Goal: Task Accomplishment & Management: Manage account settings

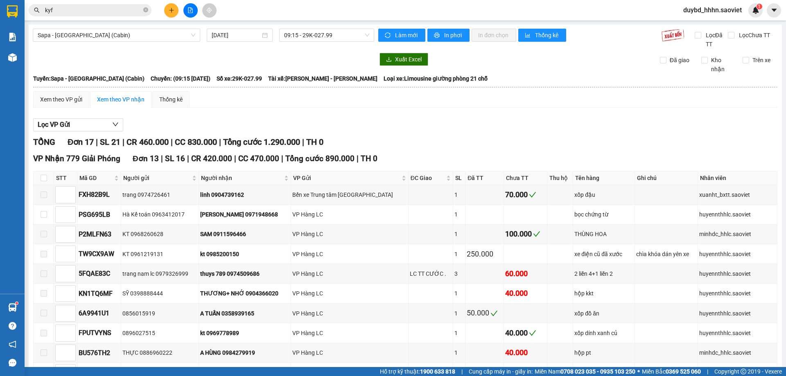
click at [86, 17] on div "Kết quả tìm kiếm ( 244 ) Bộ lọc Mã ĐH Trạng thái Món hàng Thu hộ Tổng cước Chưa…" at bounding box center [80, 10] width 160 height 14
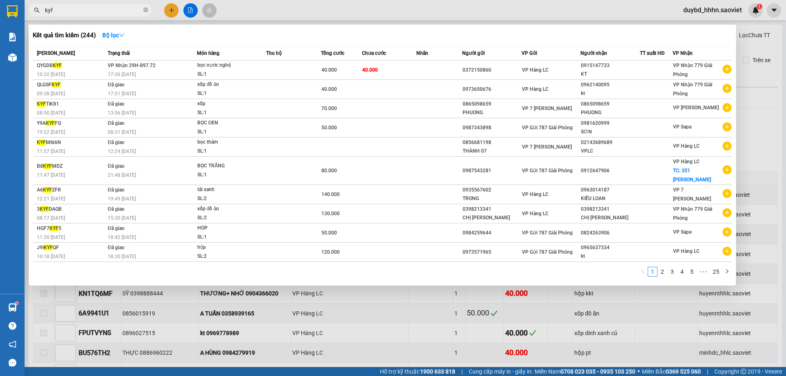
click at [90, 10] on input "kyf" at bounding box center [93, 10] width 97 height 9
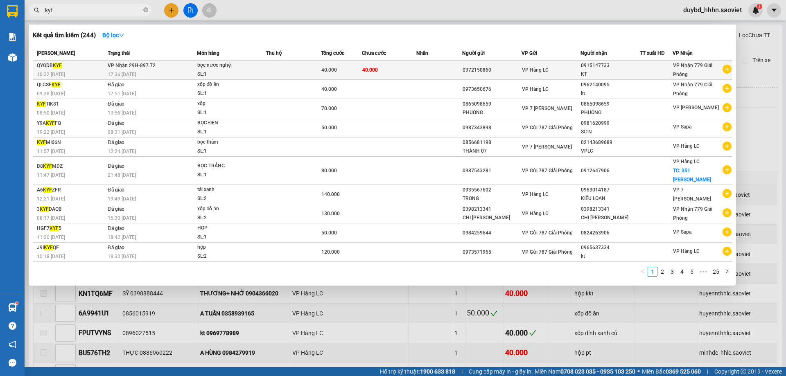
click at [251, 61] on div "bọc nước nghệ" at bounding box center [227, 65] width 61 height 9
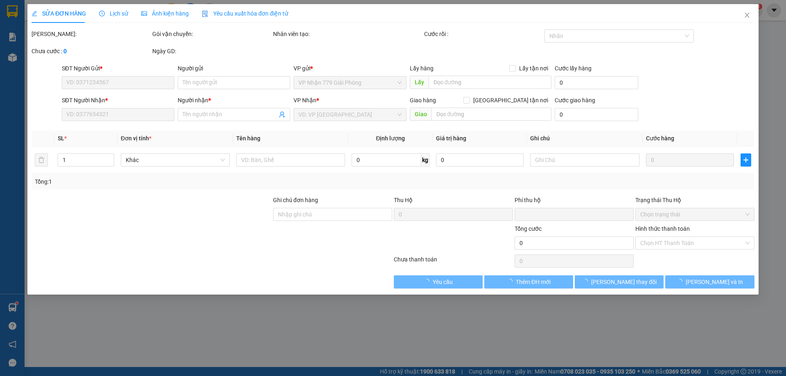
click at [240, 43] on div "Gói vận chuyển:" at bounding box center [212, 37] width 121 height 17
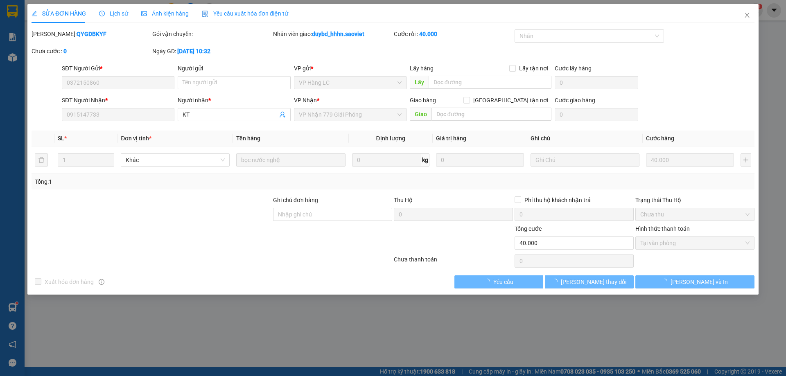
type input "0372150860"
type input "0915147733"
type input "KT"
type input "0"
type input "40.000"
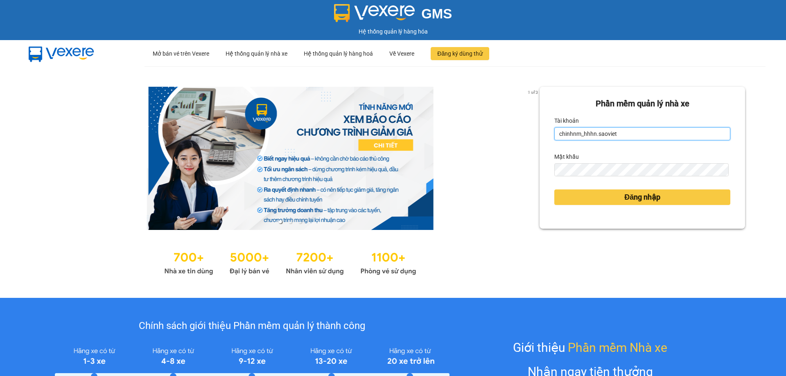
click at [631, 129] on input "chinhnm_hhhn.saoviet" at bounding box center [642, 133] width 176 height 13
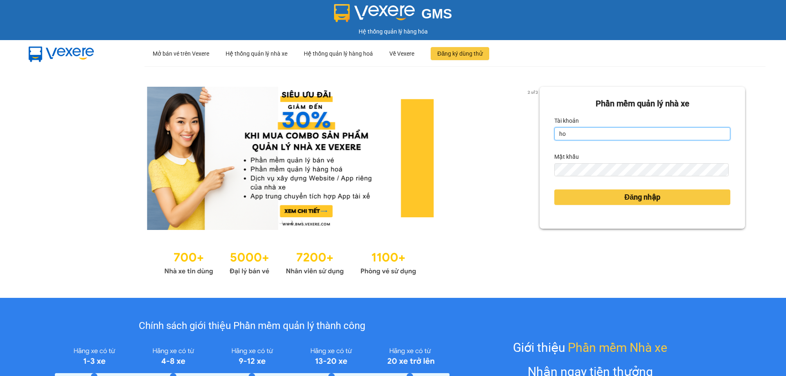
type input "hoangtt_hhhn.saoviet"
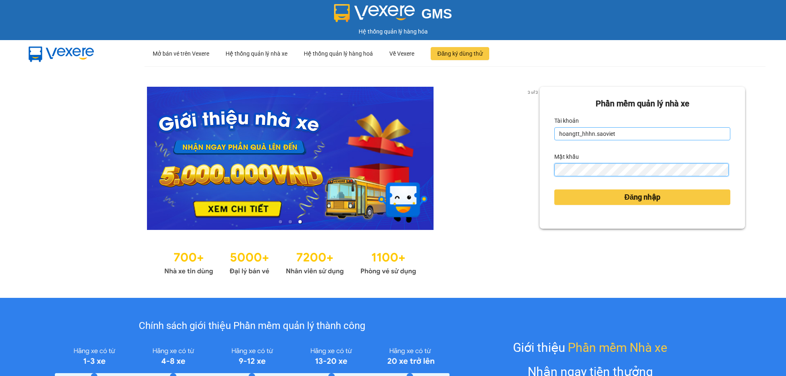
click at [554, 190] on button "Đăng nhập" at bounding box center [642, 198] width 176 height 16
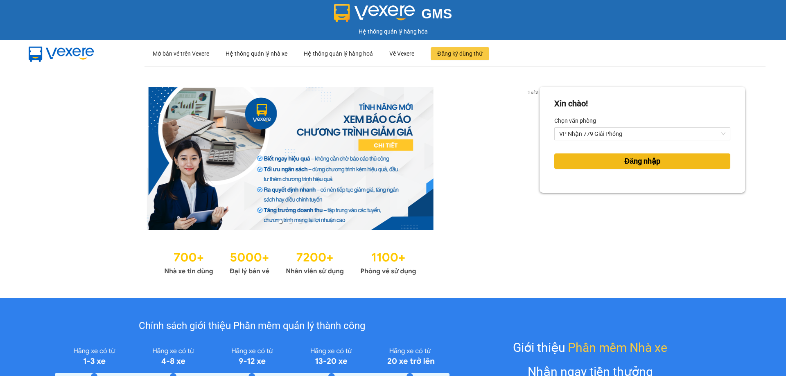
click at [591, 156] on button "Đăng nhập" at bounding box center [642, 162] width 176 height 16
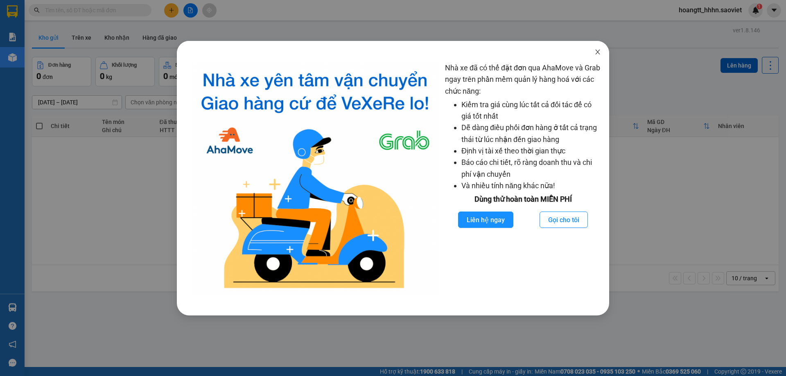
click at [595, 56] on span "Close" at bounding box center [597, 52] width 23 height 23
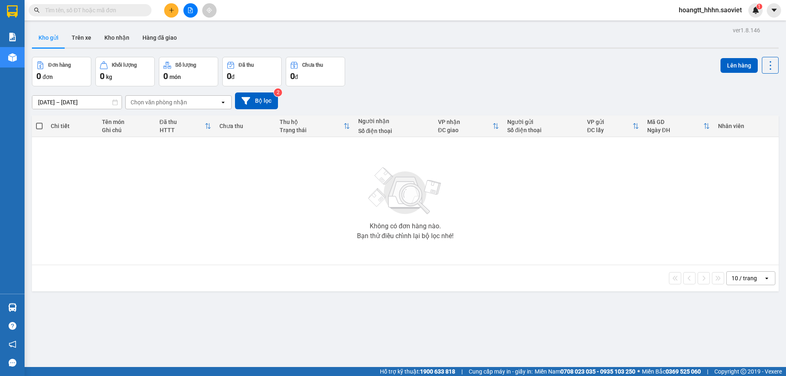
click at [87, 11] on input "text" at bounding box center [93, 10] width 97 height 9
click at [110, 38] on button "Kho nhận" at bounding box center [117, 38] width 38 height 20
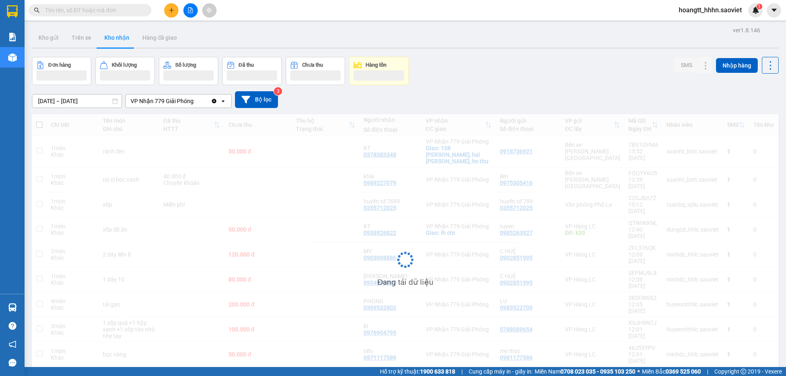
click at [125, 8] on input "text" at bounding box center [93, 10] width 97 height 9
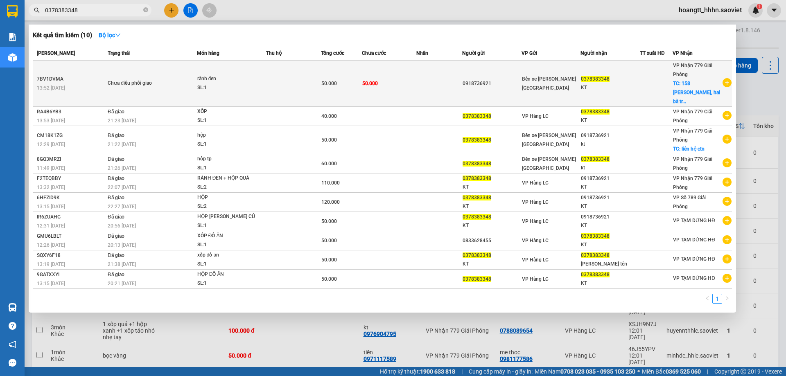
type input "0378383348"
click at [253, 84] on div "SL: 1" at bounding box center [227, 88] width 61 height 9
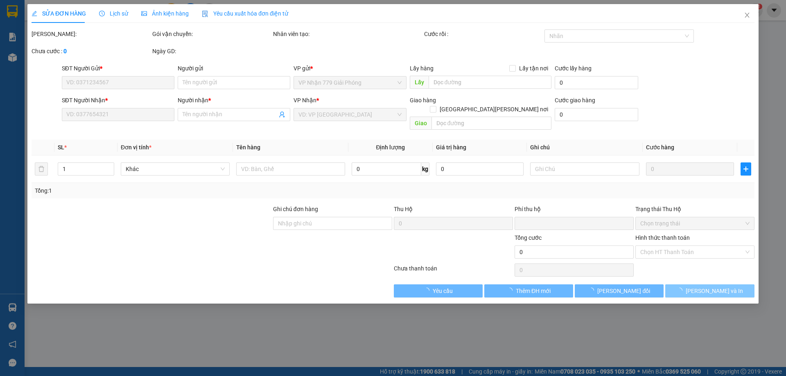
type input "0918736921"
type input "0378383348"
type input "KT"
checkbox input "true"
type input "158 trương định, hai bà trưng, hn thu"
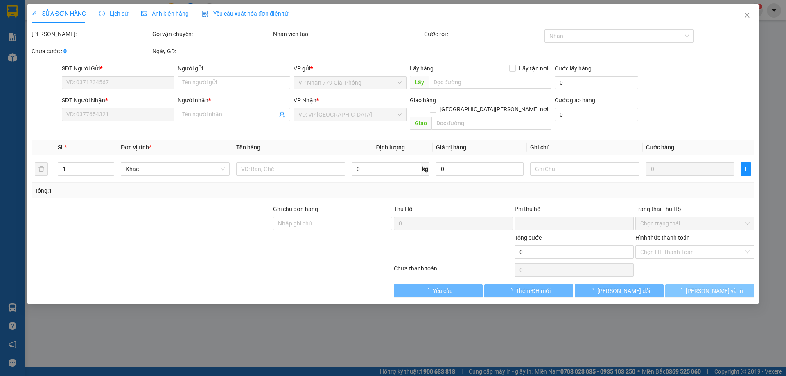
type input "0"
type input "50.000"
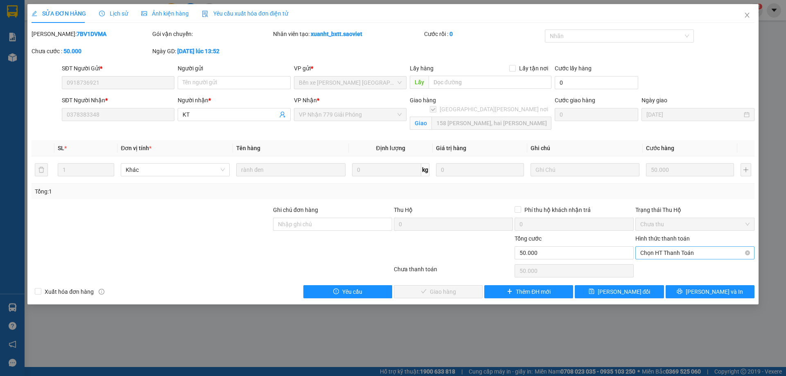
click at [669, 257] on span "Chọn HT Thanh Toán" at bounding box center [694, 253] width 109 height 12
click at [663, 278] on div "Chuyển khoản" at bounding box center [694, 282] width 109 height 9
type input "0"
click at [449, 298] on button "[PERSON_NAME] và Giao hàng" at bounding box center [438, 291] width 89 height 13
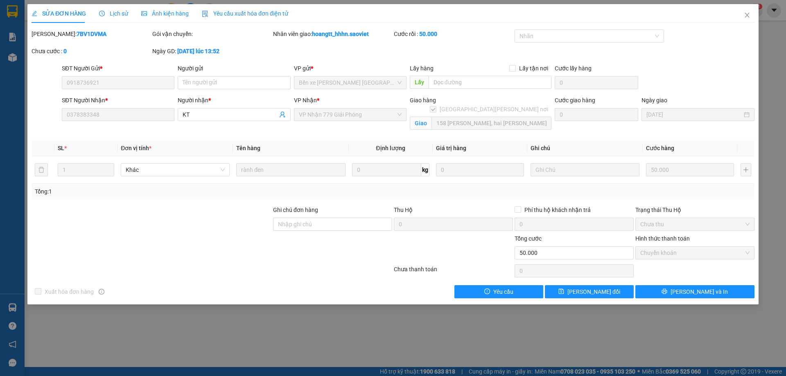
click at [260, 230] on div at bounding box center [152, 220] width 242 height 29
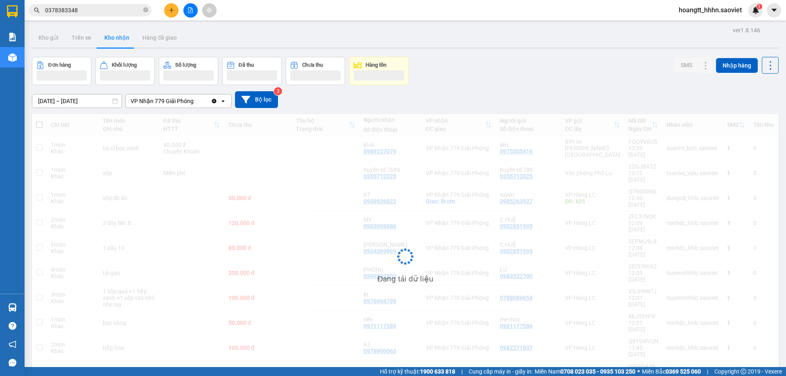
click at [100, 2] on div "Kết quả tìm kiếm ( 10 ) Bộ lọc Mã ĐH Trạng thái Món hàng Thu hộ Tổng cước Chưa …" at bounding box center [393, 10] width 786 height 20
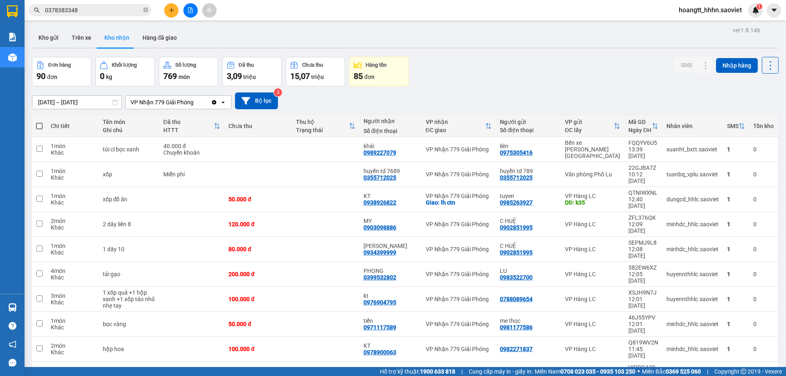
click at [93, 17] on div "Kết quả tìm kiếm ( 10 ) Bộ lọc Mã ĐH Trạng thái Món hàng Thu hộ Tổng cước Chưa …" at bounding box center [80, 10] width 160 height 14
click at [96, 13] on input "0378383348" at bounding box center [93, 10] width 97 height 9
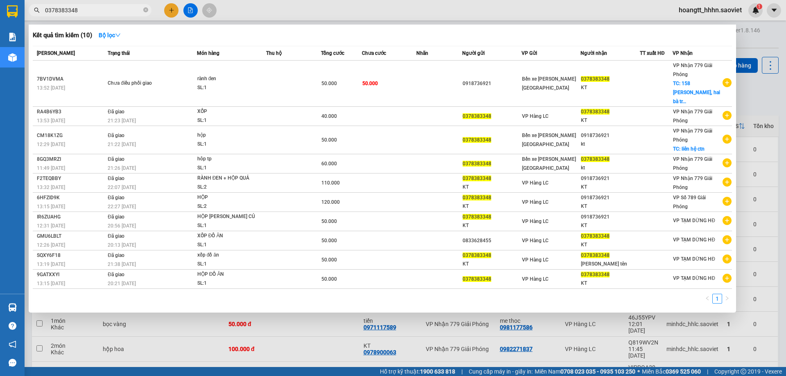
click at [96, 13] on input "0378383348" at bounding box center [93, 10] width 97 height 9
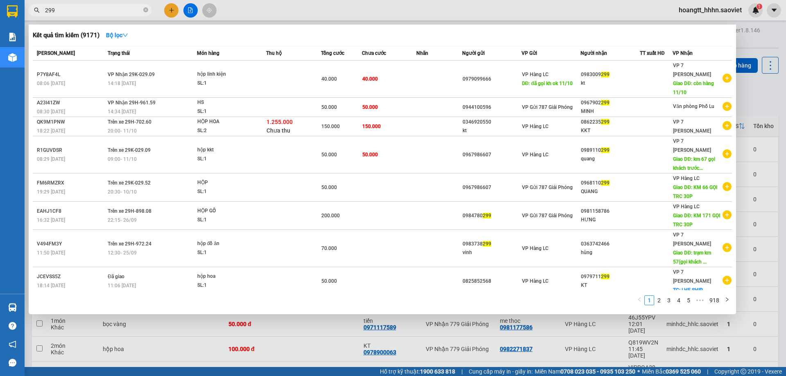
click at [473, 343] on div at bounding box center [393, 188] width 786 height 376
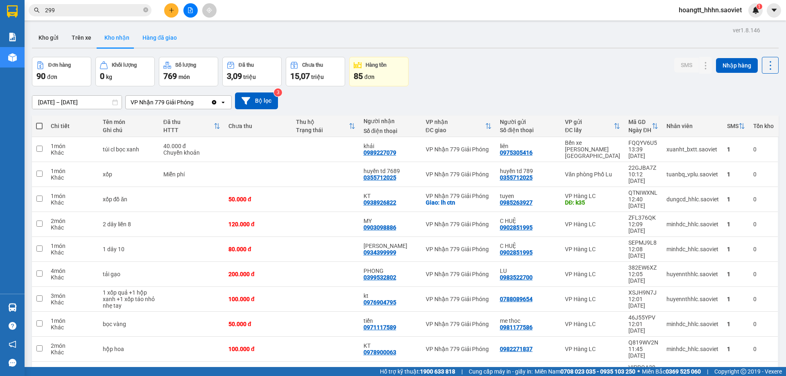
click at [148, 42] on button "Hàng đã giao" at bounding box center [160, 38] width 48 height 20
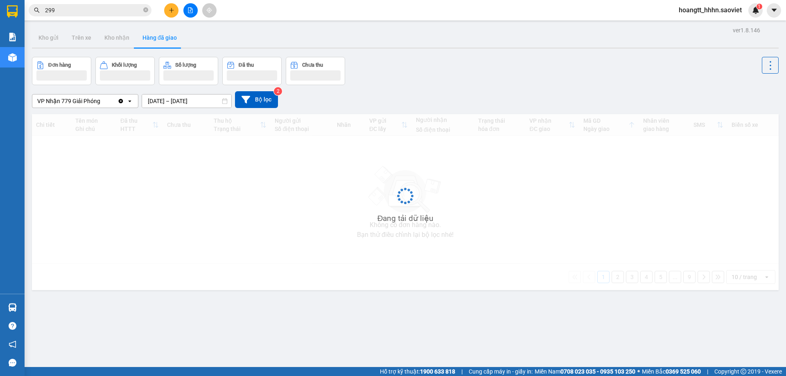
scroll to position [38, 0]
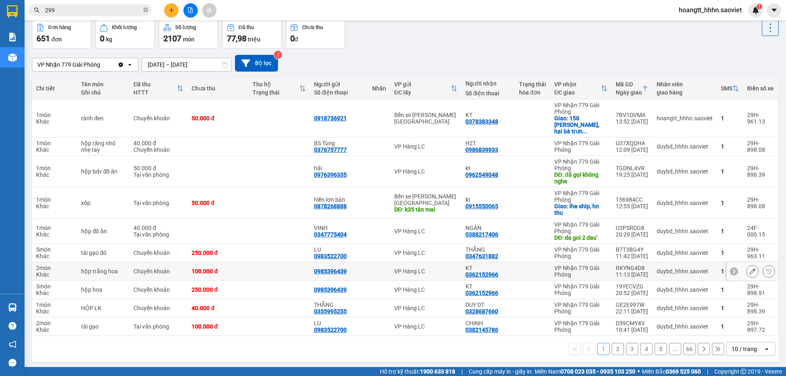
click at [328, 268] on div "0985396439" at bounding box center [330, 271] width 33 height 7
copy div "0985396439"
click at [474, 272] on div "0362152966" at bounding box center [482, 275] width 33 height 7
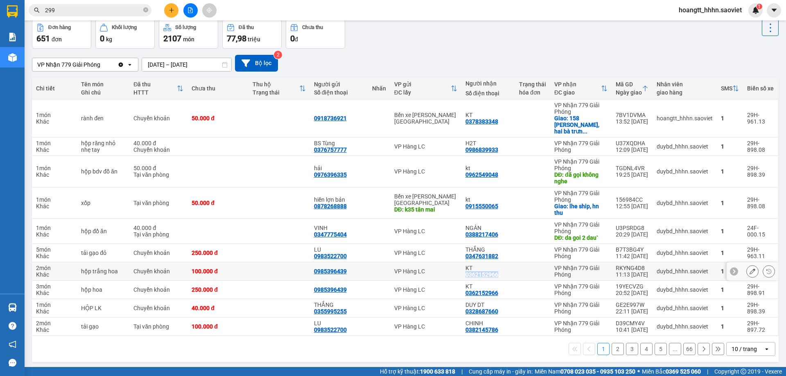
copy div "0362152966"
click at [72, 11] on input "299" at bounding box center [93, 10] width 97 height 9
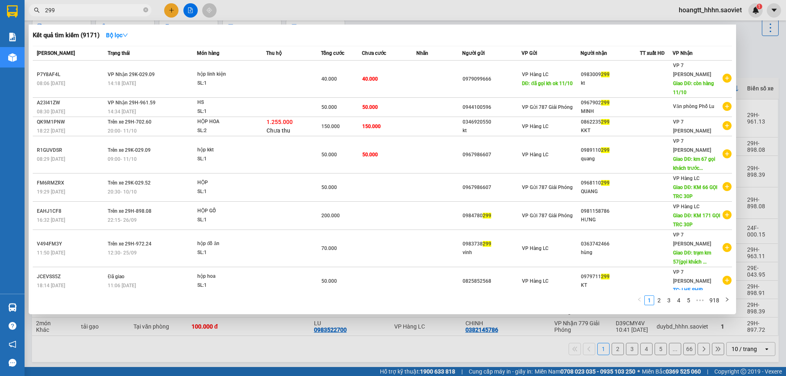
paste input "0362152966"
type input "0362152966"
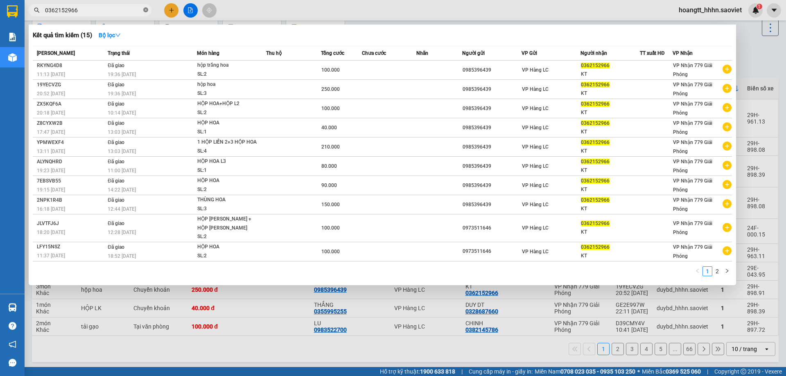
click at [146, 8] on icon "close-circle" at bounding box center [145, 9] width 5 height 5
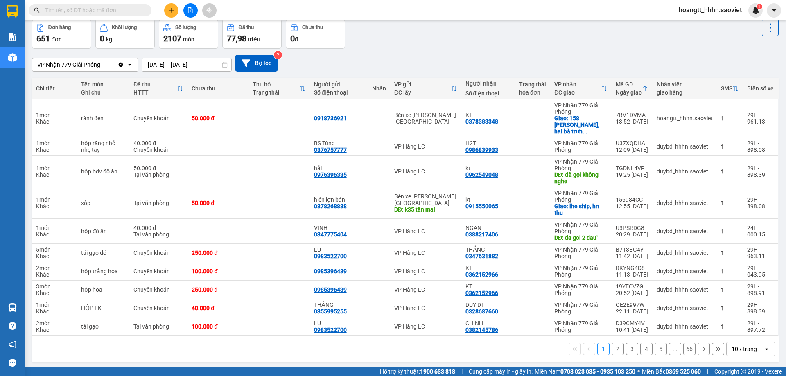
click at [88, 11] on input "text" at bounding box center [93, 10] width 97 height 9
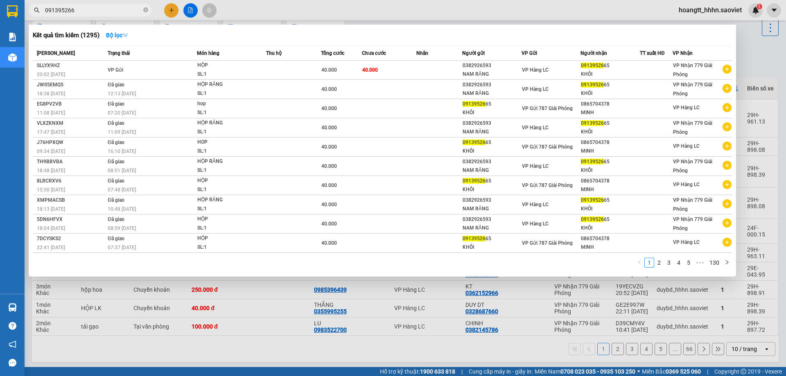
type input "0913952665"
click at [146, 9] on icon "close-circle" at bounding box center [145, 9] width 5 height 5
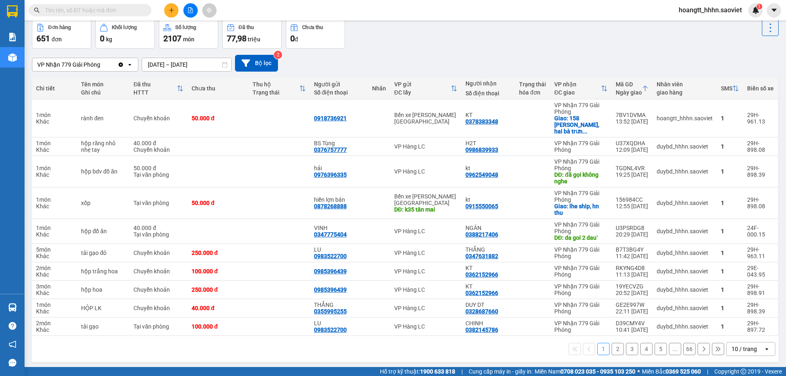
click at [96, 8] on input "text" at bounding box center [93, 10] width 97 height 9
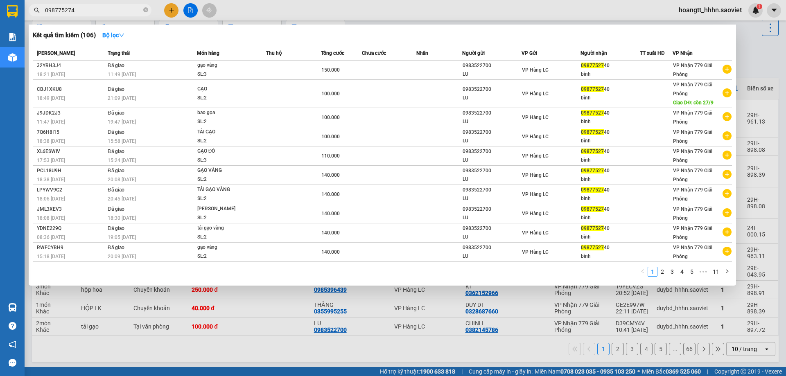
type input "0987752740"
click at [146, 7] on span at bounding box center [145, 11] width 5 height 8
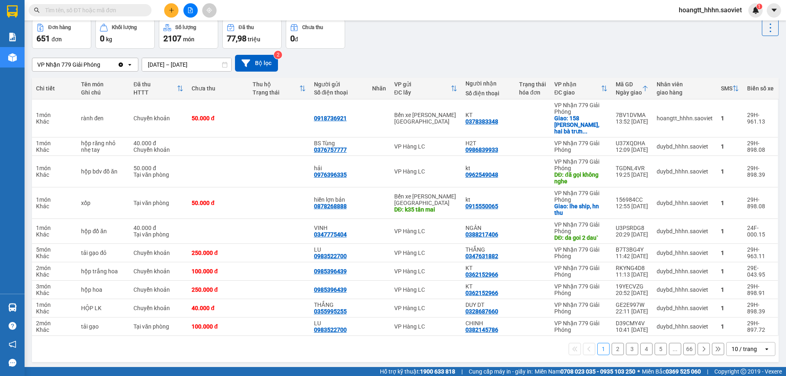
click at [126, 11] on input "text" at bounding box center [93, 10] width 97 height 9
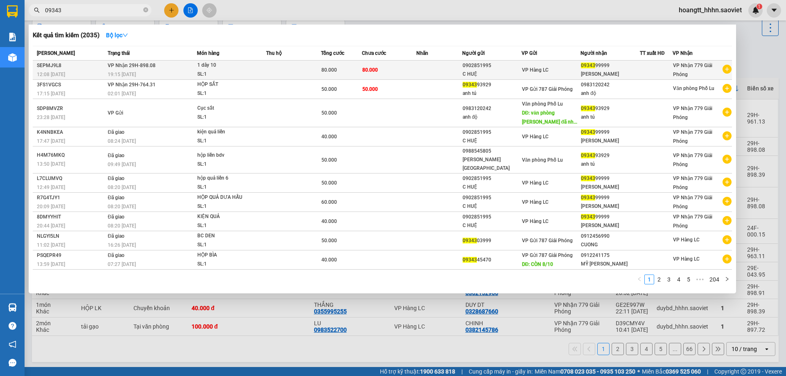
type input "09343"
click at [309, 64] on td at bounding box center [293, 70] width 55 height 19
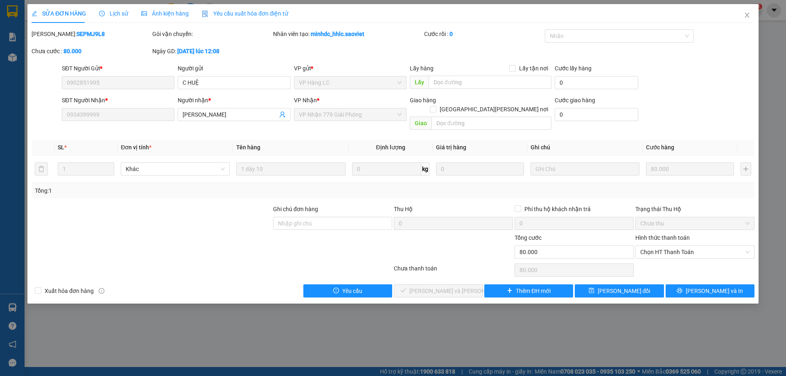
type input "0902851995"
type input "C HUỆ"
type input "0934399999"
type input "C LÊ"
type input "0"
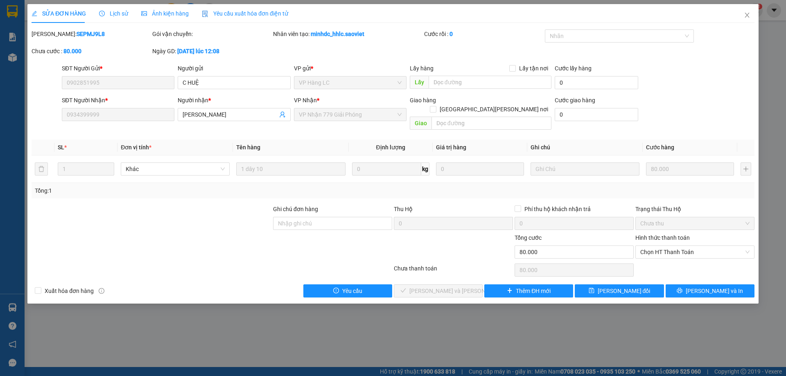
type input "80.000"
click at [652, 246] on span "Chọn HT Thanh Toán" at bounding box center [694, 252] width 109 height 12
click at [658, 273] on div "Chuyển khoản" at bounding box center [694, 272] width 109 height 9
type input "0"
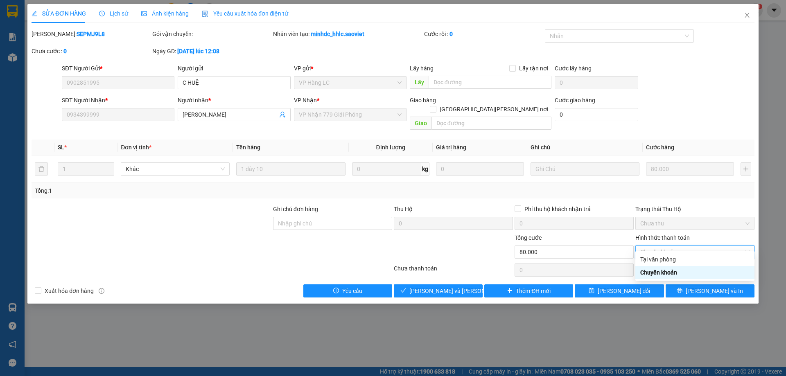
click at [660, 274] on div "Chuyển khoản" at bounding box center [694, 272] width 109 height 9
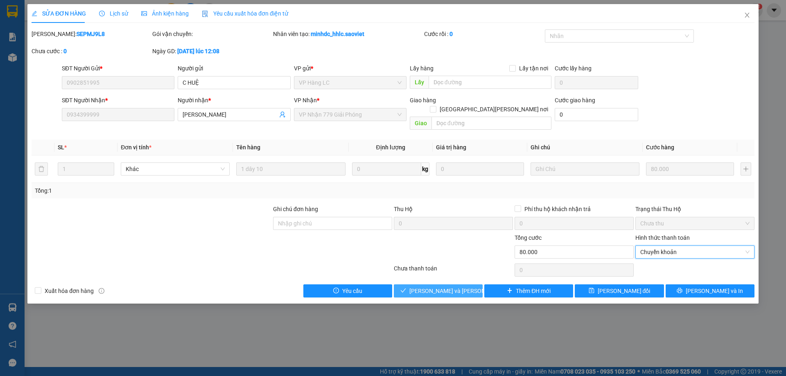
click at [425, 287] on span "[PERSON_NAME] và Giao hàng" at bounding box center [465, 291] width 111 height 9
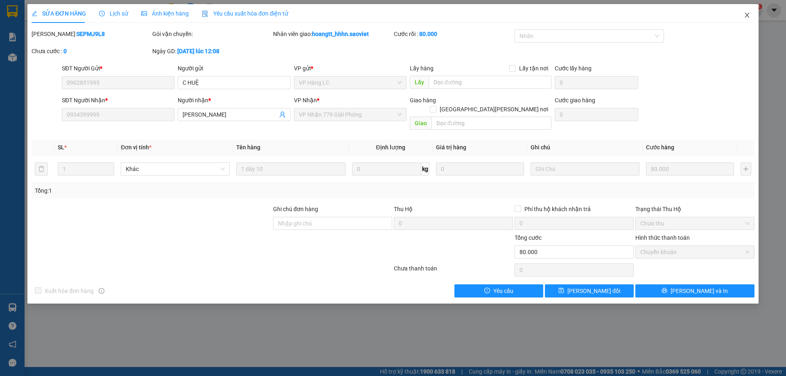
drag, startPoint x: 747, startPoint y: 17, endPoint x: 267, endPoint y: 16, distance: 479.5
click at [749, 18] on icon "close" at bounding box center [747, 15] width 7 height 7
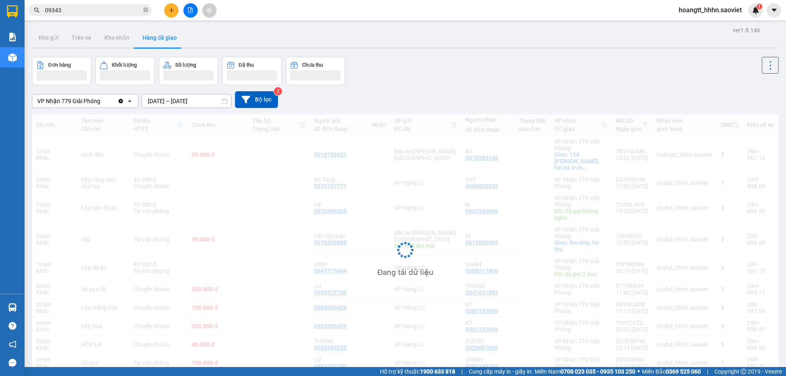
click at [111, 8] on input "09343" at bounding box center [93, 10] width 97 height 9
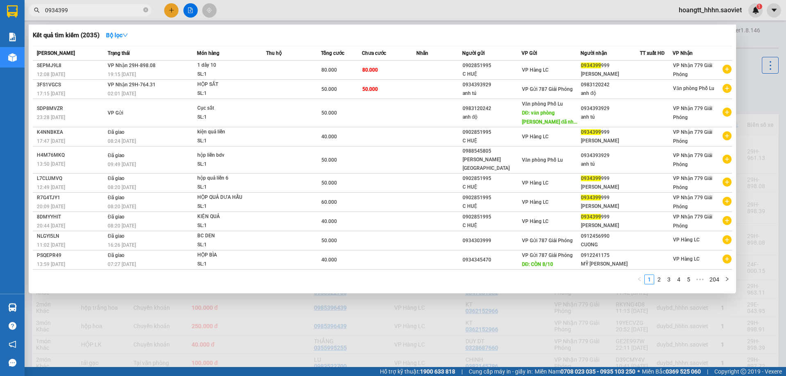
type input "09343999"
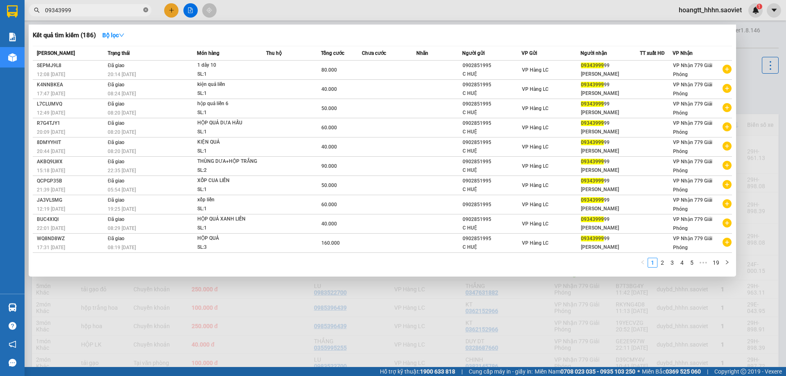
click at [147, 11] on icon "close-circle" at bounding box center [145, 9] width 5 height 5
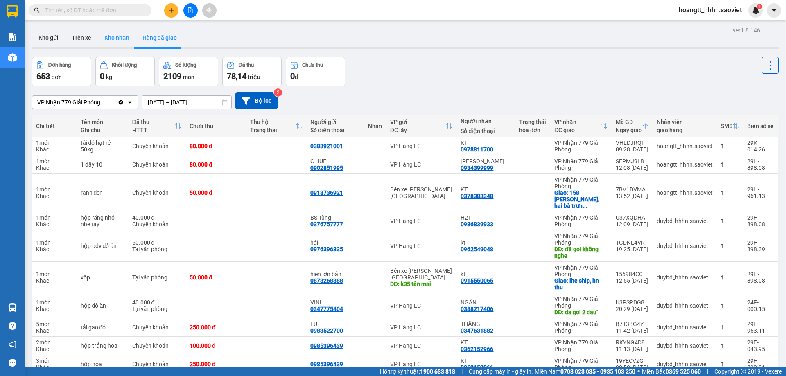
click at [127, 44] on button "Kho nhận" at bounding box center [117, 38] width 38 height 20
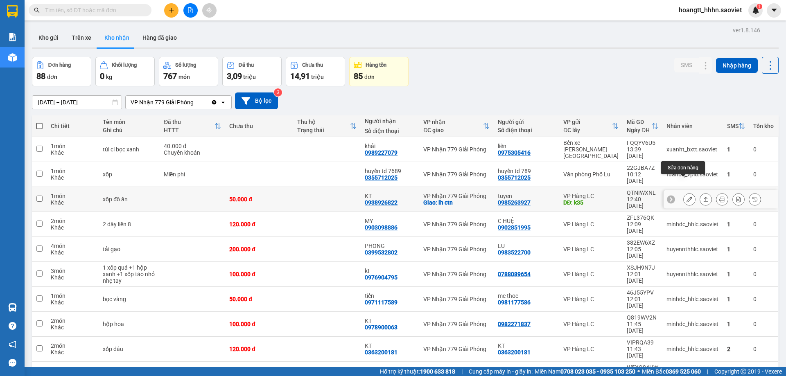
click at [687, 197] on icon at bounding box center [690, 200] width 6 height 6
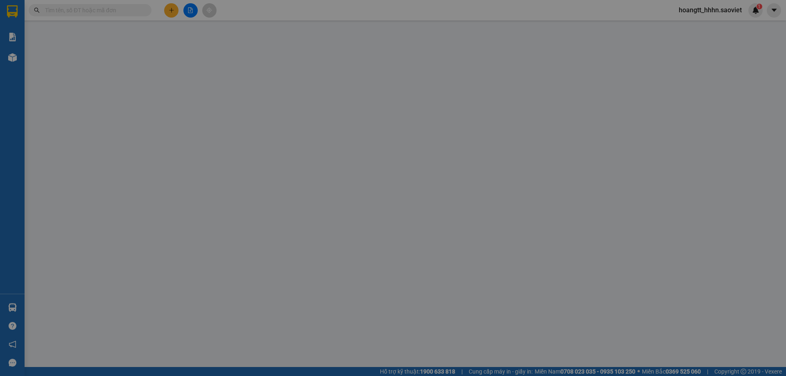
type input "0985263927"
type input "tuyen"
type input "k35"
type input "0938926822"
type input "KT"
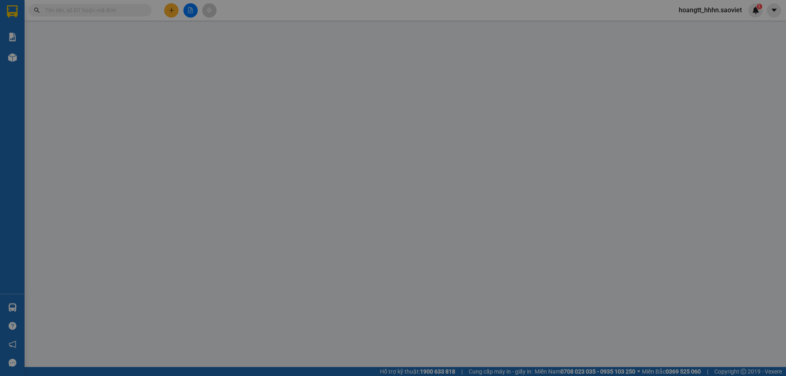
checkbox input "true"
type input "lh ctn"
type input "0"
type input "50.000"
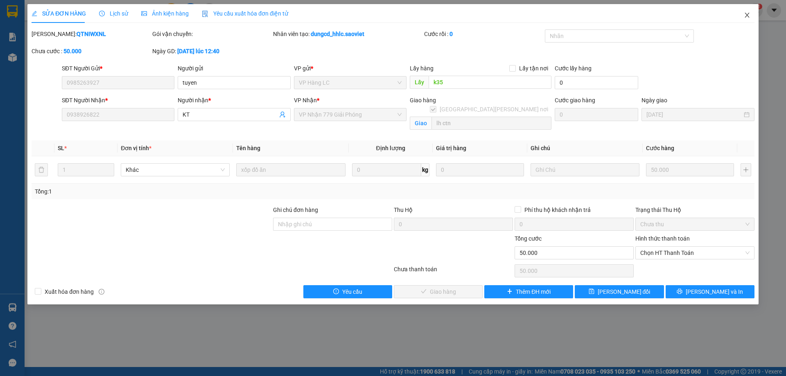
click at [741, 18] on span "Close" at bounding box center [747, 15] width 23 height 23
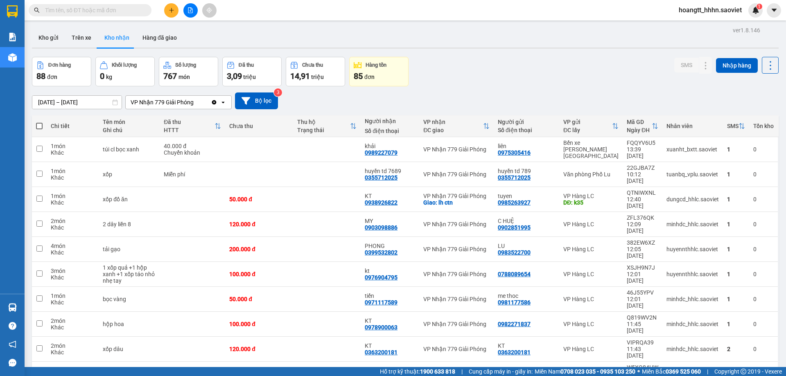
click at [618, 44] on div "Kho gửi Trên xe Kho nhận Hàng đã giao" at bounding box center [405, 39] width 747 height 22
click at [687, 197] on icon at bounding box center [690, 200] width 6 height 6
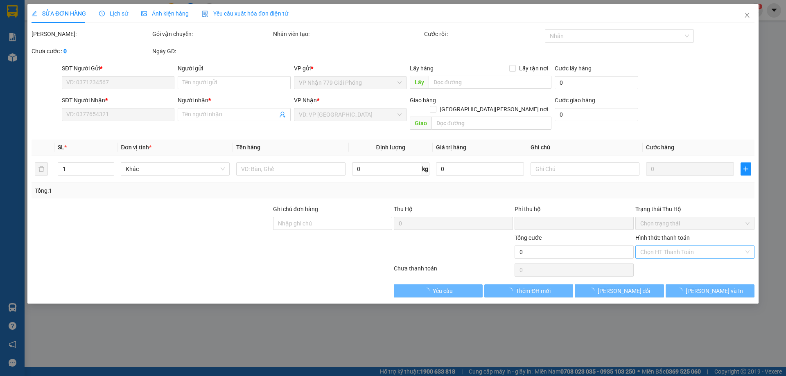
type input "0985263927"
type input "tuyen"
type input "k35"
type input "0938926822"
type input "KT"
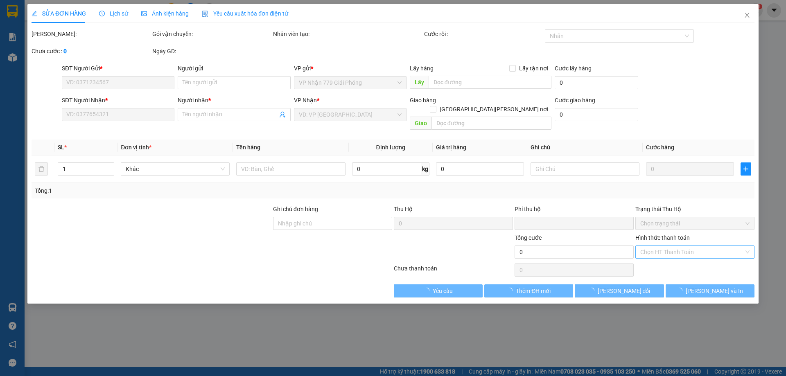
checkbox input "true"
type input "lh ctn"
type input "0"
type input "50.000"
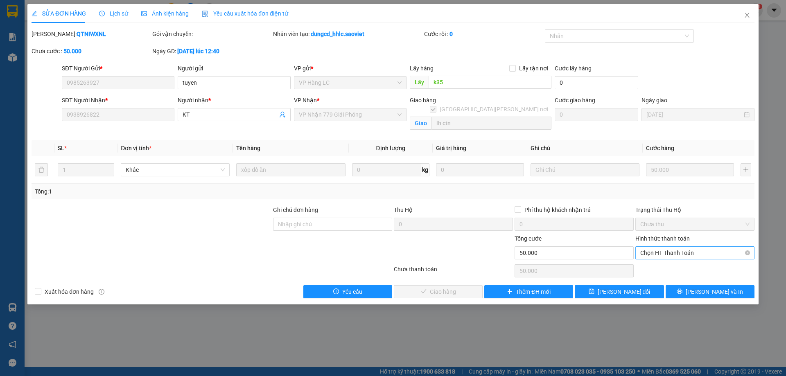
click at [657, 248] on span "Chọn HT Thanh Toán" at bounding box center [694, 253] width 109 height 12
click at [664, 282] on div "Chuyển khoản" at bounding box center [694, 282] width 109 height 9
type input "0"
click at [445, 286] on button "Lưu và Giao hàng" at bounding box center [438, 291] width 89 height 13
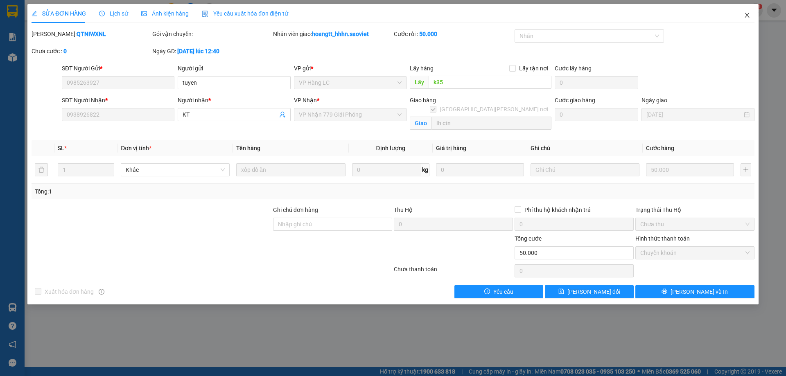
click at [742, 14] on span "Close" at bounding box center [747, 15] width 23 height 23
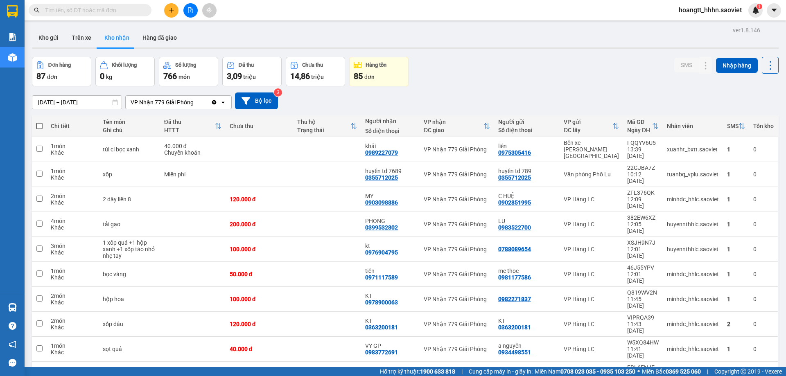
click at [102, 10] on input "text" at bounding box center [93, 10] width 97 height 9
click at [102, 11] on input "text" at bounding box center [93, 10] width 97 height 9
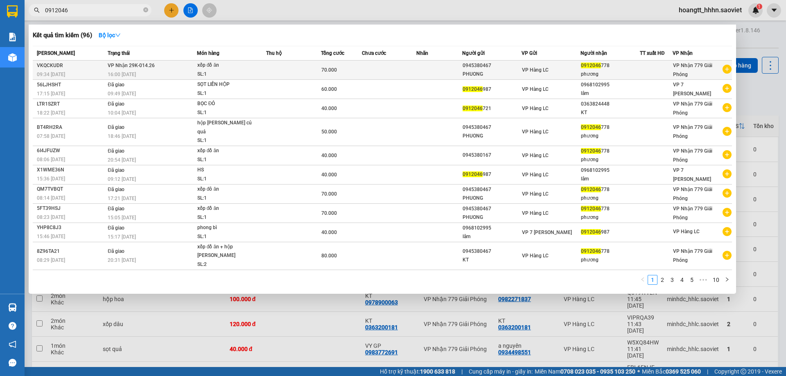
type input "0912046"
click at [175, 66] on td "VP Nhận 29K-014.26 16:00 - 11/10" at bounding box center [151, 70] width 91 height 19
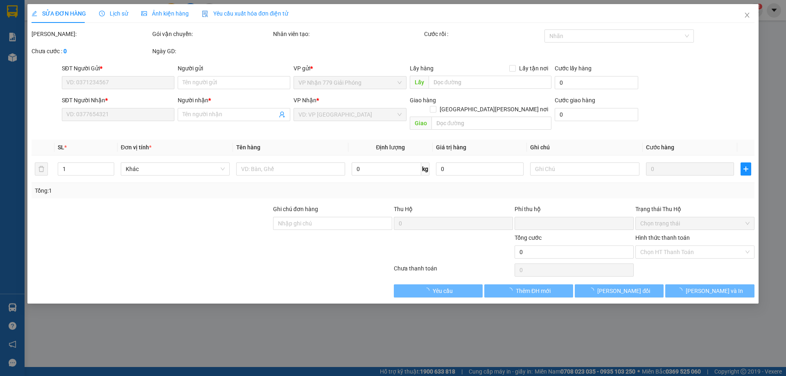
type input "0945380467"
type input "PHUONG"
type input "0912046778"
type input "phương"
type input "0"
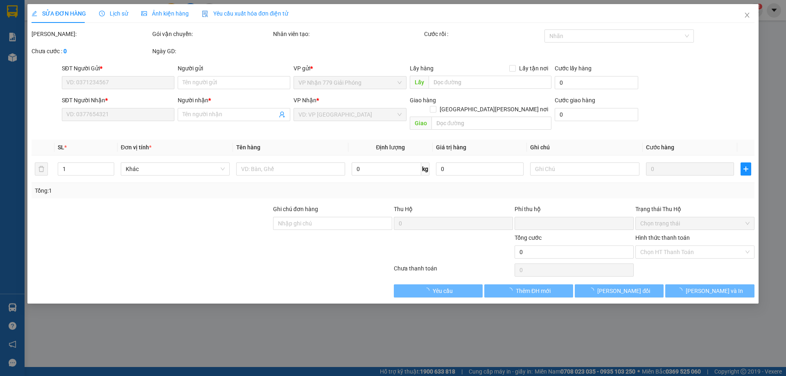
type input "70.000"
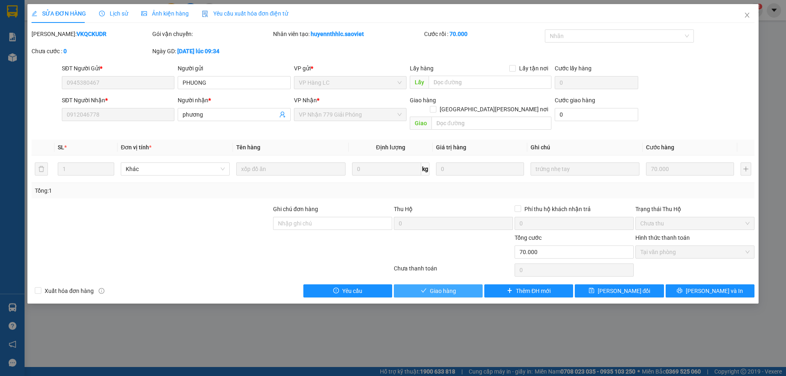
click at [460, 285] on button "Giao hàng" at bounding box center [438, 291] width 89 height 13
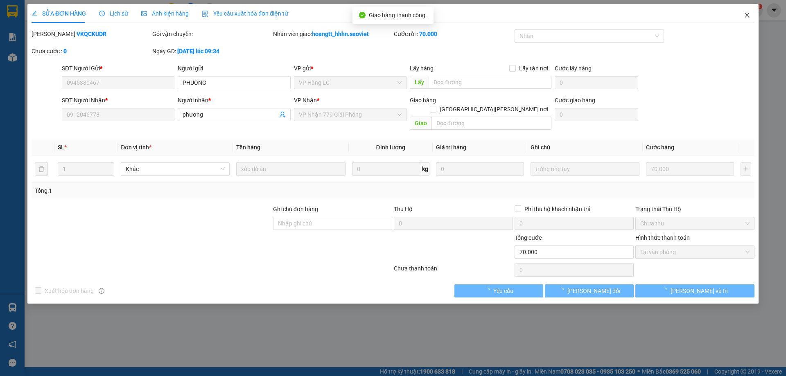
click at [750, 16] on icon "close" at bounding box center [747, 15] width 7 height 7
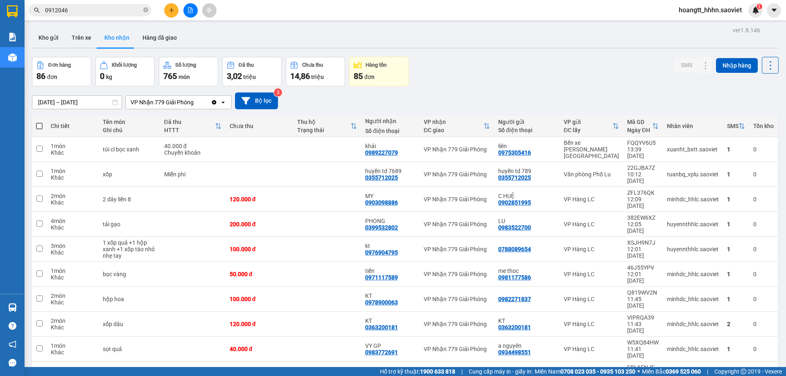
click at [87, 15] on span "0912046" at bounding box center [90, 10] width 123 height 12
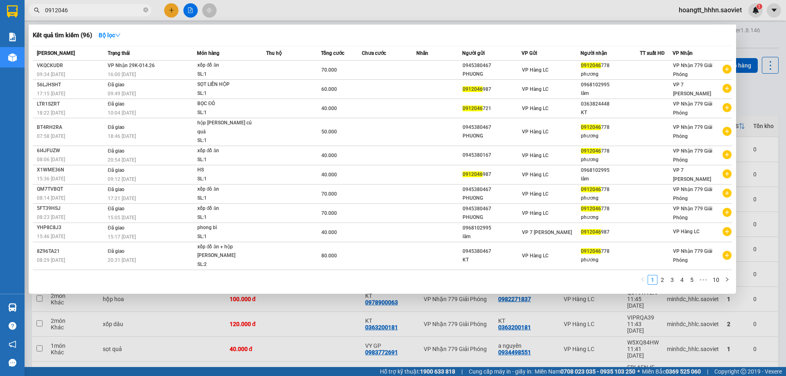
click at [88, 12] on input "0912046" at bounding box center [93, 10] width 97 height 9
click at [88, 11] on input "0912046" at bounding box center [93, 10] width 97 height 9
click at [90, 12] on input "0912046" at bounding box center [93, 10] width 97 height 9
click at [89, 12] on input "0912046" at bounding box center [93, 10] width 97 height 9
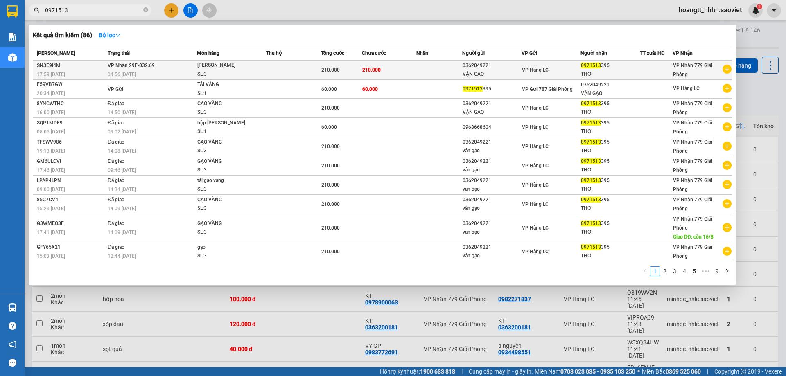
type input "0971513"
click at [341, 63] on td "210.000" at bounding box center [341, 70] width 41 height 19
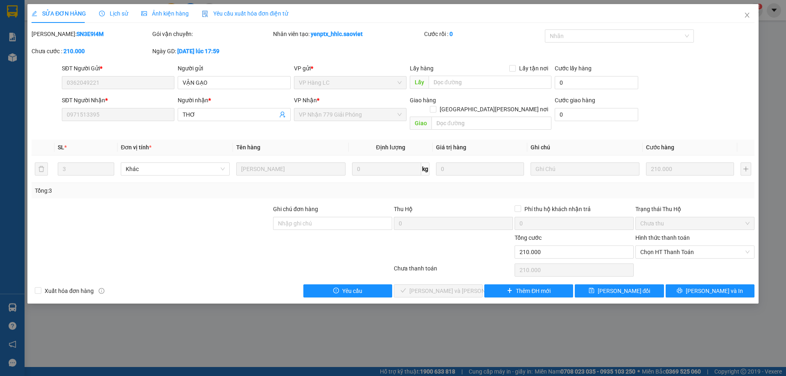
type input "0362049221"
type input "VẬN GẠO"
type input "0971513395"
type input "THƠ"
type input "0"
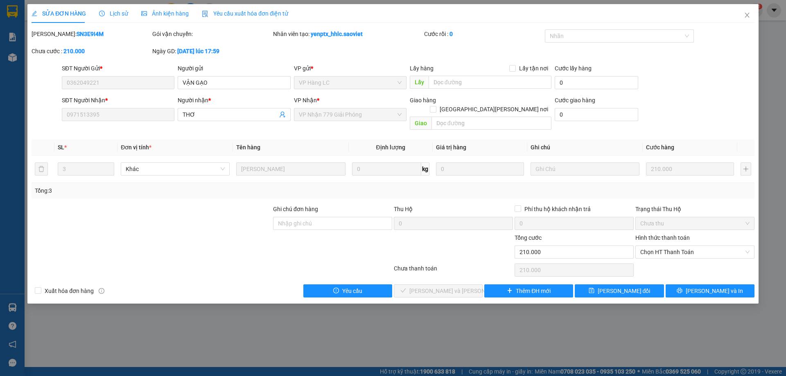
type input "210.000"
click at [688, 247] on span "Chọn HT Thanh Toán" at bounding box center [694, 252] width 109 height 12
drag, startPoint x: 683, startPoint y: 270, endPoint x: 535, endPoint y: 232, distance: 152.6
click at [682, 270] on div "Chuyển khoản" at bounding box center [694, 272] width 109 height 9
type input "0"
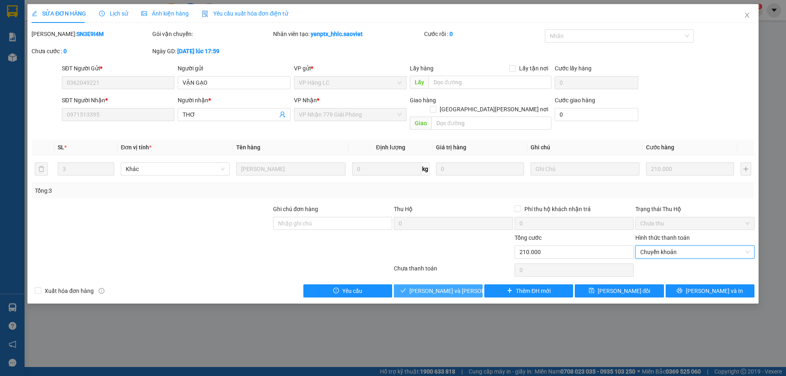
click at [457, 287] on span "Lưu và Giao hàng" at bounding box center [465, 291] width 111 height 9
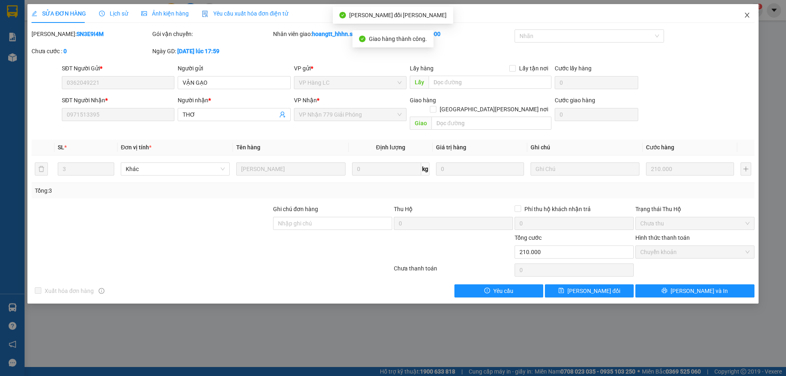
click at [751, 11] on span "Close" at bounding box center [747, 15] width 23 height 23
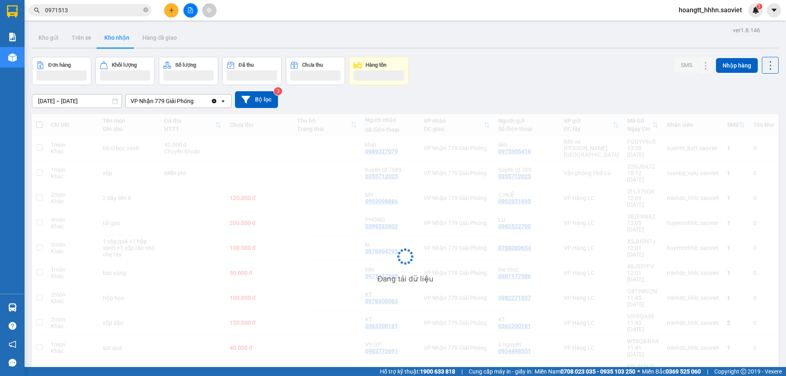
click at [130, 11] on input "0971513" at bounding box center [93, 10] width 97 height 9
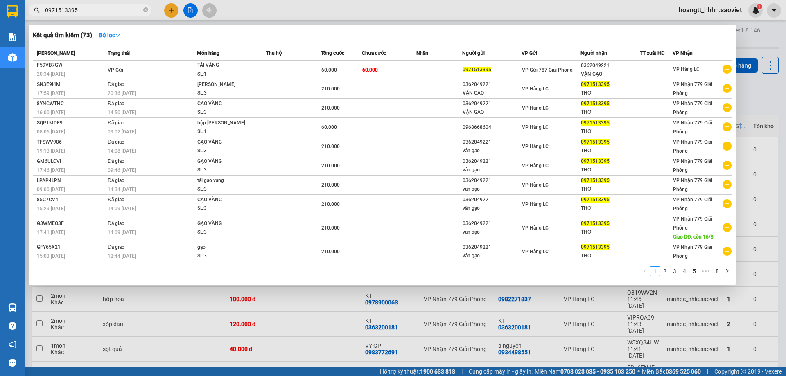
type input "0971513395"
click at [247, 16] on div at bounding box center [393, 188] width 786 height 376
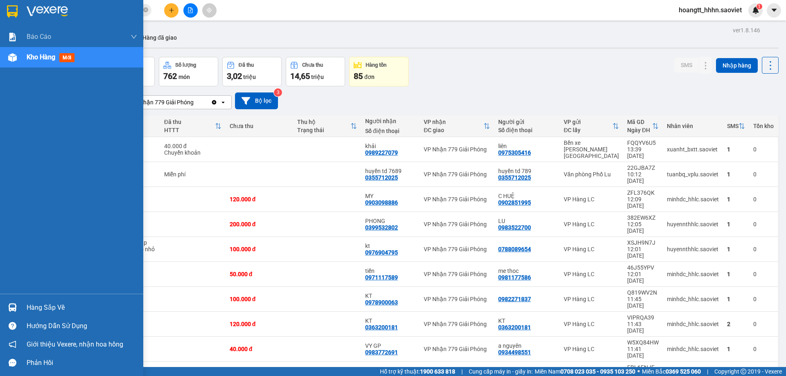
click at [26, 305] on div "Hàng sắp về" at bounding box center [71, 308] width 143 height 18
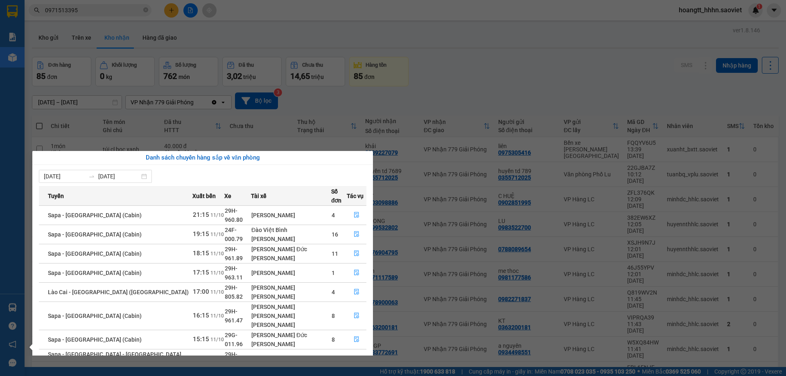
scroll to position [33, 0]
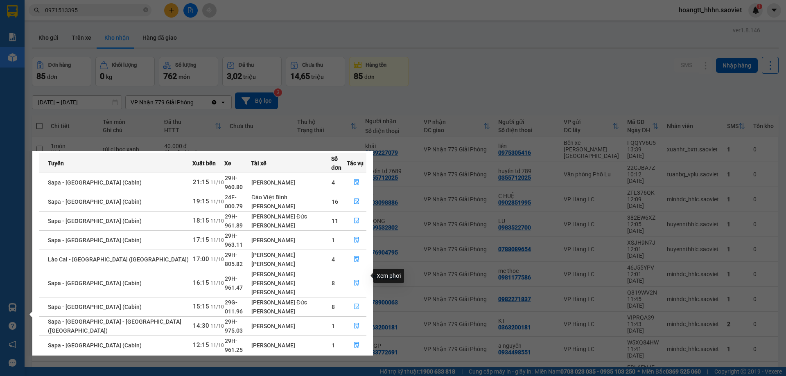
click at [353, 301] on button "button" at bounding box center [356, 307] width 19 height 13
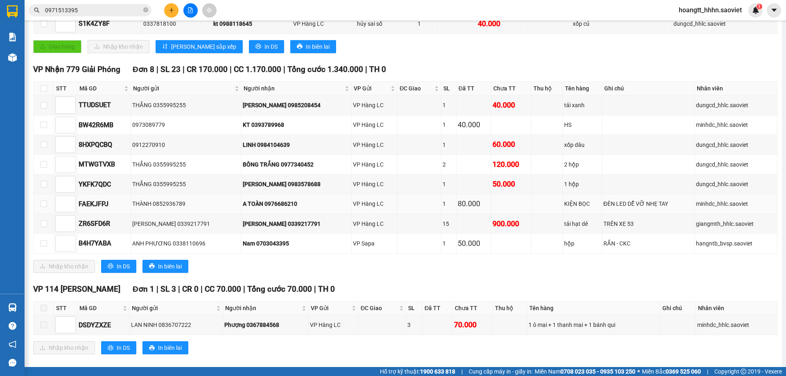
scroll to position [181, 0]
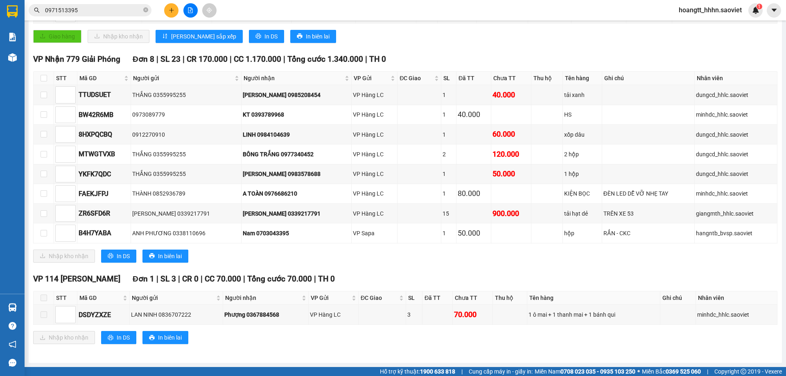
click at [338, 10] on div "Kết quả tìm kiếm ( 73 ) Bộ lọc Mã ĐH Trạng thái Món hàng Thu hộ Tổng cước Chưa …" at bounding box center [393, 10] width 786 height 20
click at [42, 195] on input "checkbox" at bounding box center [44, 193] width 7 height 7
checkbox input "true"
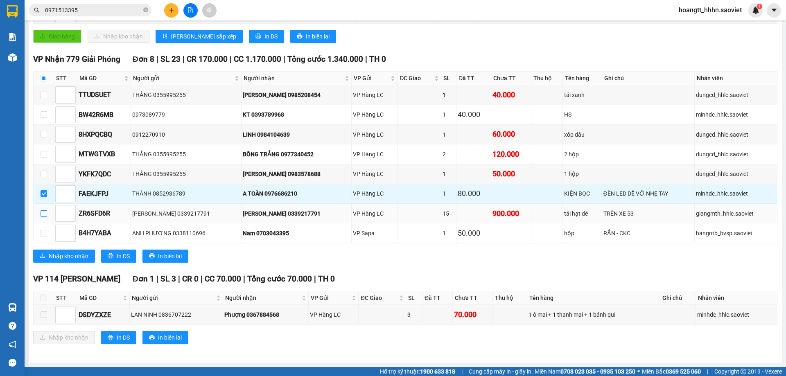
click at [45, 217] on label at bounding box center [44, 213] width 7 height 9
click at [45, 217] on input "checkbox" at bounding box center [44, 213] width 7 height 7
checkbox input "true"
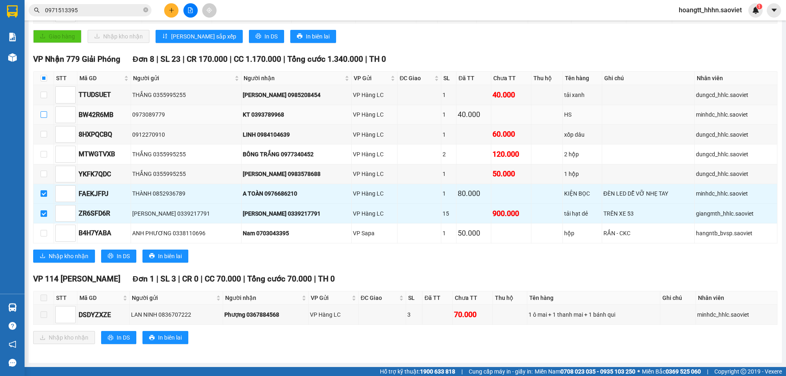
click at [41, 112] on input "checkbox" at bounding box center [44, 114] width 7 height 7
checkbox input "true"
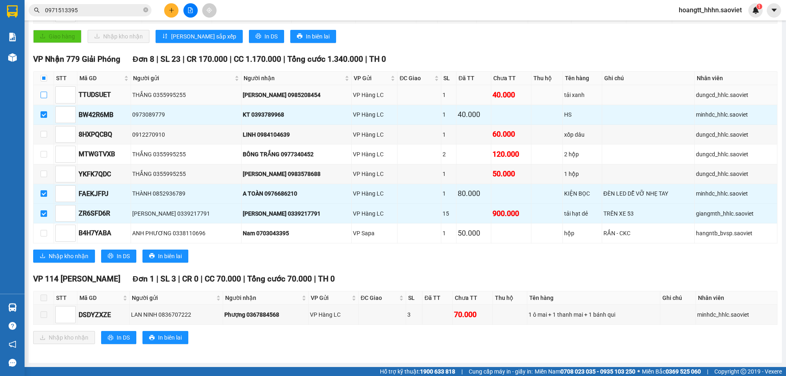
click at [44, 97] on input "checkbox" at bounding box center [44, 95] width 7 height 7
checkbox input "true"
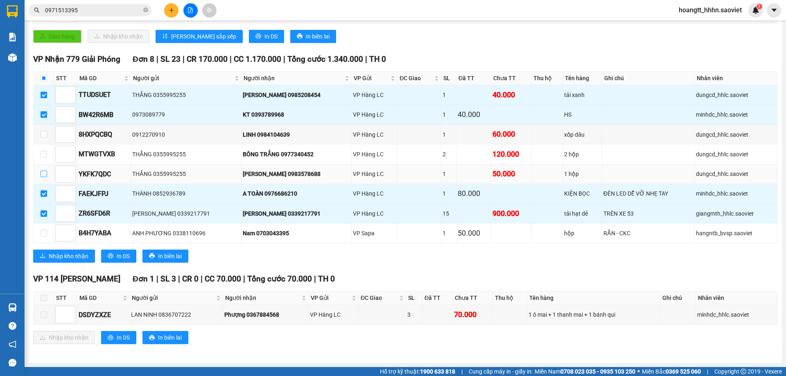
click at [47, 174] on input "checkbox" at bounding box center [44, 174] width 7 height 7
checkbox input "true"
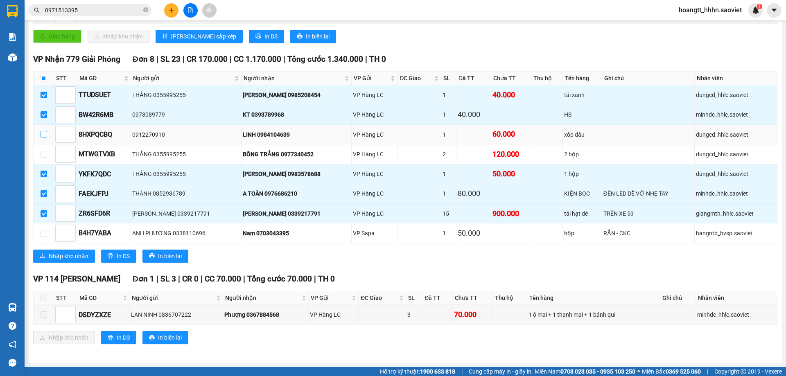
click at [42, 130] on label at bounding box center [44, 134] width 7 height 9
click at [42, 131] on input "checkbox" at bounding box center [44, 134] width 7 height 7
checkbox input "true"
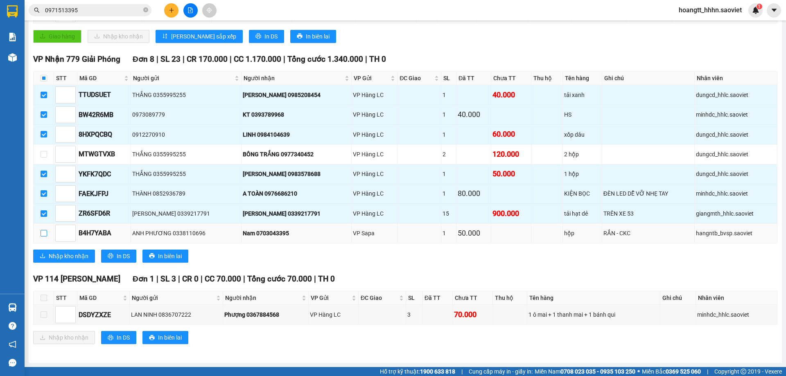
click at [45, 232] on input "checkbox" at bounding box center [44, 233] width 7 height 7
checkbox input "true"
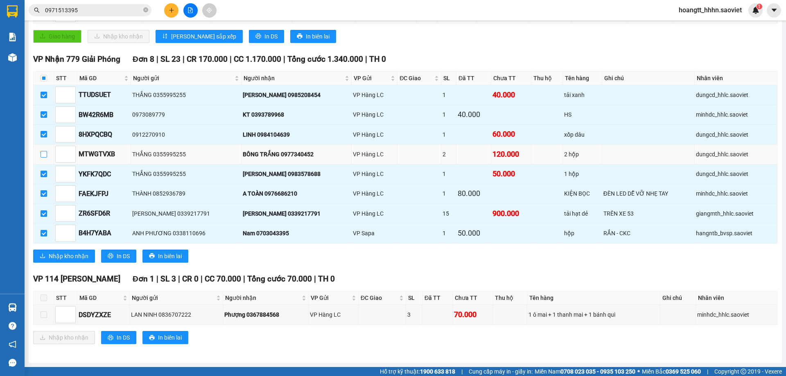
click at [43, 152] on input "checkbox" at bounding box center [44, 154] width 7 height 7
checkbox input "true"
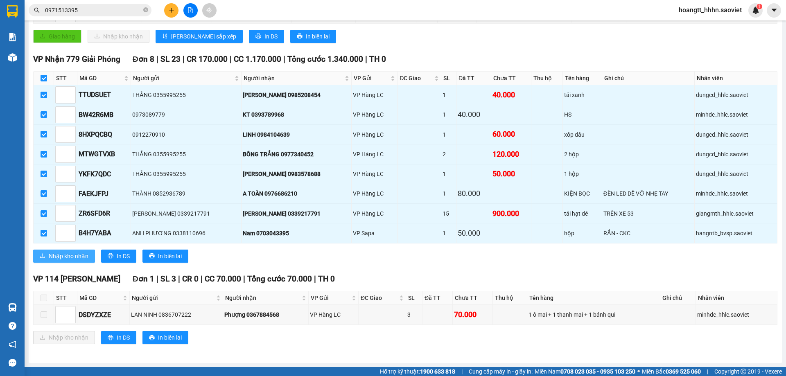
click at [81, 258] on span "Nhập kho nhận" at bounding box center [69, 256] width 40 height 9
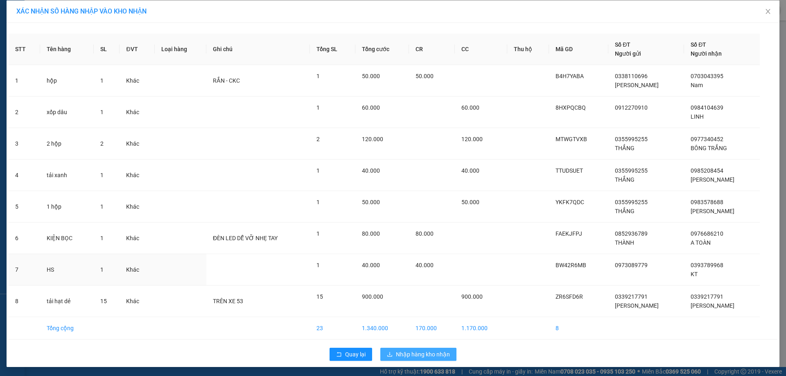
scroll to position [5, 0]
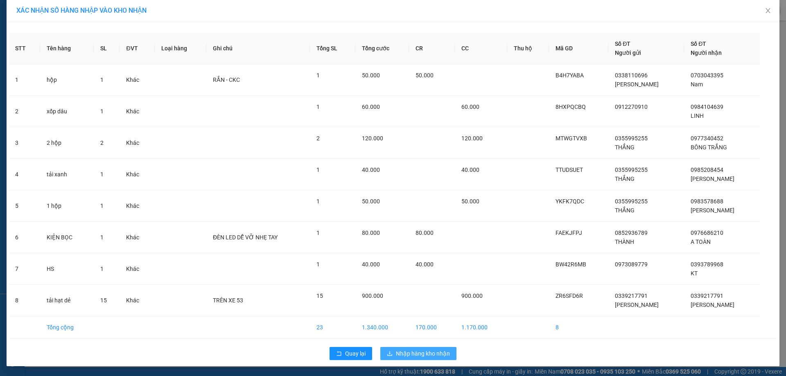
drag, startPoint x: 407, startPoint y: 344, endPoint x: 404, endPoint y: 355, distance: 10.7
click at [407, 345] on div "Quay lại Nhập hàng kho nhận" at bounding box center [393, 353] width 769 height 21
click at [403, 359] on button "Nhập hàng kho nhận" at bounding box center [418, 353] width 76 height 13
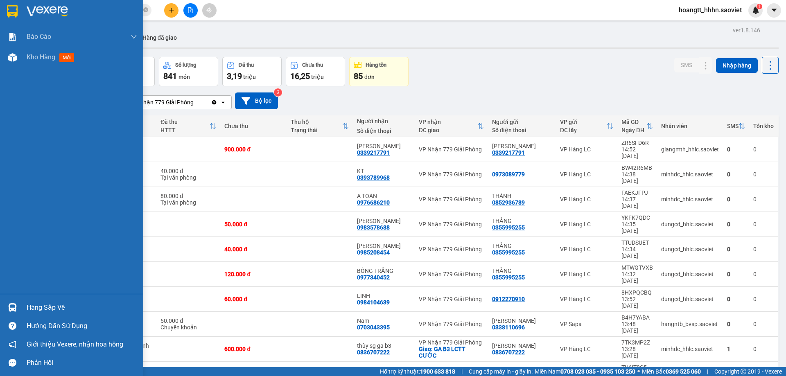
click at [42, 301] on div "Hàng sắp về" at bounding box center [71, 308] width 143 height 18
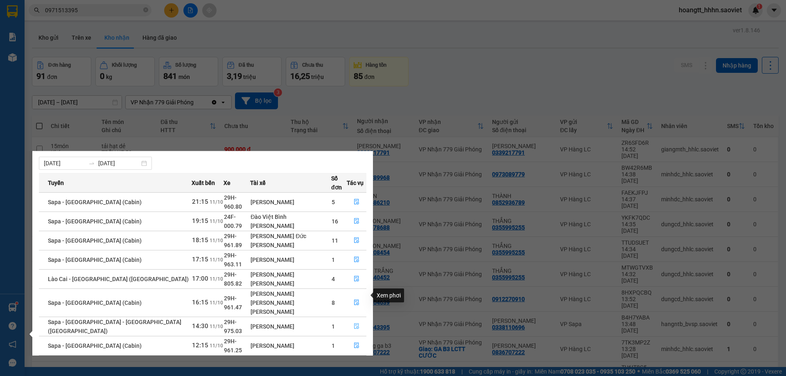
click at [357, 320] on button "button" at bounding box center [356, 326] width 19 height 13
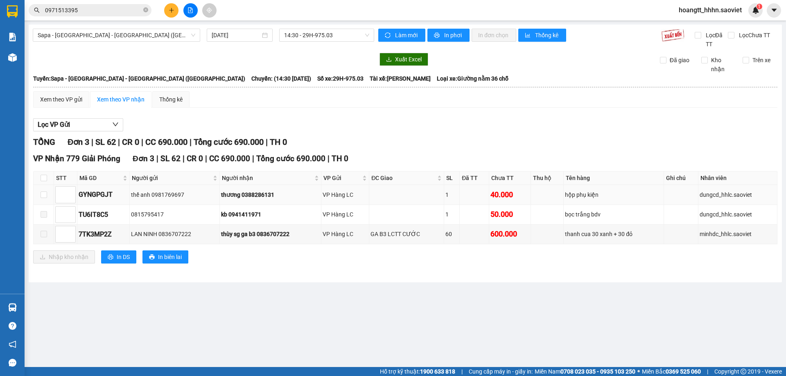
click at [255, 197] on div "thương 0388286131" at bounding box center [270, 194] width 99 height 9
click at [256, 197] on div "thương 0388286131" at bounding box center [270, 194] width 99 height 9
copy div "0388286131"
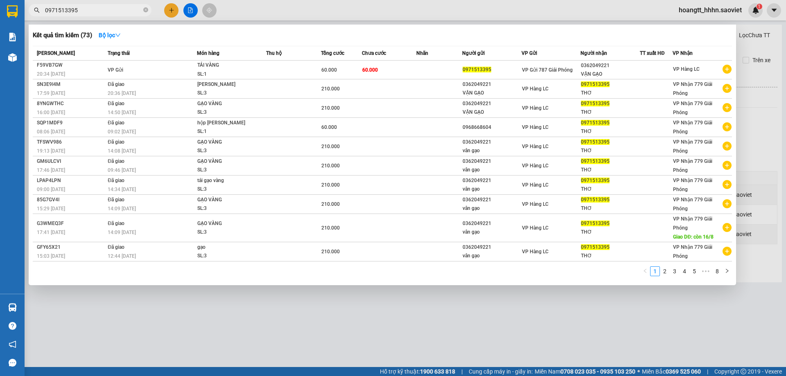
click at [118, 16] on span "0971513395" at bounding box center [90, 10] width 123 height 12
click at [123, 11] on input "0971513395" at bounding box center [93, 10] width 97 height 9
click at [124, 11] on input "0971513395" at bounding box center [93, 10] width 97 height 9
paste input "388286131"
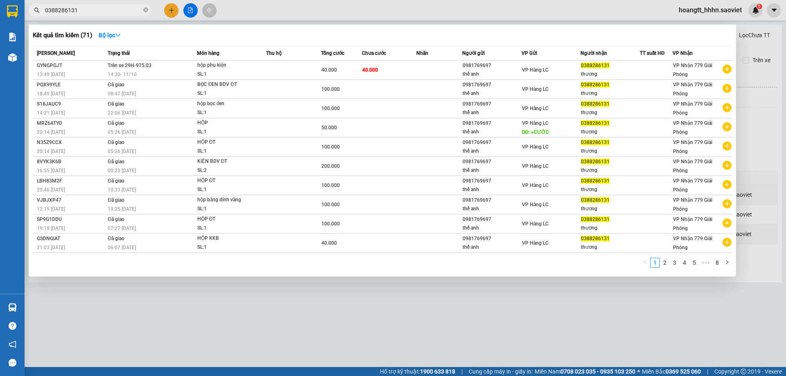
type input "0388286131"
click at [329, 9] on div at bounding box center [393, 188] width 786 height 376
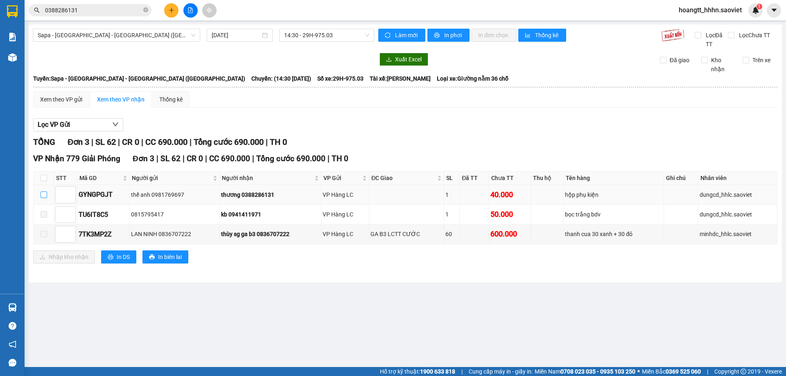
click at [46, 199] on label at bounding box center [44, 194] width 7 height 9
click at [46, 198] on input "checkbox" at bounding box center [44, 195] width 7 height 7
checkbox input "true"
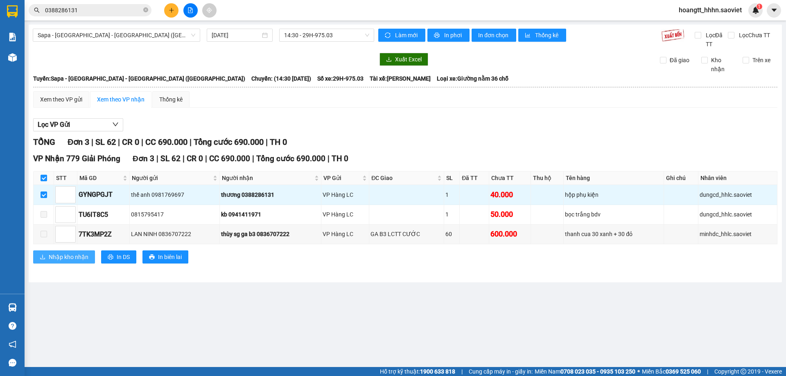
click at [60, 260] on span "Nhập kho nhận" at bounding box center [69, 257] width 40 height 9
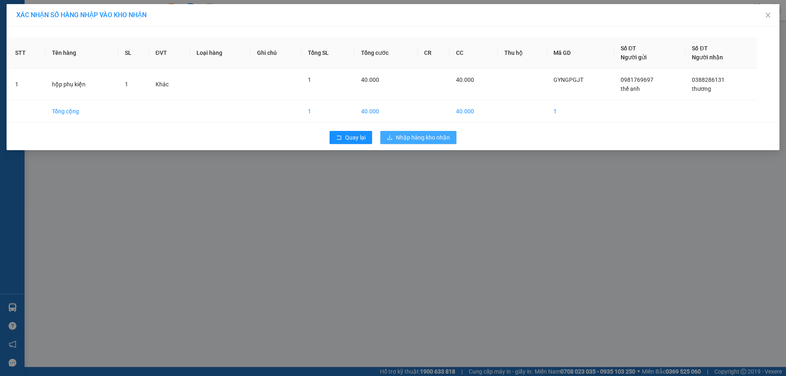
click at [450, 137] on button "Nhập hàng kho nhận" at bounding box center [418, 137] width 76 height 13
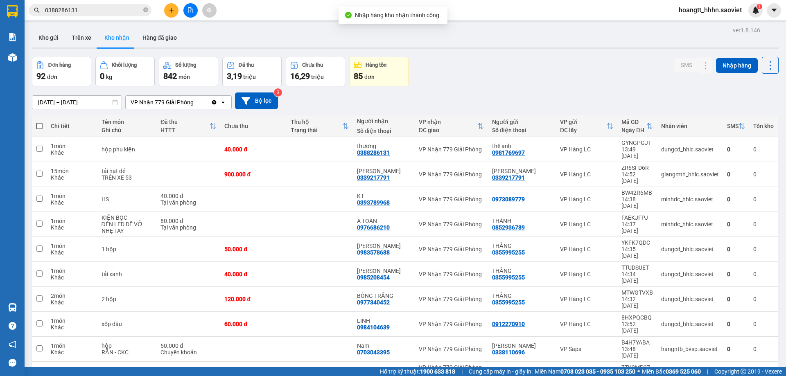
click at [39, 123] on span at bounding box center [39, 126] width 7 height 7
click at [39, 122] on input "checkbox" at bounding box center [39, 122] width 0 height 0
checkbox input "true"
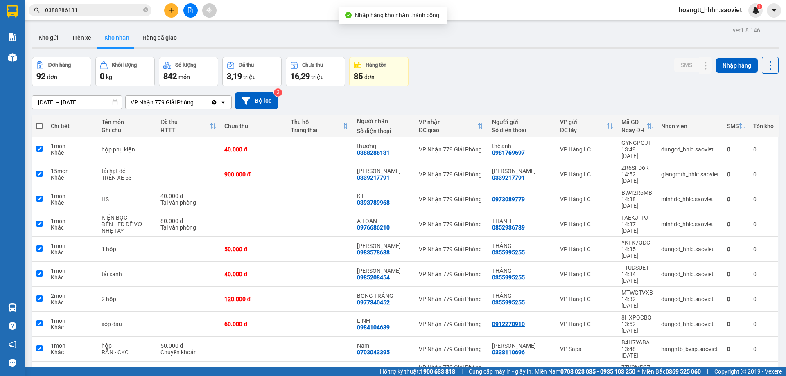
checkbox input "true"
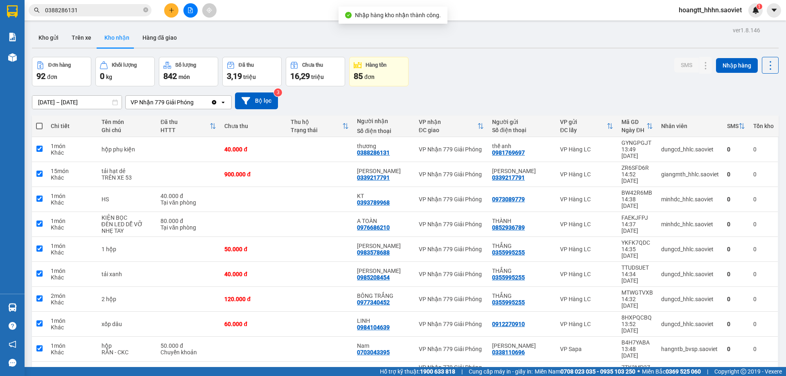
checkbox input "true"
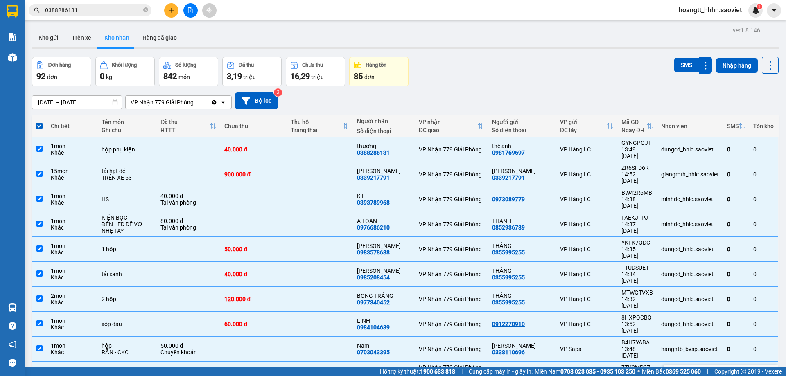
click at [548, 362] on td "LAN NINH 0836707222" at bounding box center [522, 374] width 68 height 25
checkbox input "false"
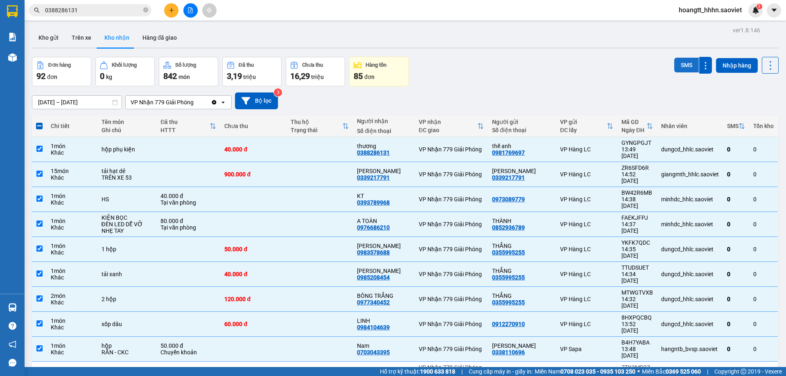
click at [681, 68] on button "SMS" at bounding box center [686, 65] width 25 height 15
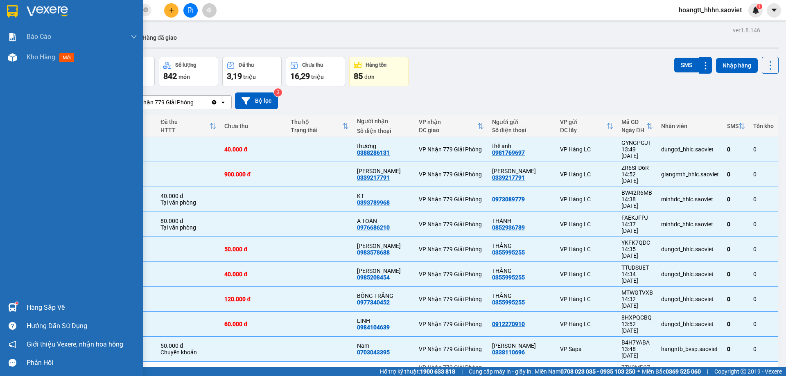
click at [31, 308] on div "Hàng sắp về" at bounding box center [82, 308] width 111 height 12
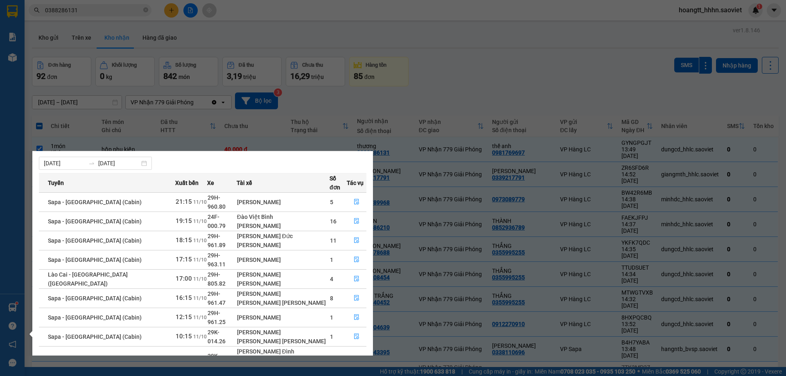
click at [577, 75] on section "Kết quả tìm kiếm ( 71 ) Bộ lọc Mã ĐH Trạng thái Món hàng Thu hộ Tổng cước Chưa …" at bounding box center [393, 188] width 786 height 376
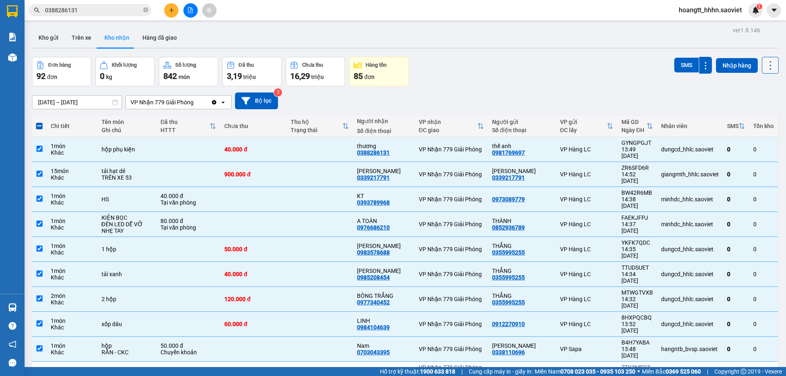
click at [770, 66] on button at bounding box center [770, 65] width 17 height 17
click at [752, 96] on li "Làm mới" at bounding box center [749, 102] width 61 height 15
click at [771, 68] on button at bounding box center [770, 65] width 17 height 17
click at [760, 102] on span "Làm mới" at bounding box center [753, 102] width 23 height 8
click at [97, 20] on div "Kết quả tìm kiếm ( 71 ) Bộ lọc Mã ĐH Trạng thái Món hàng Thu hộ Tổng cước Chưa …" at bounding box center [393, 10] width 786 height 20
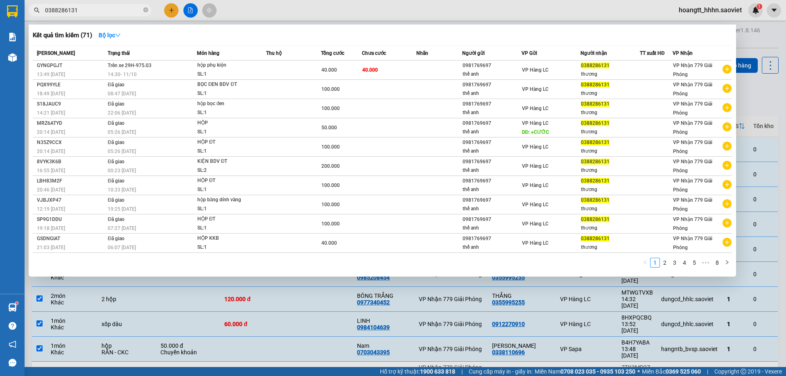
click at [99, 11] on input "0388286131" at bounding box center [93, 10] width 97 height 9
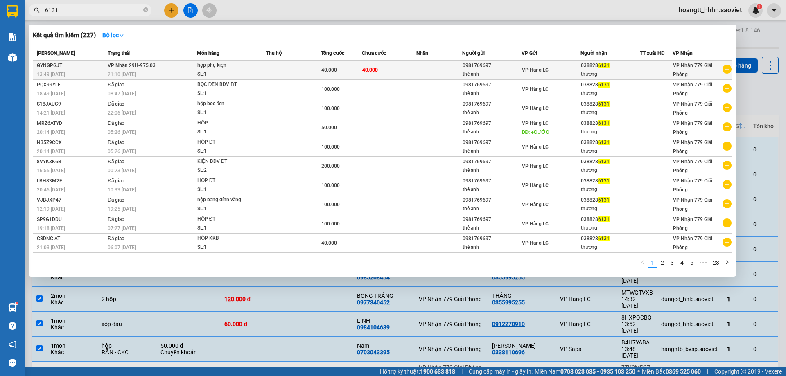
type input "6131"
click at [365, 75] on td "40.000" at bounding box center [389, 70] width 55 height 19
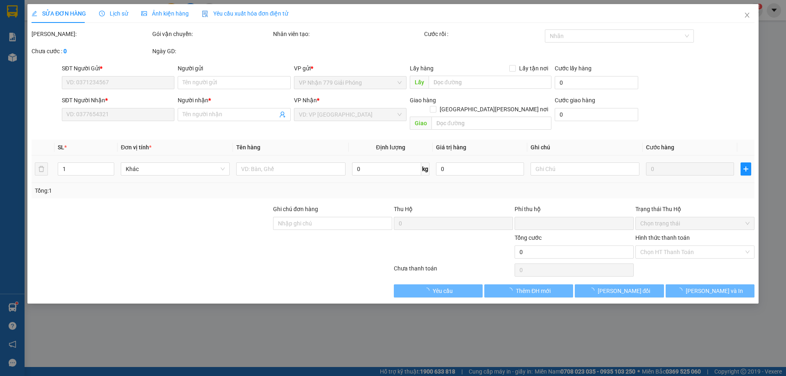
type input "0981769697"
type input "thế anh"
type input "0388286131"
type input "thương"
type input "0"
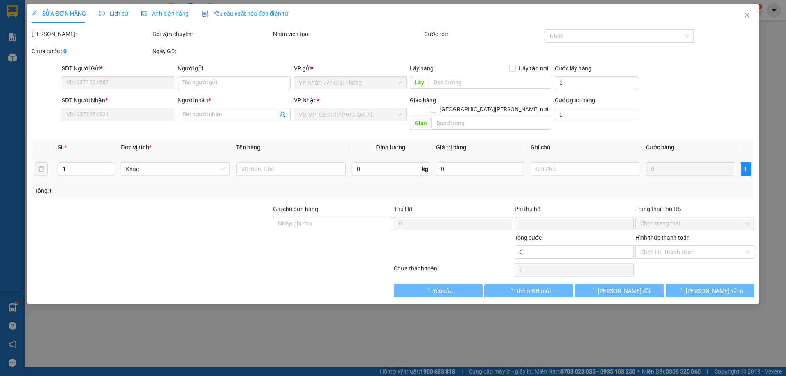
type input "40.000"
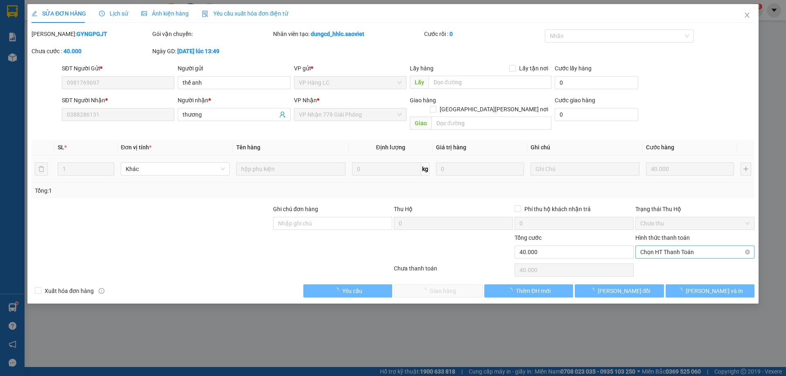
click at [669, 246] on span "Chọn HT Thanh Toán" at bounding box center [694, 252] width 109 height 12
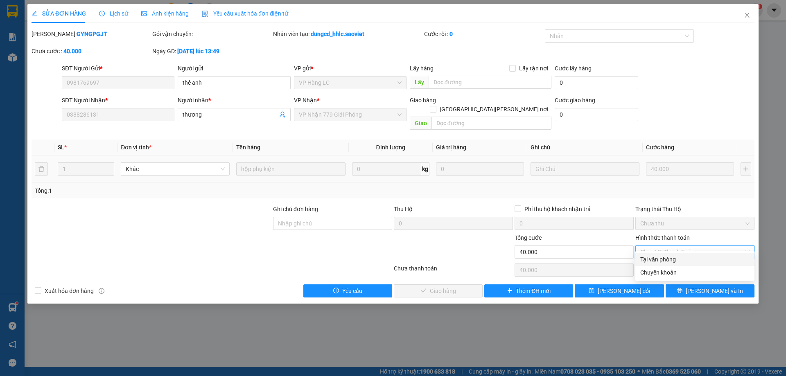
click at [660, 254] on div "Tại văn phòng" at bounding box center [695, 259] width 119 height 13
type input "0"
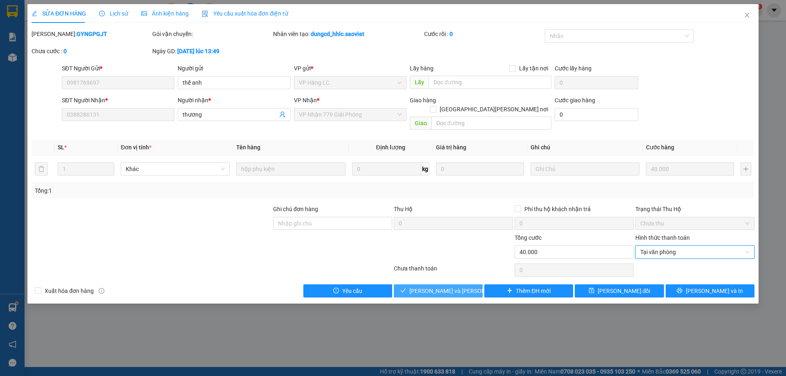
click at [439, 287] on span "[PERSON_NAME] và Giao hàng" at bounding box center [465, 291] width 111 height 9
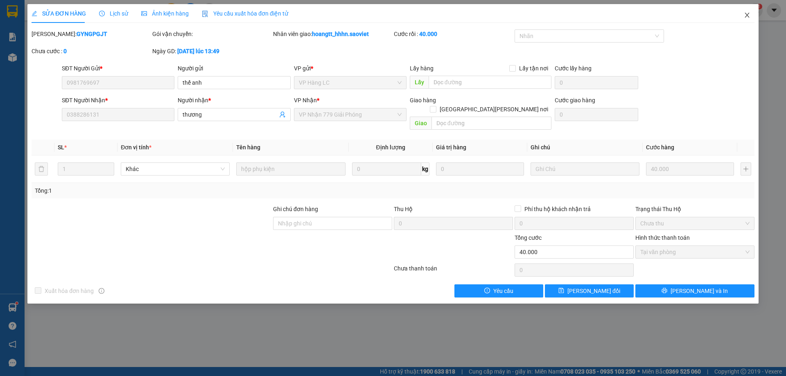
click at [746, 15] on icon "close" at bounding box center [747, 15] width 7 height 7
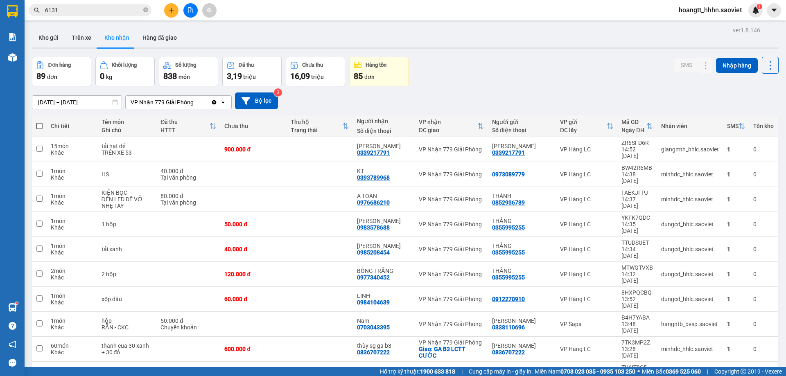
click at [80, 14] on input "6131" at bounding box center [93, 10] width 97 height 9
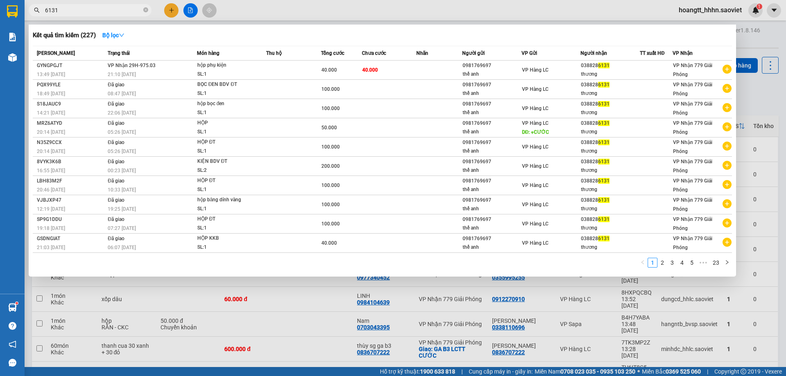
click at [80, 14] on input "6131" at bounding box center [93, 10] width 97 height 9
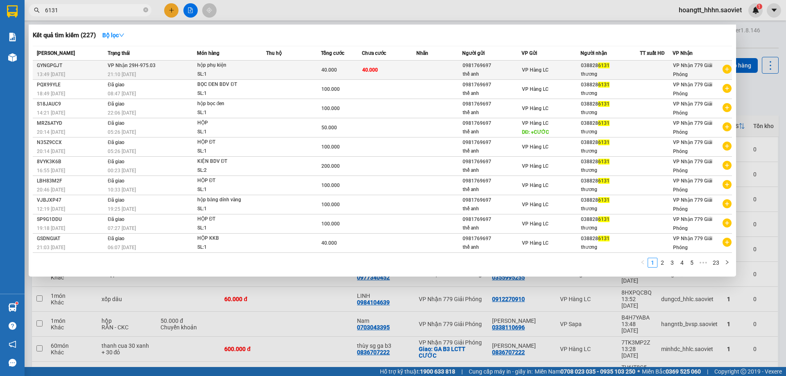
click at [206, 68] on div "hộp phụ kiện" at bounding box center [227, 65] width 61 height 9
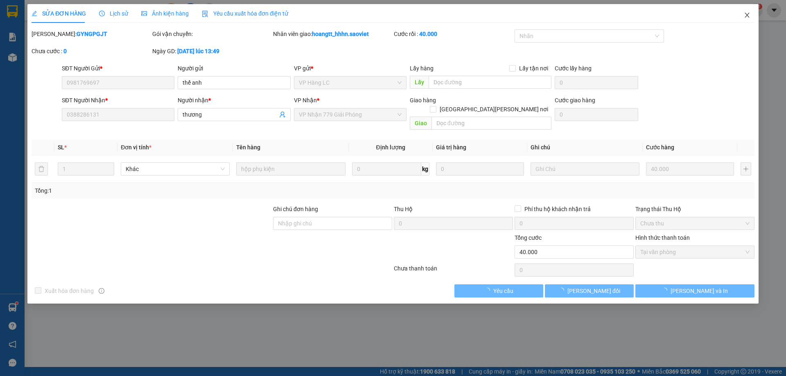
type input "0981769697"
type input "thế anh"
type input "0388286131"
type input "thương"
type input "0"
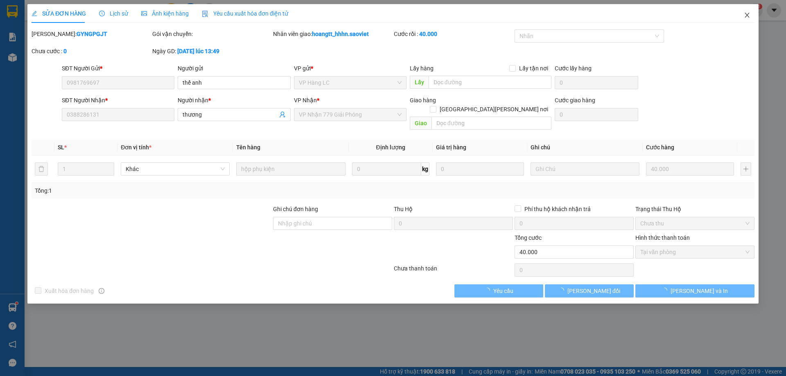
type input "40.000"
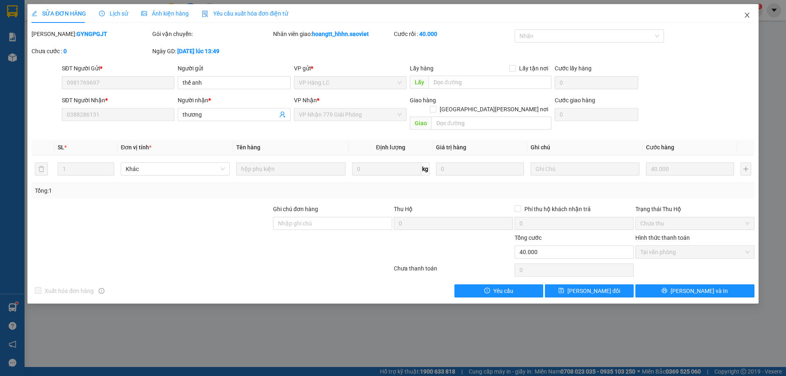
click at [745, 14] on icon "close" at bounding box center [747, 15] width 5 height 5
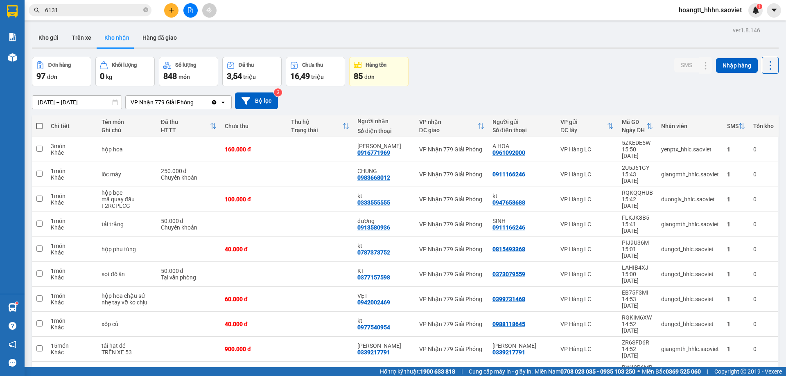
click at [147, 10] on icon "close-circle" at bounding box center [145, 9] width 5 height 5
click at [245, 33] on div "Kho gửi Trên xe Kho nhận Hàng đã giao" at bounding box center [405, 39] width 747 height 22
click at [98, 11] on input "text" at bounding box center [93, 10] width 97 height 9
click at [107, 10] on input "text" at bounding box center [93, 10] width 97 height 9
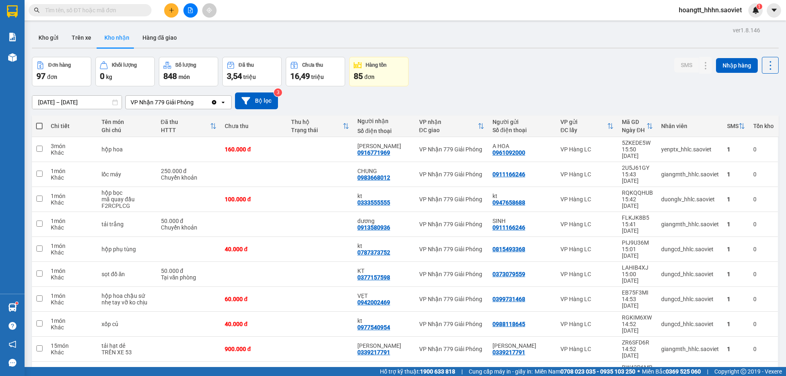
paste input "0971948668"
type input "0971948668"
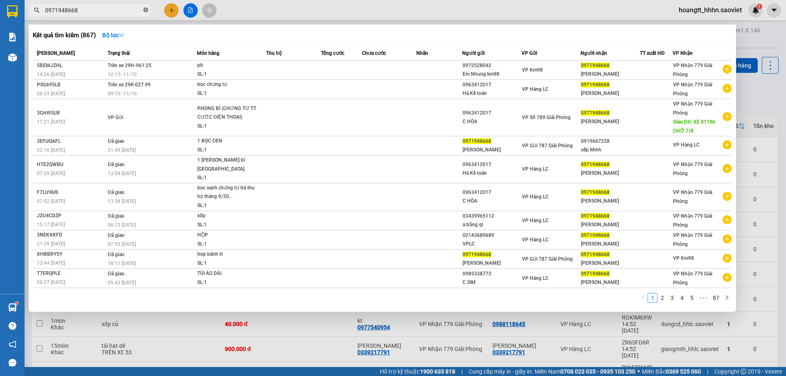
click at [145, 11] on icon "close-circle" at bounding box center [145, 9] width 5 height 5
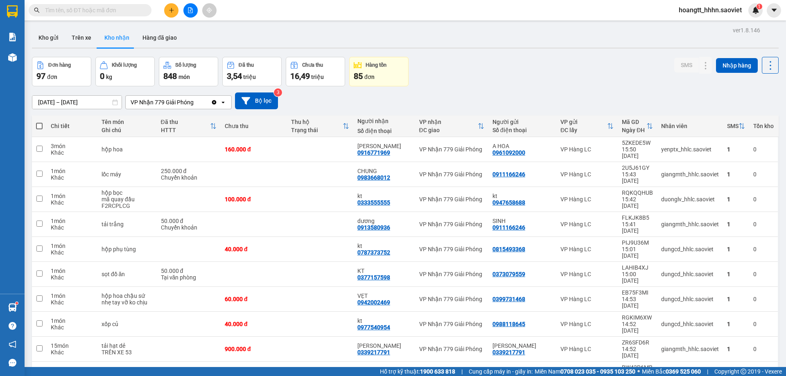
click at [91, 7] on input "text" at bounding box center [93, 10] width 97 height 9
click at [133, 10] on input "text" at bounding box center [93, 10] width 97 height 9
click at [124, 10] on input "text" at bounding box center [93, 10] width 97 height 9
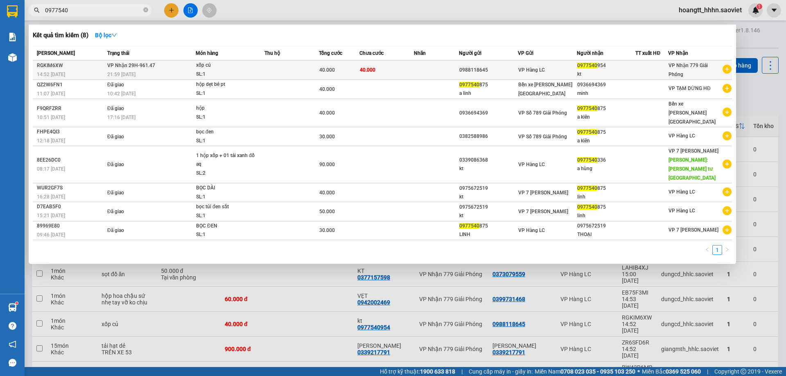
type input "0977540"
click at [288, 63] on td at bounding box center [292, 70] width 54 height 19
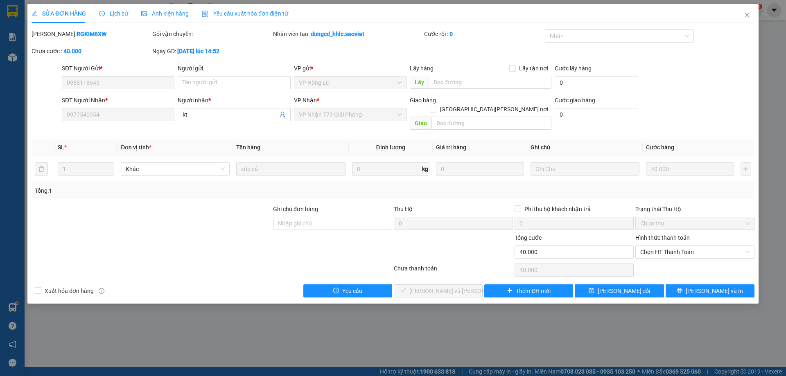
type input "0988118645"
type input "0977540954"
type input "kt"
type input "0"
type input "40.000"
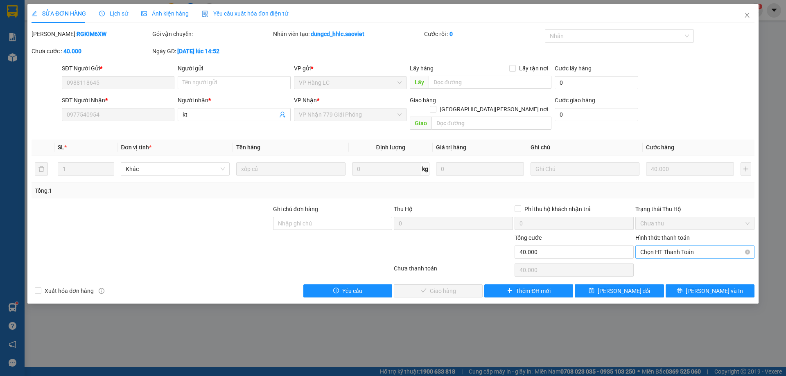
drag, startPoint x: 689, startPoint y: 241, endPoint x: 688, endPoint y: 249, distance: 7.5
click at [690, 246] on span "Chọn HT Thanh Toán" at bounding box center [694, 252] width 109 height 12
click at [681, 259] on div "Tại văn phòng" at bounding box center [694, 259] width 109 height 9
type input "0"
click at [460, 287] on button "[PERSON_NAME] và Giao hàng" at bounding box center [438, 291] width 89 height 13
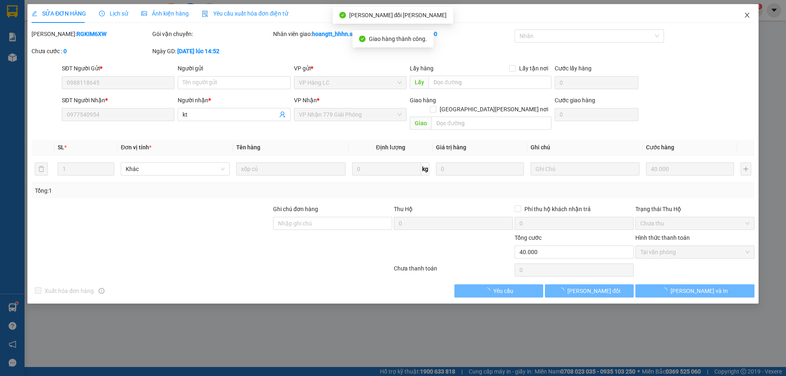
click at [748, 17] on icon "close" at bounding box center [747, 15] width 7 height 7
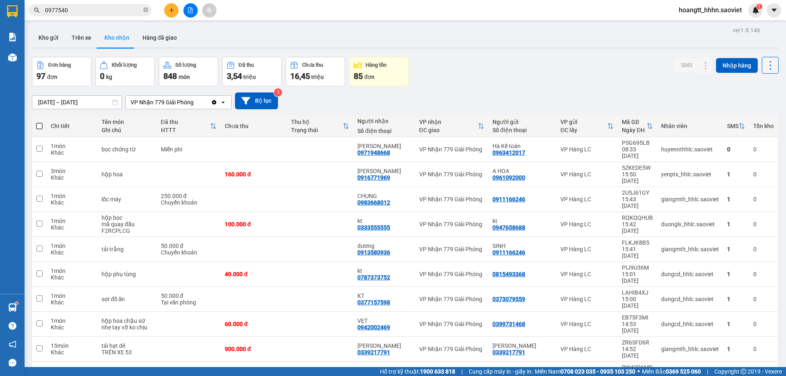
click at [766, 73] on button at bounding box center [770, 65] width 17 height 17
click at [752, 106] on span "Làm mới" at bounding box center [753, 102] width 23 height 8
click at [629, 151] on div "08:33 [DATE]" at bounding box center [637, 152] width 31 height 13
checkbox input "true"
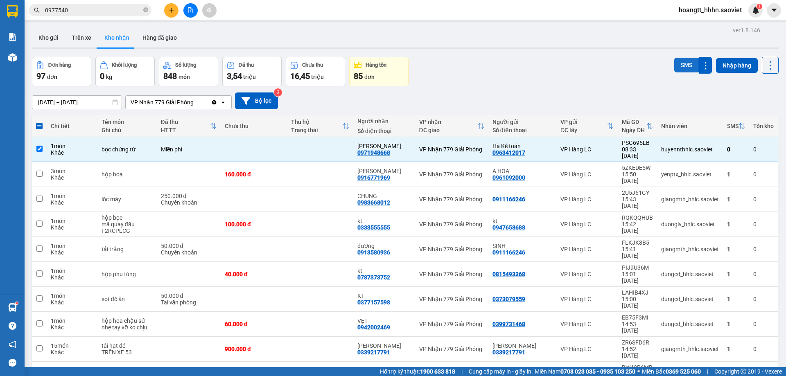
click at [681, 66] on button "SMS" at bounding box center [686, 65] width 25 height 15
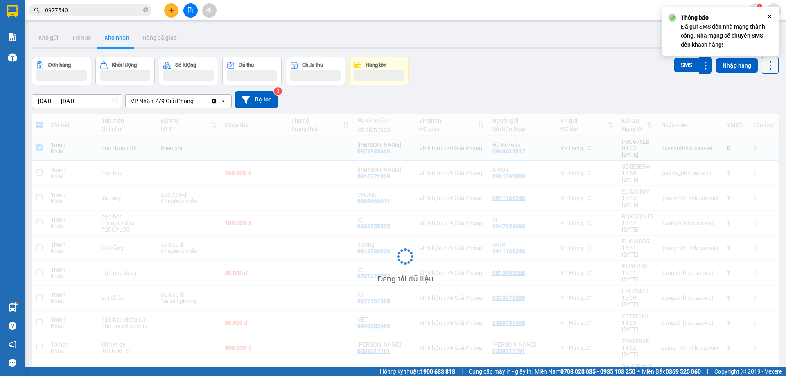
click at [765, 68] on icon at bounding box center [770, 65] width 11 height 11
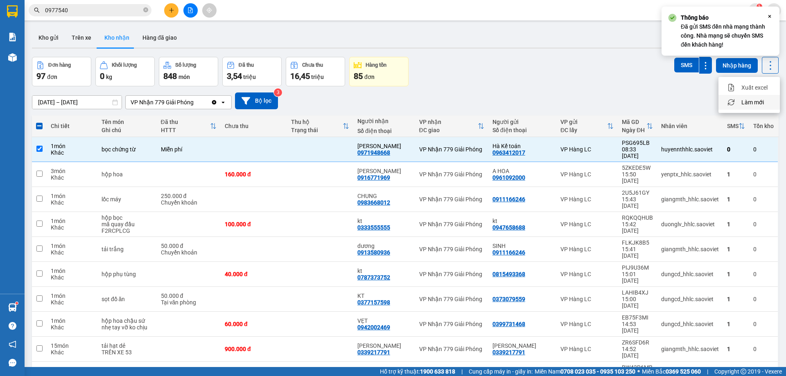
click at [752, 99] on li "Làm mới" at bounding box center [749, 102] width 61 height 15
click at [776, 63] on main "ver 1.8.146 Kho gửi Trên xe Kho nhận Hàng đã giao Đơn hàng 97 đơn Khối lượng 0 …" at bounding box center [393, 183] width 786 height 367
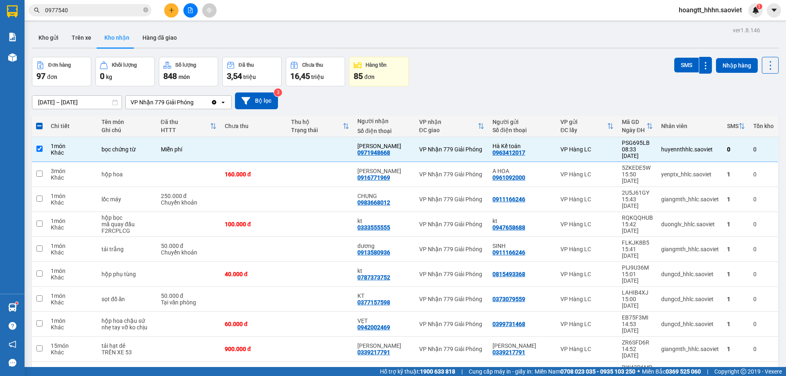
click at [774, 63] on div "ver 1.8.146 Kho gửi Trên xe Kho nhận Hàng đã giao Đơn hàng 97 đơn Khối lượng 0 …" at bounding box center [405, 221] width 753 height 392
click at [771, 70] on button at bounding box center [770, 65] width 17 height 17
click at [752, 101] on span "Làm mới" at bounding box center [753, 102] width 23 height 8
click at [212, 33] on div "Kho gửi Trên xe Kho nhận Hàng đã giao" at bounding box center [405, 39] width 747 height 22
click at [112, 13] on input "0977540" at bounding box center [93, 10] width 97 height 9
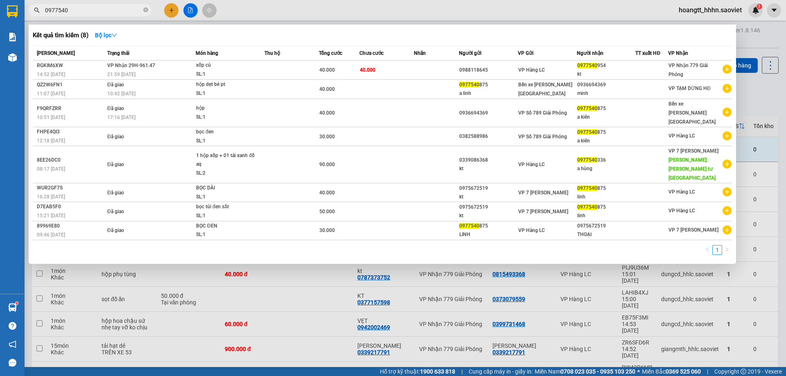
click at [112, 13] on input "0977540" at bounding box center [93, 10] width 97 height 9
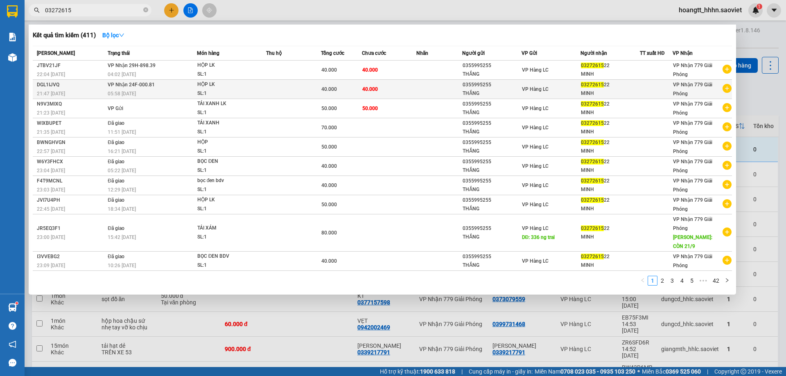
type input "03272615"
click at [263, 84] on span "HỘP LK SL: 1" at bounding box center [231, 89] width 68 height 18
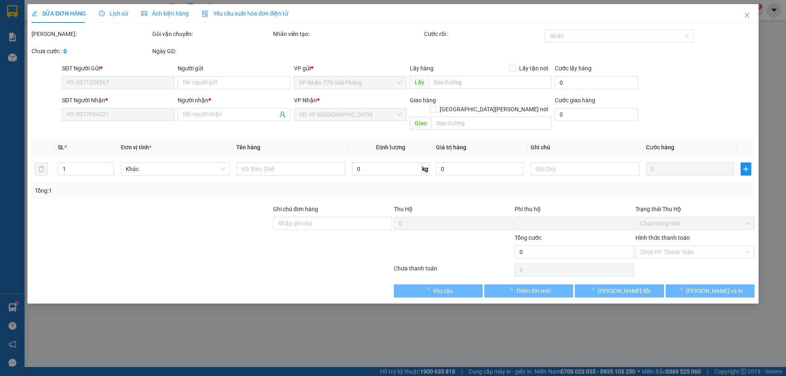
type input "0355995255"
type input "THẮNG"
type input "0327261522"
type input "MINH"
type input "0"
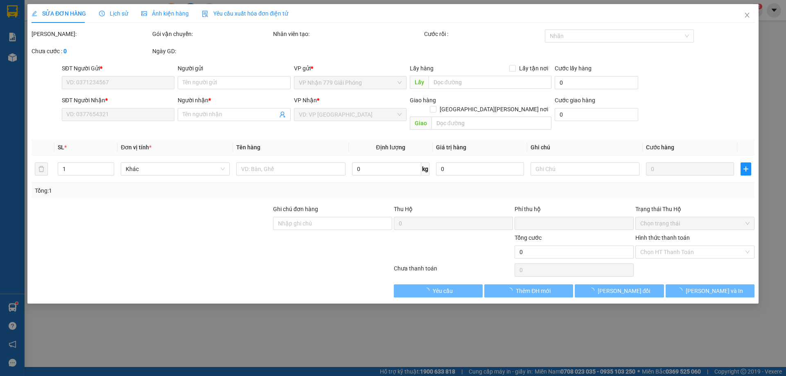
type input "40.000"
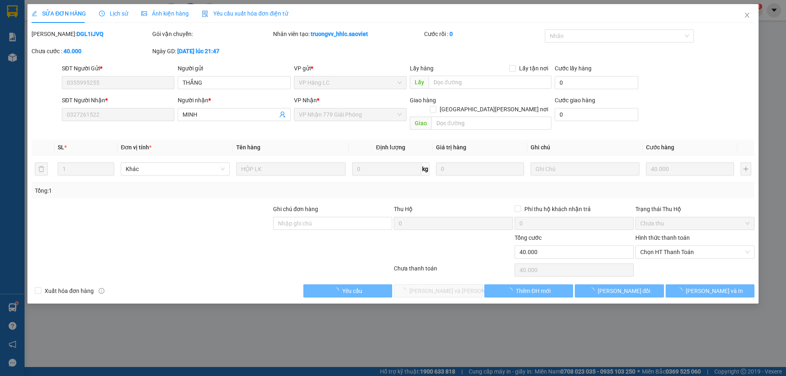
click at [114, 11] on span "Lịch sử" at bounding box center [113, 13] width 29 height 7
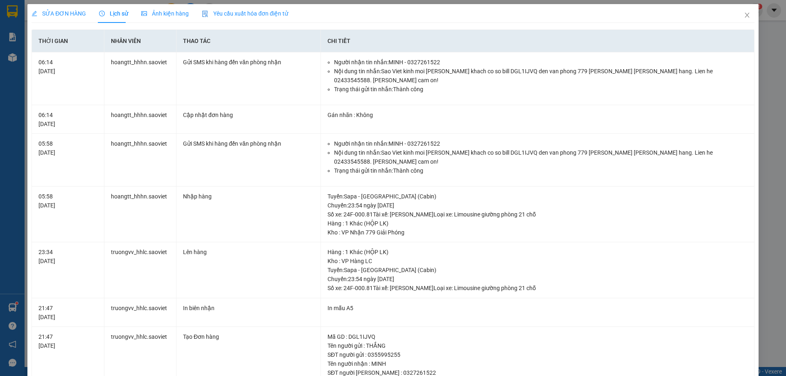
click at [74, 14] on span "SỬA ĐƠN HÀNG" at bounding box center [59, 13] width 54 height 7
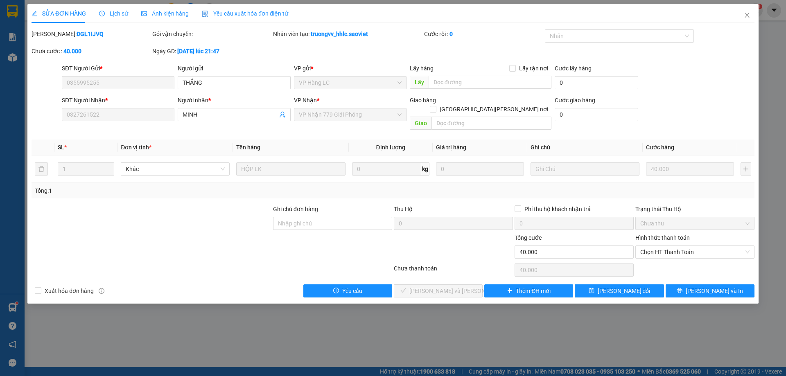
click at [256, 45] on div "Gói vận chuyển:" at bounding box center [212, 37] width 121 height 17
click at [750, 14] on icon "close" at bounding box center [747, 15] width 7 height 7
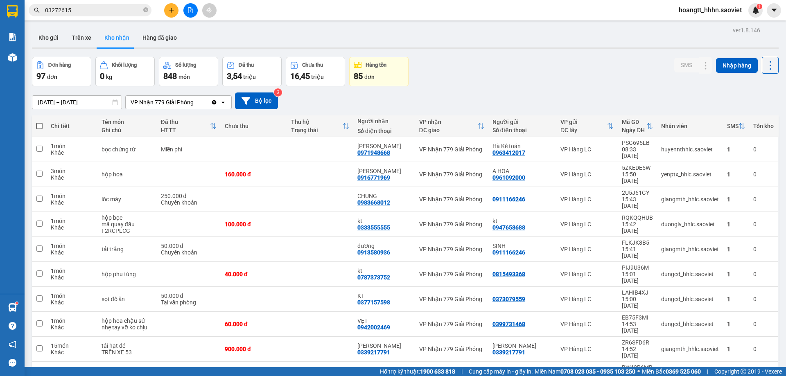
click at [100, 12] on input "03272615" at bounding box center [93, 10] width 97 height 9
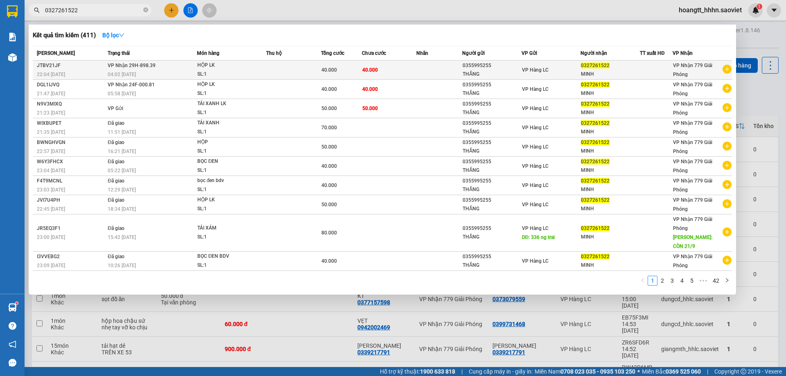
type input "0327261522"
click at [267, 65] on td at bounding box center [293, 70] width 55 height 19
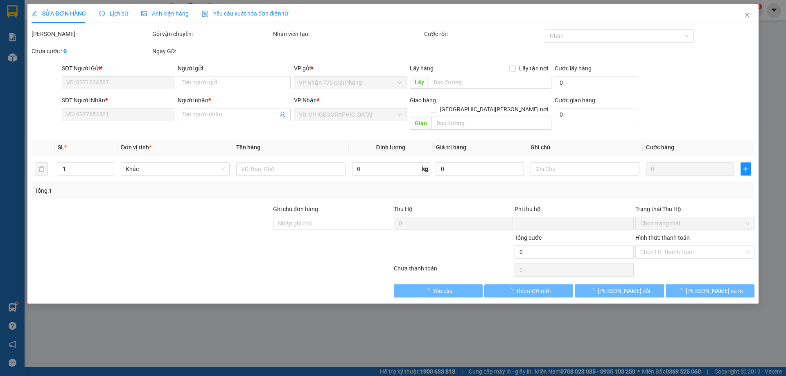
type input "0355995255"
type input "THẮNG"
type input "0327261522"
type input "MINH"
type input "0"
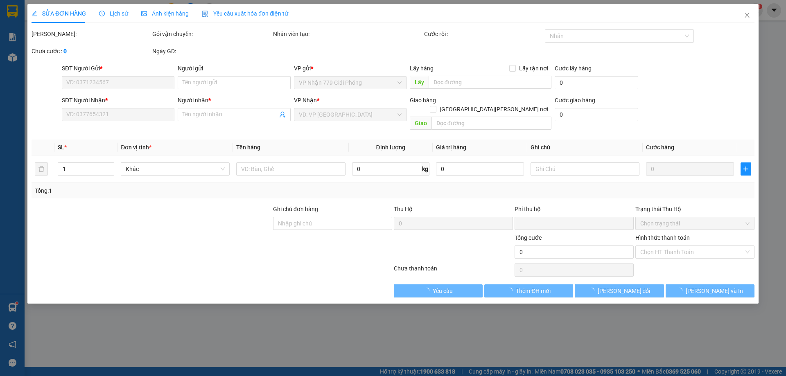
type input "40.000"
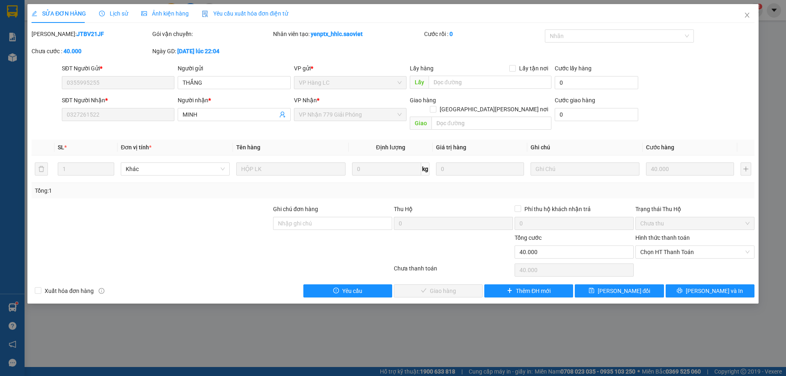
click at [670, 246] on span "Chọn HT Thanh Toán" at bounding box center [694, 252] width 109 height 12
click at [663, 267] on div "Chuyển khoản" at bounding box center [695, 272] width 119 height 13
type input "0"
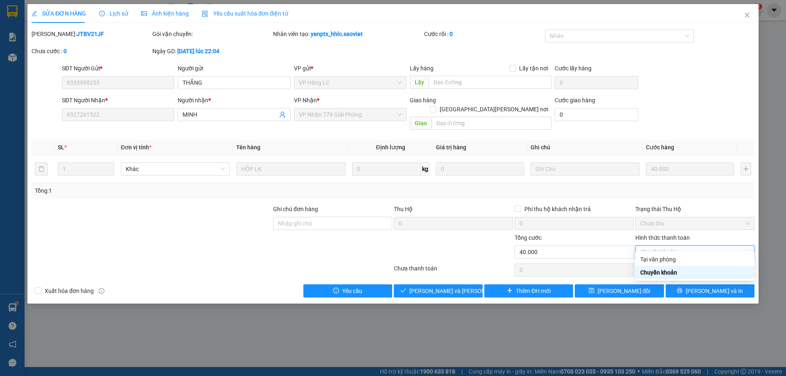
click at [679, 271] on div "Chuyển khoản" at bounding box center [694, 272] width 109 height 9
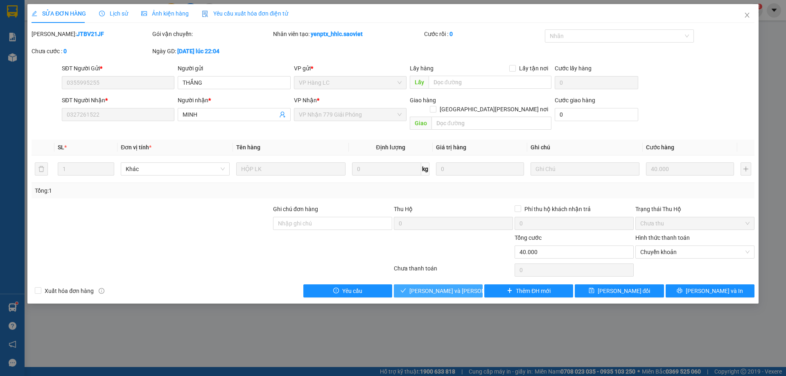
click at [460, 287] on span "[PERSON_NAME] và Giao hàng" at bounding box center [465, 291] width 111 height 9
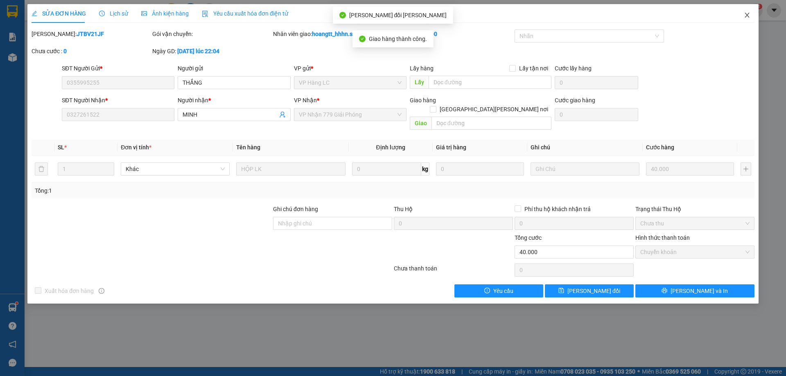
click at [749, 15] on icon "close" at bounding box center [747, 15] width 7 height 7
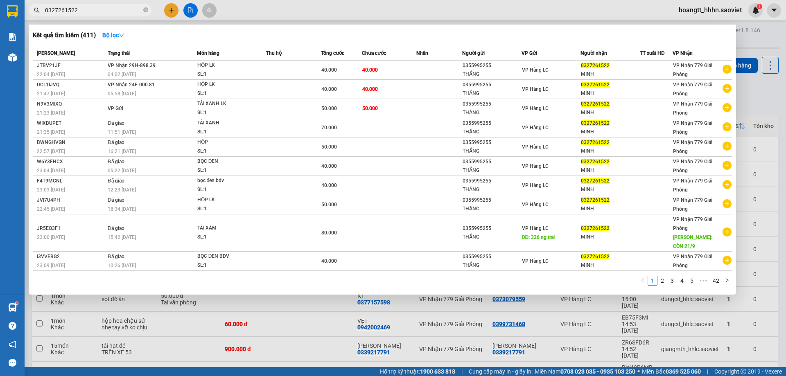
click at [131, 8] on input "0327261522" at bounding box center [93, 10] width 97 height 9
click at [144, 9] on icon "close-circle" at bounding box center [145, 9] width 5 height 5
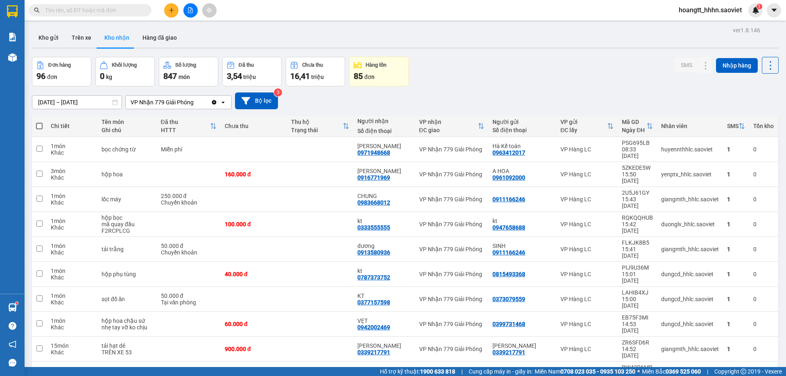
click at [316, 41] on div "Kho gửi Trên xe Kho nhận Hàng đã giao" at bounding box center [405, 39] width 747 height 22
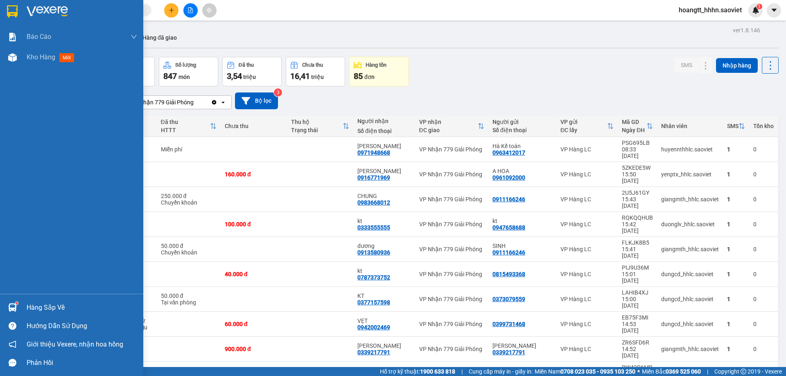
click at [29, 312] on div "Hàng sắp về" at bounding box center [82, 308] width 111 height 12
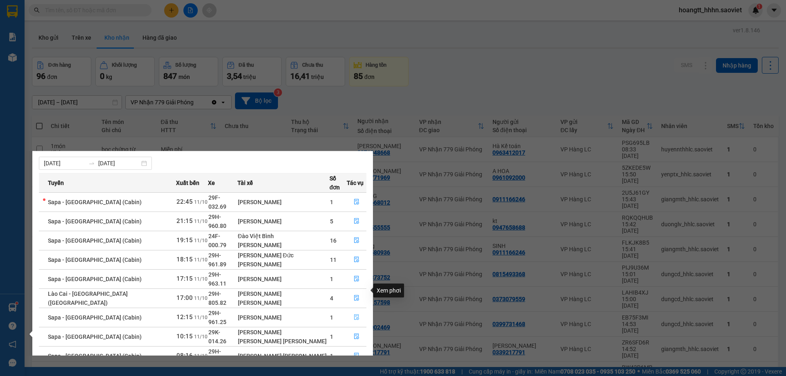
click at [358, 311] on button "button" at bounding box center [356, 317] width 19 height 13
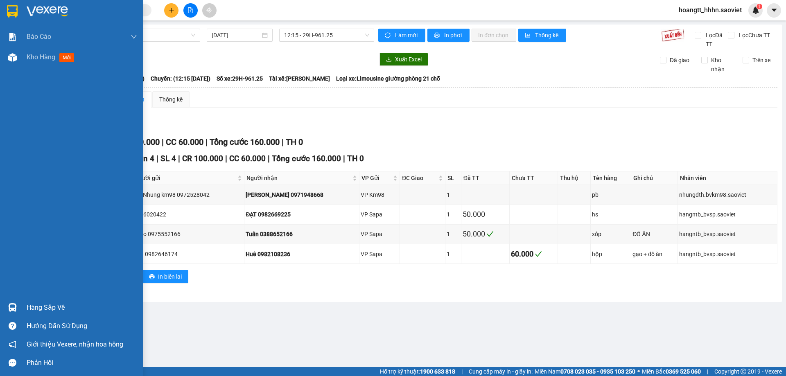
click at [18, 309] on div at bounding box center [12, 308] width 14 height 14
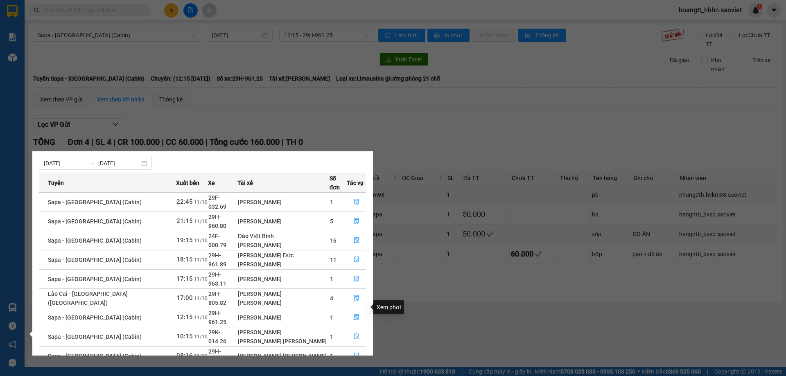
click at [355, 334] on icon "file-done" at bounding box center [357, 337] width 6 height 6
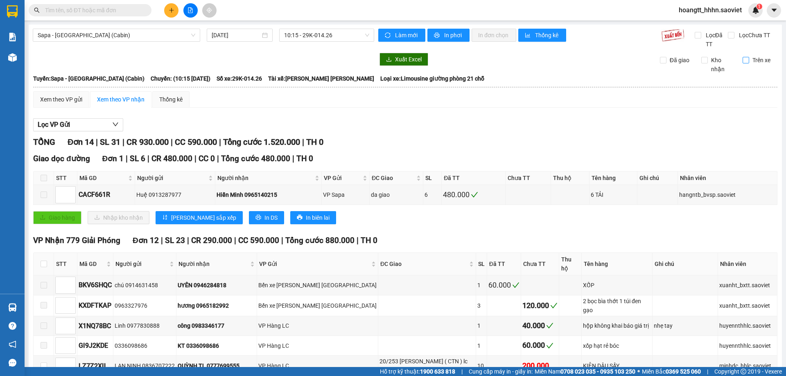
click at [743, 61] on input "Trên xe" at bounding box center [746, 60] width 7 height 7
checkbox input "true"
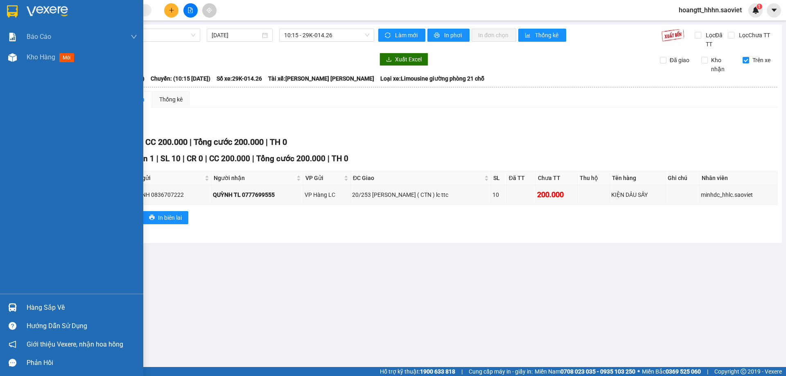
click at [48, 301] on div "Hàng sắp về" at bounding box center [71, 308] width 143 height 18
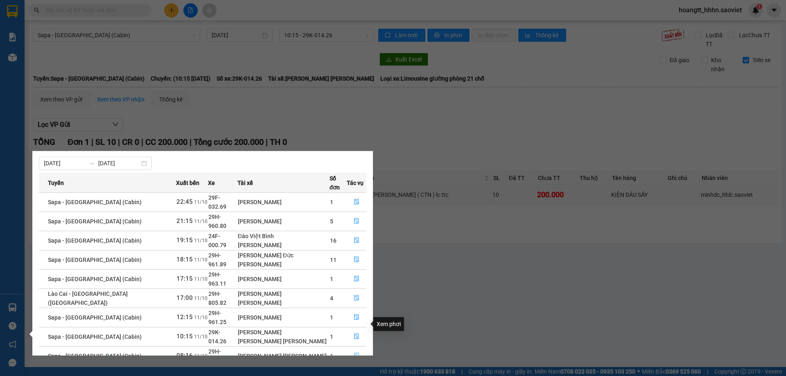
click at [362, 350] on button "button" at bounding box center [356, 356] width 19 height 13
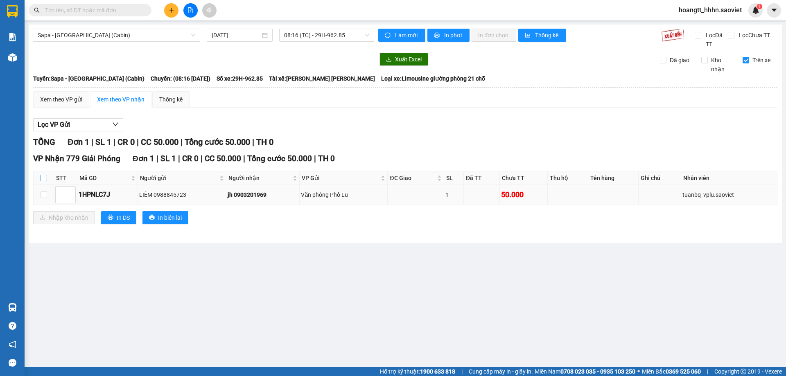
drag, startPoint x: 41, startPoint y: 179, endPoint x: 53, endPoint y: 192, distance: 17.7
click at [42, 179] on input "checkbox" at bounding box center [44, 178] width 7 height 7
checkbox input "true"
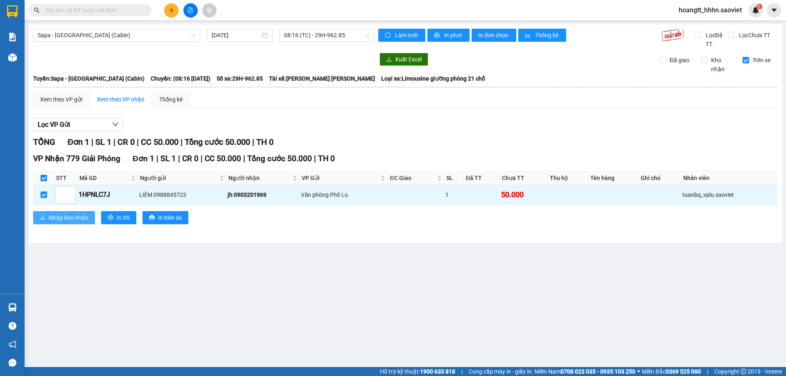
click at [81, 215] on span "Nhập kho nhận" at bounding box center [69, 217] width 40 height 9
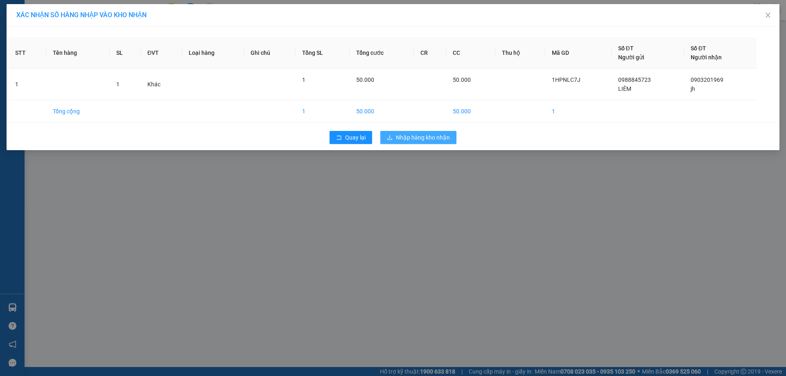
click at [437, 139] on span "Nhập hàng kho nhận" at bounding box center [423, 137] width 54 height 9
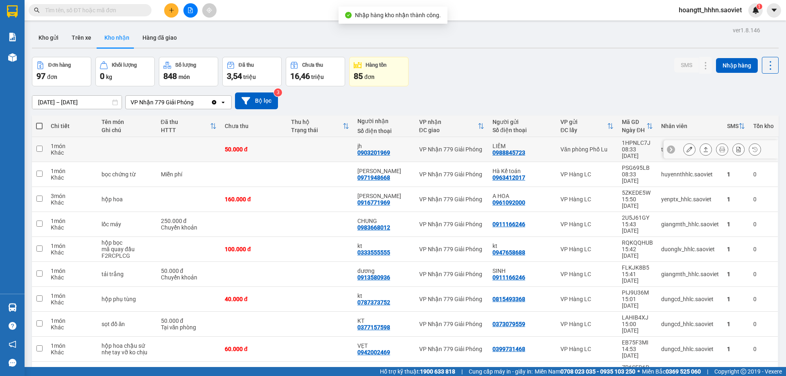
click at [564, 149] on div "Văn phòng Phố Lu" at bounding box center [587, 149] width 53 height 7
checkbox input "true"
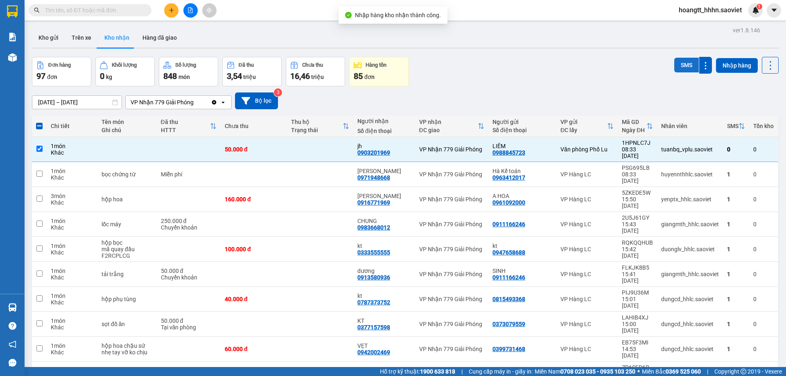
click at [674, 64] on button "SMS" at bounding box center [686, 65] width 25 height 15
click at [770, 68] on icon at bounding box center [771, 65] width 2 height 9
click at [746, 104] on span "Làm mới" at bounding box center [753, 102] width 23 height 8
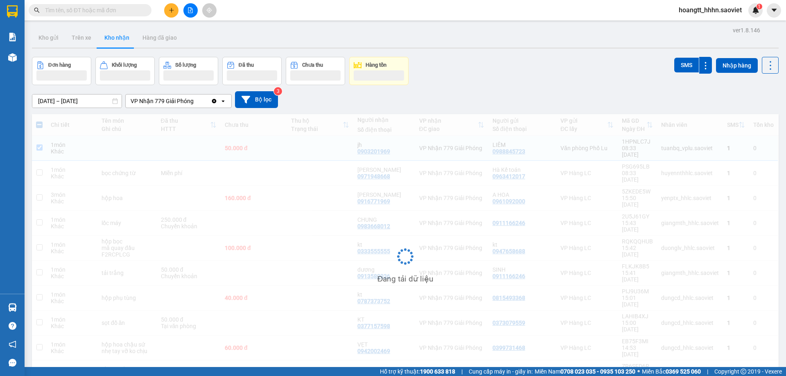
click at [746, 104] on div "09/10/2025 – 11/10/2025 Press the down arrow key to interact with the calendar …" at bounding box center [405, 99] width 747 height 17
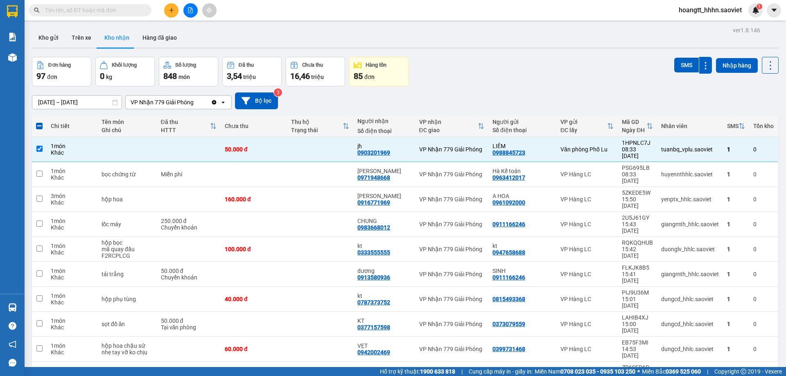
click at [467, 45] on div "Kho gửi Trên xe Kho nhận Hàng đã giao" at bounding box center [405, 39] width 747 height 22
click at [114, 14] on input "text" at bounding box center [93, 10] width 97 height 9
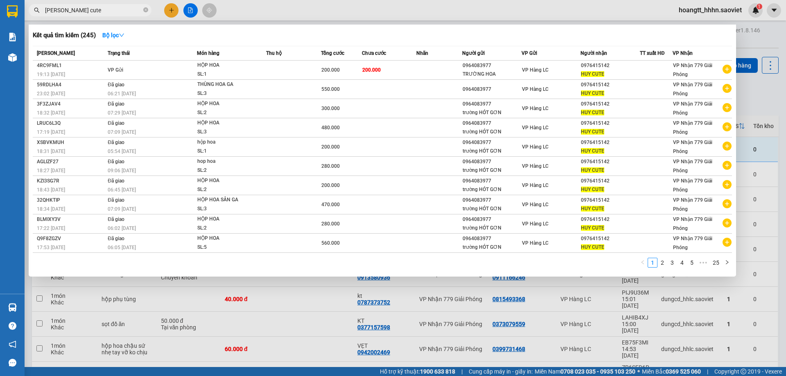
type input "huy cute"
click at [326, 11] on div at bounding box center [393, 188] width 786 height 376
click at [144, 6] on span at bounding box center [145, 10] width 5 height 9
click at [145, 9] on icon "close-circle" at bounding box center [145, 9] width 5 height 5
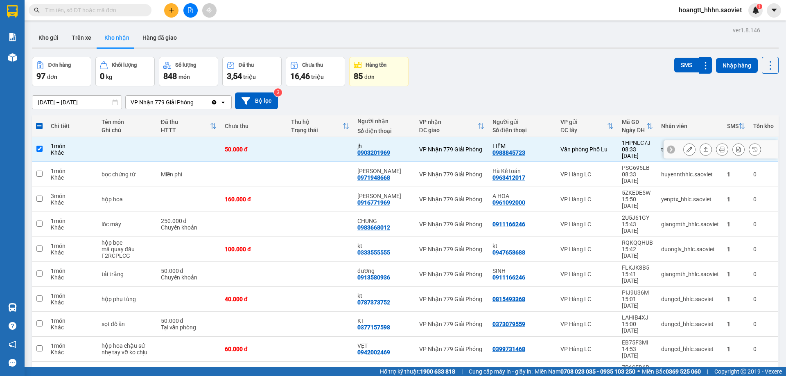
click at [563, 146] on div "Văn phòng Phố Lu" at bounding box center [587, 149] width 53 height 7
checkbox input "false"
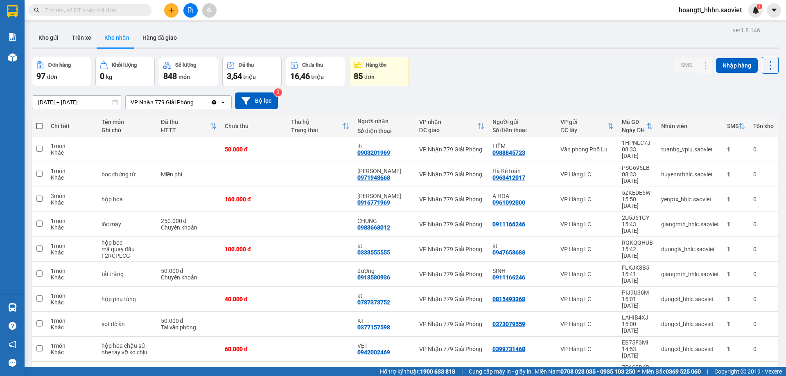
click at [114, 9] on input "text" at bounding box center [93, 10] width 97 height 9
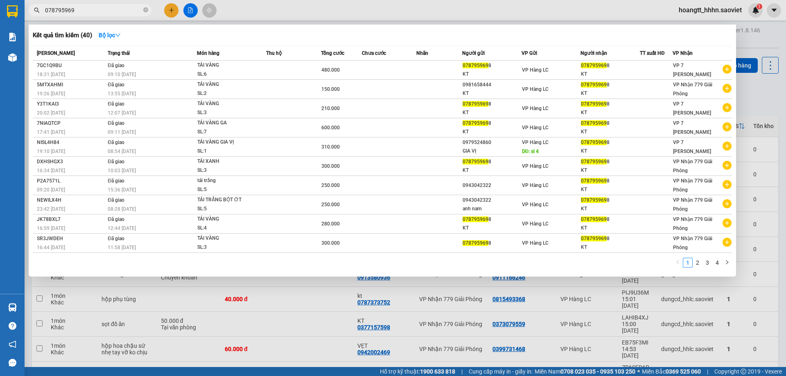
type input "0787959698"
click at [144, 11] on icon "close-circle" at bounding box center [145, 9] width 5 height 5
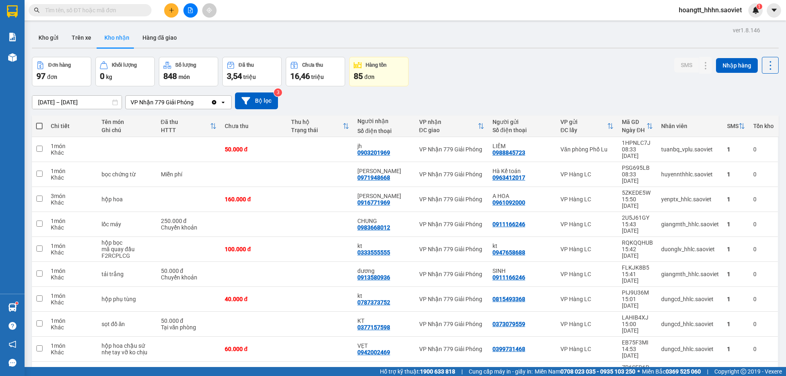
click at [84, 9] on input "text" at bounding box center [93, 10] width 97 height 9
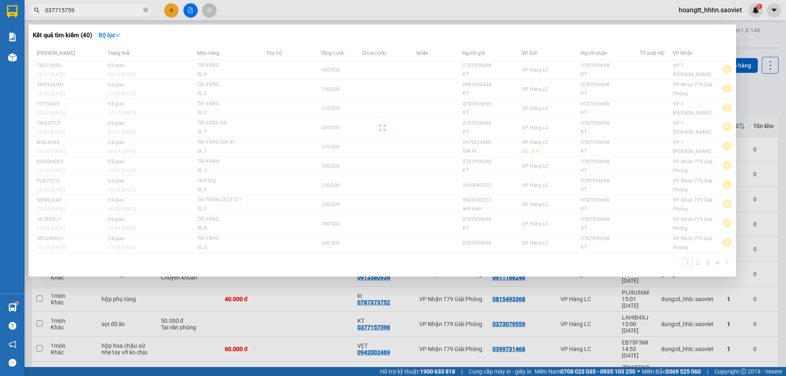
type input "0377157598"
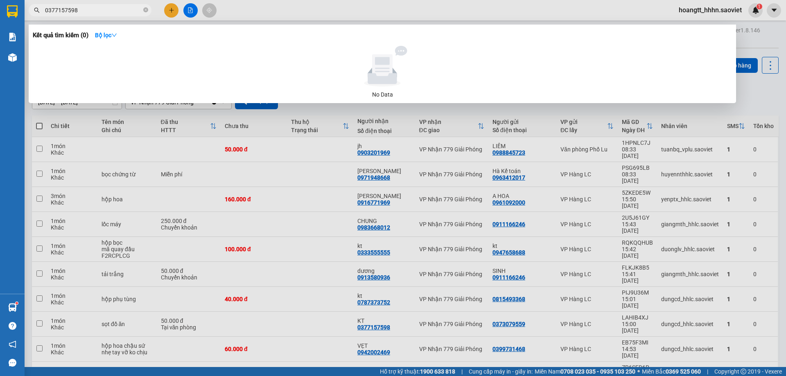
click at [84, 9] on input "0377157598" at bounding box center [93, 10] width 97 height 9
click at [86, 9] on input "0377157598" at bounding box center [93, 10] width 97 height 9
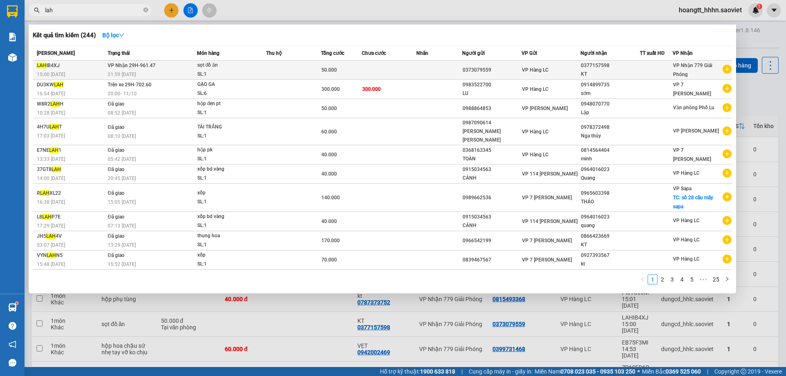
type input "lah"
click at [217, 71] on div "SL: 1" at bounding box center [227, 74] width 61 height 9
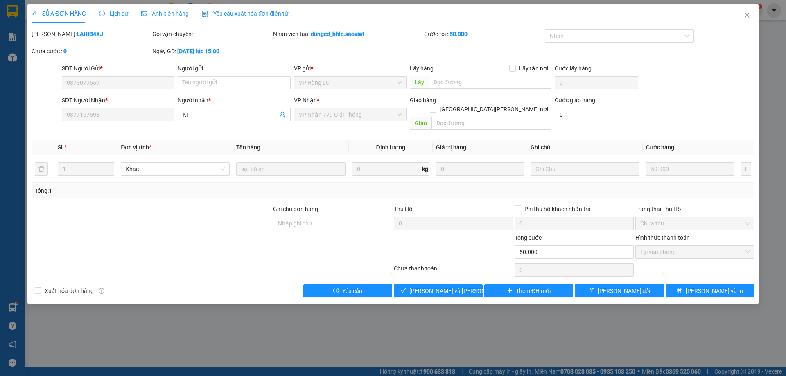
type input "0373079559"
type input "0377157598"
type input "KT"
type input "0"
type input "50.000"
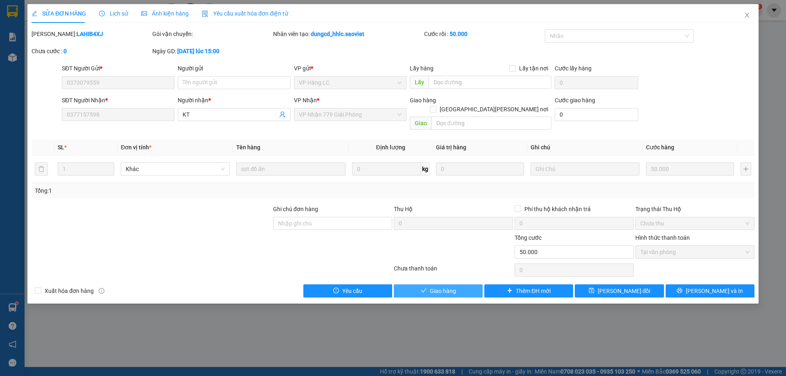
click at [461, 285] on button "Giao hàng" at bounding box center [438, 291] width 89 height 13
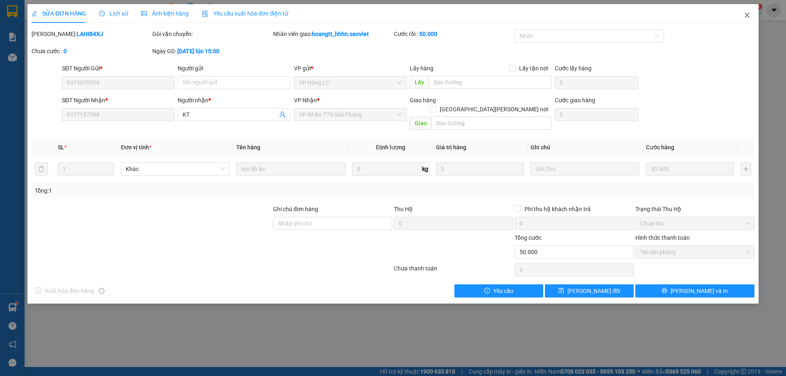
click at [744, 14] on icon "close" at bounding box center [747, 15] width 7 height 7
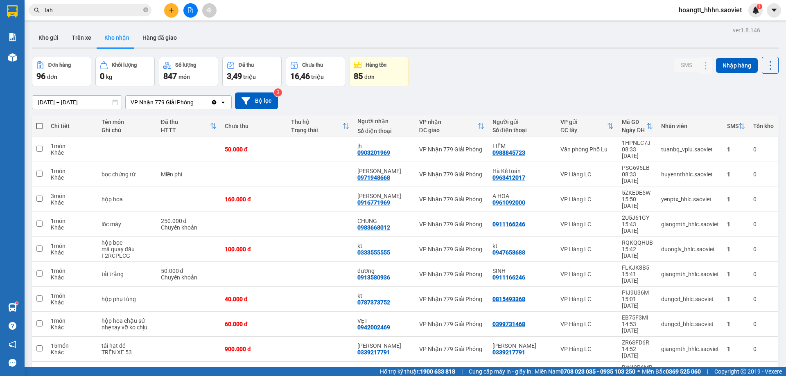
click at [434, 40] on div "Kho gửi Trên xe Kho nhận Hàng đã giao" at bounding box center [405, 39] width 747 height 22
click at [100, 13] on input "lah" at bounding box center [93, 10] width 97 height 9
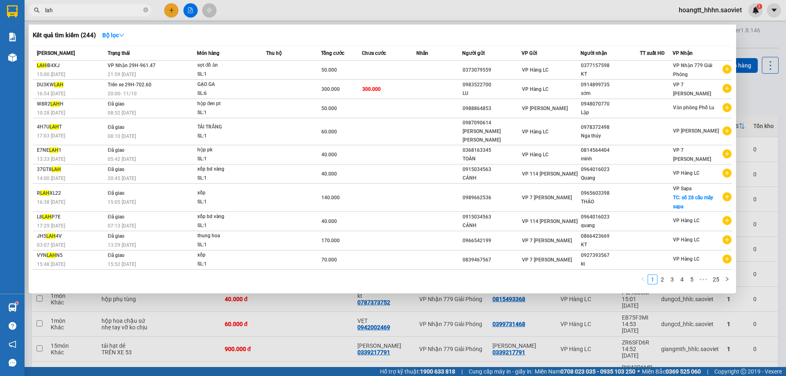
click at [100, 13] on input "lah" at bounding box center [93, 10] width 97 height 9
type input "6905"
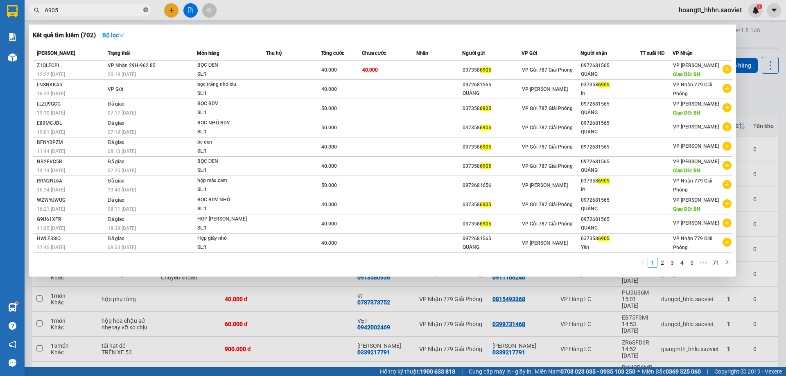
click at [147, 10] on icon "close-circle" at bounding box center [145, 9] width 5 height 5
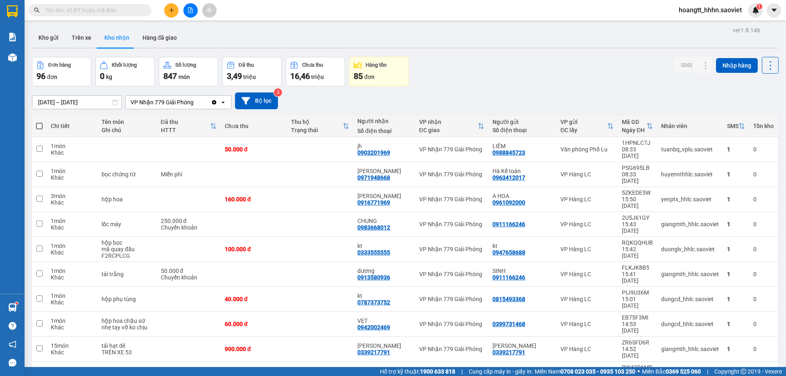
click at [120, 12] on input "text" at bounding box center [93, 10] width 97 height 9
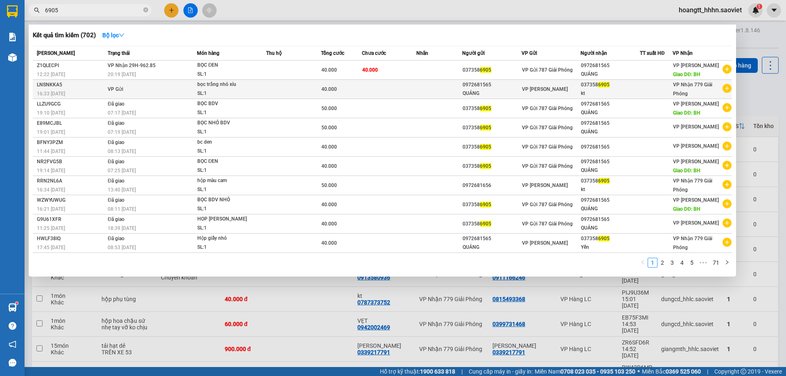
type input "6905"
click at [209, 88] on div "bọc trắng nhỏ xíu" at bounding box center [227, 84] width 61 height 9
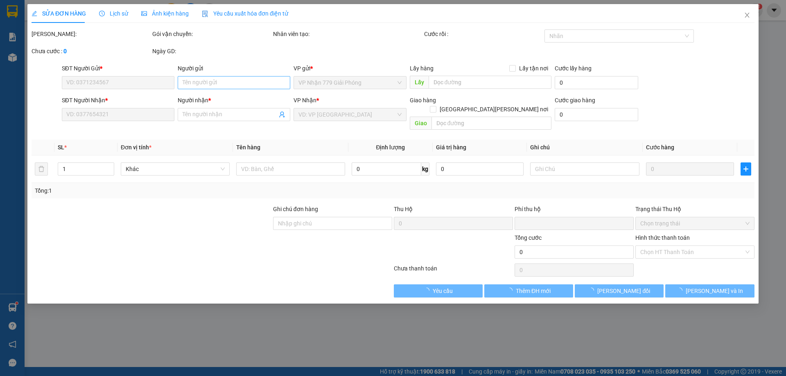
type input "0972681565"
type input "QUẢNG"
type input "0373586905"
type input "kt"
type input "0"
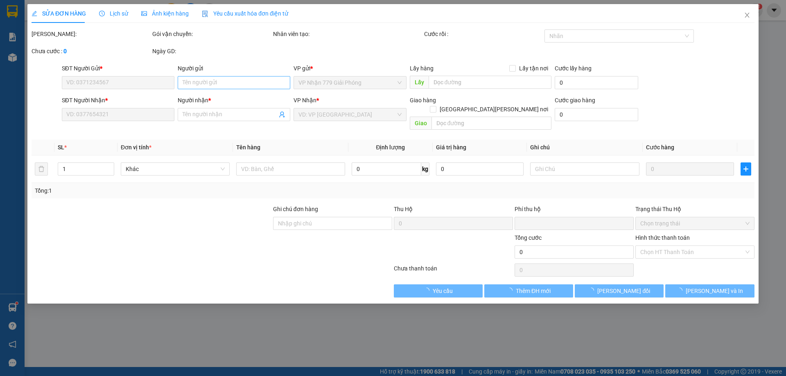
type input "40.000"
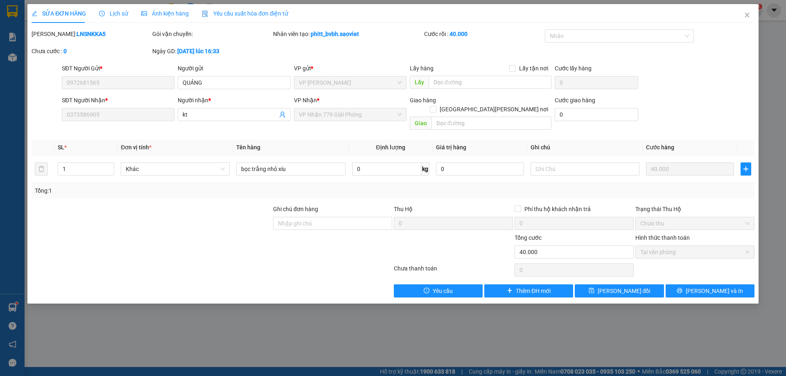
click at [111, 10] on span "Lịch sử" at bounding box center [113, 13] width 29 height 7
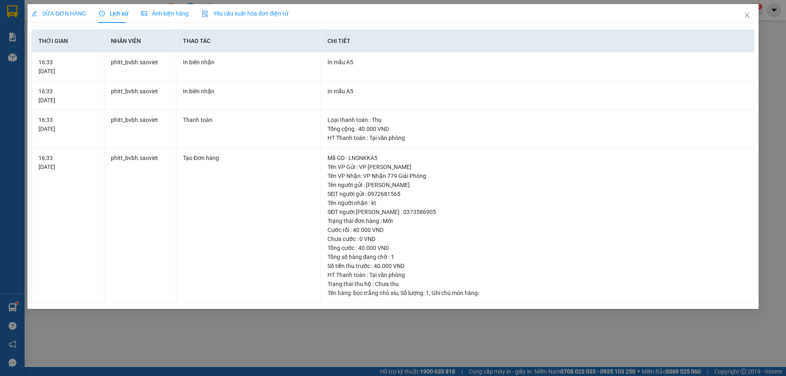
click at [81, 16] on span "SỬA ĐƠN HÀNG" at bounding box center [59, 13] width 54 height 7
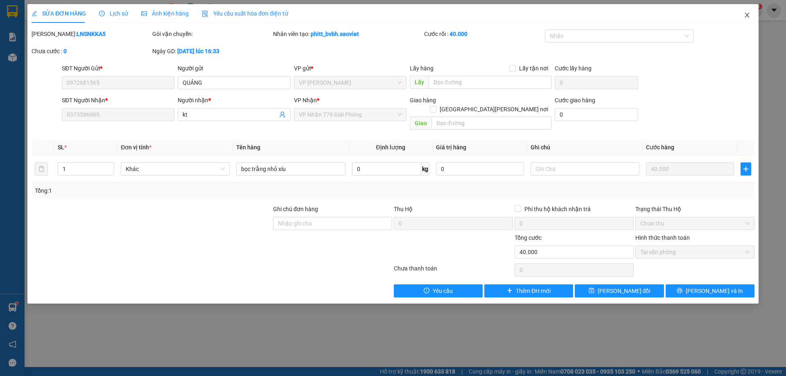
click at [745, 16] on icon "close" at bounding box center [747, 15] width 7 height 7
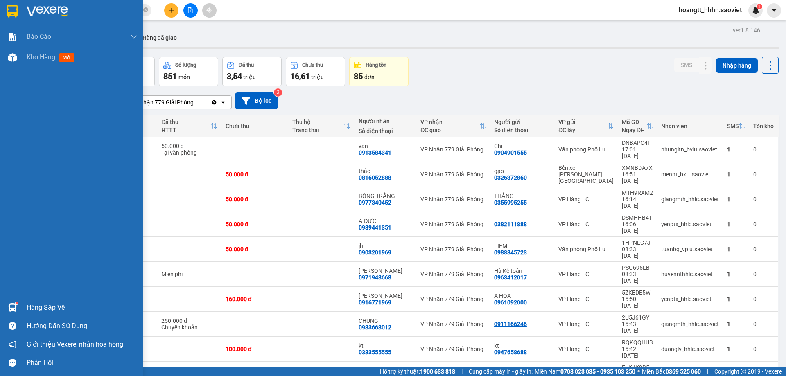
click at [45, 312] on div "Hàng sắp về" at bounding box center [82, 308] width 111 height 12
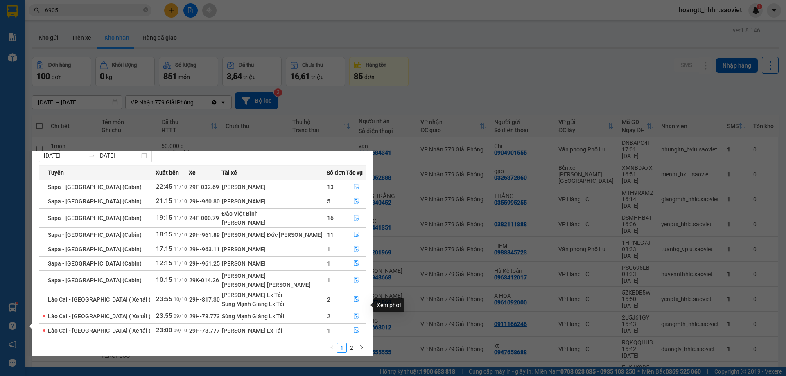
scroll to position [28, 0]
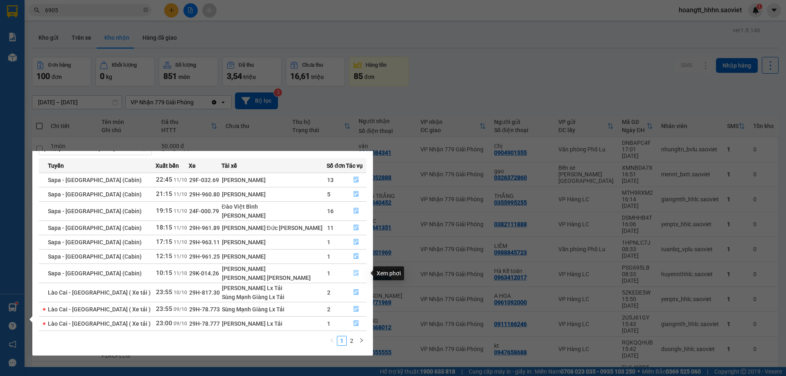
click at [356, 268] on button "button" at bounding box center [356, 273] width 20 height 13
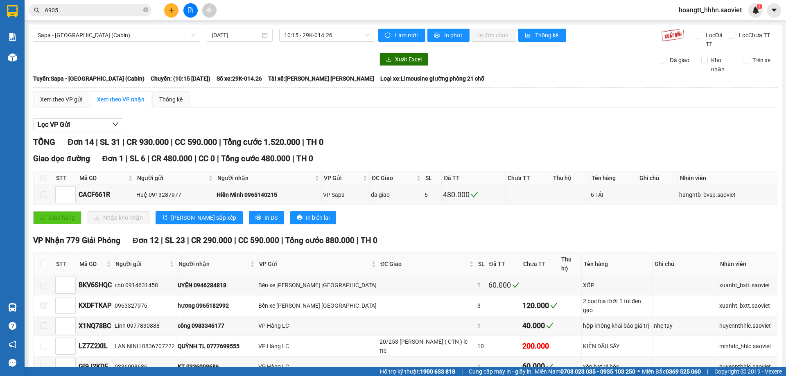
drag, startPoint x: 736, startPoint y: 61, endPoint x: 749, endPoint y: 62, distance: 12.4
click at [740, 62] on div "Trên xe" at bounding box center [757, 65] width 41 height 18
click at [743, 58] on input "Trên xe" at bounding box center [746, 60] width 7 height 7
checkbox input "true"
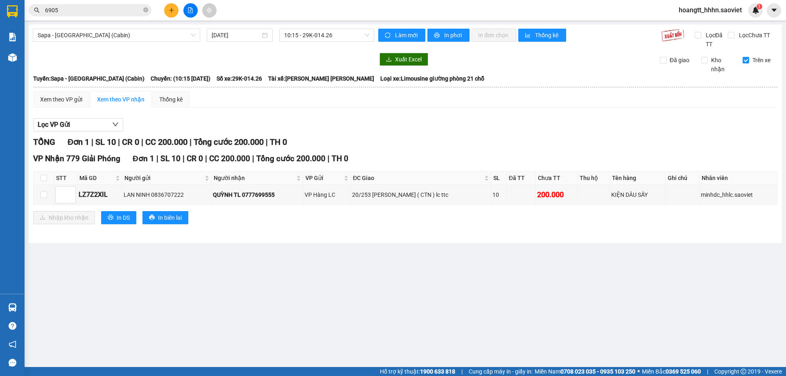
click at [382, 115] on div "Lọc VP Gửi TỔNG Đơn 1 | SL 10 | CR 0 | CC 200.000 | Tổng cước 200.000 | TH 0 V…" at bounding box center [405, 174] width 744 height 120
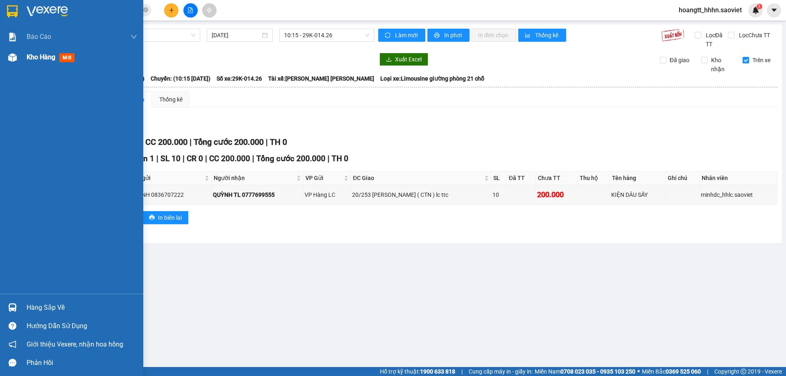
click at [49, 64] on div "Kho hàng mới" at bounding box center [82, 57] width 111 height 20
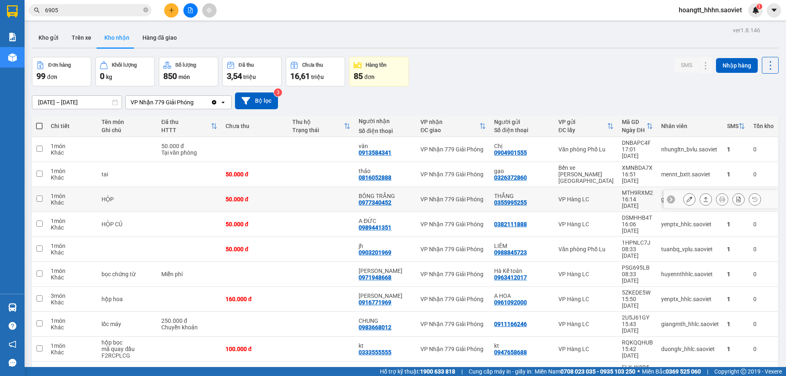
scroll to position [38, 0]
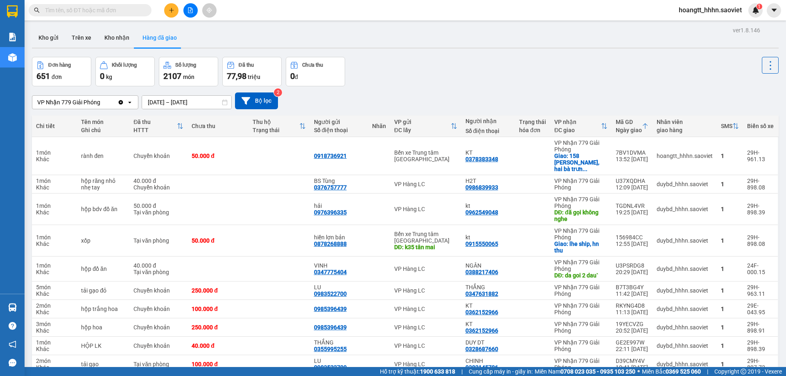
click at [478, 75] on div "Đơn hàng 651 đơn Khối lượng 0 kg Số lượng 2107 món Đã thu 77,98 triệu Chưa thu …" at bounding box center [405, 71] width 747 height 29
click at [463, 41] on div "Kho gửi Trên xe Kho nhận Hàng đã giao" at bounding box center [405, 39] width 747 height 22
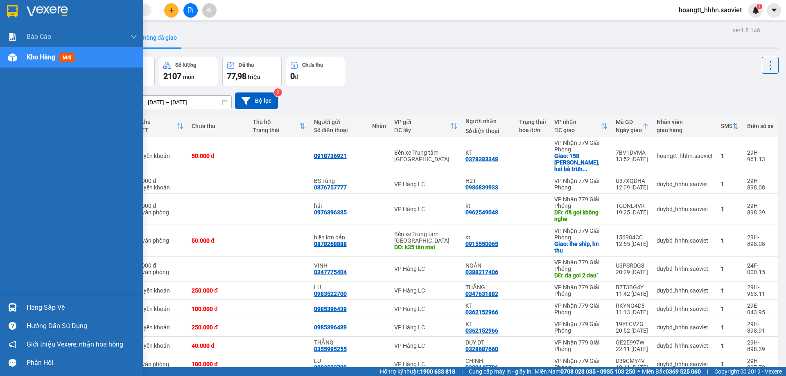
click at [33, 308] on div "Hàng sắp về" at bounding box center [82, 308] width 111 height 12
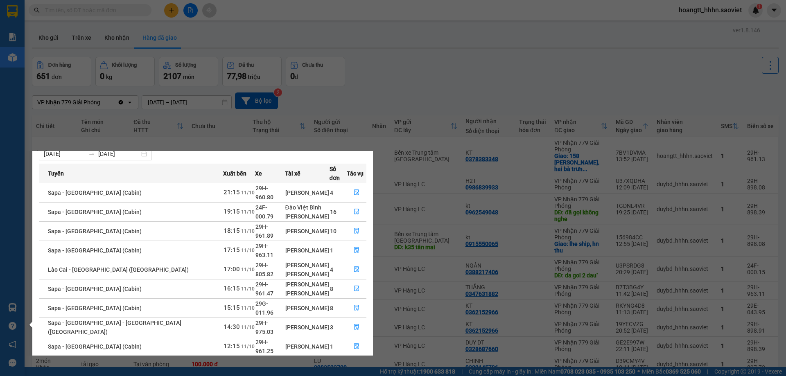
scroll to position [33, 0]
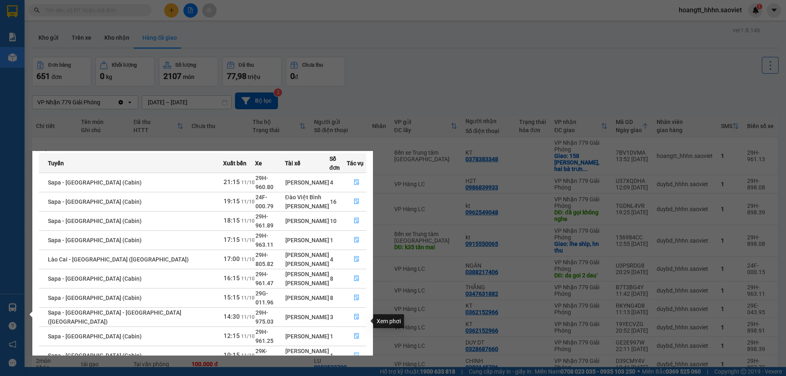
click at [354, 353] on icon "file-done" at bounding box center [356, 356] width 5 height 6
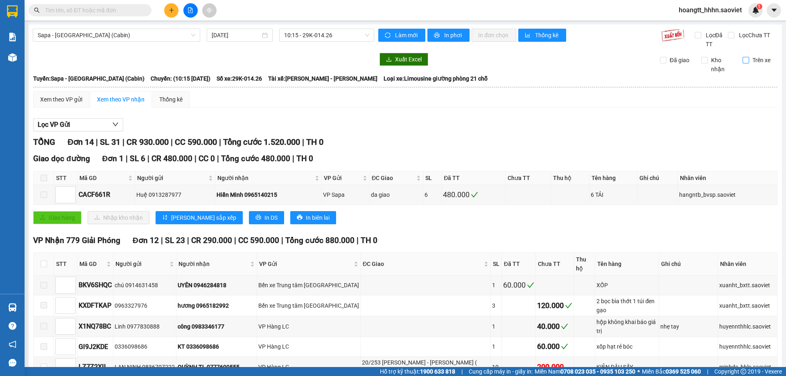
click at [749, 61] on span "Trên xe" at bounding box center [761, 60] width 25 height 9
click at [746, 61] on input "Trên xe" at bounding box center [746, 60] width 7 height 7
checkbox input "true"
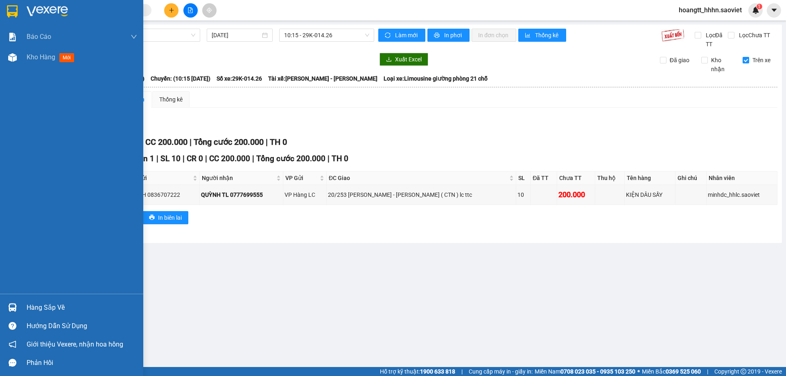
click at [36, 303] on div "Hàng sắp về" at bounding box center [82, 308] width 111 height 12
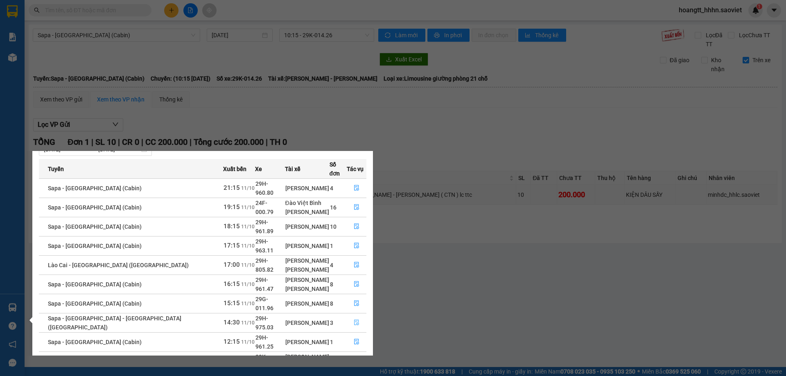
scroll to position [33, 0]
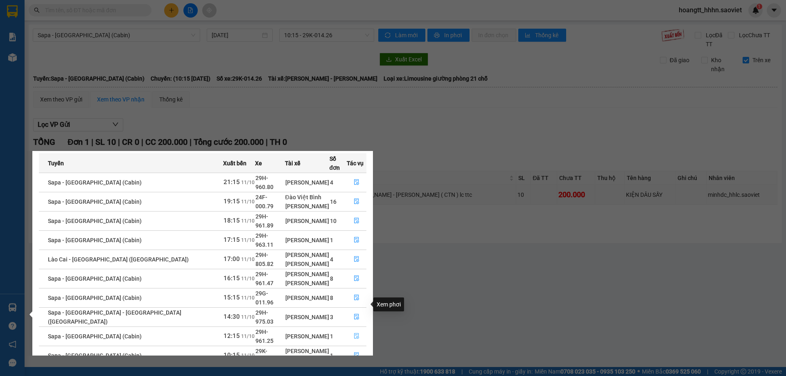
click at [351, 330] on button "button" at bounding box center [356, 336] width 19 height 13
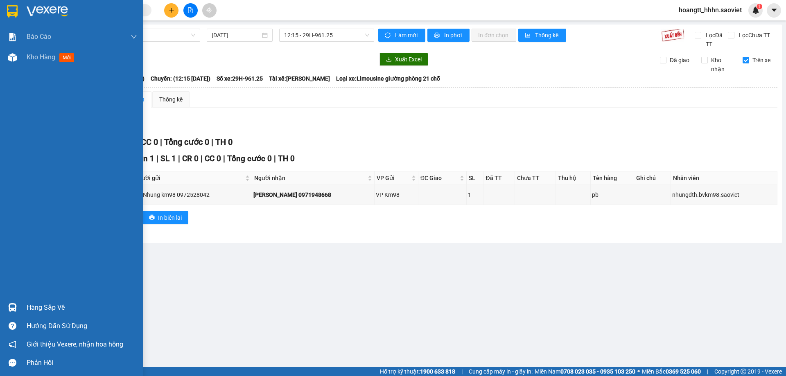
click at [35, 303] on div "Hàng sắp về" at bounding box center [82, 308] width 111 height 12
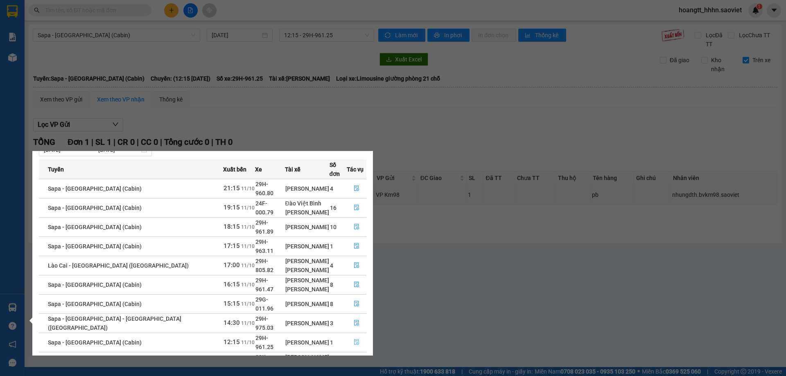
scroll to position [33, 0]
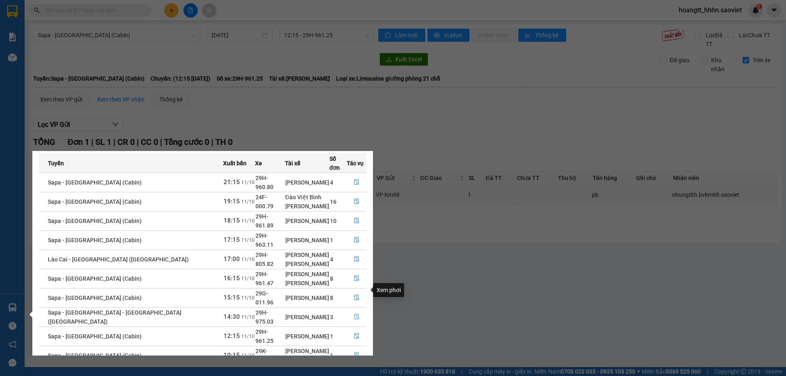
click at [354, 314] on icon "file-done" at bounding box center [357, 317] width 6 height 6
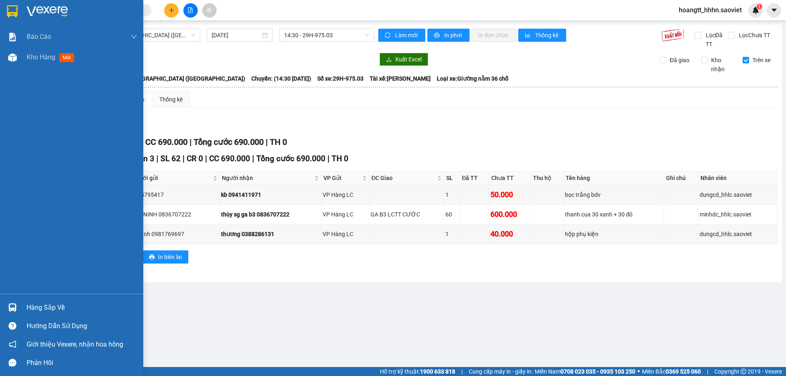
click at [33, 305] on div "Hàng sắp về" at bounding box center [82, 308] width 111 height 12
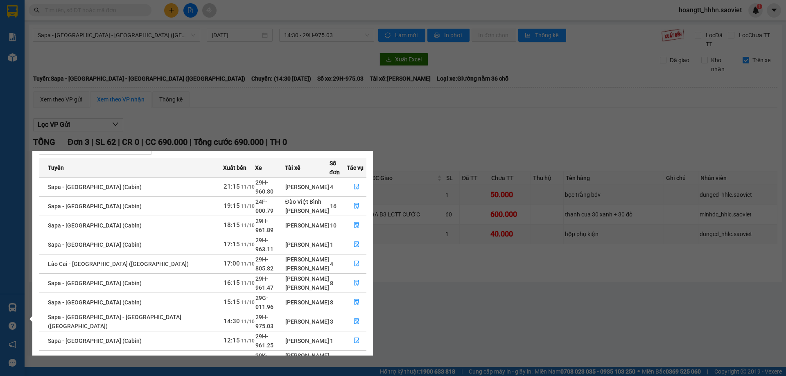
scroll to position [33, 0]
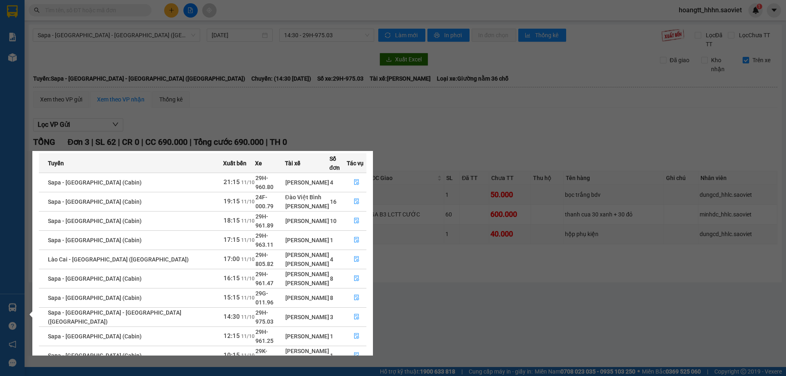
click at [343, 371] on link "2" at bounding box center [341, 375] width 9 height 9
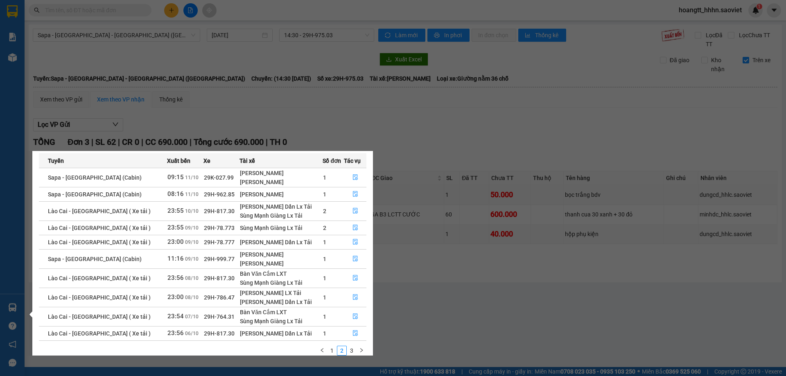
scroll to position [43, 0]
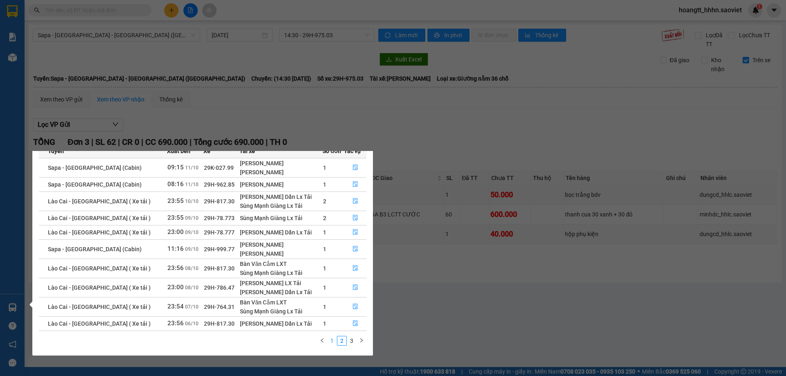
click at [333, 339] on link "1" at bounding box center [332, 341] width 9 height 9
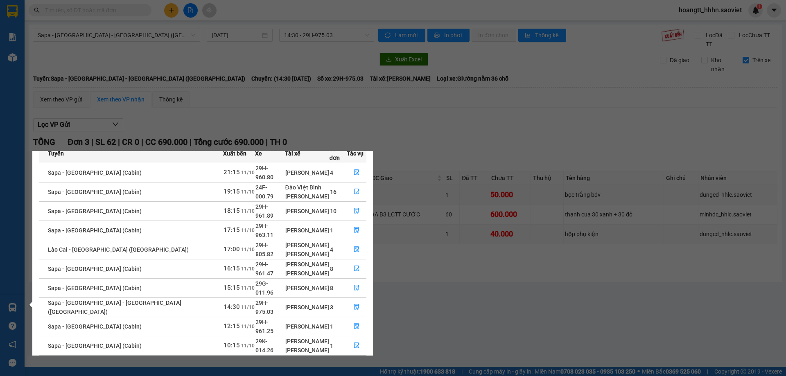
scroll to position [33, 0]
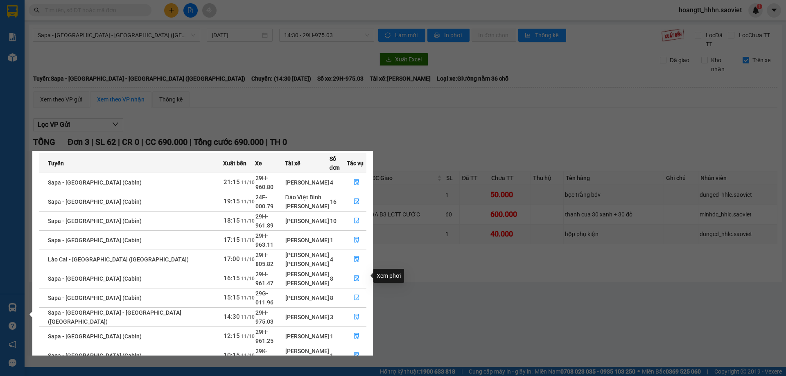
click at [360, 292] on button "button" at bounding box center [356, 298] width 19 height 13
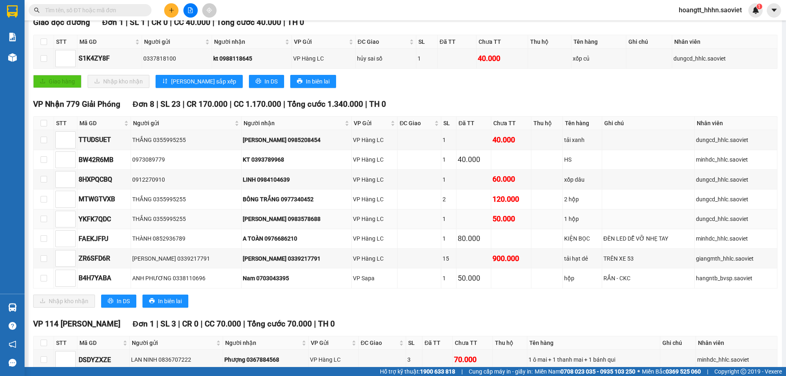
scroll to position [181, 0]
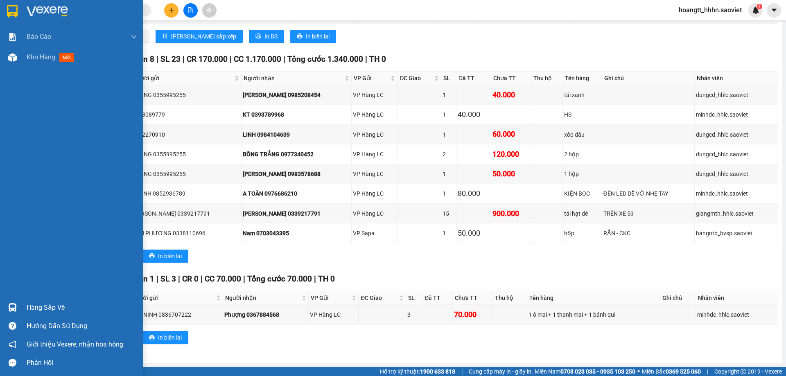
click at [33, 303] on div "Hàng sắp về" at bounding box center [82, 308] width 111 height 12
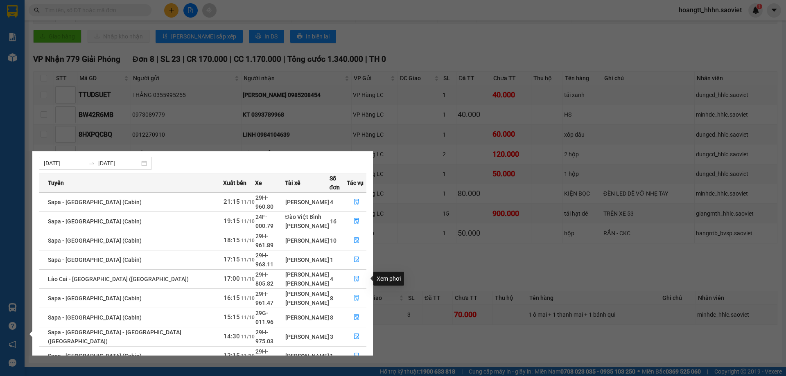
click at [355, 296] on icon "file-done" at bounding box center [356, 299] width 5 height 6
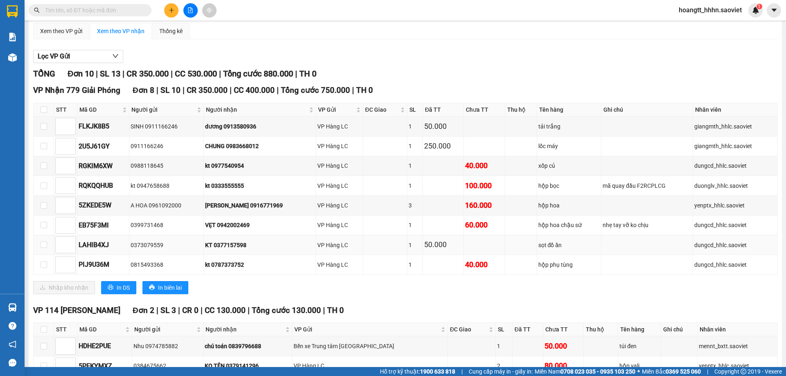
scroll to position [120, 0]
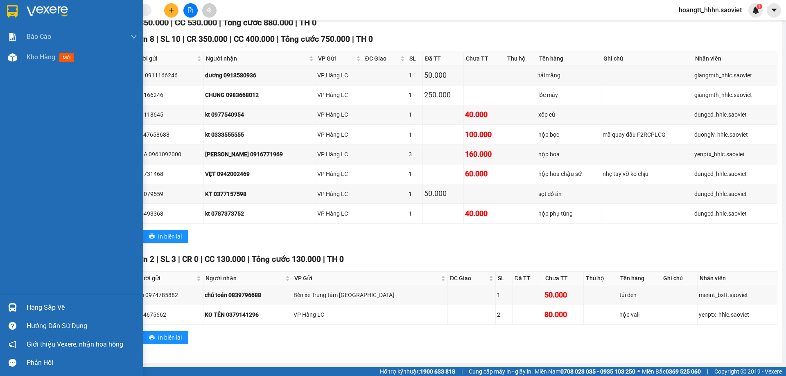
click at [45, 303] on div "Hàng sắp về" at bounding box center [82, 308] width 111 height 12
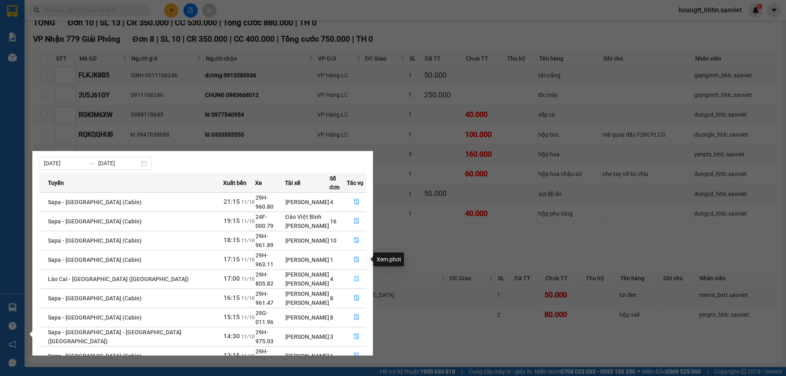
click at [359, 273] on button "button" at bounding box center [356, 279] width 19 height 13
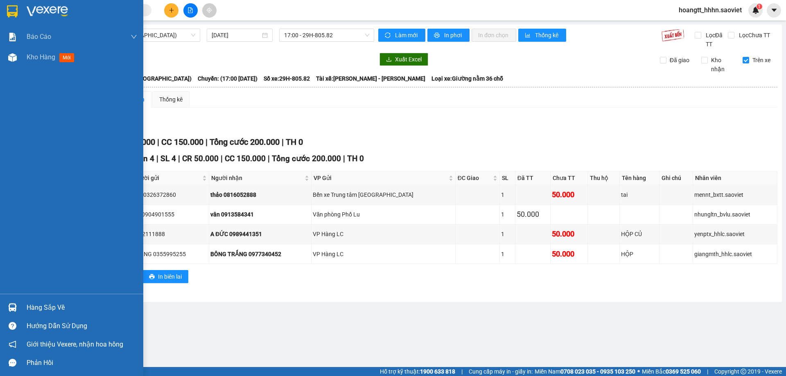
click at [51, 306] on div "Hàng sắp về" at bounding box center [82, 308] width 111 height 12
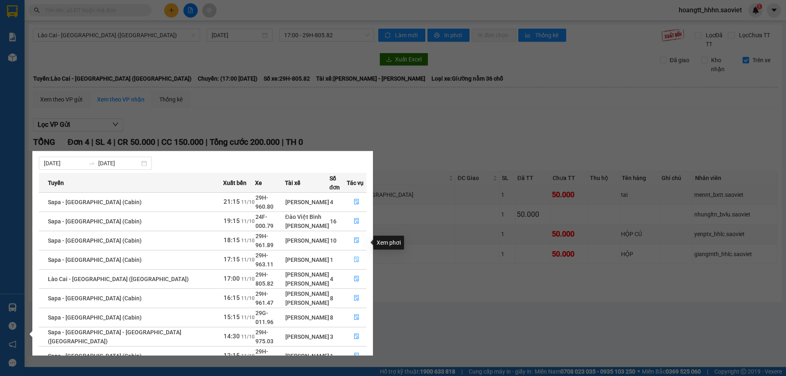
click at [354, 257] on icon "file-done" at bounding box center [357, 260] width 6 height 6
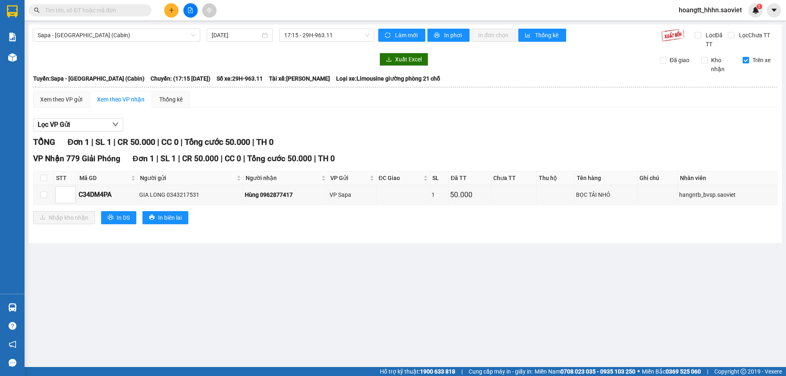
click at [36, 307] on main "Sapa - Hà Nội (Cabin) 11/10/2025 17:15 - 29H-963.11 Làm mới In phơi In đơn chọn…" at bounding box center [393, 183] width 786 height 367
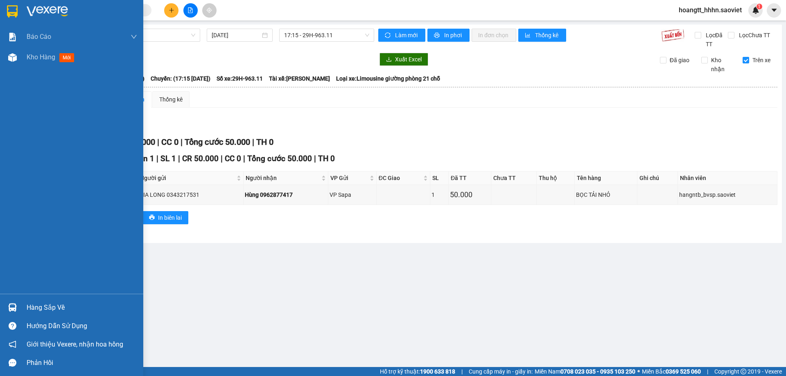
click at [25, 305] on div "Hàng sắp về" at bounding box center [71, 308] width 143 height 18
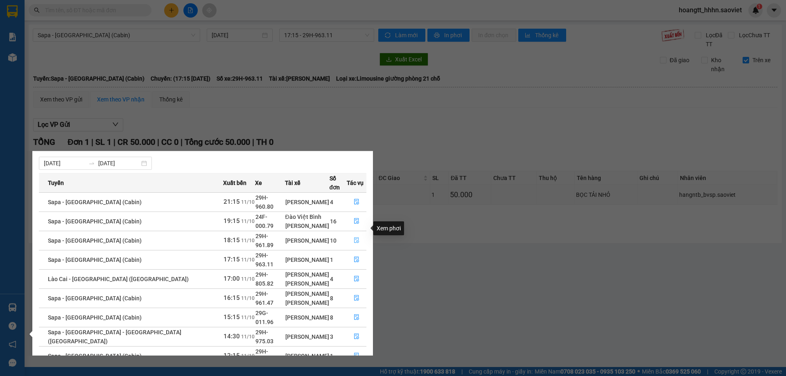
click at [354, 238] on icon "file-done" at bounding box center [357, 241] width 6 height 6
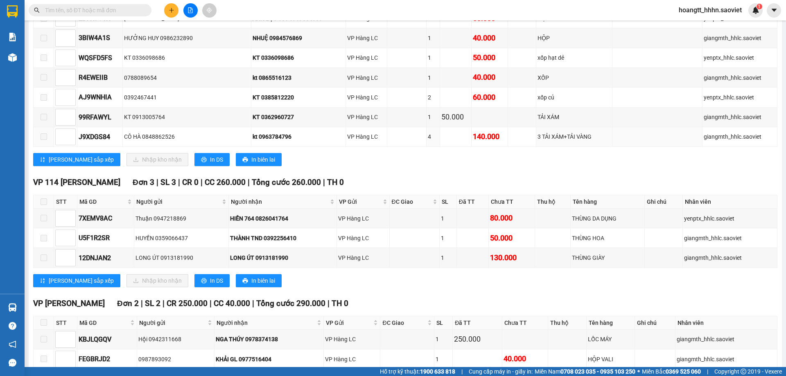
scroll to position [280, 0]
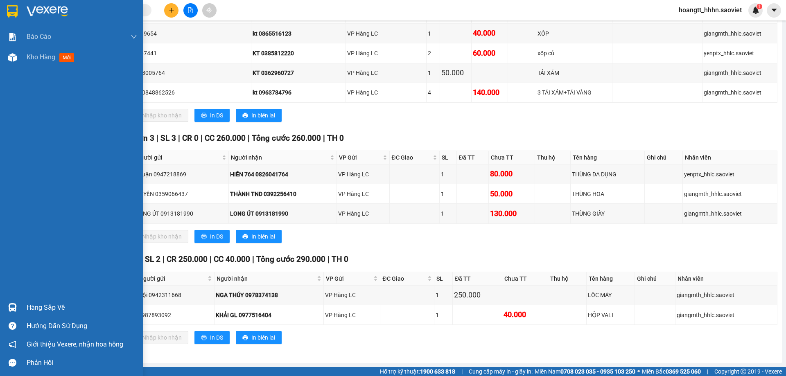
click at [29, 304] on div "Hàng sắp về" at bounding box center [82, 308] width 111 height 12
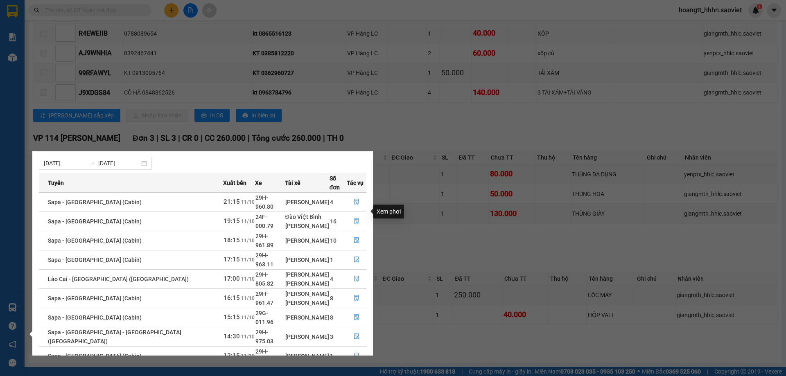
click at [352, 215] on button "button" at bounding box center [356, 221] width 19 height 13
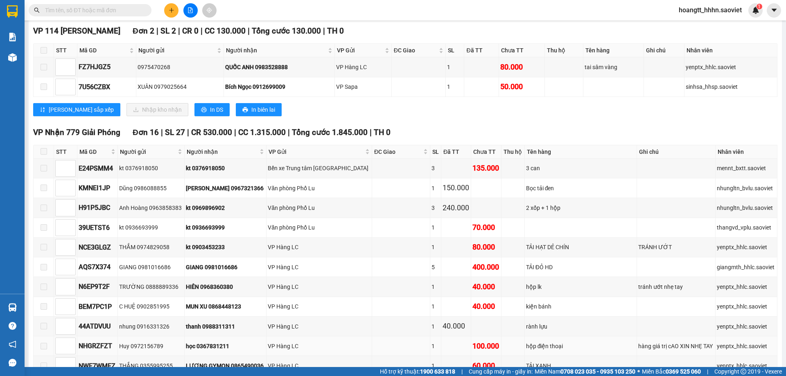
scroll to position [75, 0]
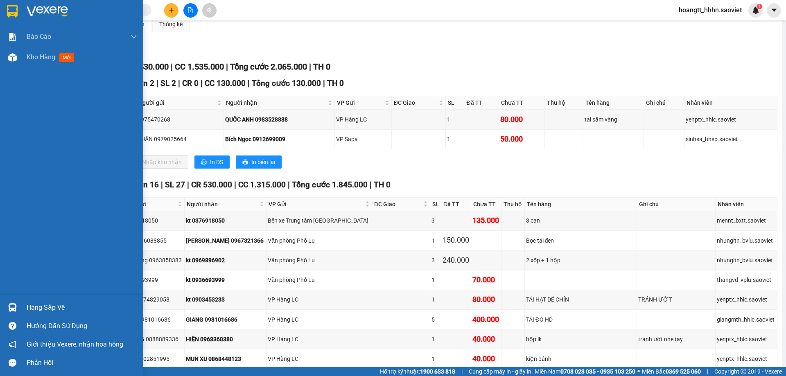
click at [31, 304] on div "Hàng sắp về" at bounding box center [82, 308] width 111 height 12
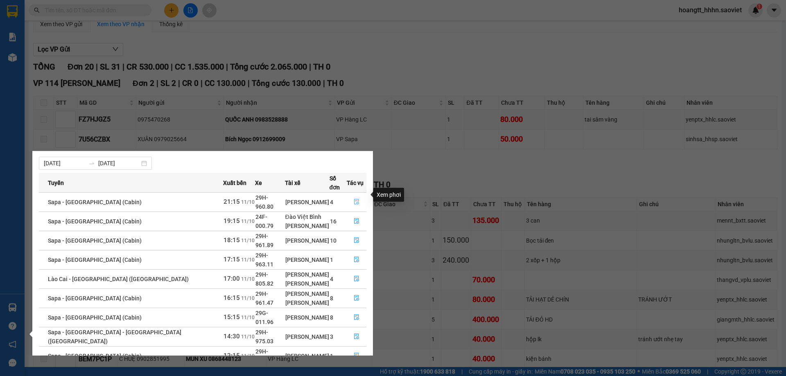
click at [354, 199] on icon "file-done" at bounding box center [357, 202] width 6 height 6
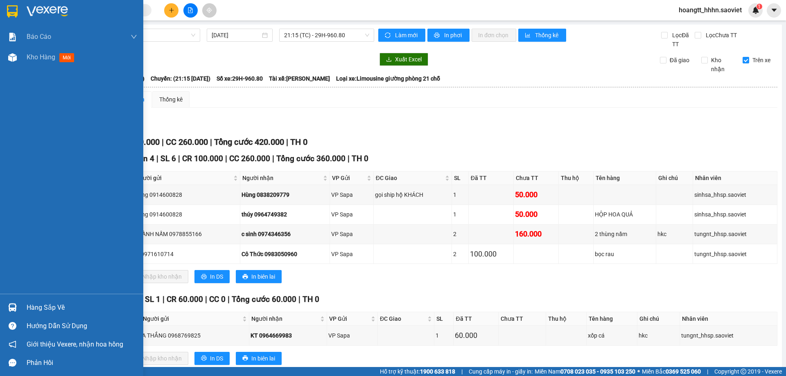
click at [36, 305] on div "VP Gia Lâm Đơn 1 | SL 1 | CR 60.000 | CC 0 | Tổng cước 60.000 | TH 0" at bounding box center [405, 300] width 744 height 12
click at [44, 301] on div "Hàng sắp về" at bounding box center [71, 308] width 143 height 18
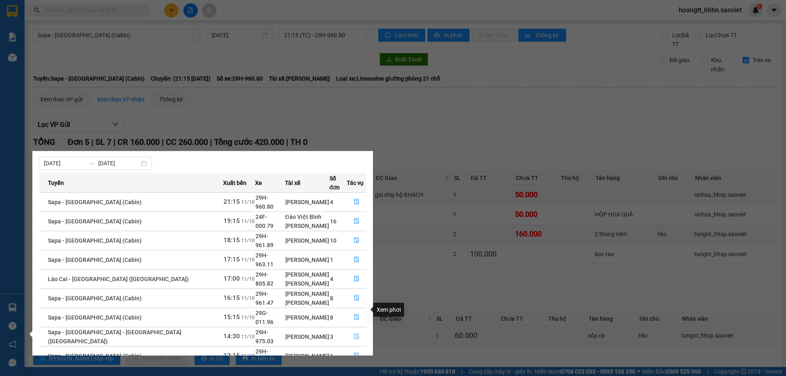
scroll to position [33, 0]
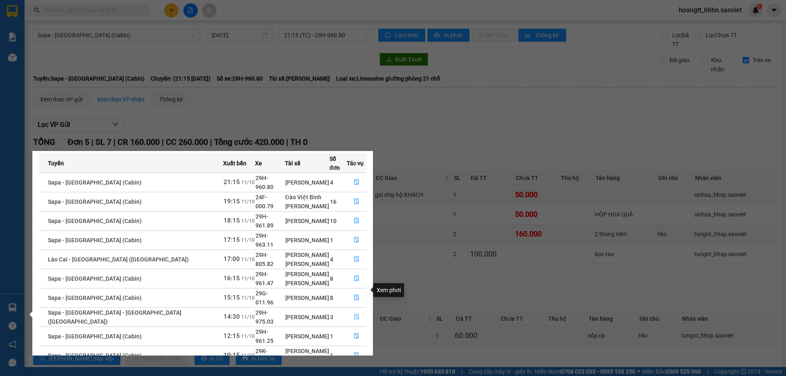
click at [348, 311] on button "button" at bounding box center [356, 317] width 19 height 13
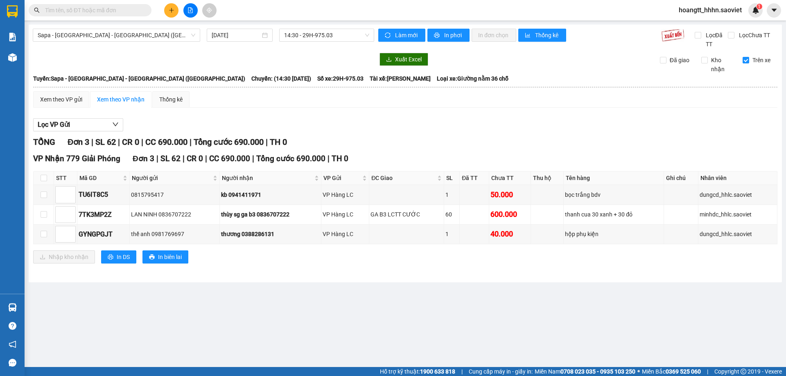
click at [335, 128] on div "Lọc VP Gửi" at bounding box center [405, 125] width 744 height 14
click at [226, 62] on div at bounding box center [204, 59] width 342 height 13
click at [117, 10] on input "text" at bounding box center [93, 10] width 97 height 9
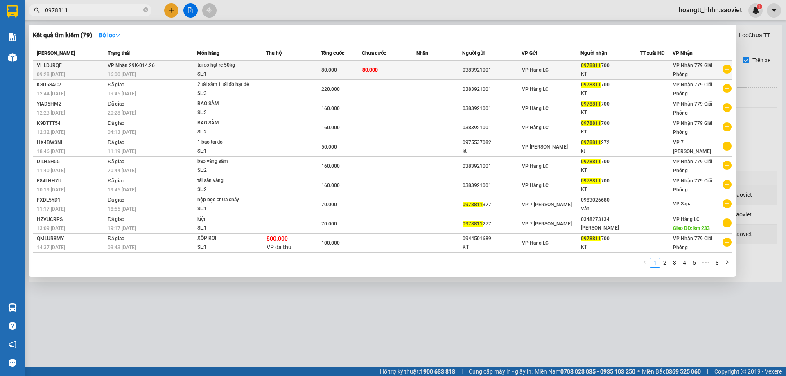
type input "0978811"
click at [254, 68] on div "tải đỏ hạt rẻ 50kg" at bounding box center [227, 65] width 61 height 9
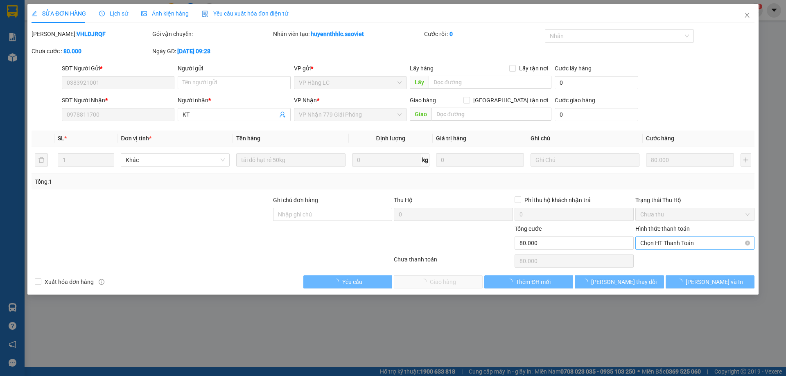
type input "0383921001"
type input "0978811700"
type input "KT"
type input "0"
type input "80.000"
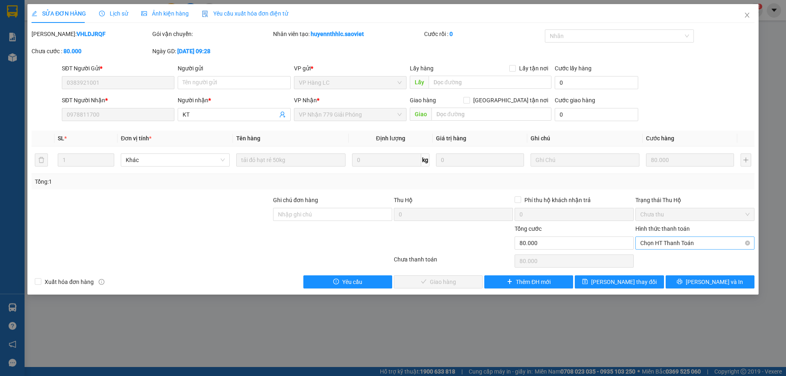
click at [659, 248] on span "Chọn HT Thanh Toán" at bounding box center [694, 243] width 109 height 12
click at [650, 259] on div "Tại văn phòng" at bounding box center [694, 259] width 109 height 9
type input "0"
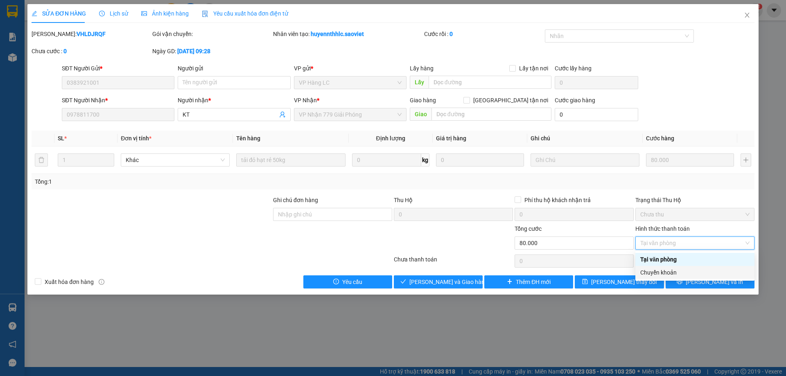
click at [658, 270] on div "Chuyển khoản" at bounding box center [694, 272] width 109 height 9
click at [649, 272] on div "Chuyển khoản" at bounding box center [694, 272] width 109 height 9
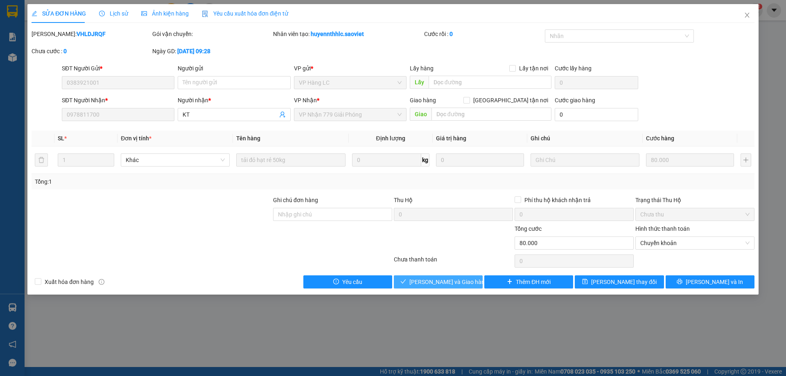
click at [412, 277] on button "Lưu và Giao hàng" at bounding box center [438, 282] width 89 height 13
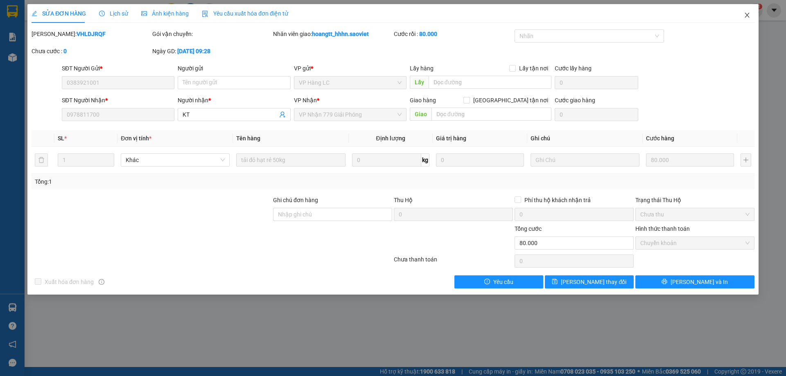
click at [751, 12] on span "Close" at bounding box center [747, 15] width 23 height 23
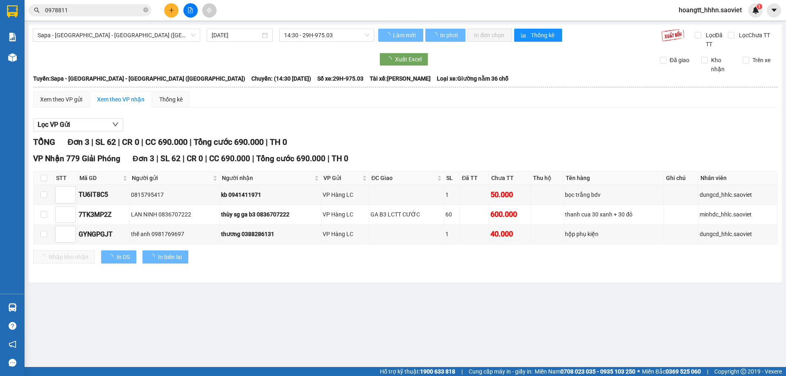
click at [89, 10] on input "0978811" at bounding box center [93, 10] width 97 height 9
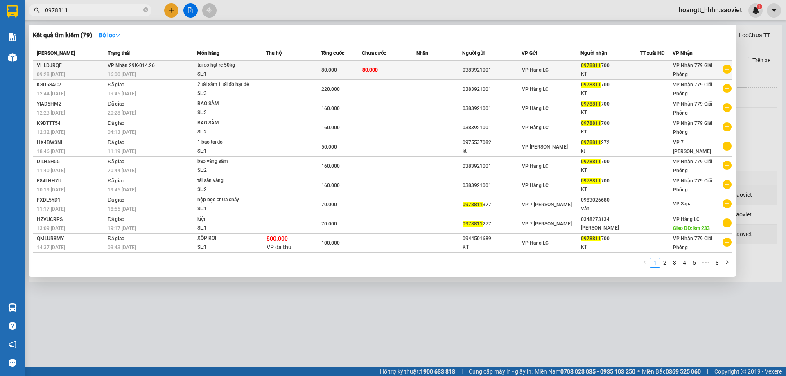
click at [428, 70] on td at bounding box center [438, 70] width 45 height 19
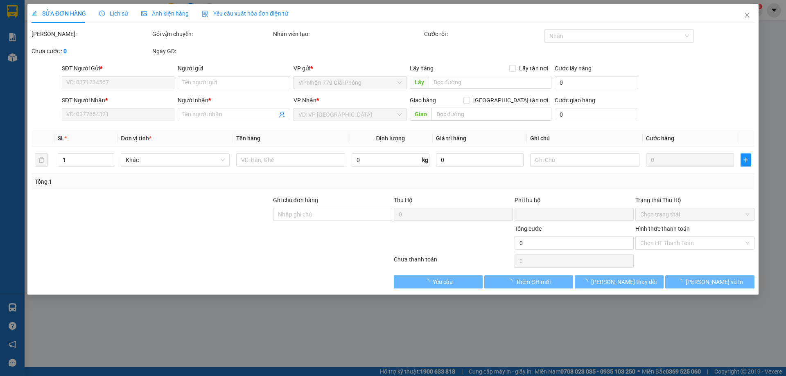
type input "0383921001"
type input "0978811700"
type input "KT"
type input "0"
type input "80.000"
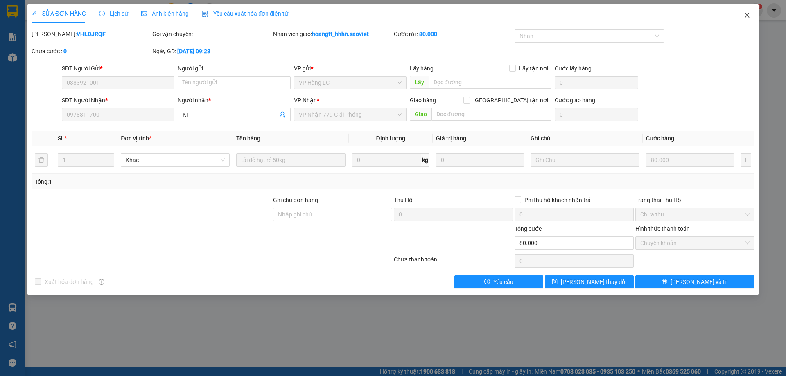
click at [744, 14] on icon "close" at bounding box center [747, 15] width 7 height 7
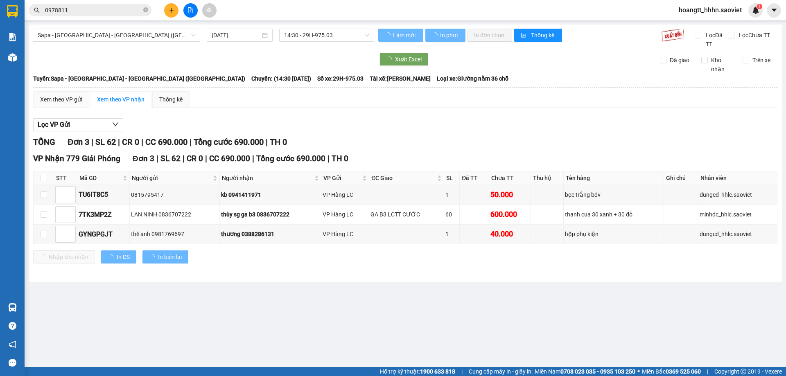
click at [104, 11] on input "0978811" at bounding box center [93, 10] width 97 height 9
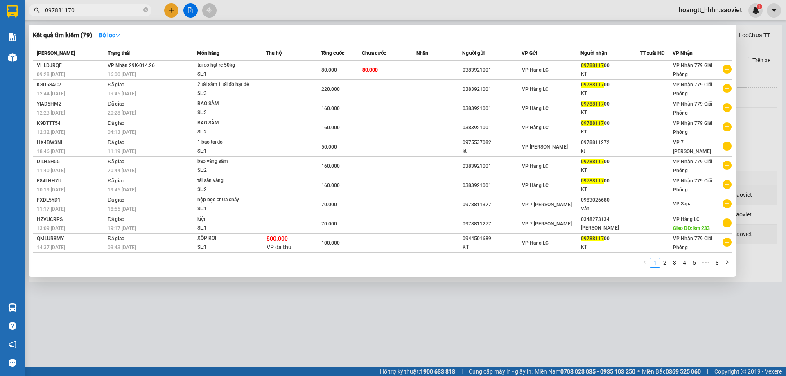
type input "0978811700"
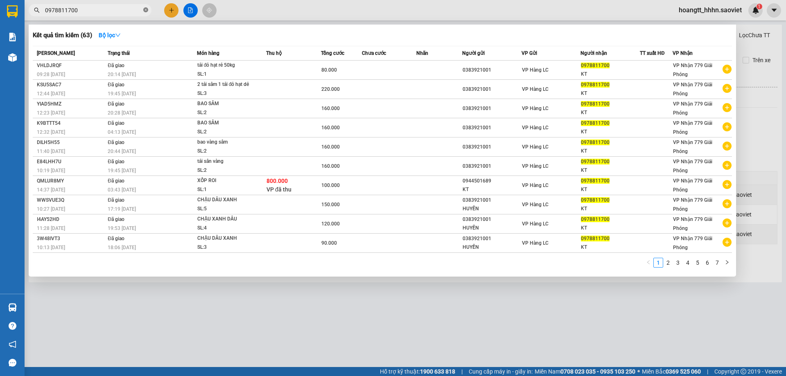
click at [144, 9] on icon "close-circle" at bounding box center [145, 9] width 5 height 5
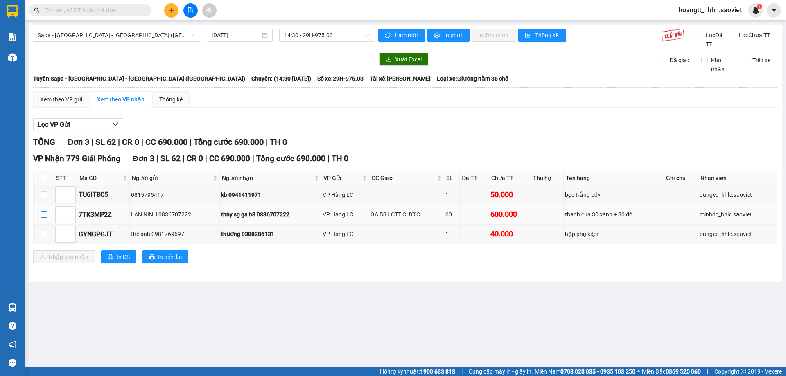
click at [45, 216] on input "checkbox" at bounding box center [44, 214] width 7 height 7
checkbox input "true"
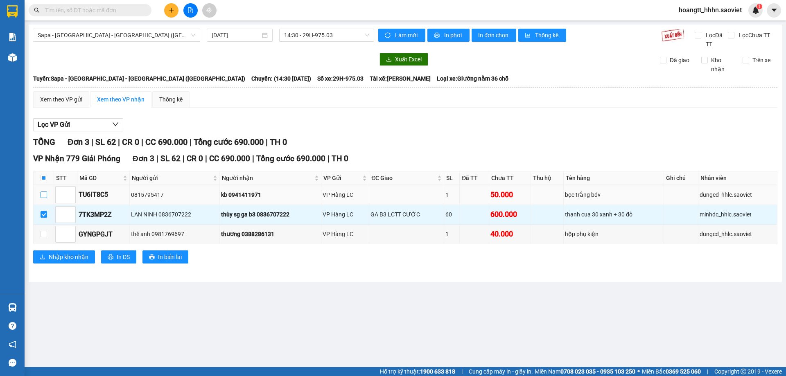
click at [45, 192] on input "checkbox" at bounding box center [44, 195] width 7 height 7
checkbox input "true"
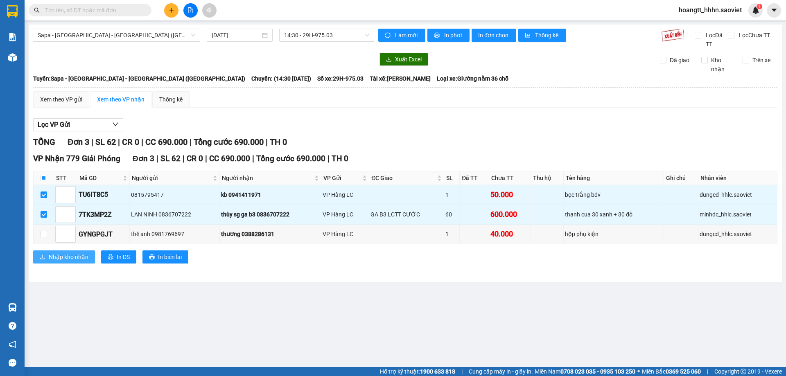
click at [83, 254] on span "Nhập kho nhận" at bounding box center [69, 257] width 40 height 9
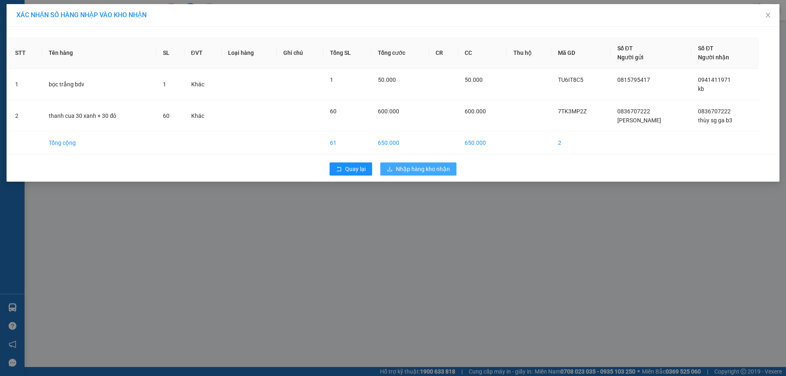
click at [412, 167] on span "Nhập hàng kho nhận" at bounding box center [423, 169] width 54 height 9
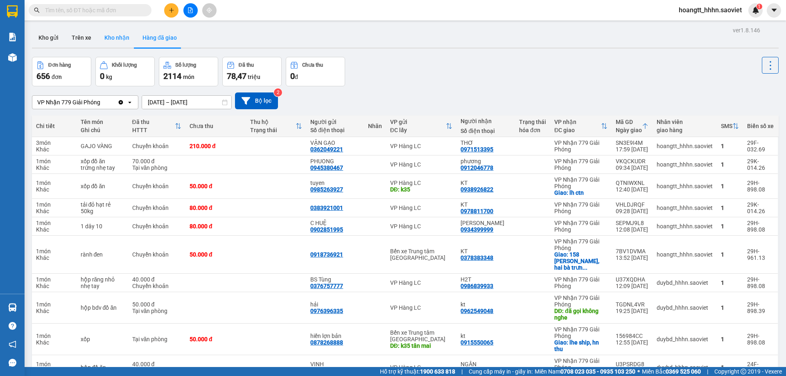
click at [115, 36] on button "Kho nhận" at bounding box center [117, 38] width 38 height 20
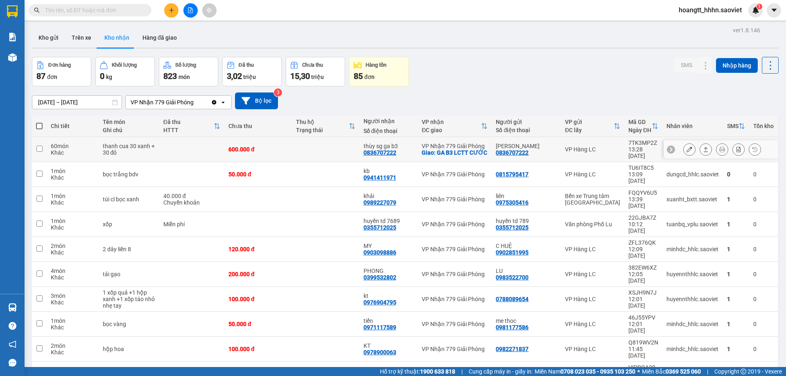
click at [561, 152] on td "VP Hàng LC" at bounding box center [592, 149] width 63 height 25
checkbox input "true"
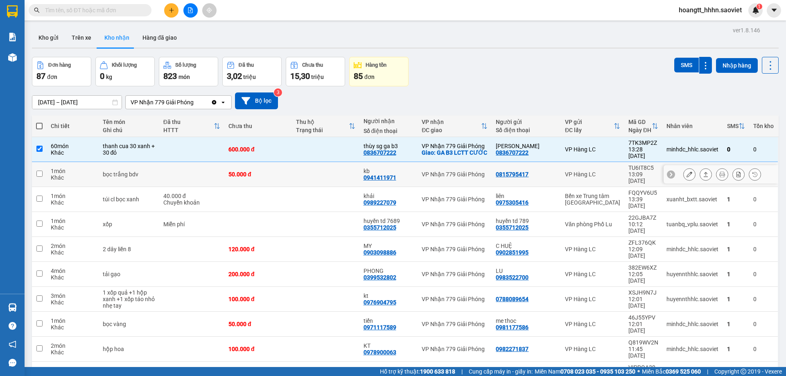
click at [572, 171] on td "VP Hàng LC" at bounding box center [592, 174] width 63 height 25
checkbox input "true"
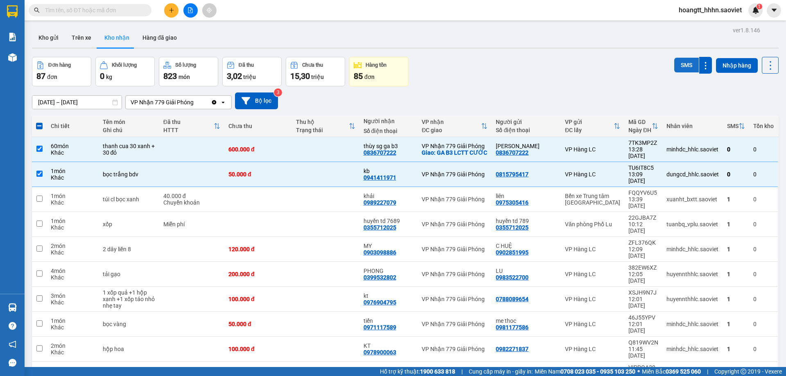
click at [676, 66] on button "SMS" at bounding box center [686, 65] width 25 height 15
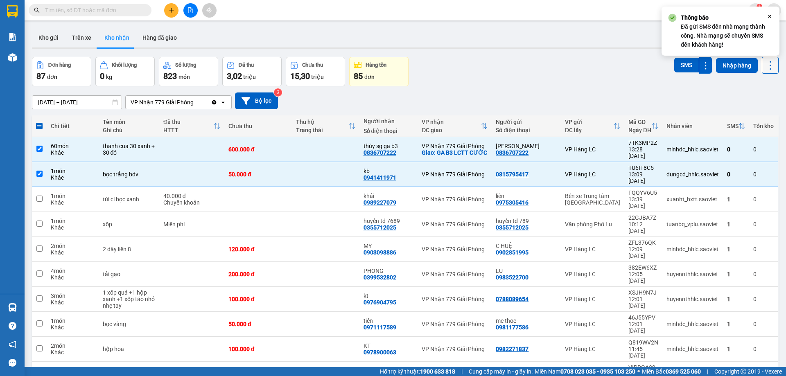
click at [766, 66] on icon at bounding box center [770, 65] width 11 height 11
click at [742, 104] on span "Làm mới" at bounding box center [753, 102] width 23 height 8
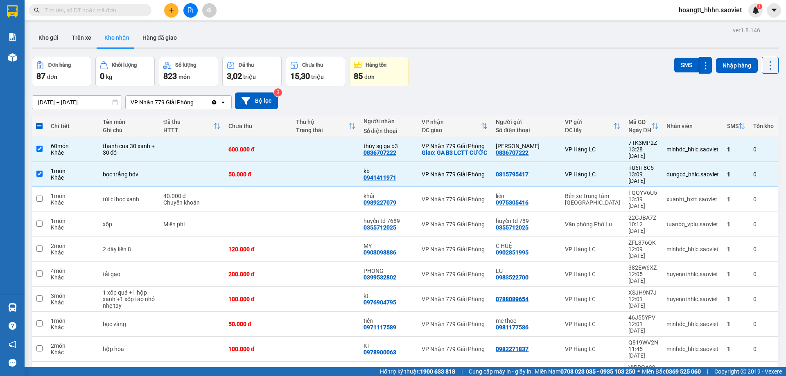
click at [137, 8] on input "text" at bounding box center [93, 10] width 97 height 9
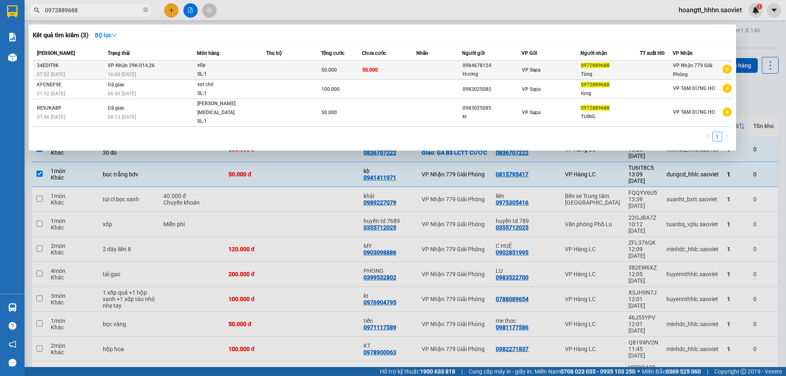
type input "0972889688"
click at [210, 66] on div "xốp" at bounding box center [227, 65] width 61 height 9
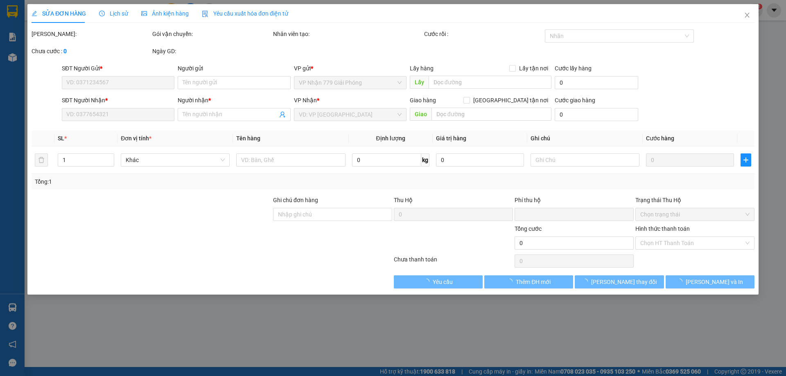
type input "0984678124"
type input "Hương"
type input "0972889688"
type input "Tùng"
type input "0"
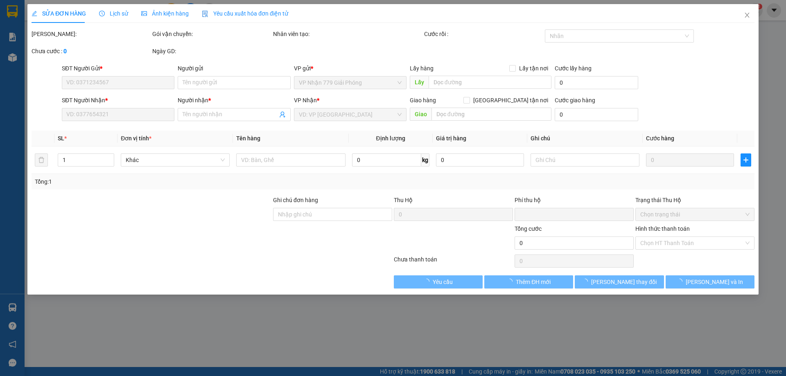
type input "50.000"
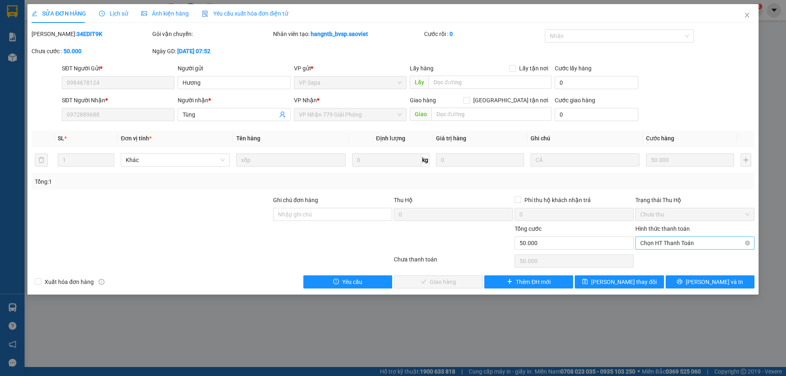
click at [643, 247] on span "Chọn HT Thanh Toán" at bounding box center [694, 243] width 109 height 12
click at [647, 257] on div "Tại văn phòng" at bounding box center [694, 259] width 109 height 9
type input "0"
click at [418, 287] on button "Lưu và Giao hàng" at bounding box center [438, 282] width 89 height 13
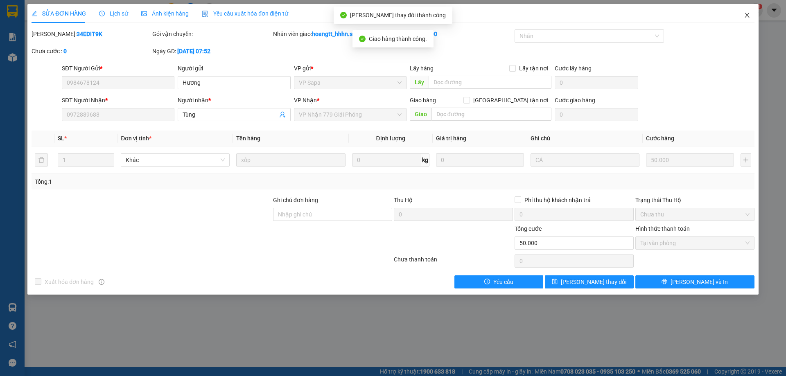
click at [740, 18] on span "Close" at bounding box center [747, 15] width 23 height 23
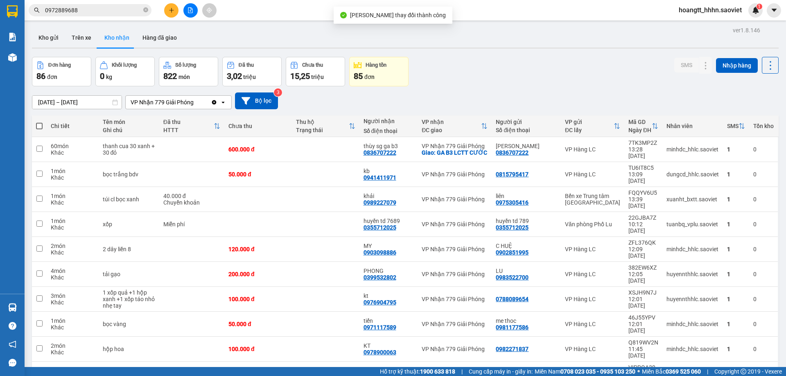
click at [319, 12] on div "Kết quả tìm kiếm ( 3 ) Bộ lọc Mã ĐH Trạng thái Món hàng Thu hộ Tổng cước Chưa c…" at bounding box center [393, 10] width 786 height 20
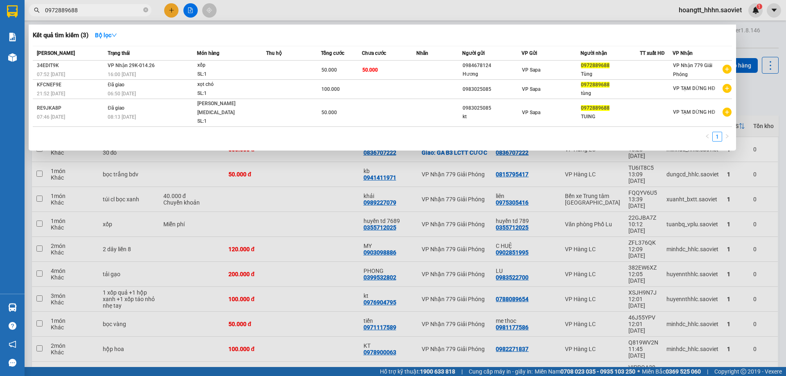
drag, startPoint x: 127, startPoint y: 16, endPoint x: 122, endPoint y: 12, distance: 6.5
click at [126, 16] on span "0972889688" at bounding box center [90, 10] width 123 height 12
click at [122, 11] on input "0972889688" at bounding box center [93, 10] width 97 height 9
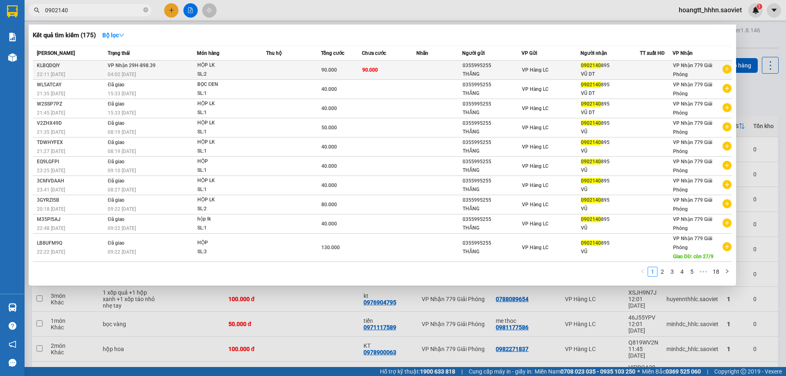
type input "0902140"
click at [242, 70] on div "SL: 2" at bounding box center [227, 74] width 61 height 9
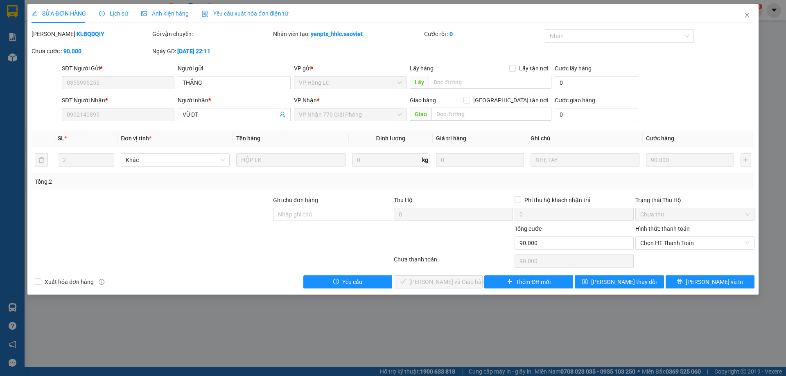
type input "0355995255"
type input "THẮNG"
type input "0902140895"
type input "VŨ DT"
type input "0"
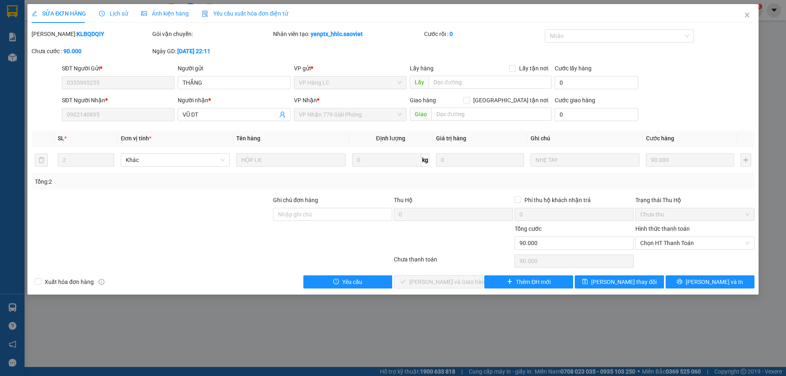
type input "90.000"
click at [667, 240] on span "Chọn HT Thanh Toán" at bounding box center [694, 243] width 109 height 12
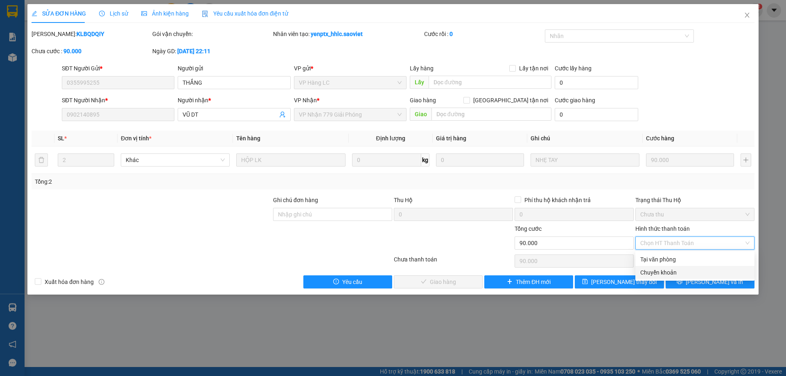
click at [670, 276] on div "Chuyển khoản" at bounding box center [694, 272] width 109 height 9
type input "0"
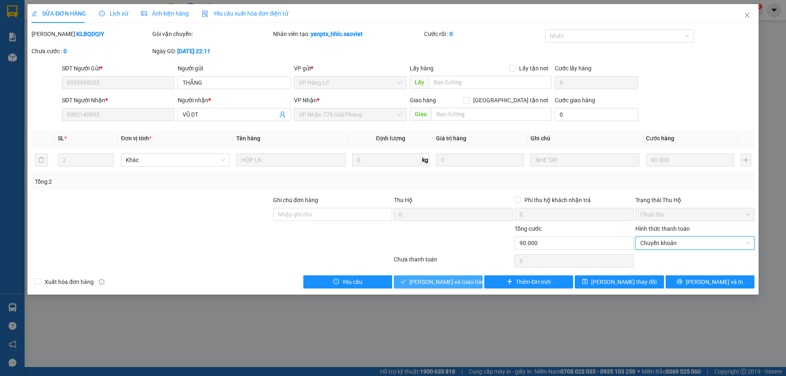
click at [445, 276] on button "Lưu và Giao hàng" at bounding box center [438, 282] width 89 height 13
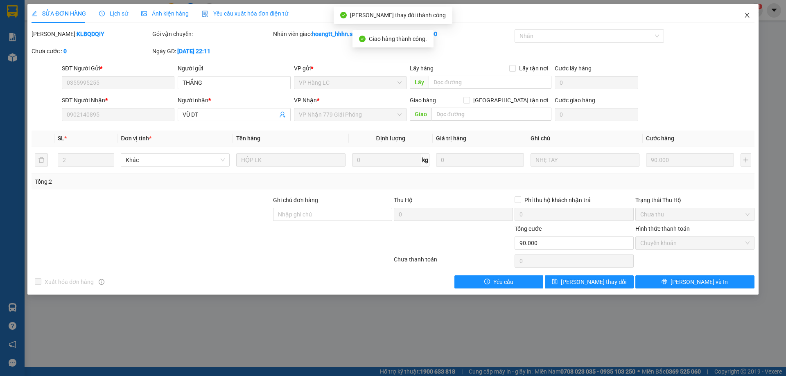
click at [751, 12] on span "Close" at bounding box center [747, 15] width 23 height 23
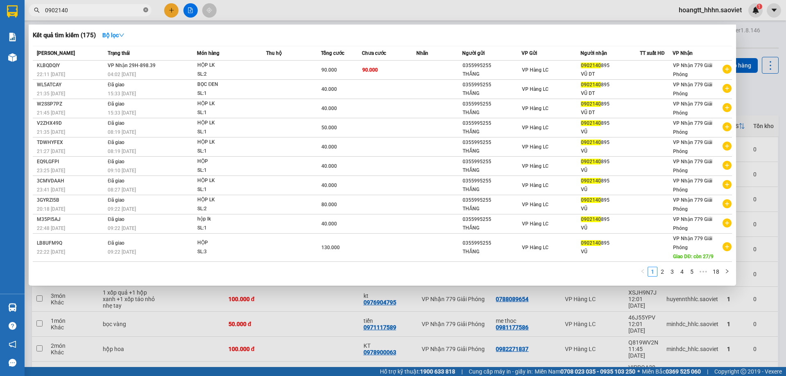
click at [146, 10] on icon "close-circle" at bounding box center [145, 9] width 5 height 5
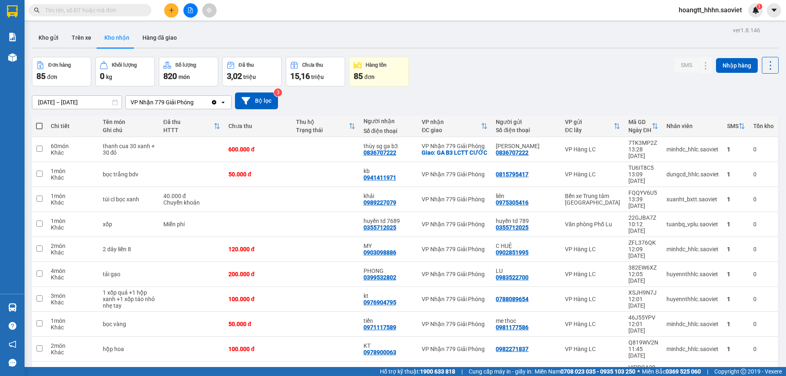
click at [120, 5] on span at bounding box center [90, 10] width 123 height 12
click at [119, 12] on input "text" at bounding box center [93, 10] width 97 height 9
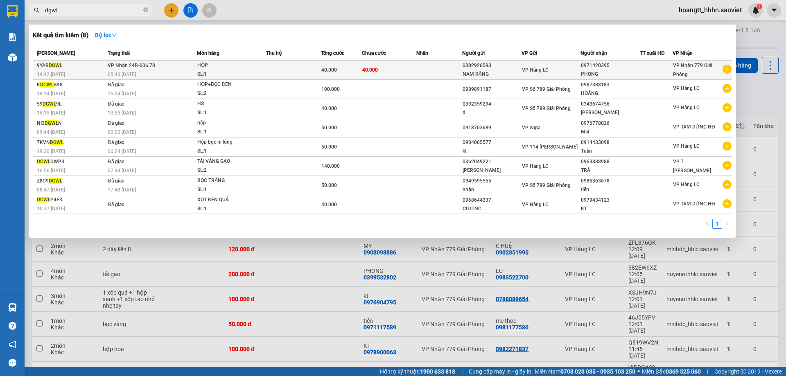
type input "dgwl"
click at [237, 77] on div "SL: 1" at bounding box center [227, 74] width 61 height 9
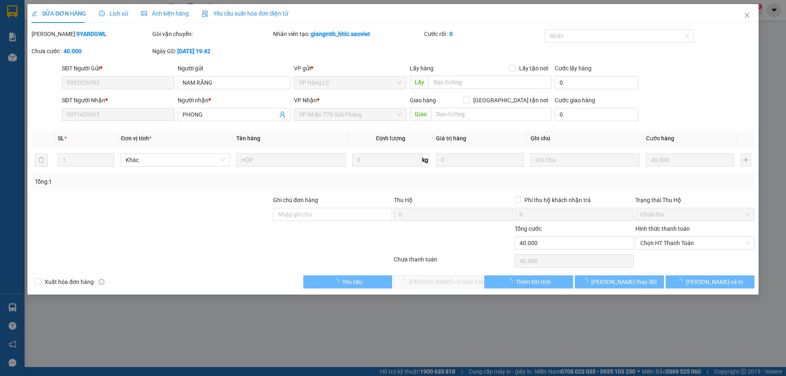
type input "0382926593"
type input "NAM RĂNG"
type input "0971420395"
type input "PHONG"
type input "0"
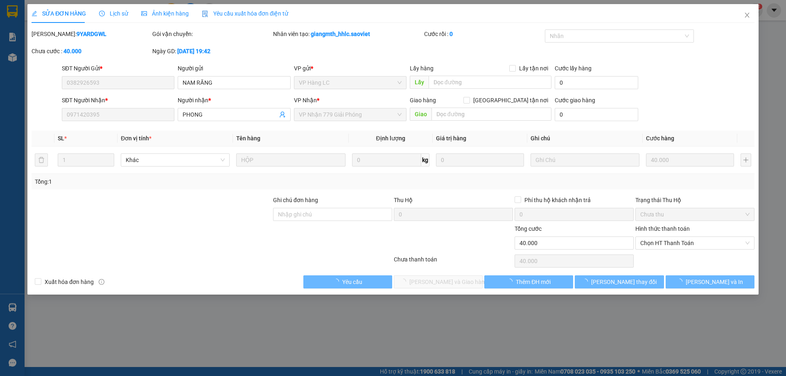
type input "40.000"
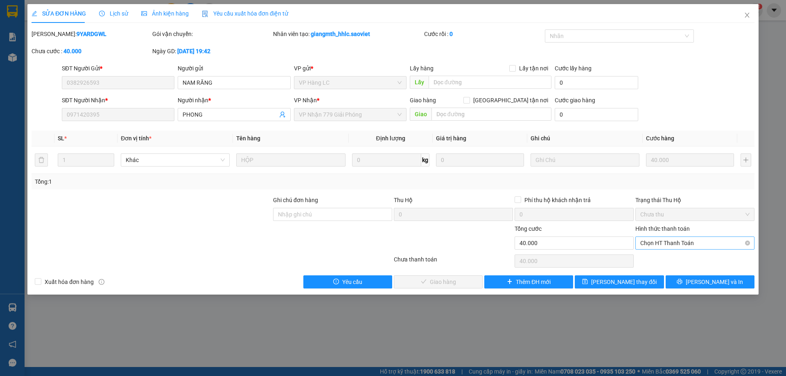
click at [692, 247] on span "Chọn HT Thanh Toán" at bounding box center [694, 243] width 109 height 12
click at [702, 275] on div "Chuyển khoản" at bounding box center [694, 272] width 109 height 9
type input "0"
click at [406, 285] on icon "check" at bounding box center [403, 282] width 6 height 6
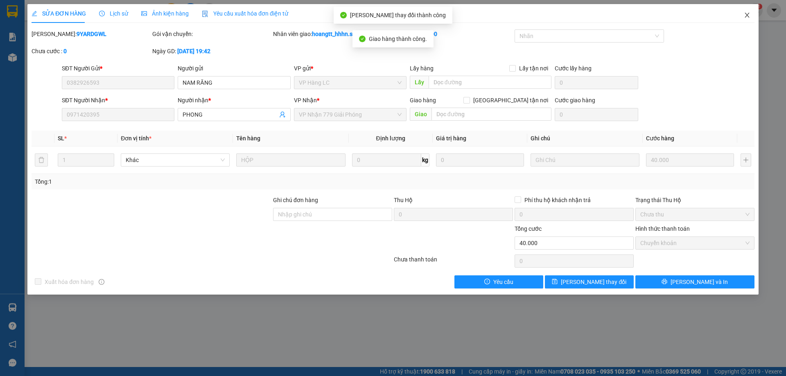
click at [749, 14] on icon "close" at bounding box center [747, 15] width 7 height 7
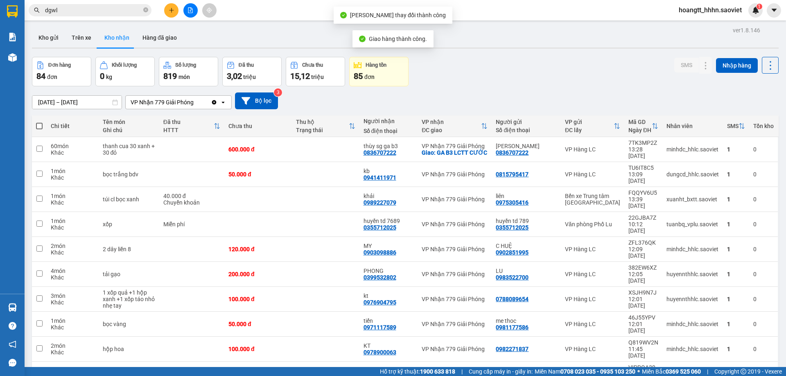
click at [132, 13] on input "dgwl" at bounding box center [93, 10] width 97 height 9
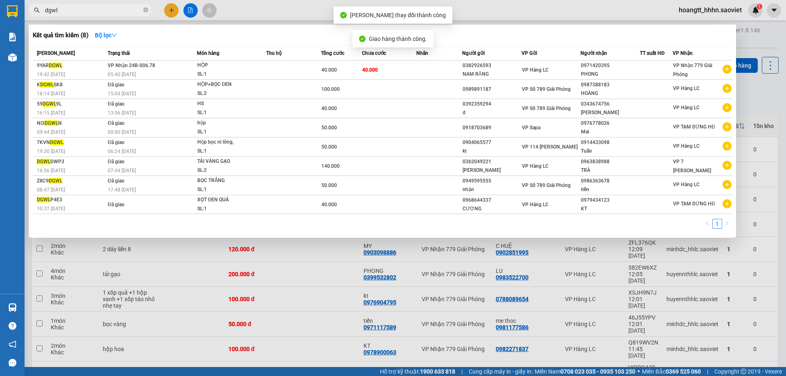
click at [132, 13] on input "dgwl" at bounding box center [93, 10] width 97 height 9
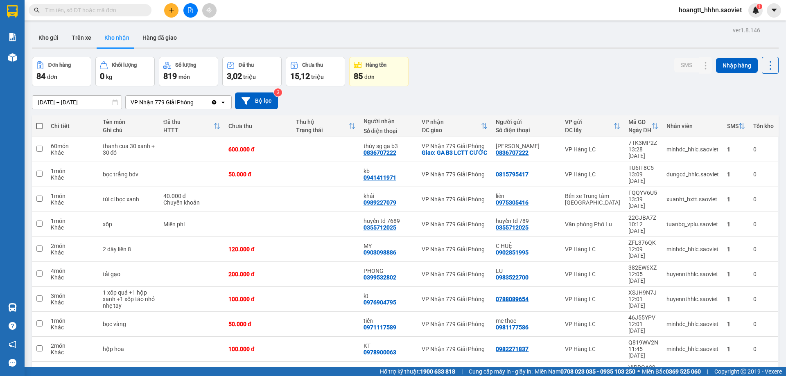
click at [124, 12] on input "text" at bounding box center [93, 10] width 97 height 9
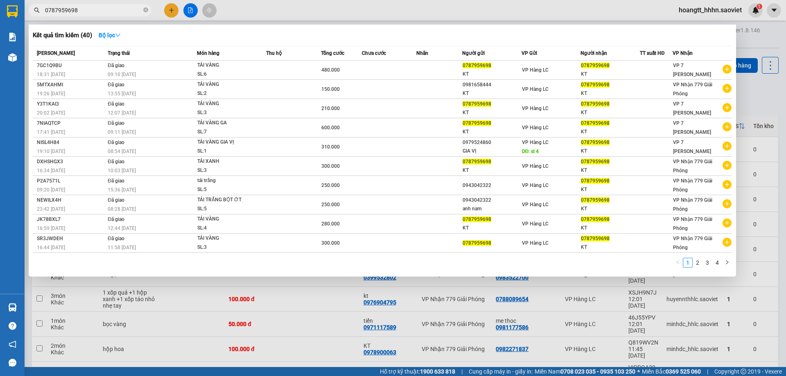
type input "0787959698"
click at [113, 14] on input "0787959698" at bounding box center [93, 10] width 97 height 9
click at [113, 13] on input "0787959698" at bounding box center [93, 10] width 97 height 9
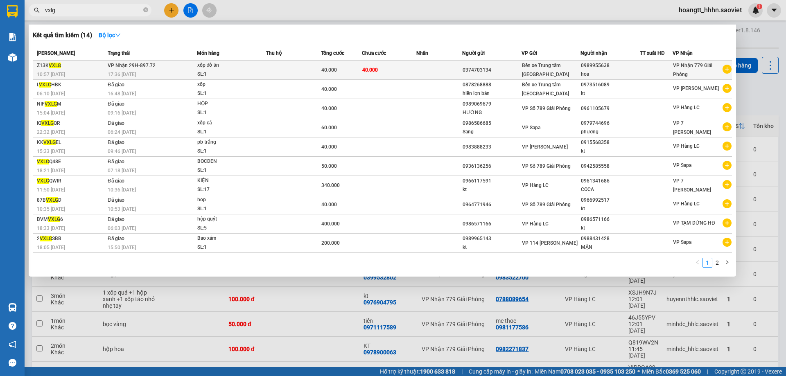
type input "vxlg"
click at [254, 68] on div "xốp đồ ăn" at bounding box center [227, 65] width 61 height 9
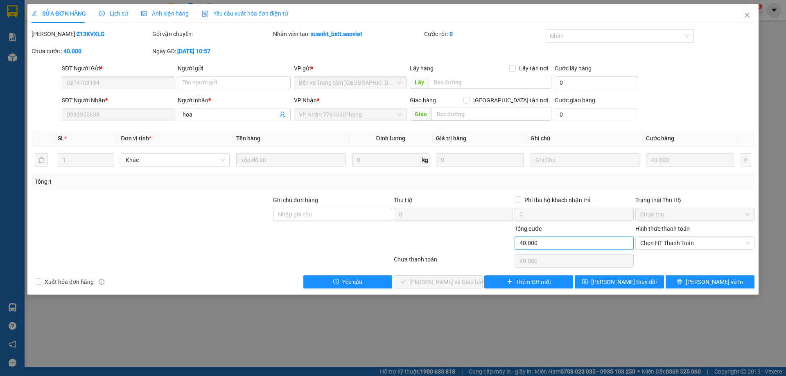
type input "0374703134"
type input "0989955638"
type input "hoa"
type input "0"
type input "40.000"
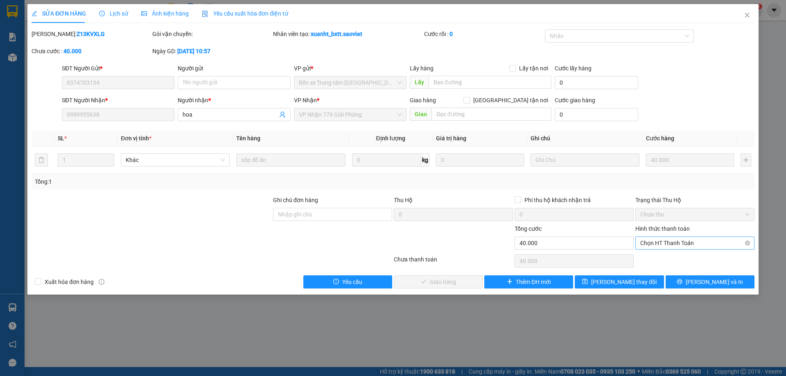
click at [686, 240] on span "Chọn HT Thanh Toán" at bounding box center [694, 243] width 109 height 12
click at [673, 259] on div "Tại văn phòng" at bounding box center [694, 259] width 109 height 9
type input "0"
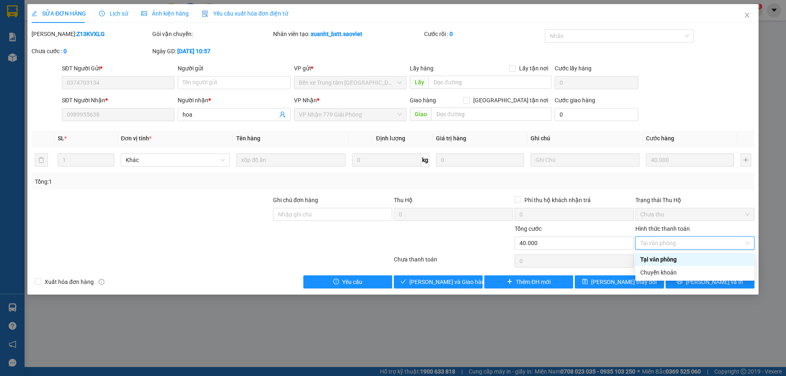
click at [667, 256] on div "Tại văn phòng" at bounding box center [694, 259] width 109 height 9
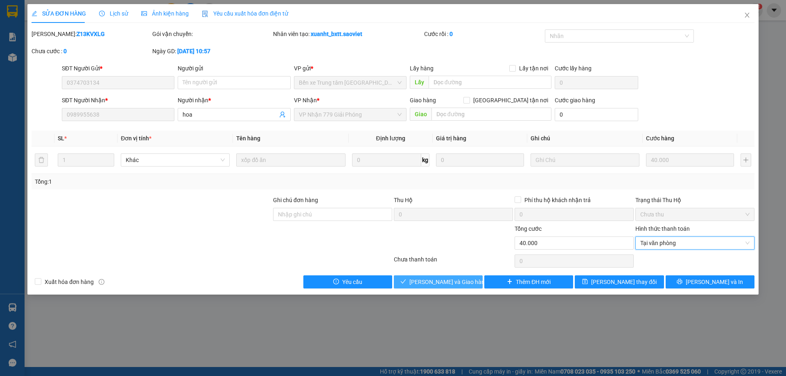
click at [459, 282] on span "[PERSON_NAME] và Giao hàng" at bounding box center [449, 282] width 79 height 9
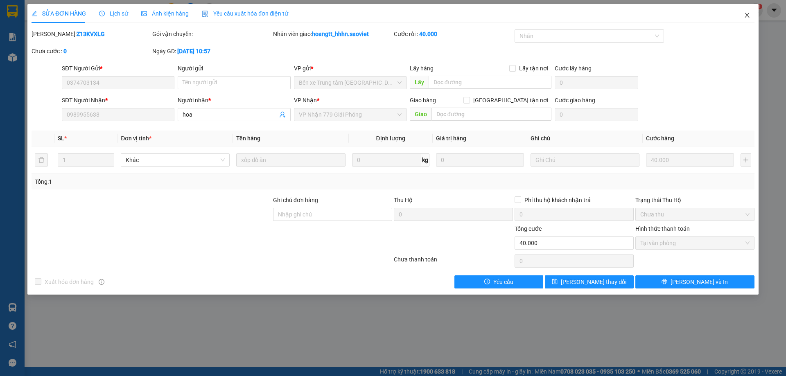
click at [746, 20] on span "Close" at bounding box center [747, 15] width 23 height 23
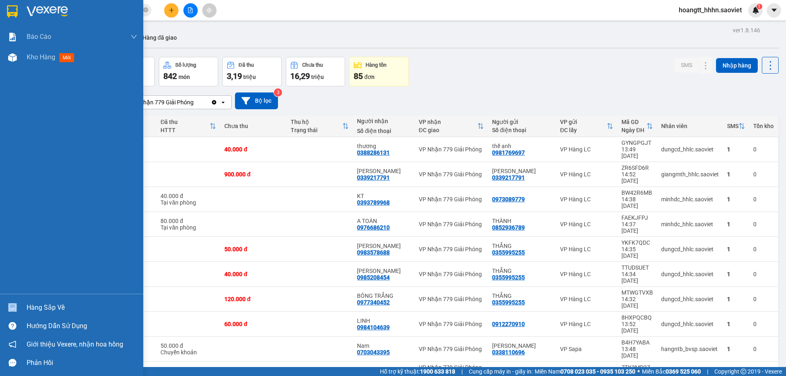
click at [27, 307] on div "Hàng sắp về" at bounding box center [71, 308] width 143 height 18
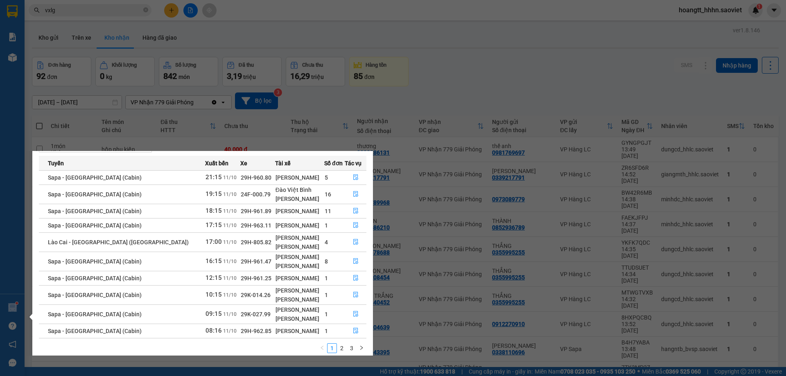
scroll to position [38, 0]
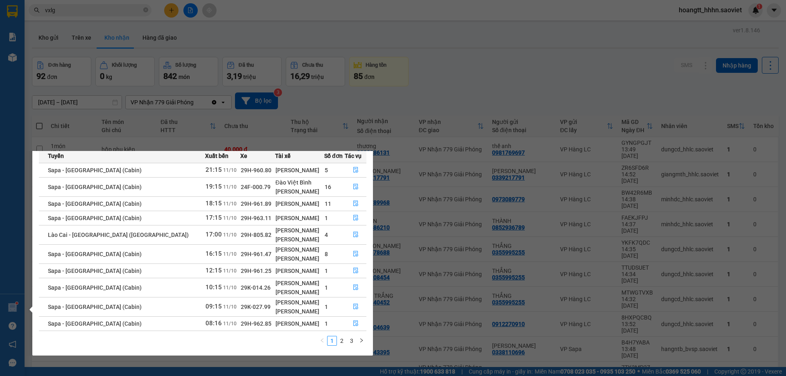
click at [441, 54] on section "Kết quả tìm kiếm ( 14 ) Bộ lọc Mã ĐH Trạng thái Món hàng Thu hộ Tổng cước Chưa …" at bounding box center [393, 188] width 786 height 376
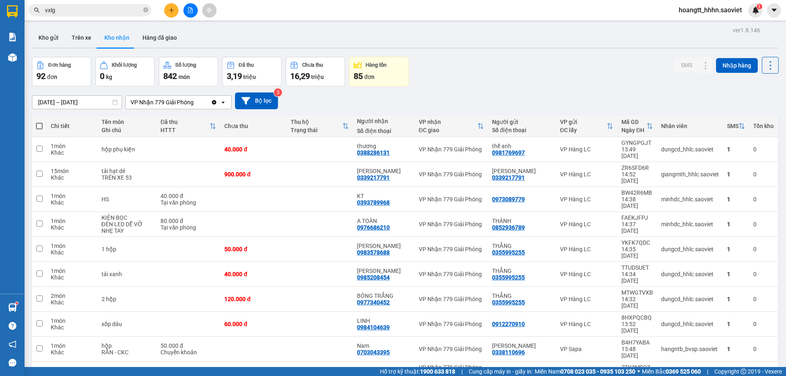
click at [116, 13] on input "vxlg" at bounding box center [93, 10] width 97 height 9
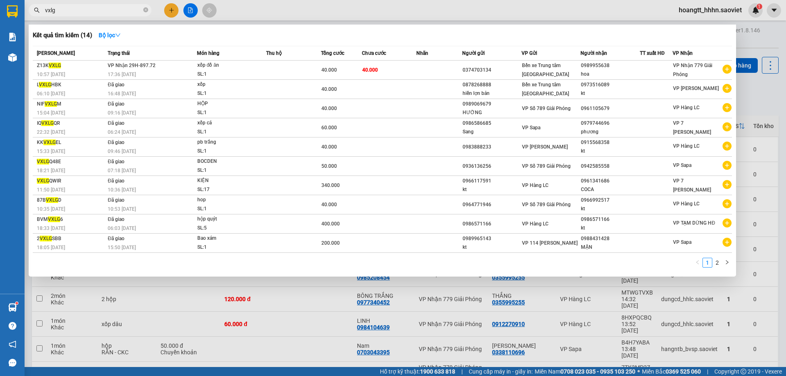
click at [116, 13] on input "vxlg" at bounding box center [93, 10] width 97 height 9
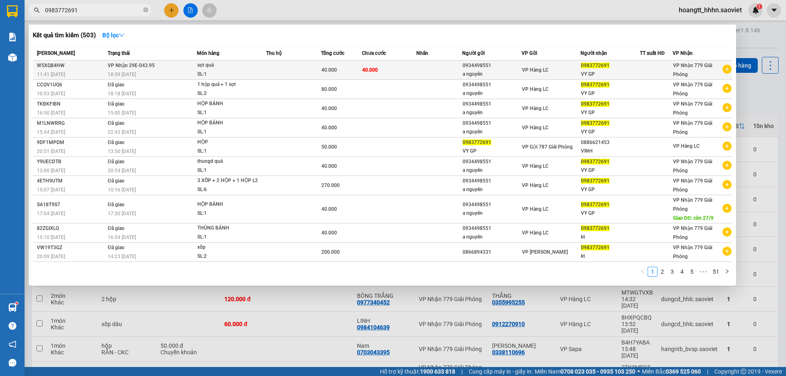
type input "0983772691"
click at [217, 63] on div "sọt quả" at bounding box center [227, 65] width 61 height 9
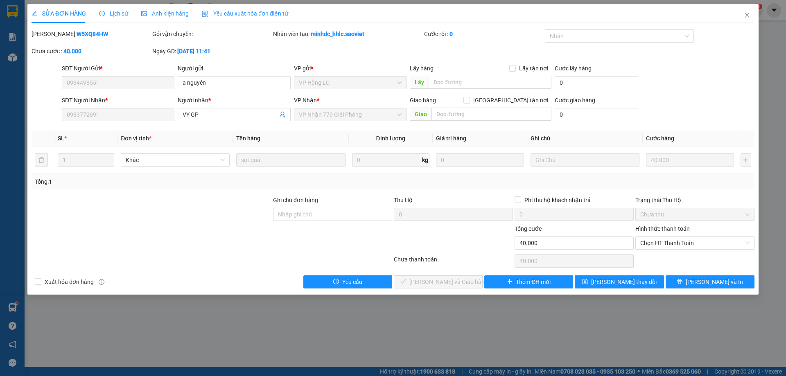
type input "0934498551"
type input "a nguyên"
type input "0983772691"
type input "VY GP"
type input "0"
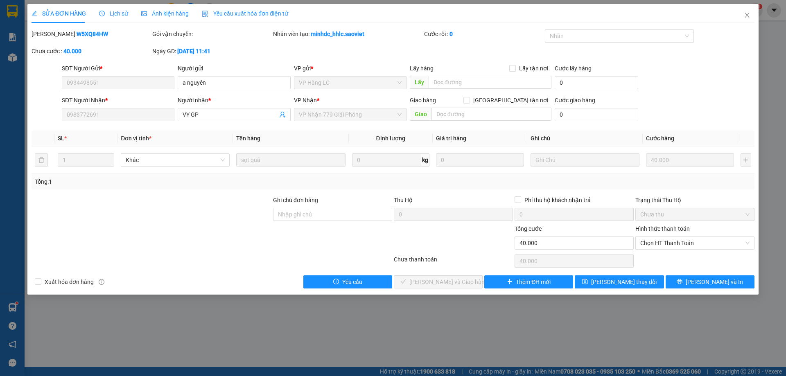
type input "40.000"
click at [654, 243] on span "Chọn HT Thanh Toán" at bounding box center [694, 243] width 109 height 12
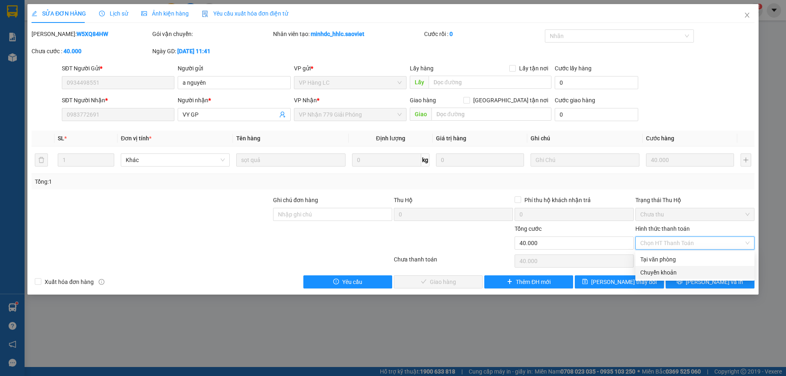
click at [661, 272] on div "Chuyển khoản" at bounding box center [694, 272] width 109 height 9
type input "0"
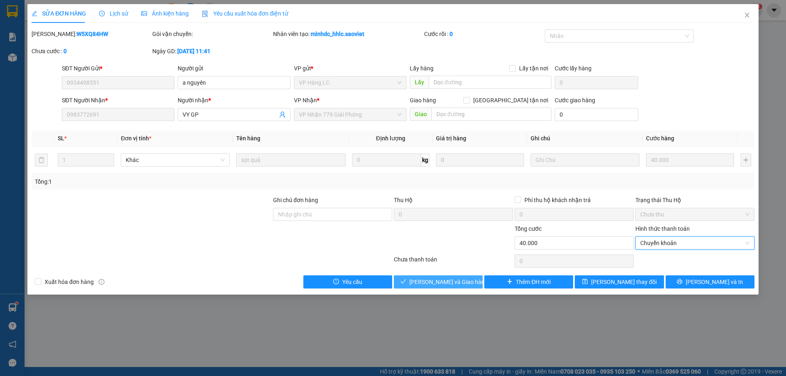
click at [422, 278] on span "[PERSON_NAME] và Giao hàng" at bounding box center [449, 282] width 79 height 9
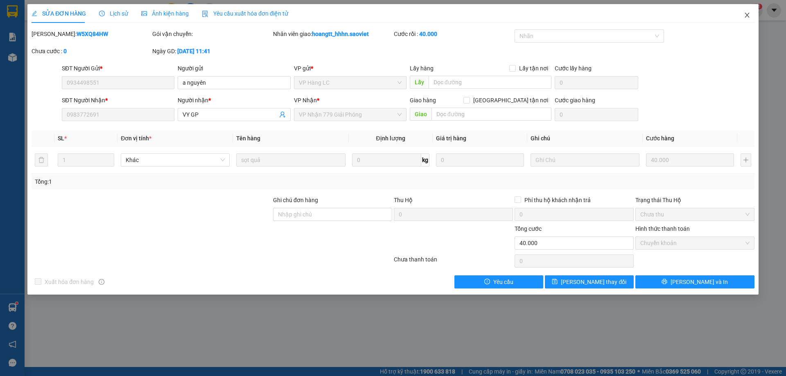
click at [747, 16] on icon "close" at bounding box center [747, 15] width 5 height 5
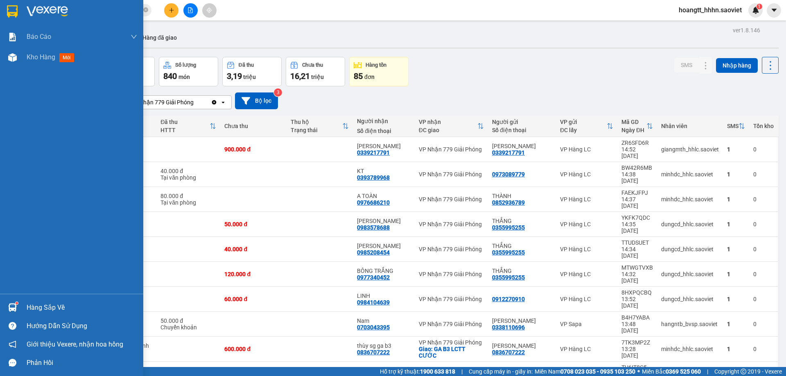
click at [42, 303] on div "Hàng sắp về" at bounding box center [82, 308] width 111 height 12
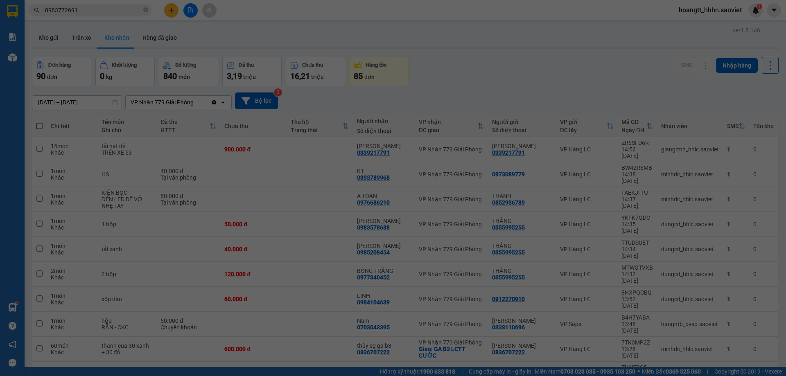
scroll to position [13, 0]
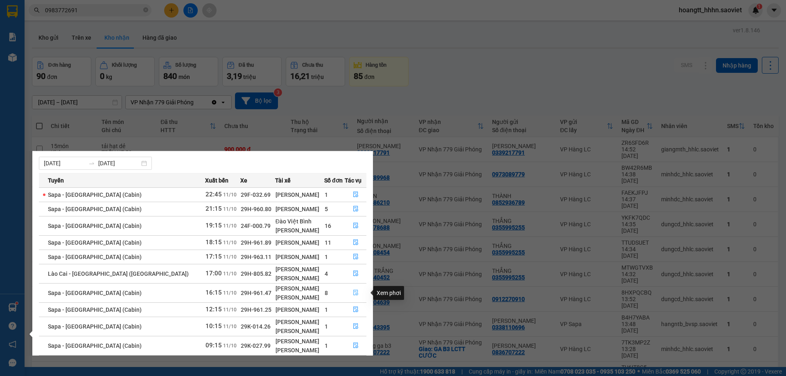
click at [351, 289] on button "button" at bounding box center [355, 293] width 21 height 13
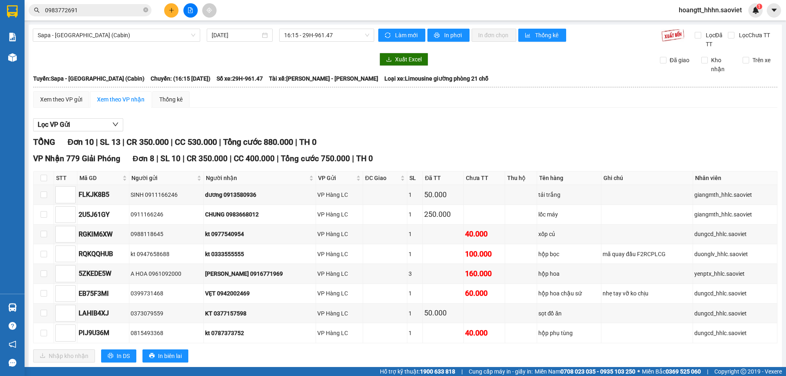
click at [102, 9] on input "0983772691" at bounding box center [93, 10] width 97 height 9
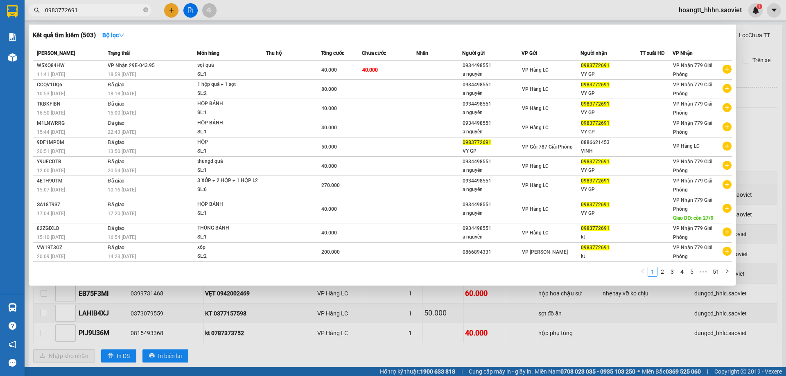
click at [102, 9] on input "0983772691" at bounding box center [93, 10] width 97 height 9
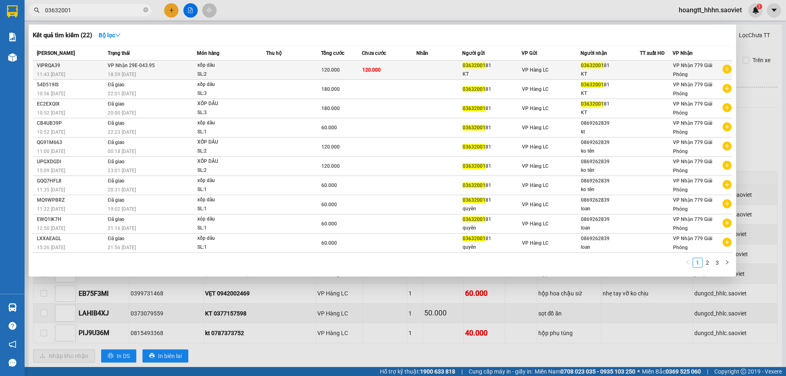
type input "03632001"
click at [223, 64] on div "xốp dâu" at bounding box center [227, 65] width 61 height 9
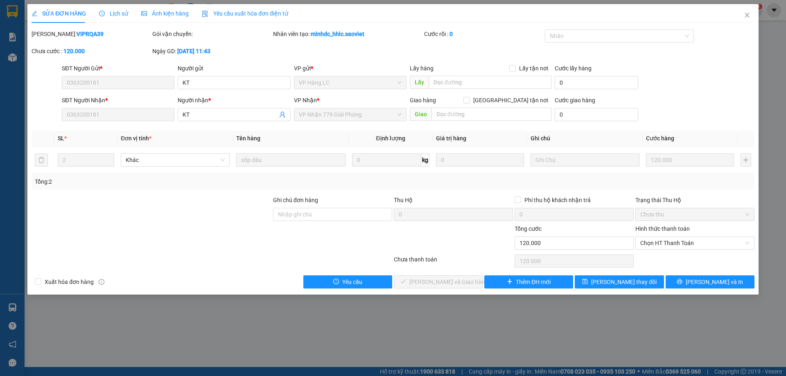
type input "0363200181"
type input "KT"
type input "0363200181"
type input "KT"
type input "0"
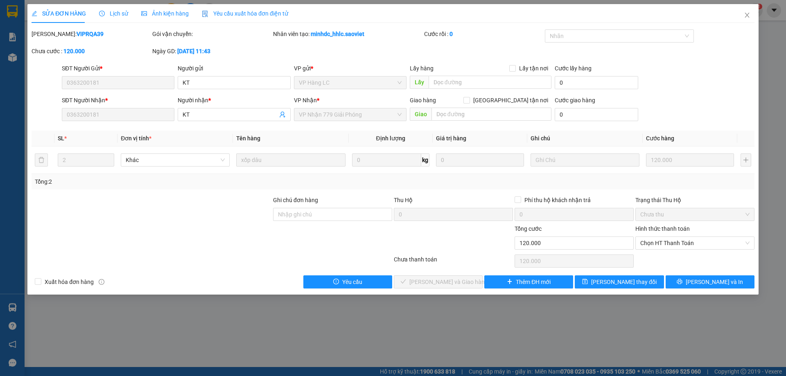
type input "120.000"
click at [643, 244] on span "Chọn HT Thanh Toán" at bounding box center [694, 243] width 109 height 12
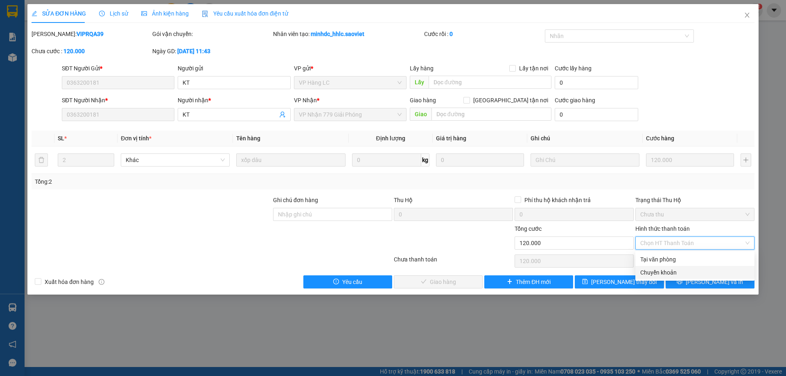
click at [649, 270] on div "Chuyển khoản" at bounding box center [694, 272] width 109 height 9
type input "0"
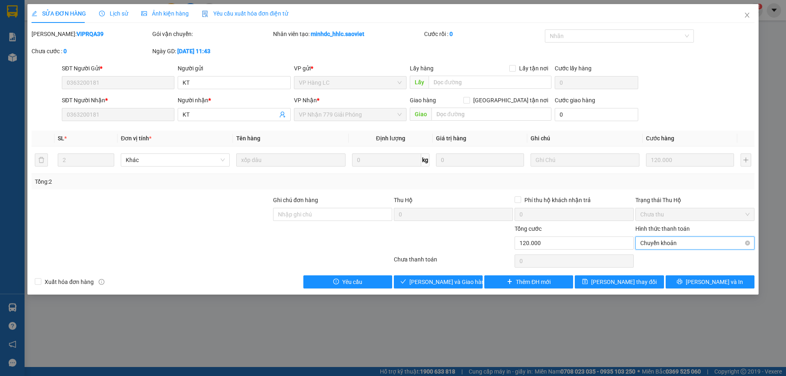
click at [657, 243] on span "Chuyển khoản" at bounding box center [694, 243] width 109 height 12
click at [655, 271] on div "Chuyển khoản" at bounding box center [694, 272] width 109 height 9
click at [450, 281] on span "[PERSON_NAME] và Giao hàng" at bounding box center [449, 282] width 79 height 9
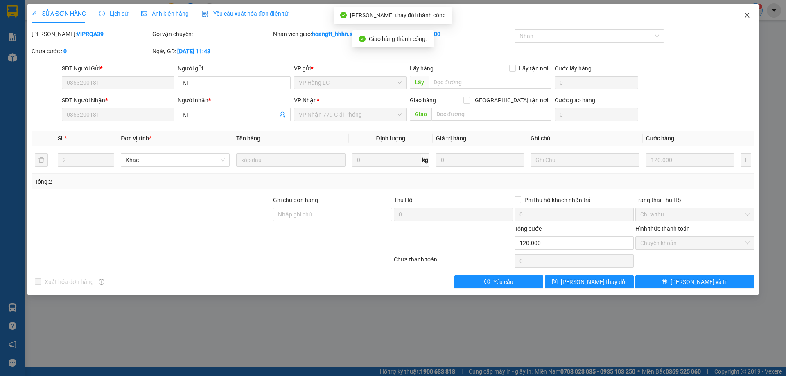
click at [751, 14] on span "Close" at bounding box center [747, 15] width 23 height 23
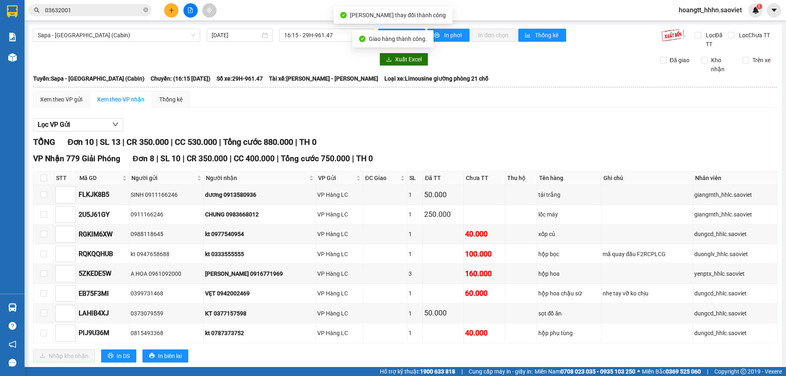
click at [477, 61] on div "Xuất Excel" at bounding box center [511, 59] width 267 height 13
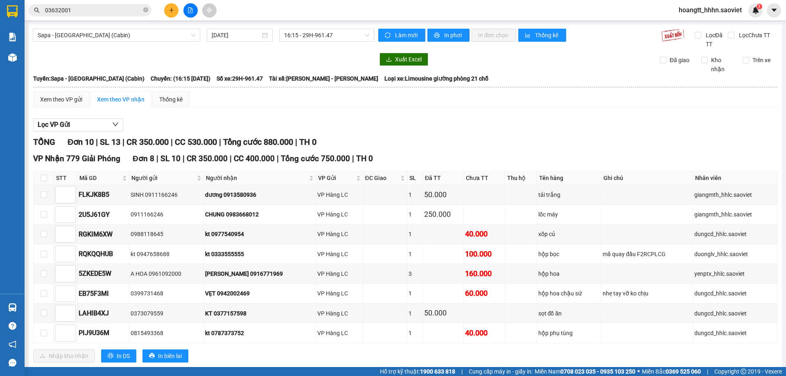
scroll to position [68, 0]
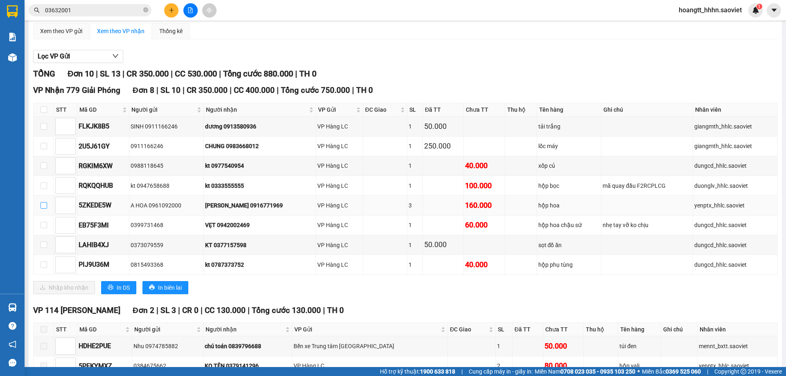
click at [41, 205] on input "checkbox" at bounding box center [44, 205] width 7 height 7
checkbox input "true"
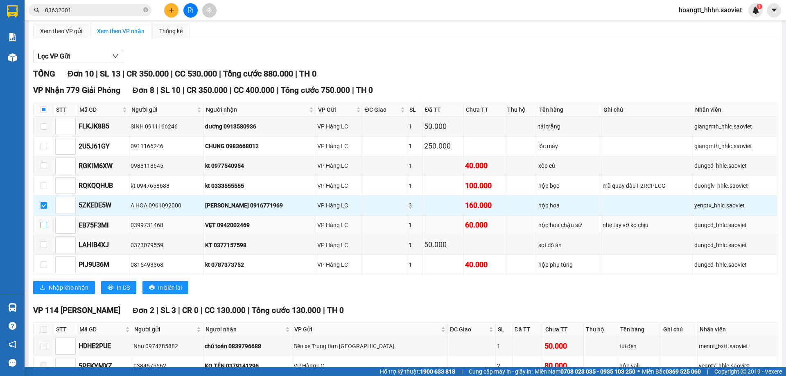
click at [45, 225] on input "checkbox" at bounding box center [44, 225] width 7 height 7
checkbox input "true"
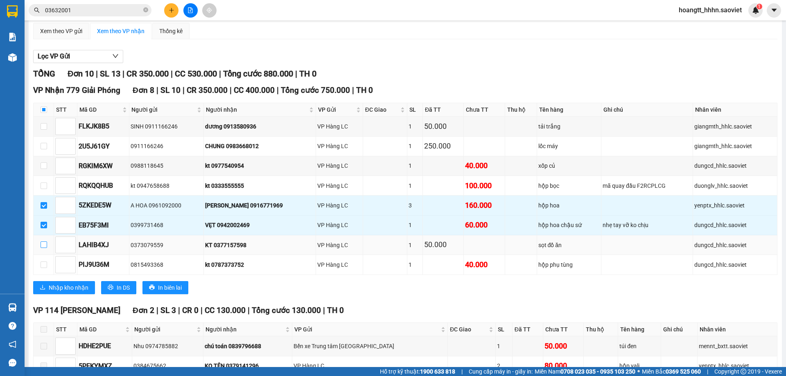
click at [41, 245] on td at bounding box center [44, 245] width 20 height 20
click at [41, 242] on input "checkbox" at bounding box center [44, 245] width 7 height 7
checkbox input "true"
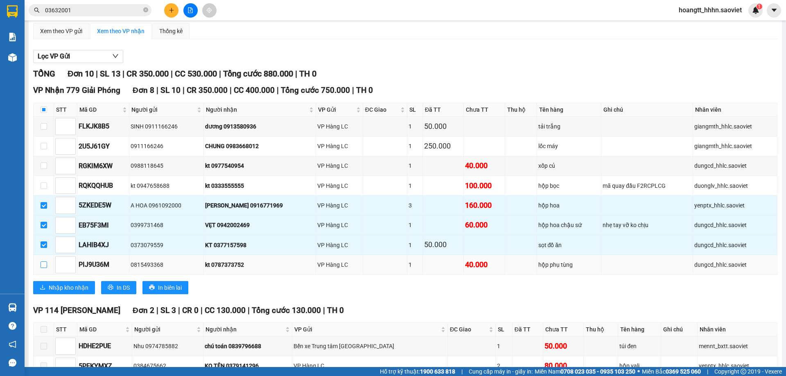
click at [43, 268] on input "checkbox" at bounding box center [44, 265] width 7 height 7
checkbox input "true"
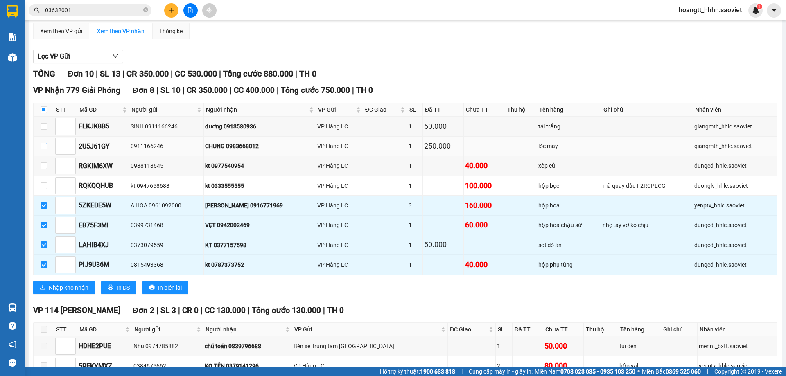
click at [46, 149] on input "checkbox" at bounding box center [44, 146] width 7 height 7
checkbox input "true"
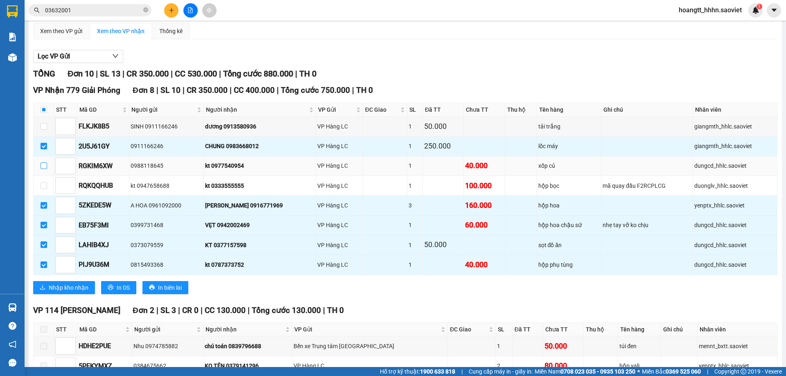
click at [44, 165] on input "checkbox" at bounding box center [44, 166] width 7 height 7
checkbox input "true"
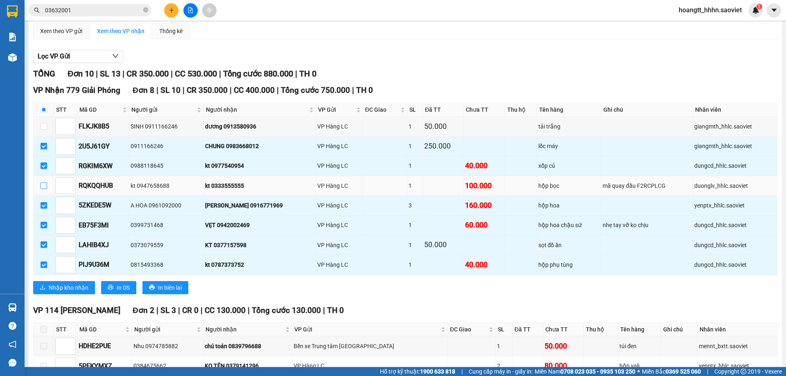
click at [43, 186] on input "checkbox" at bounding box center [44, 186] width 7 height 7
checkbox input "true"
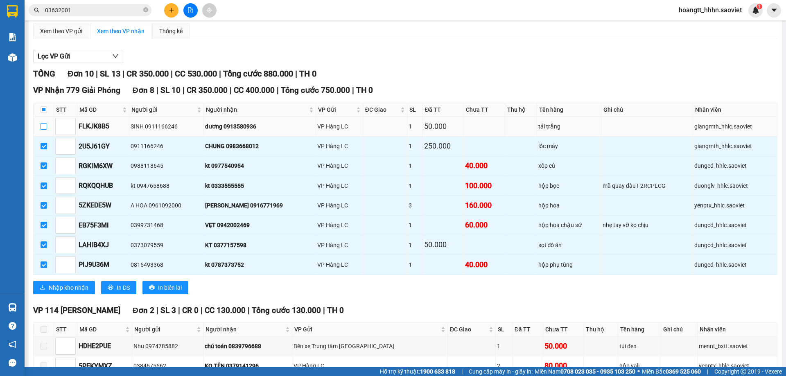
click at [45, 129] on input "checkbox" at bounding box center [44, 126] width 7 height 7
checkbox input "true"
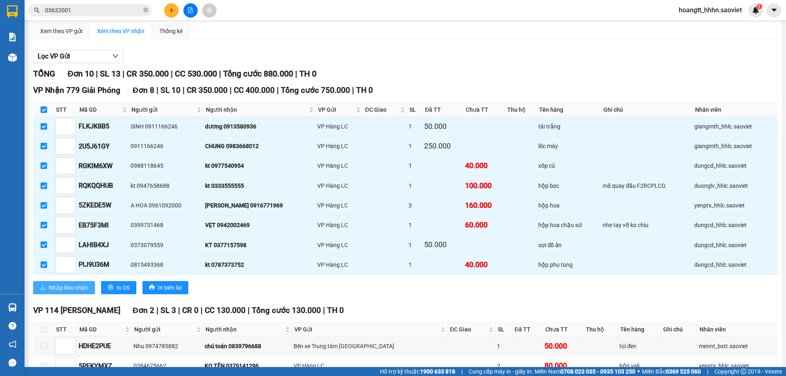
click at [68, 282] on button "Nhập kho nhận" at bounding box center [64, 287] width 62 height 13
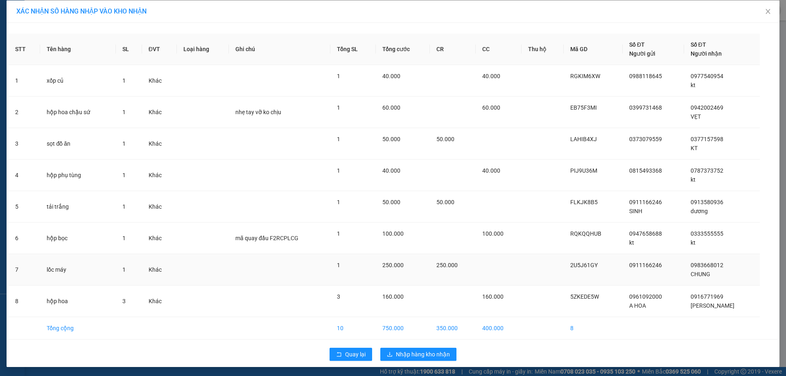
scroll to position [5, 0]
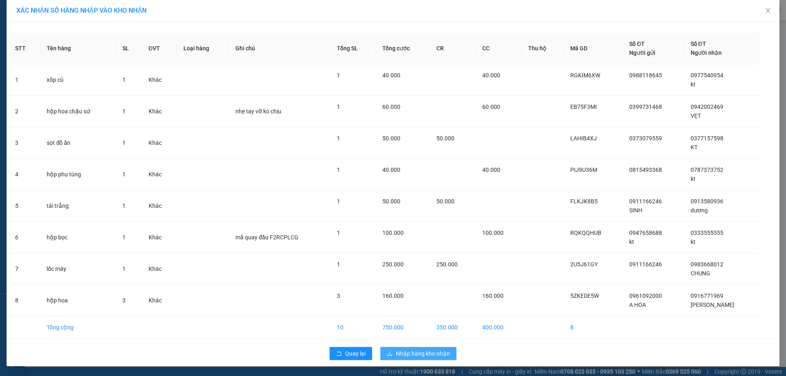
click at [430, 350] on span "Nhập hàng kho nhận" at bounding box center [423, 353] width 54 height 9
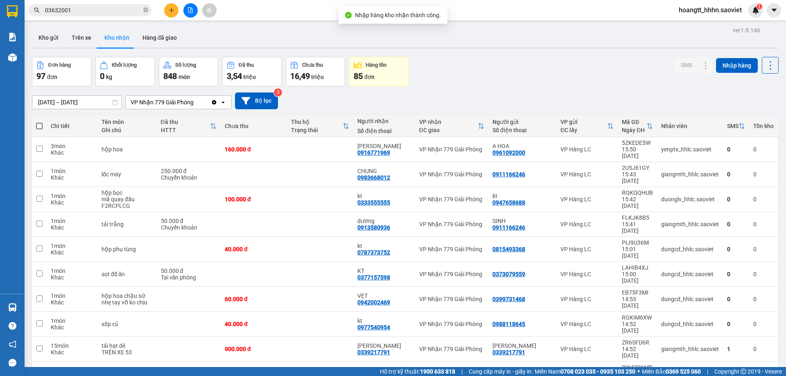
click at [39, 126] on span at bounding box center [39, 126] width 7 height 7
click at [39, 122] on input "checkbox" at bounding box center [39, 122] width 0 height 0
checkbox input "true"
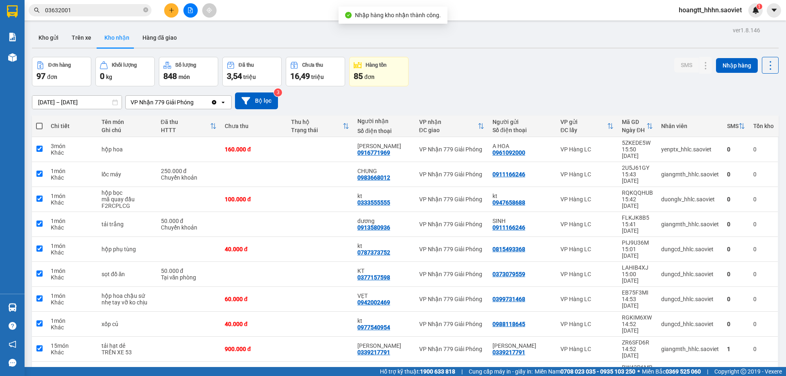
checkbox input "true"
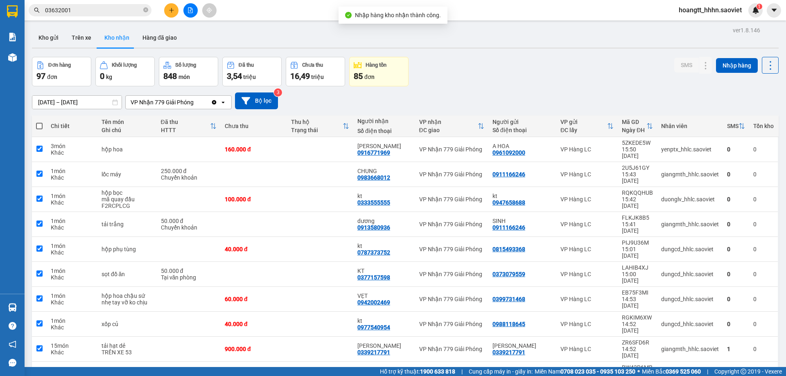
checkbox input "true"
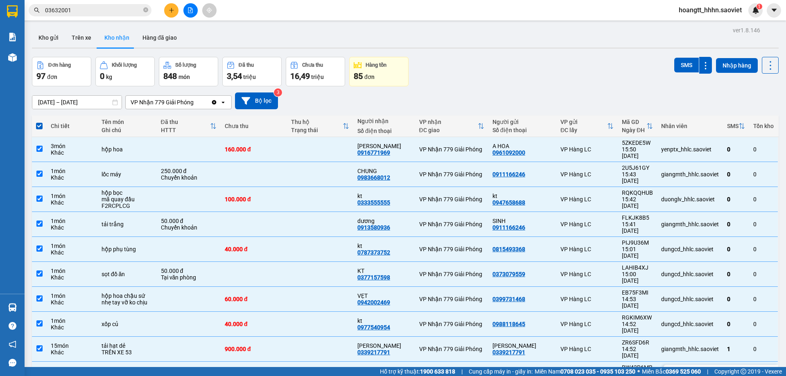
click at [597, 371] on div "VP Hàng LC" at bounding box center [587, 374] width 53 height 7
checkbox input "false"
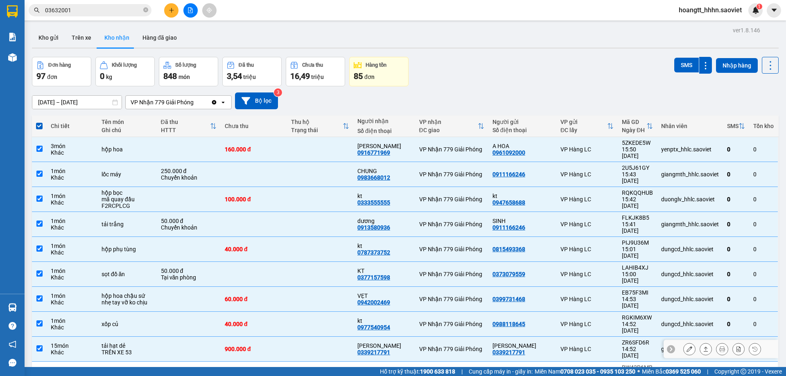
click at [595, 346] on div "VP Hàng LC" at bounding box center [587, 349] width 53 height 7
checkbox input "false"
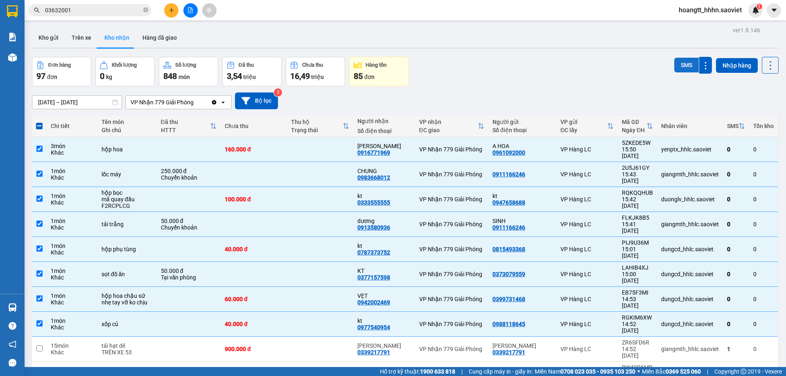
click at [677, 70] on button "SMS" at bounding box center [686, 65] width 25 height 15
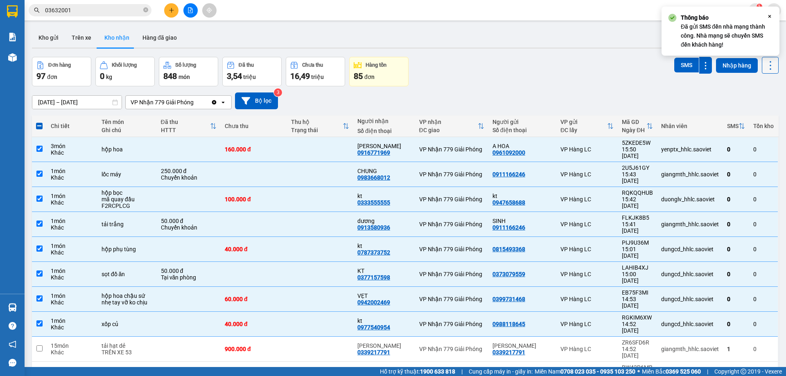
click at [770, 62] on icon at bounding box center [771, 65] width 2 height 9
click at [751, 100] on span "Làm mới" at bounding box center [753, 102] width 23 height 8
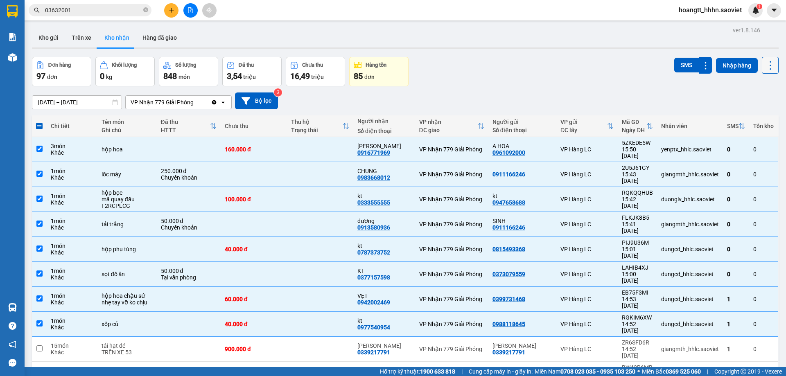
click at [766, 71] on button at bounding box center [770, 65] width 17 height 17
click at [758, 99] on span "Làm mới" at bounding box center [753, 102] width 23 height 8
click at [768, 70] on icon at bounding box center [770, 65] width 11 height 11
click at [759, 103] on span "Làm mới" at bounding box center [753, 102] width 23 height 8
click at [91, 10] on input "03632001" at bounding box center [93, 10] width 97 height 9
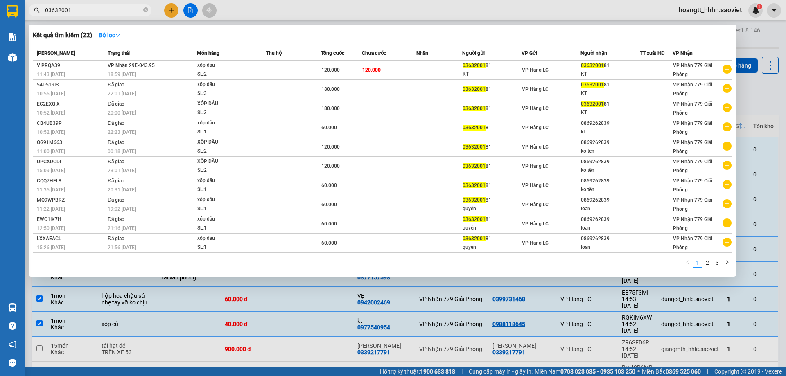
click at [91, 10] on input "03632001" at bounding box center [93, 10] width 97 height 9
click at [115, 12] on input "03632001" at bounding box center [93, 10] width 97 height 9
type input "8"
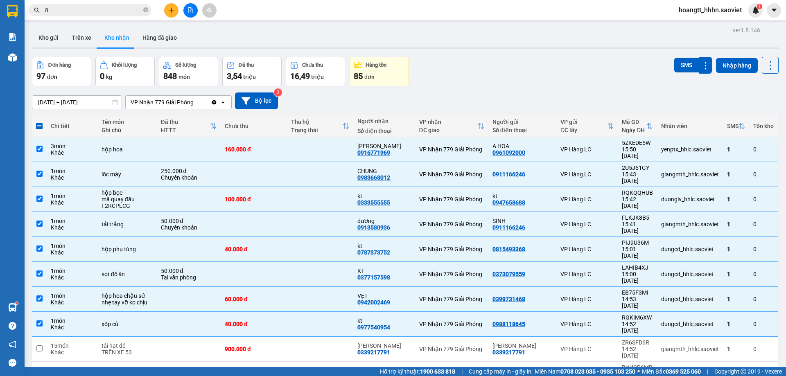
click at [114, 13] on input "8" at bounding box center [93, 10] width 97 height 9
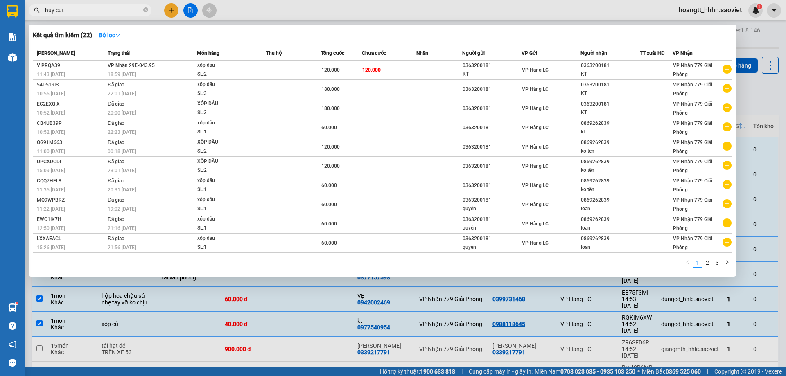
type input "huy cute"
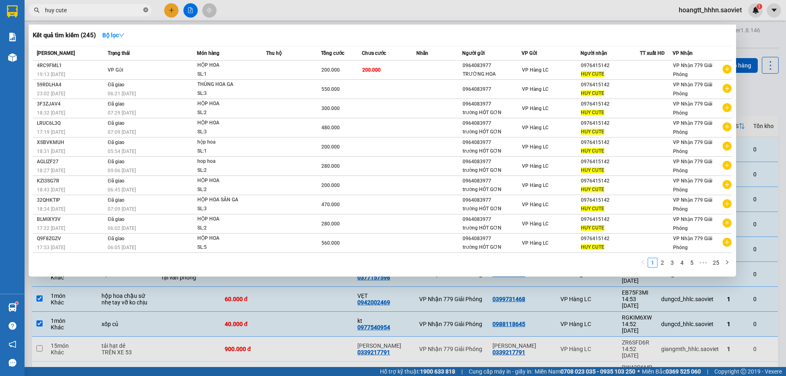
click at [145, 12] on icon "close-circle" at bounding box center [145, 9] width 5 height 5
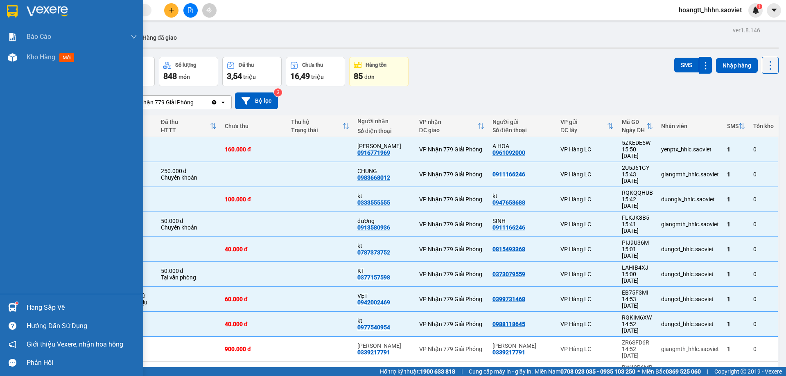
click at [29, 302] on div "Hàng sắp về" at bounding box center [82, 308] width 111 height 12
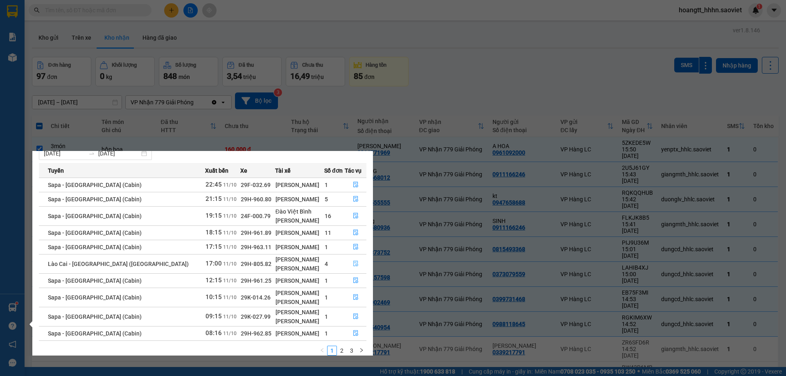
scroll to position [33, 0]
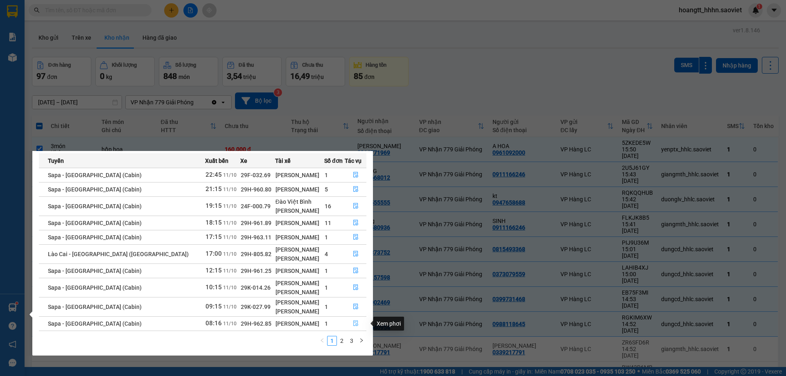
click at [353, 321] on icon "file-done" at bounding box center [355, 324] width 5 height 6
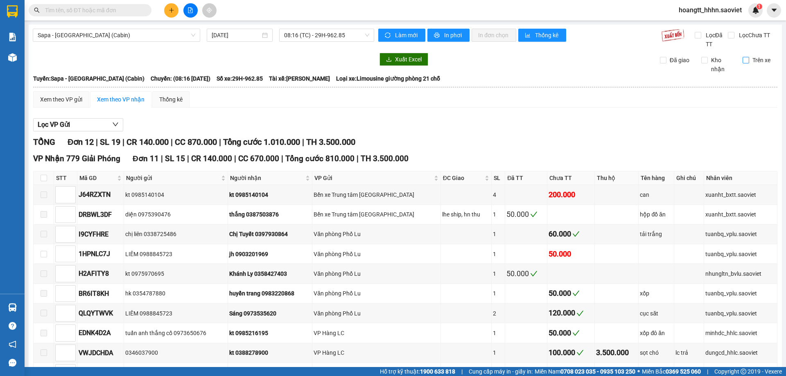
click at [749, 59] on span "Trên xe" at bounding box center [761, 60] width 25 height 9
click at [749, 59] on input "Trên xe" at bounding box center [746, 60] width 7 height 7
checkbox input "true"
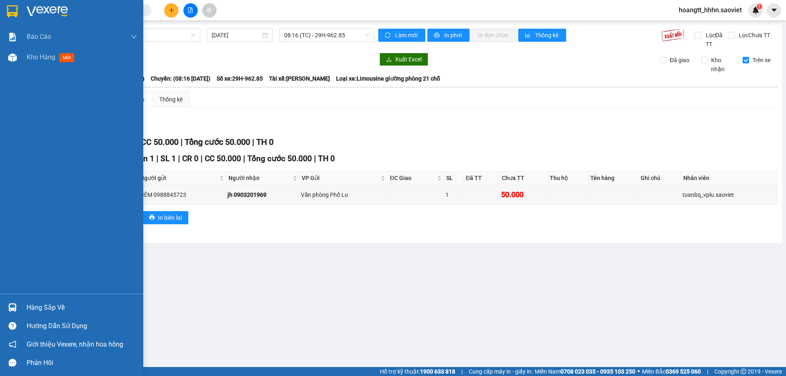
click at [39, 309] on div "Hàng sắp về" at bounding box center [82, 308] width 111 height 12
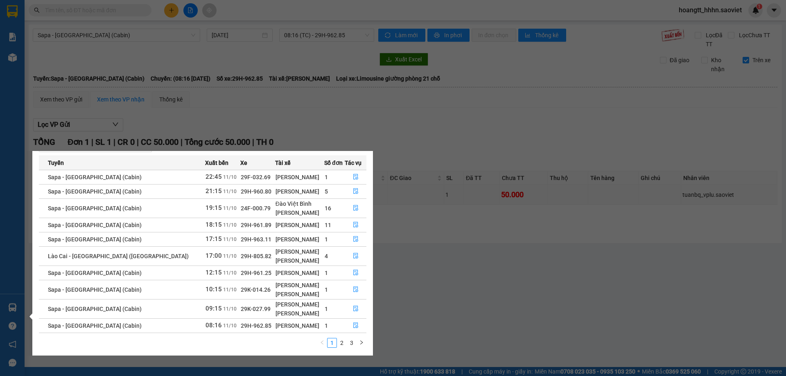
scroll to position [33, 0]
click at [347, 307] on button "button" at bounding box center [355, 307] width 21 height 13
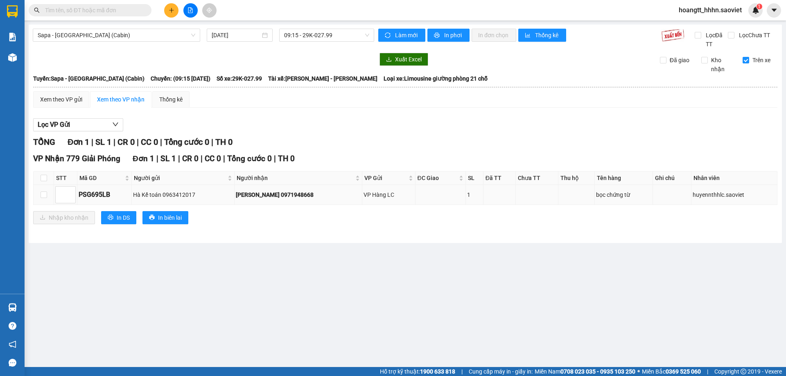
click at [293, 197] on div "HẢI LINH 0971948668" at bounding box center [298, 194] width 125 height 9
copy div "0971948668"
click at [247, 2] on div "Kết quả tìm kiếm ( 245 ) Bộ lọc Mã ĐH Trạng thái Món hàng Thu hộ Tổng cước Chưa…" at bounding box center [393, 10] width 786 height 20
click at [44, 176] on input "checkbox" at bounding box center [44, 178] width 7 height 7
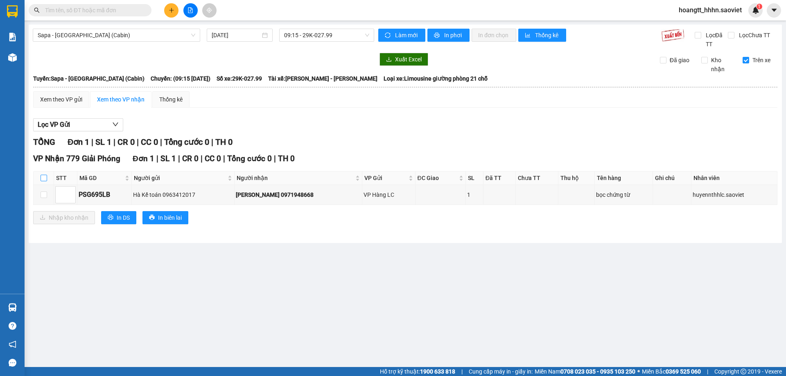
checkbox input "true"
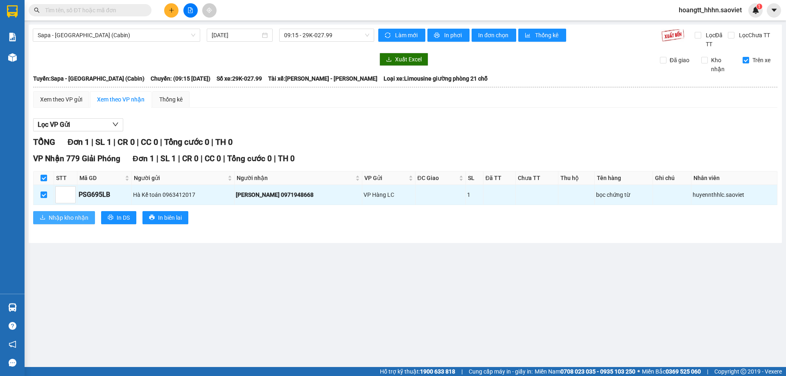
click at [75, 218] on span "Nhập kho nhận" at bounding box center [69, 217] width 40 height 9
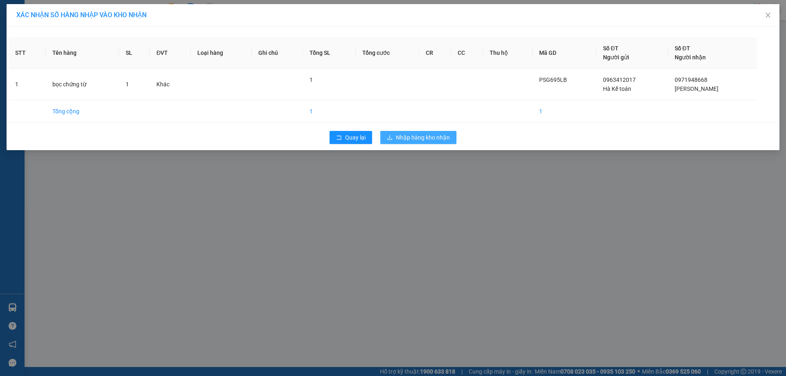
click at [438, 137] on span "Nhập hàng kho nhận" at bounding box center [423, 137] width 54 height 9
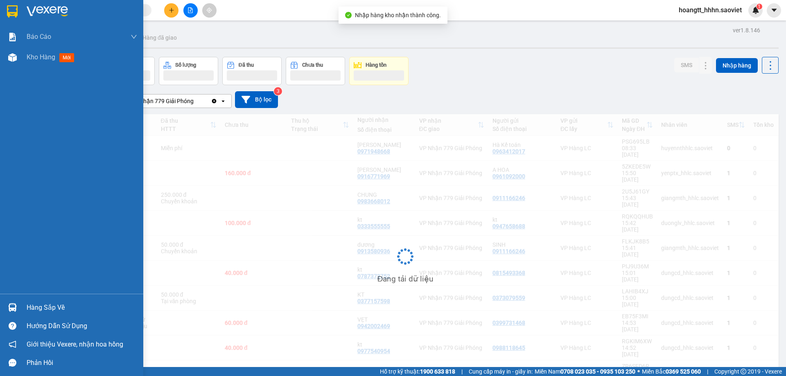
click at [29, 307] on div "Hàng sắp về" at bounding box center [82, 308] width 111 height 12
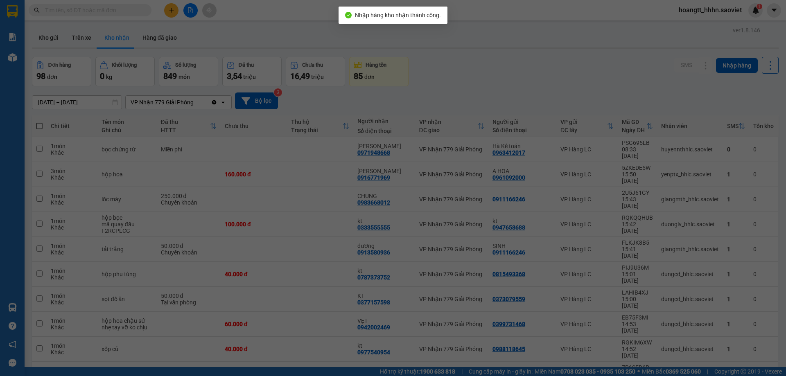
scroll to position [13, 0]
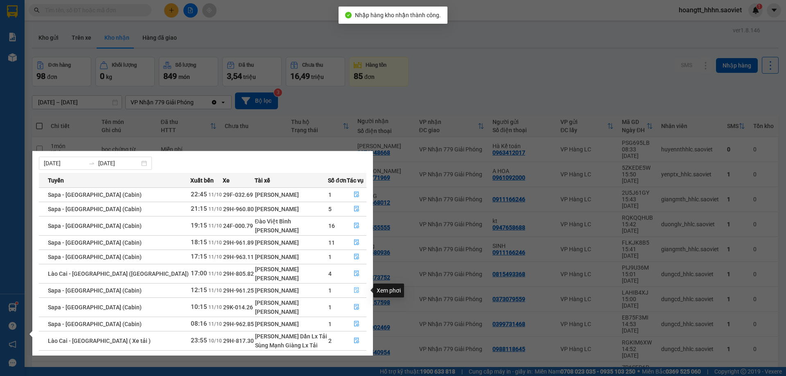
click at [354, 294] on button "button" at bounding box center [356, 290] width 19 height 13
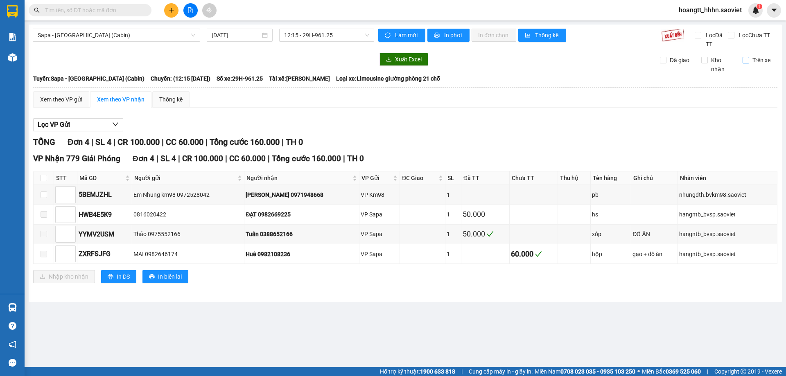
click at [750, 60] on span "Trên xe" at bounding box center [761, 60] width 25 height 9
click at [749, 60] on input "Trên xe" at bounding box center [746, 60] width 7 height 7
checkbox input "true"
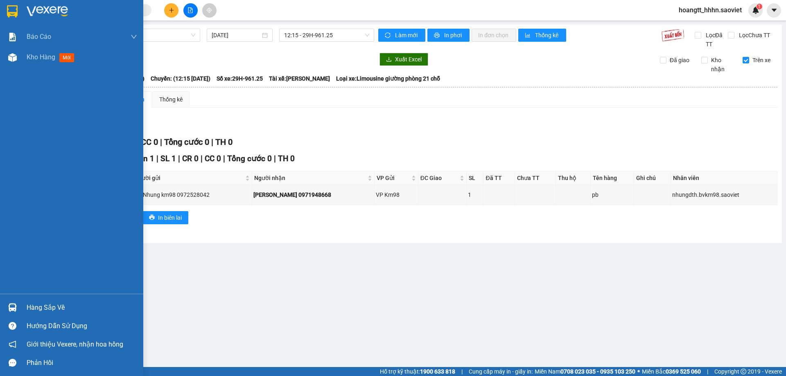
click at [47, 305] on div "Hàng sắp về" at bounding box center [82, 308] width 111 height 12
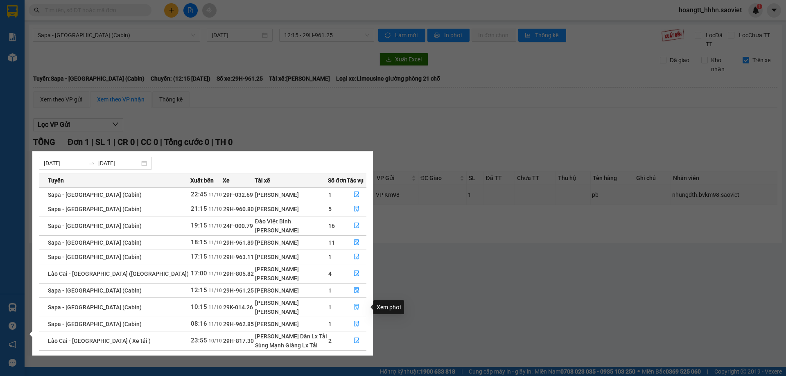
click at [354, 308] on icon "file-done" at bounding box center [357, 307] width 6 height 6
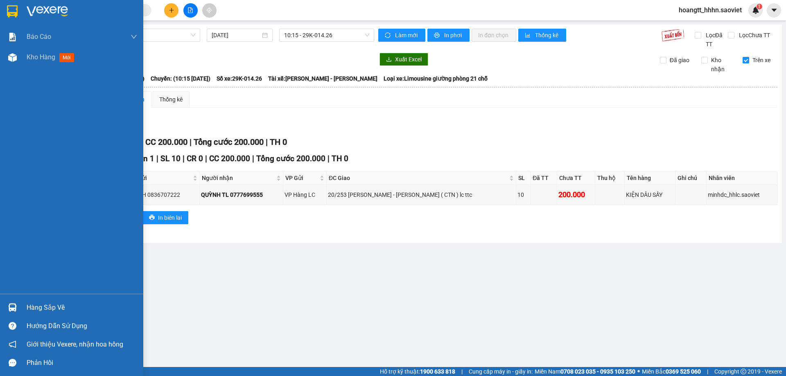
click at [49, 309] on div "Hàng sắp về" at bounding box center [82, 308] width 111 height 12
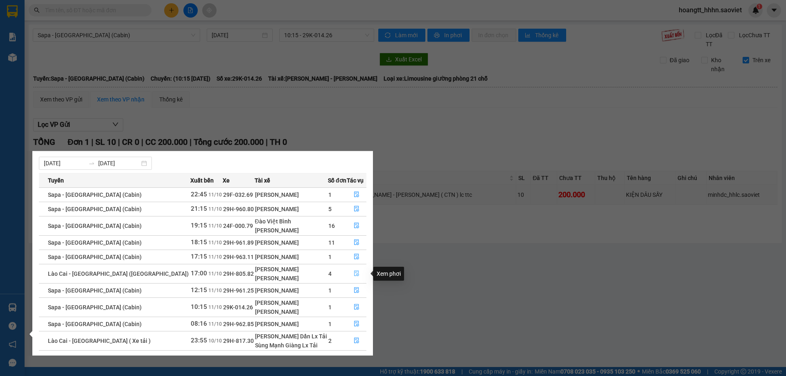
click at [354, 273] on icon "file-done" at bounding box center [356, 274] width 5 height 6
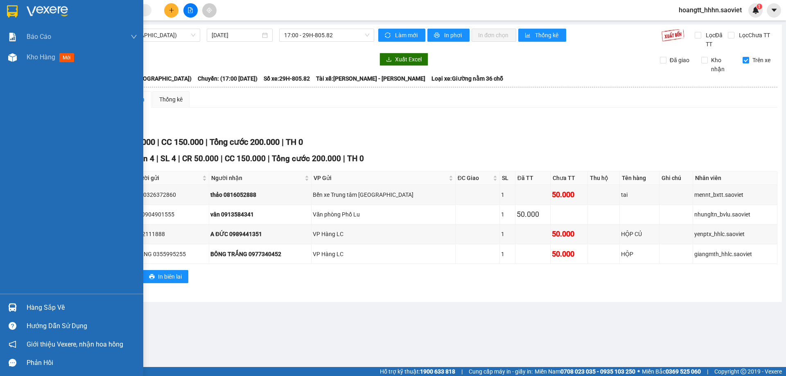
click at [30, 308] on div "Hàng sắp về" at bounding box center [82, 308] width 111 height 12
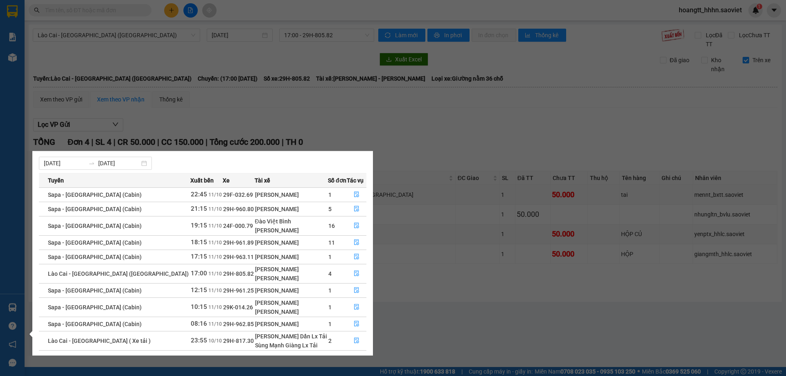
click at [194, 76] on section "Kết quả tìm kiếm ( 245 ) Bộ lọc Mã ĐH Trạng thái Món hàng Thu hộ Tổng cước Chưa…" at bounding box center [393, 188] width 786 height 376
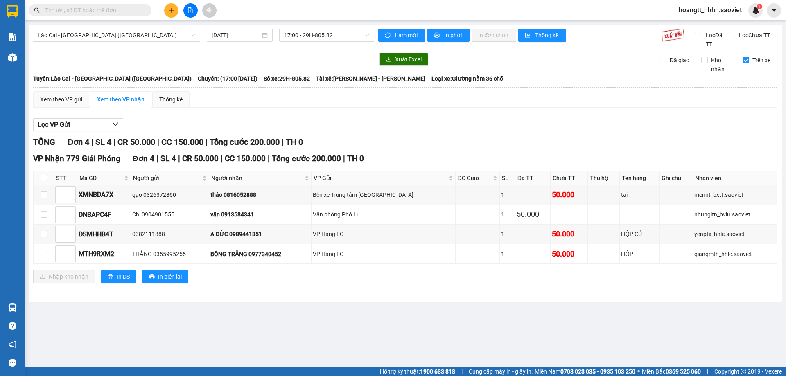
click at [225, 71] on div "Xuất Excel Đã giao Kho nhận Trên xe" at bounding box center [405, 63] width 745 height 21
click at [448, 97] on div "Xem theo VP gửi Xem theo VP nhận Thống kê" at bounding box center [405, 99] width 744 height 16
click at [45, 253] on input "checkbox" at bounding box center [44, 254] width 7 height 7
checkbox input "true"
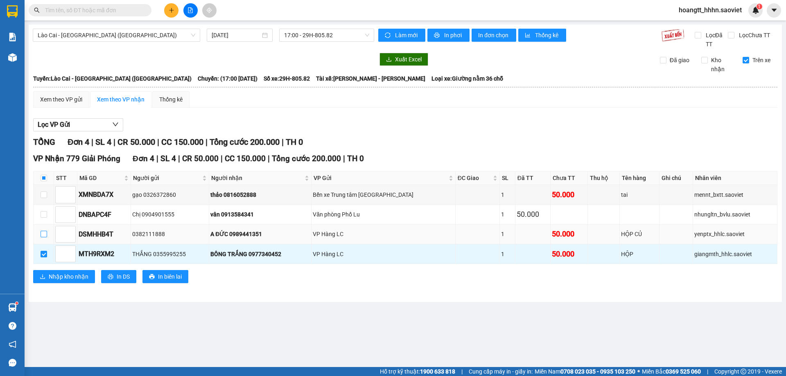
click at [44, 236] on input "checkbox" at bounding box center [44, 234] width 7 height 7
checkbox input "true"
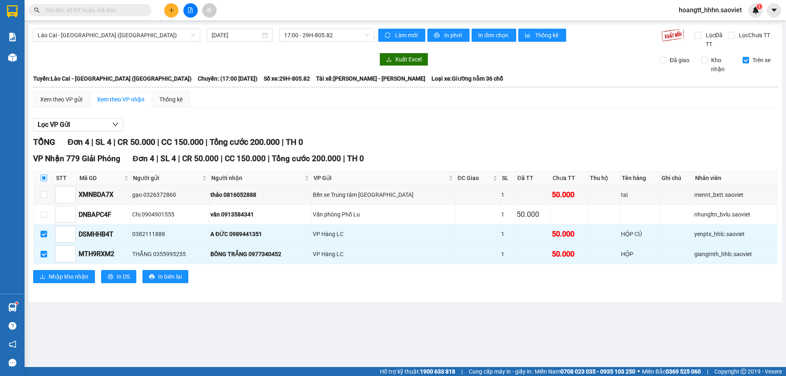
click at [41, 176] on input "checkbox" at bounding box center [44, 178] width 7 height 7
checkbox input "true"
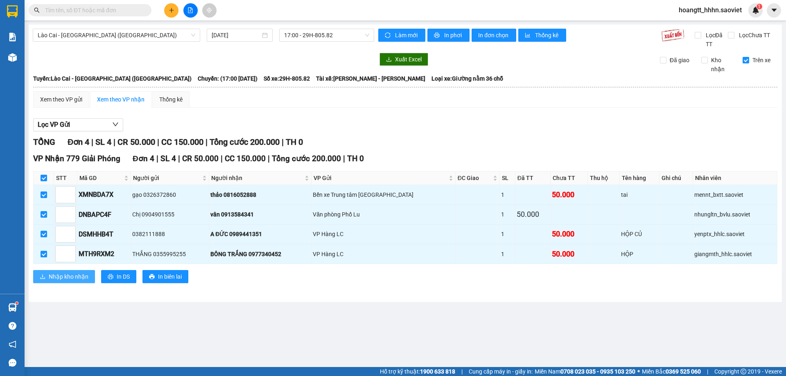
click at [50, 279] on span "Nhập kho nhận" at bounding box center [69, 276] width 40 height 9
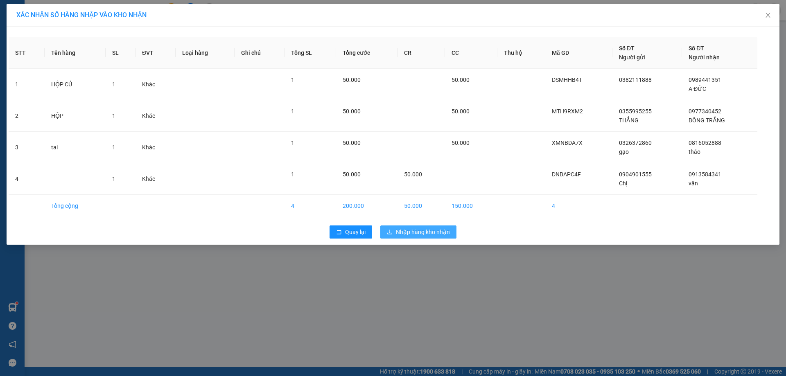
click at [414, 229] on span "Nhập hàng kho nhận" at bounding box center [423, 232] width 54 height 9
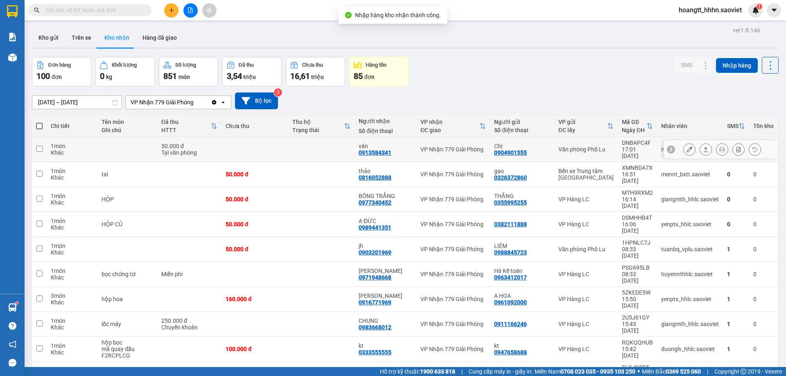
click at [597, 146] on div "Văn phòng Phố Lu" at bounding box center [586, 149] width 55 height 7
checkbox input "true"
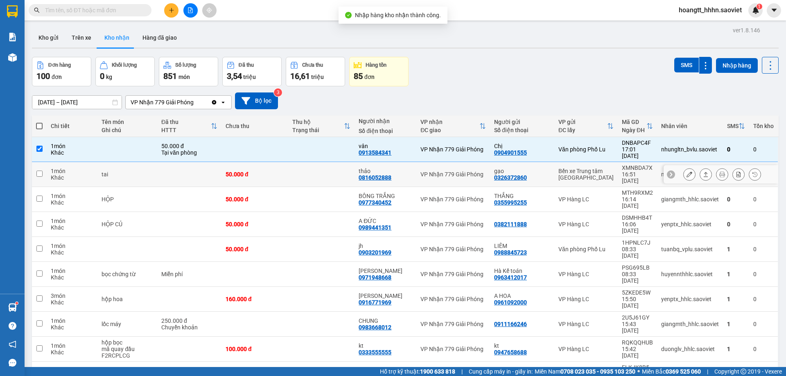
click at [596, 168] on div "Bến xe Trung tâm [GEOGRAPHIC_DATA]" at bounding box center [586, 174] width 55 height 13
checkbox input "true"
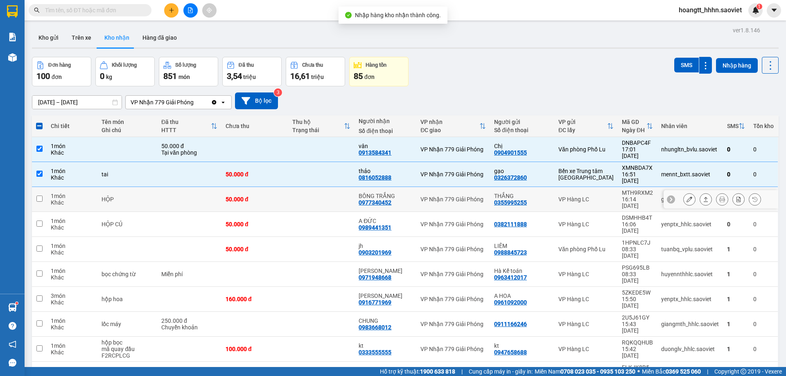
click at [599, 187] on td "VP Hàng LC" at bounding box center [585, 199] width 63 height 25
checkbox input "true"
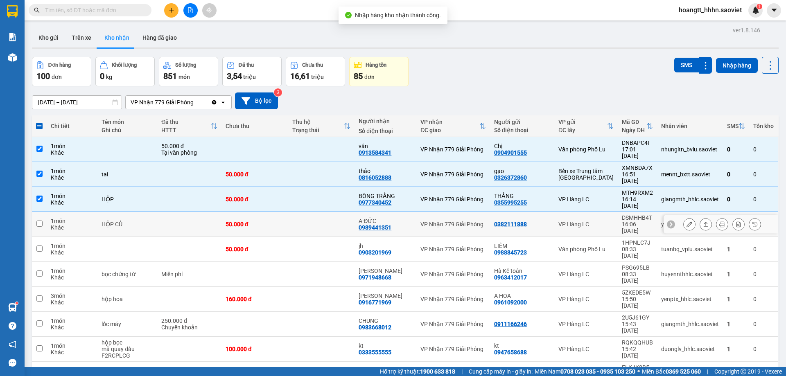
drag, startPoint x: 587, startPoint y: 202, endPoint x: 647, endPoint y: 122, distance: 99.8
click at [587, 221] on div "VP Hàng LC" at bounding box center [586, 224] width 55 height 7
checkbox input "true"
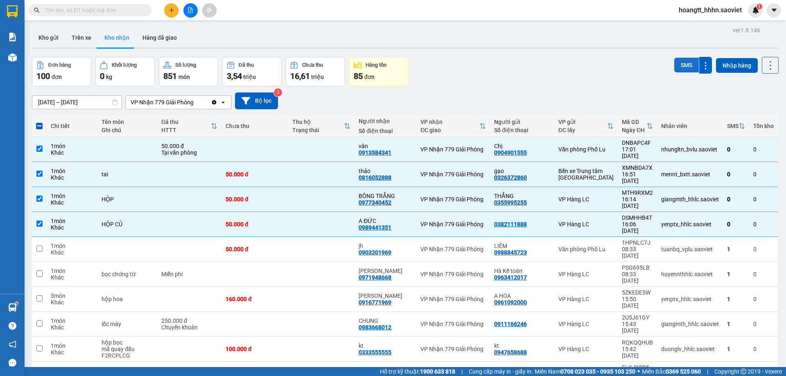
click at [676, 63] on button "SMS" at bounding box center [686, 65] width 25 height 15
click at [771, 72] on button at bounding box center [770, 65] width 17 height 17
click at [765, 101] on div "Làm mới" at bounding box center [749, 102] width 48 height 8
click at [132, 12] on input "text" at bounding box center [93, 10] width 97 height 9
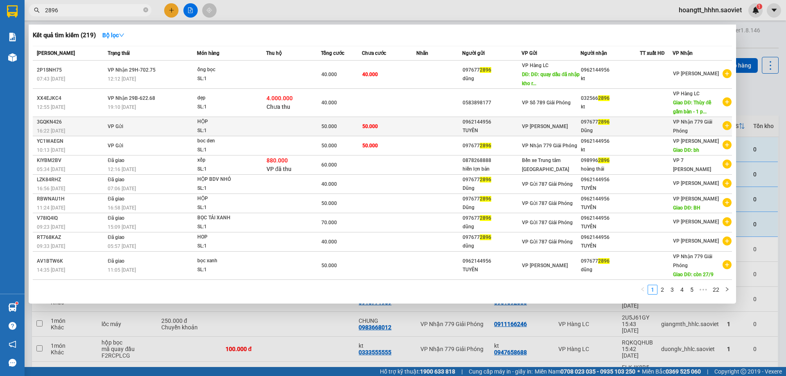
type input "2896"
click at [331, 121] on td "50.000" at bounding box center [341, 126] width 41 height 19
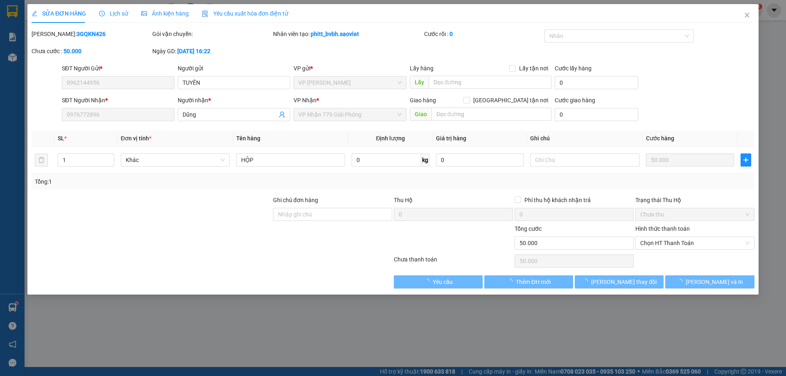
type input "0962144956"
type input "TUYÊN"
type input "0976772896"
type input "Dũng"
type input "0"
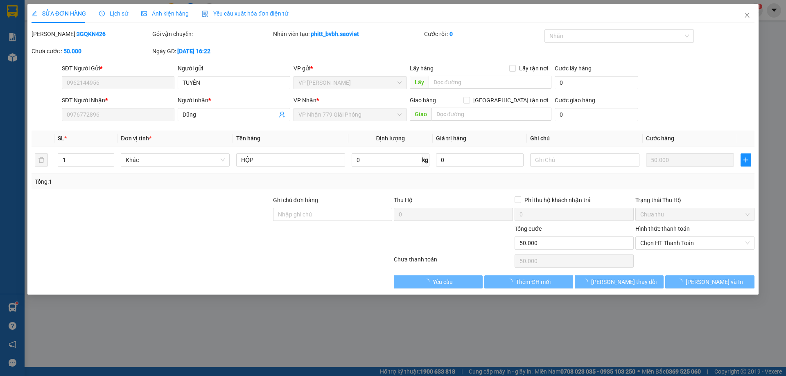
type input "50.000"
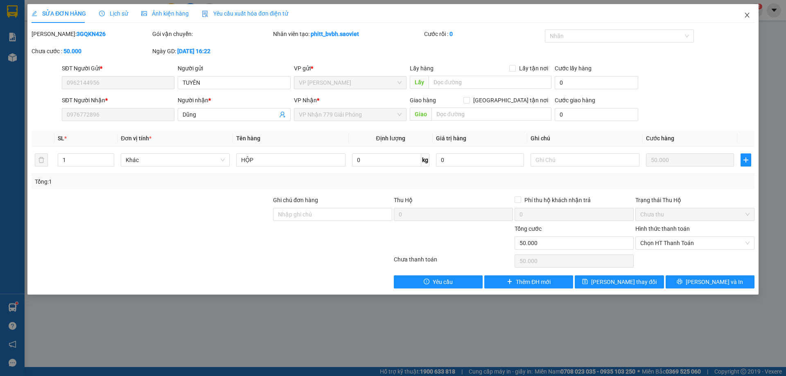
click at [743, 17] on span "Close" at bounding box center [747, 15] width 23 height 23
click at [743, 17] on div "hoangtt_hhhn.saoviet 1" at bounding box center [717, 10] width 91 height 14
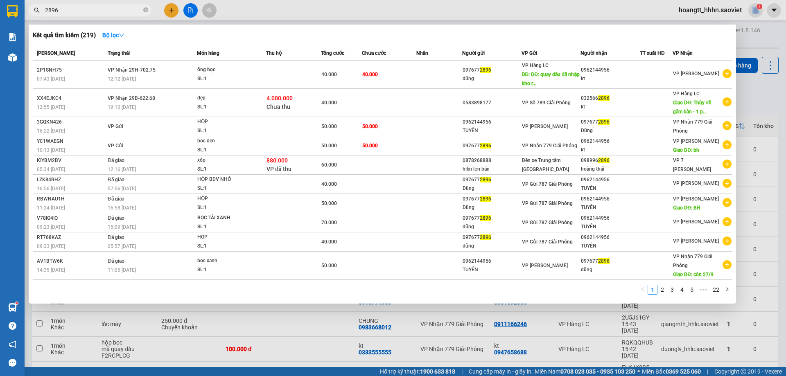
click at [133, 12] on input "2896" at bounding box center [93, 10] width 97 height 9
click at [339, 1] on div at bounding box center [393, 188] width 786 height 376
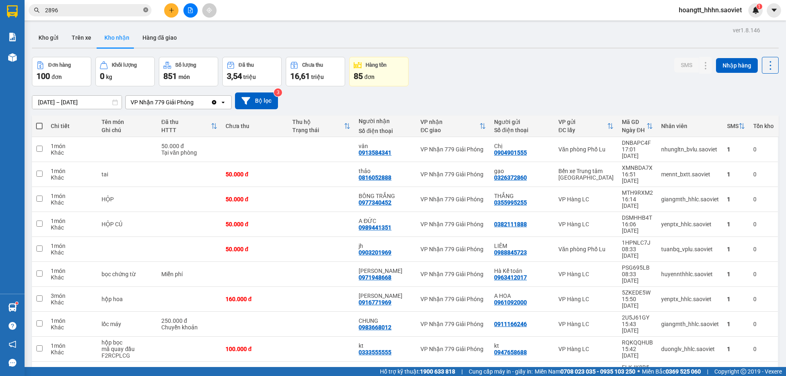
click at [144, 10] on icon "close-circle" at bounding box center [145, 9] width 5 height 5
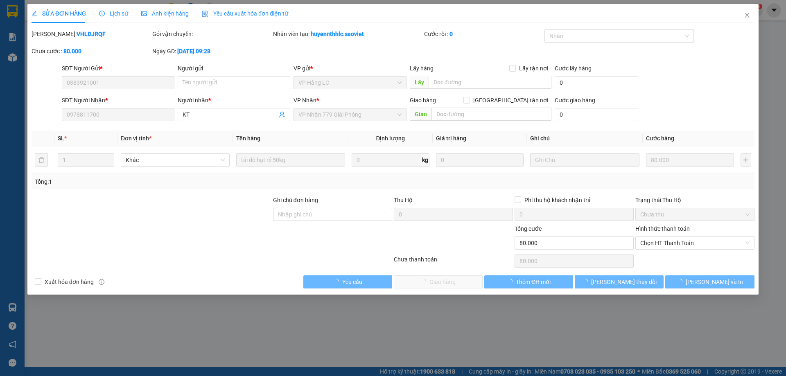
type input "0383921001"
type input "0978811700"
type input "KT"
type input "0"
type input "80.000"
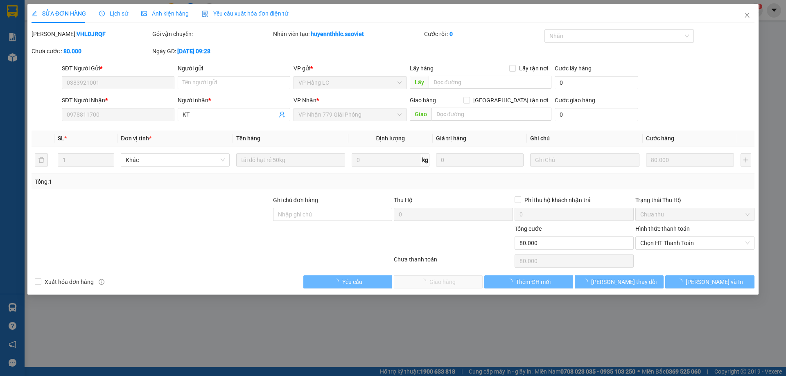
type input "80.000"
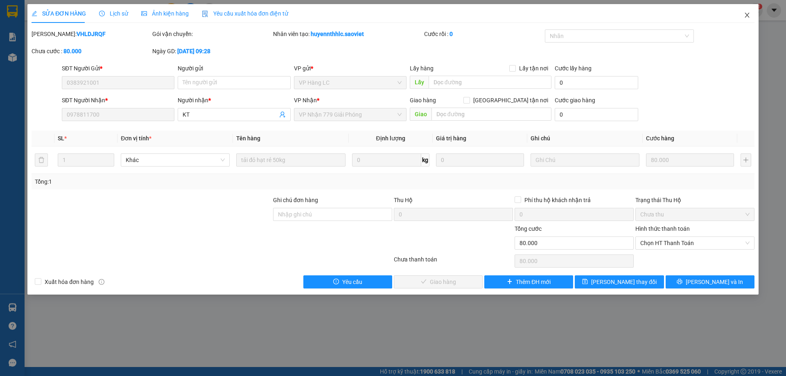
click at [746, 14] on icon "close" at bounding box center [747, 15] width 7 height 7
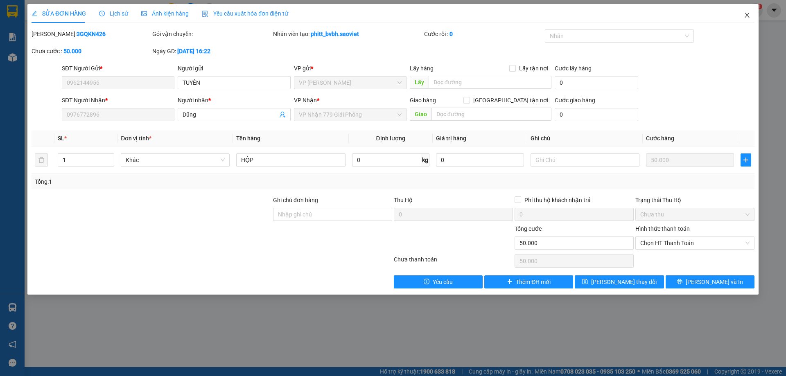
click at [748, 16] on icon "close" at bounding box center [747, 15] width 7 height 7
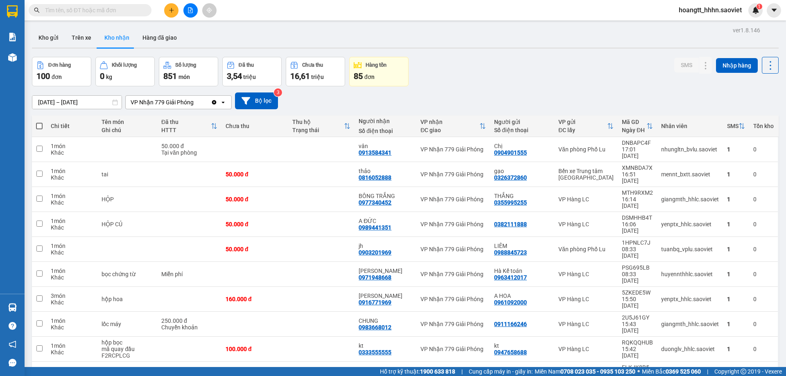
click at [116, 11] on input "text" at bounding box center [93, 10] width 97 height 9
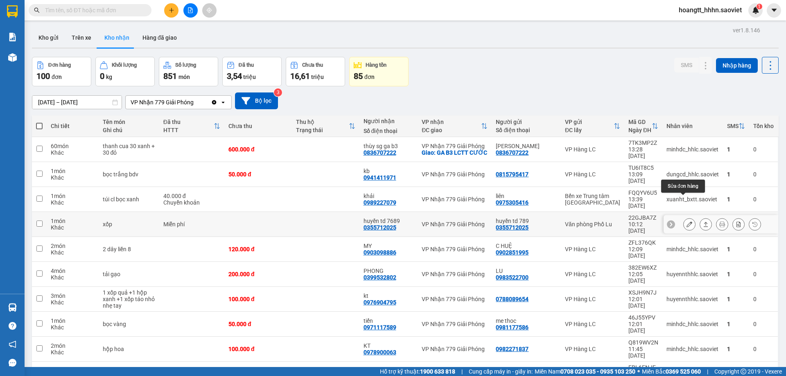
click at [687, 222] on icon at bounding box center [690, 225] width 6 height 6
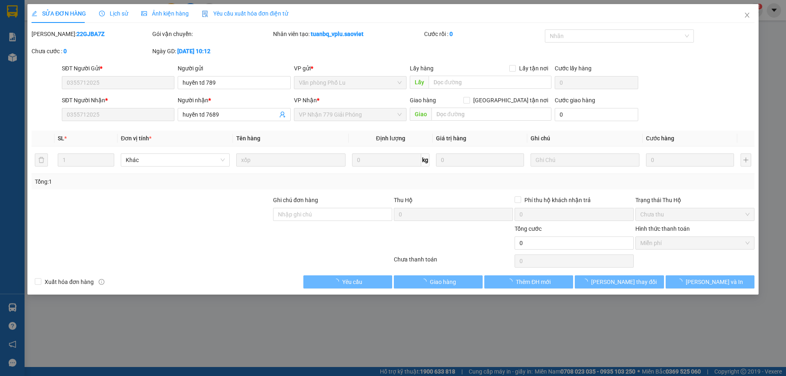
type input "0355712025"
type input "huyền td 789"
type input "0355712025"
type input "huyền td 7689"
type input "0"
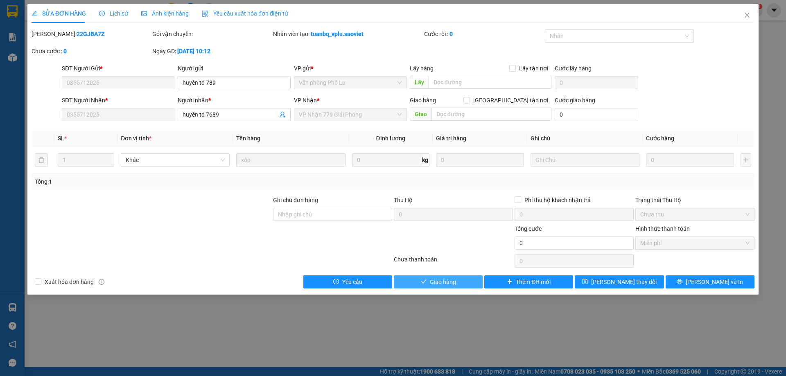
click at [450, 280] on span "Giao hàng" at bounding box center [443, 282] width 26 height 9
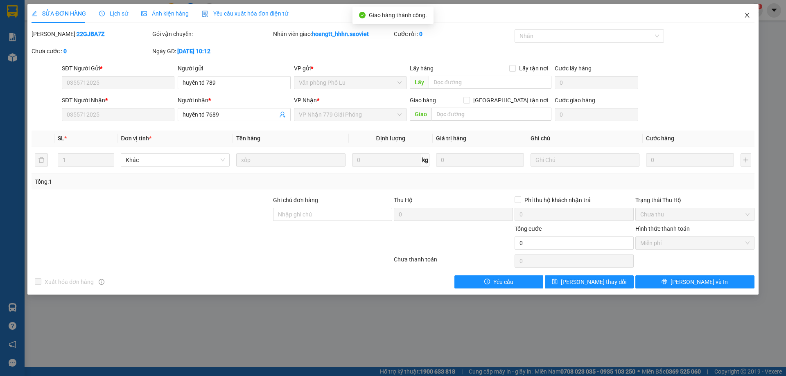
click at [753, 15] on span "Close" at bounding box center [747, 15] width 23 height 23
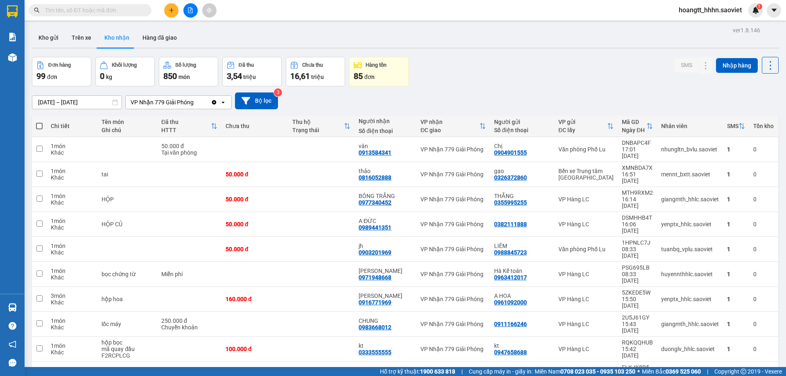
click at [62, 13] on input "text" at bounding box center [93, 10] width 97 height 9
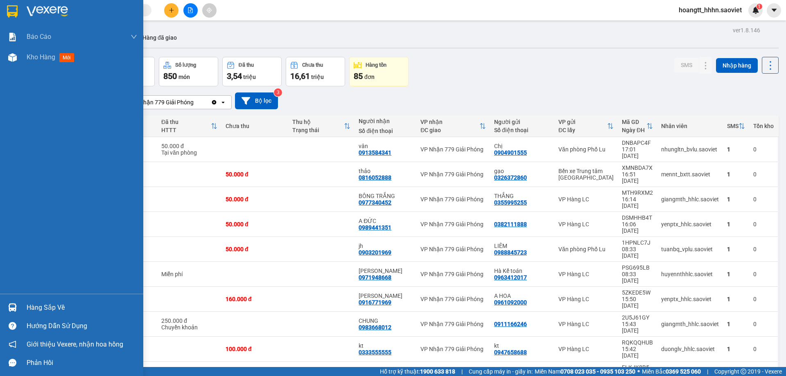
click at [20, 296] on div "Hàng sắp về Hướng dẫn sử dụng Giới thiệu Vexere, nhận hoa hồng Phản hồi" at bounding box center [71, 333] width 143 height 78
click at [29, 305] on div "Hàng sắp về" at bounding box center [82, 308] width 111 height 12
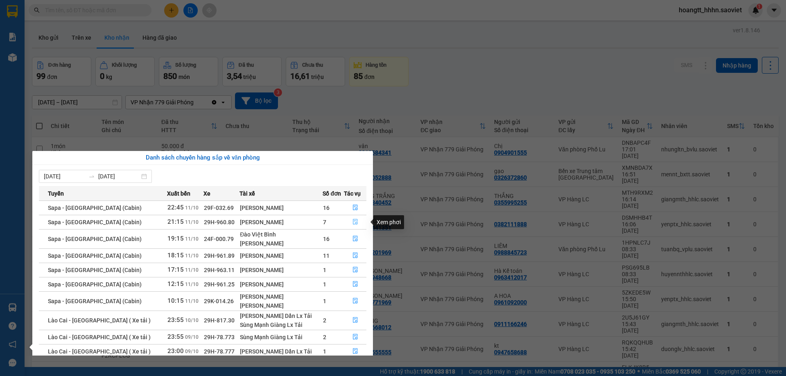
click at [353, 222] on icon "file-done" at bounding box center [355, 222] width 5 height 6
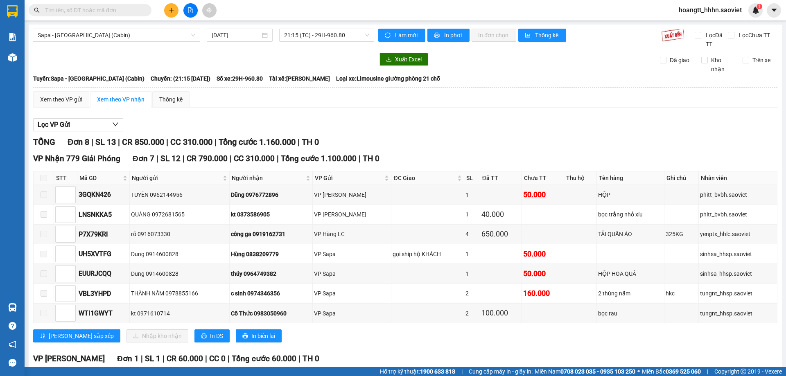
scroll to position [68, 0]
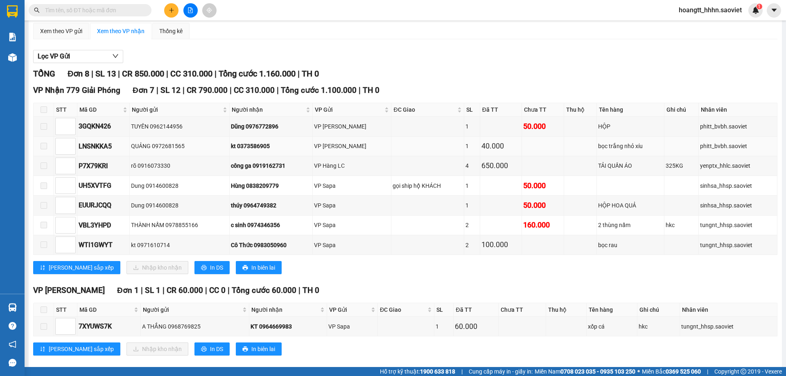
click at [47, 145] on span at bounding box center [44, 146] width 7 height 7
click at [44, 128] on span at bounding box center [44, 126] width 7 height 7
click at [41, 111] on span at bounding box center [44, 109] width 7 height 7
click at [42, 109] on span at bounding box center [44, 109] width 7 height 7
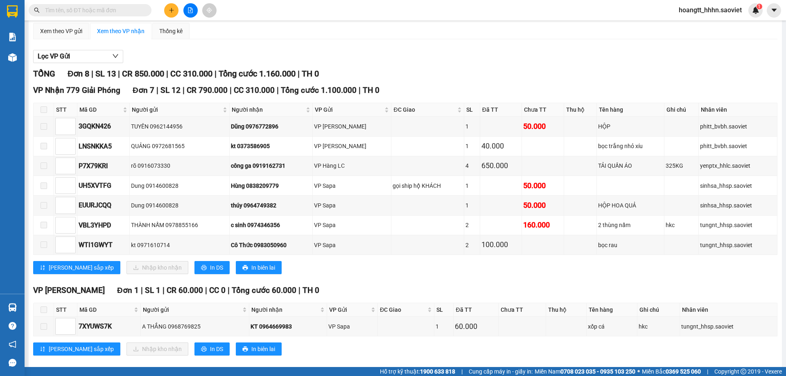
click at [42, 109] on span at bounding box center [44, 109] width 7 height 7
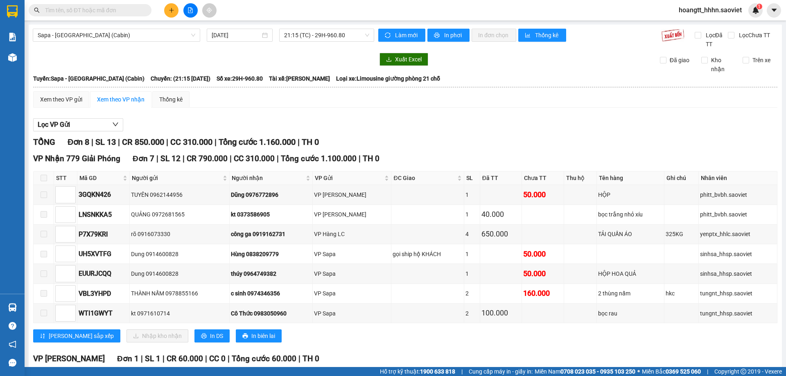
click at [279, 2] on div "Kết quả tìm kiếm ( 0 ) Bộ lọc No Data hoangtt_hhhn.saoviet 1" at bounding box center [393, 10] width 786 height 20
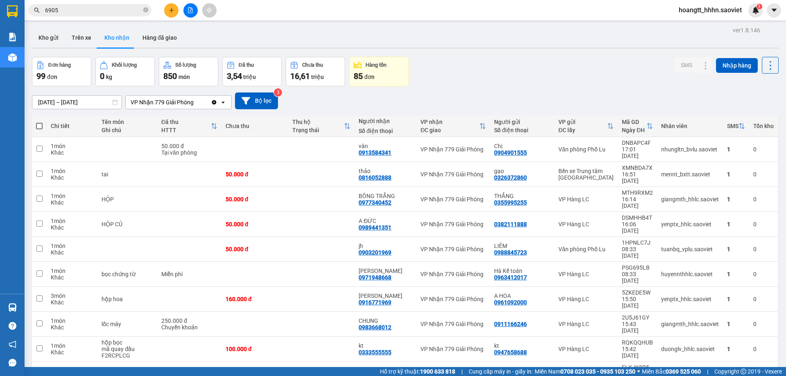
scroll to position [38, 0]
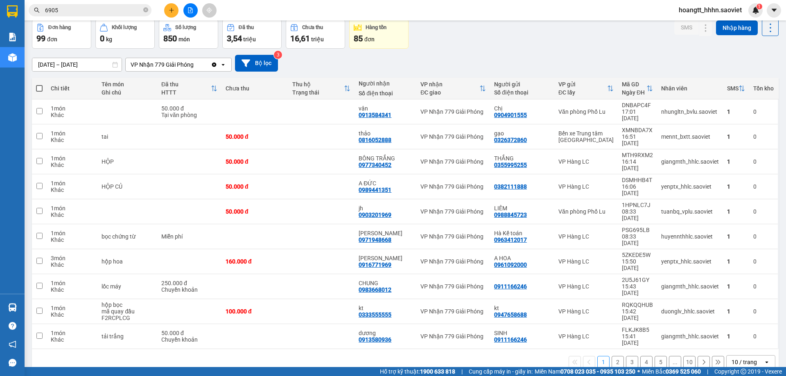
click at [612, 356] on button "2" at bounding box center [618, 362] width 12 height 12
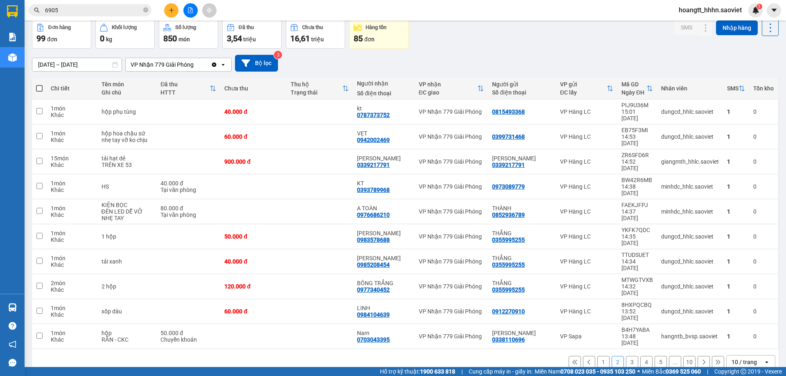
click at [626, 356] on button "3" at bounding box center [632, 362] width 12 height 12
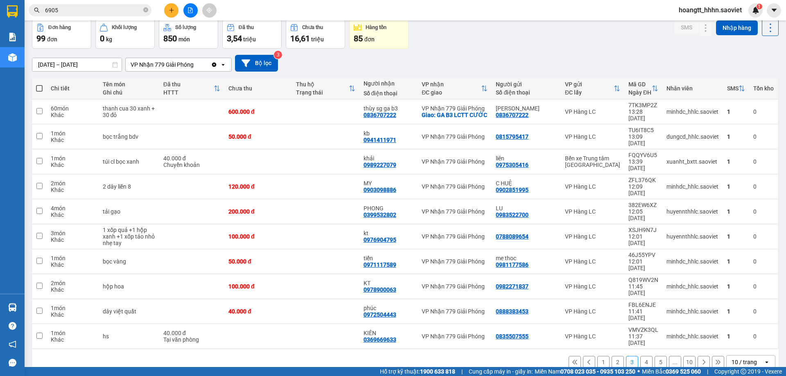
click at [75, 16] on span "6905" at bounding box center [90, 10] width 123 height 12
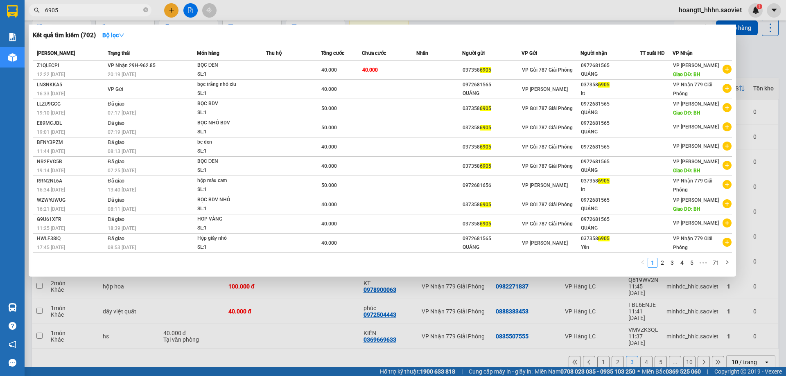
click at [76, 11] on input "6905" at bounding box center [93, 10] width 97 height 9
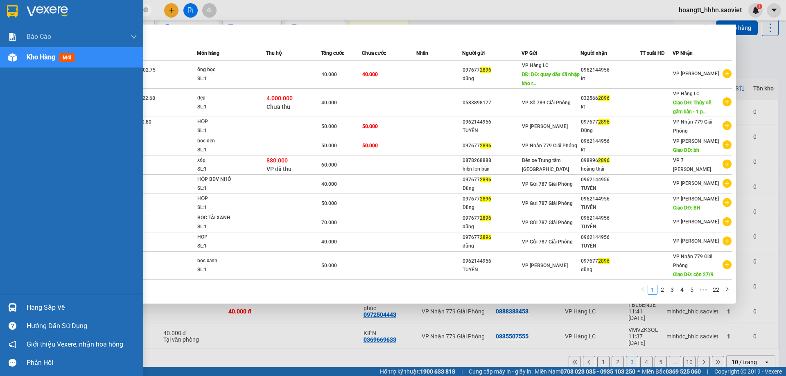
click at [28, 311] on div "Hàng sắp về" at bounding box center [82, 308] width 111 height 12
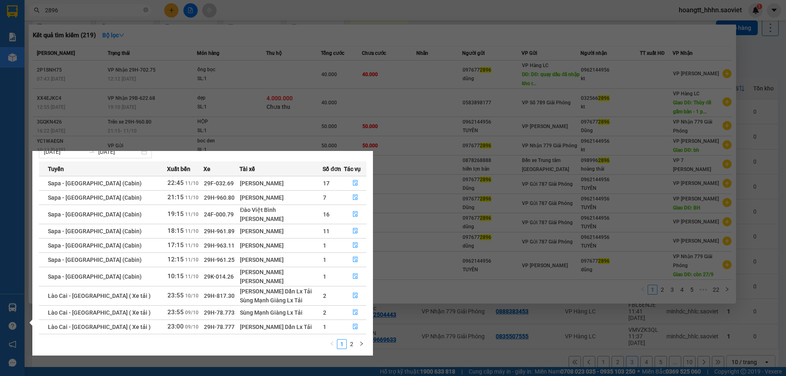
scroll to position [28, 0]
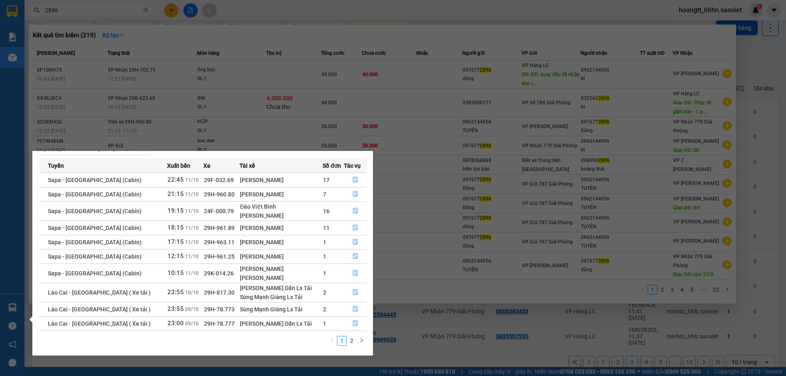
click at [441, 308] on section "Kết quả tìm kiếm ( 219 ) Bộ lọc Mã ĐH Trạng thái Món hàng Thu hộ Tổng cước Chưa…" at bounding box center [393, 188] width 786 height 376
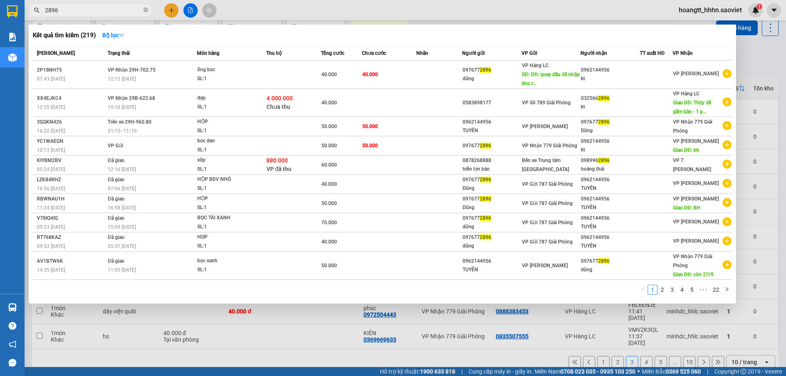
click at [437, 326] on div at bounding box center [393, 188] width 786 height 376
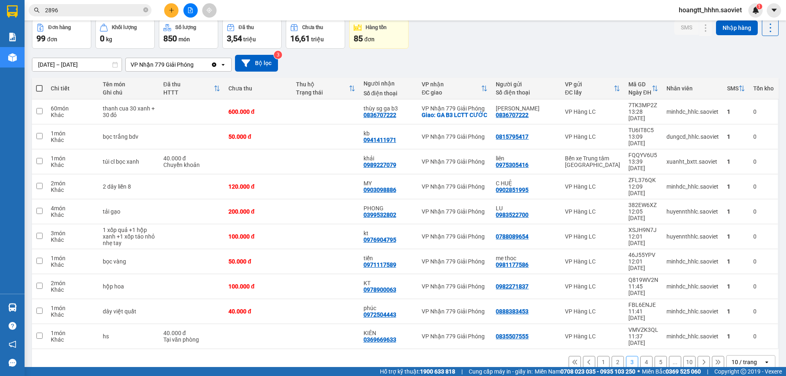
click at [618, 356] on button "2" at bounding box center [618, 362] width 12 height 12
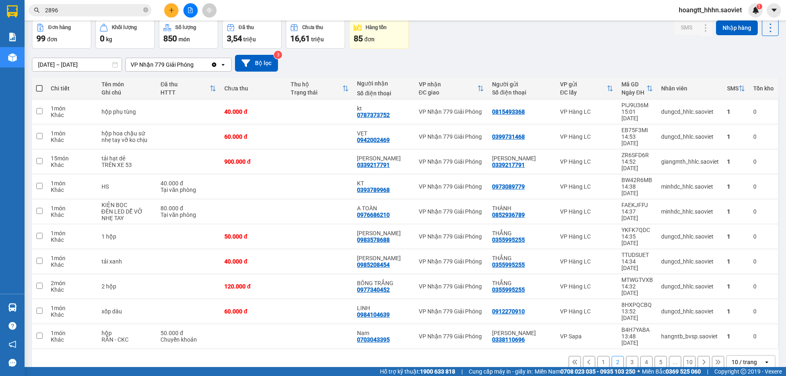
click at [597, 356] on button "1" at bounding box center [603, 362] width 12 height 12
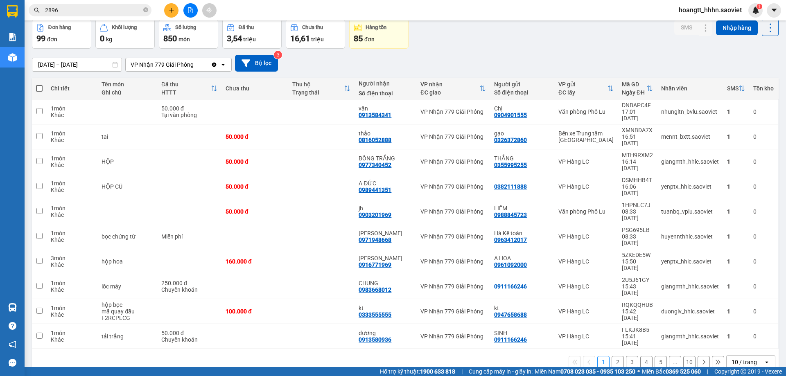
click at [769, 349] on div "1 2 3 4 5 ... 10 10 / trang open" at bounding box center [405, 362] width 747 height 26
click at [768, 356] on div "open" at bounding box center [769, 362] width 11 height 13
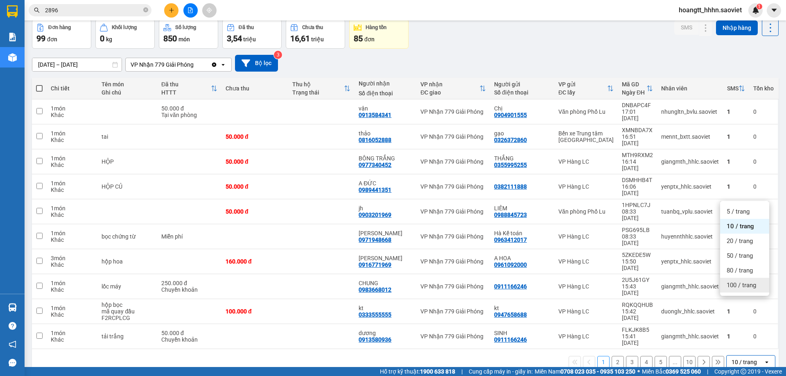
click at [750, 282] on span "100 / trang" at bounding box center [741, 285] width 29 height 8
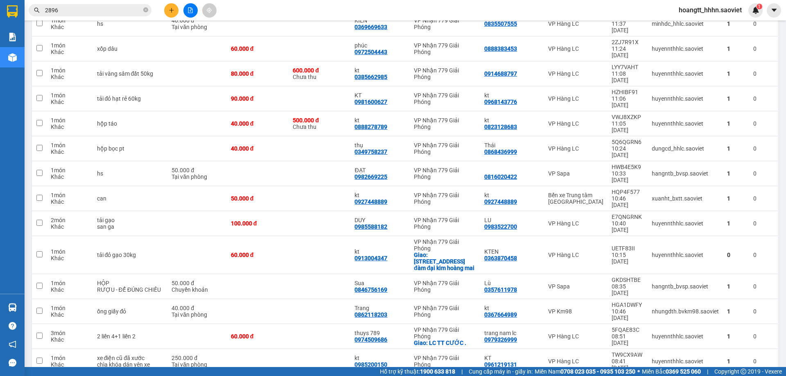
scroll to position [174, 0]
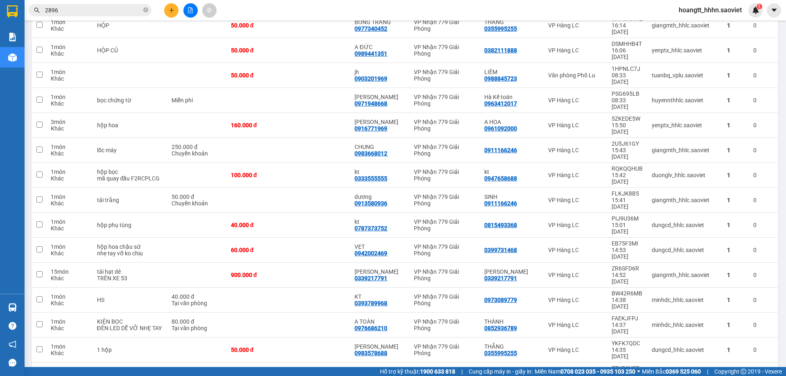
click at [86, 12] on input "2896" at bounding box center [93, 10] width 97 height 9
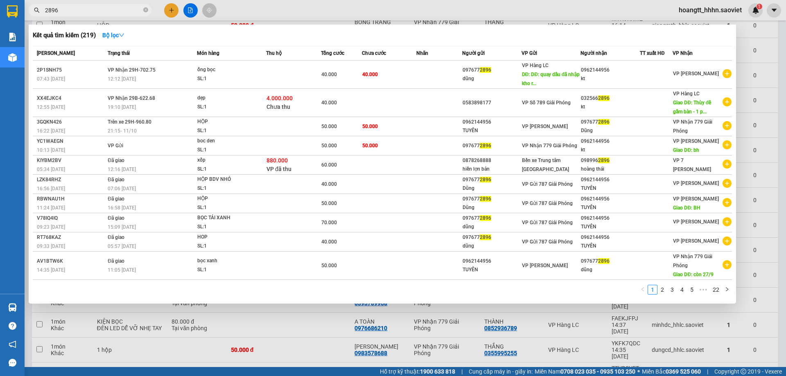
click at [86, 12] on input "2896" at bounding box center [93, 10] width 97 height 9
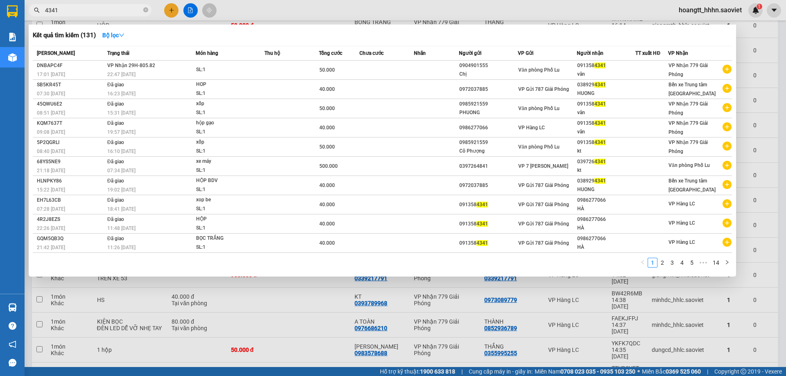
click at [75, 18] on div at bounding box center [393, 188] width 786 height 376
click at [76, 16] on span "4341" at bounding box center [90, 10] width 123 height 12
click at [76, 15] on span "4341" at bounding box center [90, 10] width 123 height 12
click at [78, 10] on input "4341" at bounding box center [93, 10] width 97 height 9
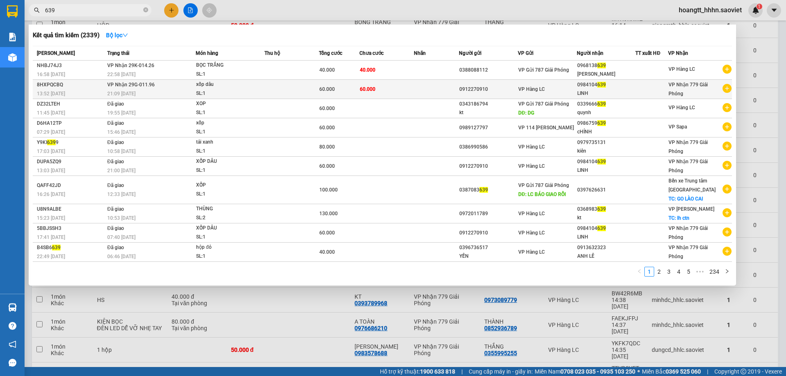
type input "639"
click at [523, 84] on td "VP Hàng LC" at bounding box center [547, 89] width 59 height 19
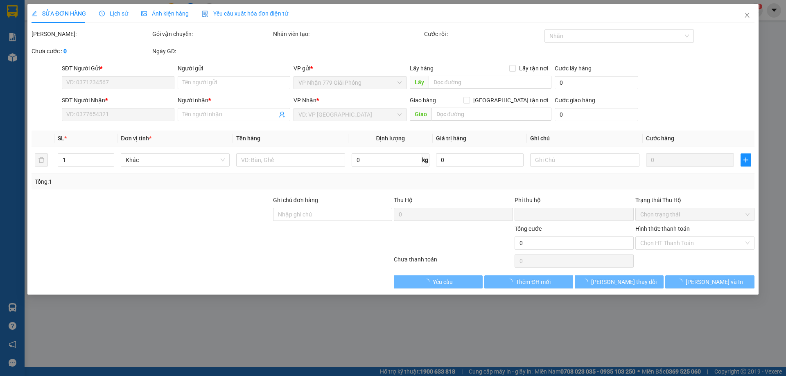
type input "0912270910"
type input "0984104639"
type input "LINH"
type input "0"
type input "60.000"
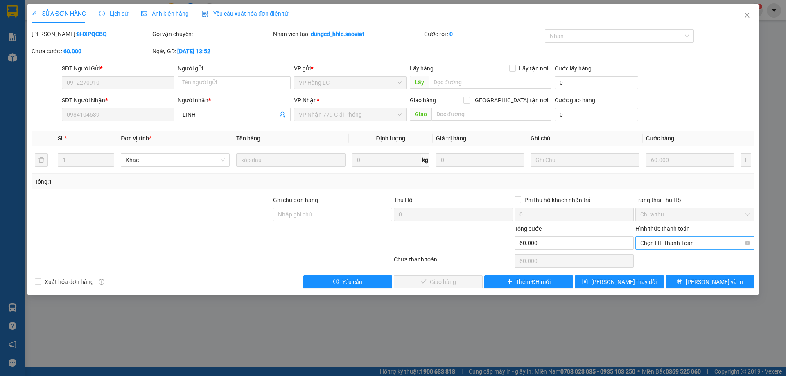
click at [665, 241] on span "Chọn HT Thanh Toán" at bounding box center [694, 243] width 109 height 12
click at [655, 260] on div "Tại văn phòng" at bounding box center [694, 259] width 109 height 9
type input "0"
click at [439, 252] on div at bounding box center [453, 238] width 121 height 29
click at [437, 267] on div "Chưa thanh toán" at bounding box center [453, 262] width 121 height 14
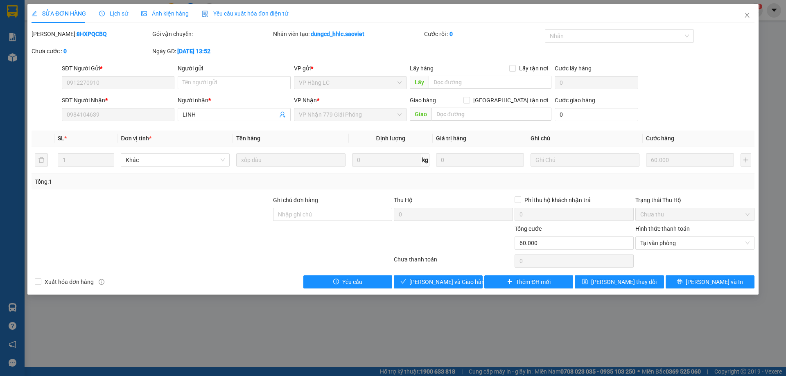
click at [437, 267] on div "Chưa thanh toán" at bounding box center [453, 262] width 121 height 14
click at [426, 286] on span "[PERSON_NAME] và Giao hàng" at bounding box center [449, 282] width 79 height 9
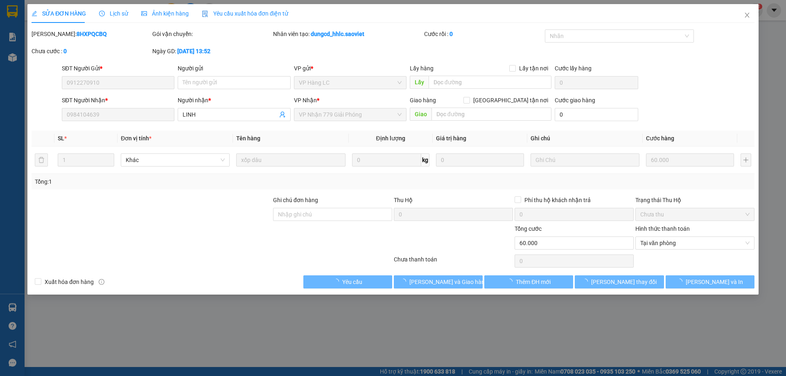
click at [455, 258] on div "Chưa thanh toán" at bounding box center [453, 262] width 121 height 14
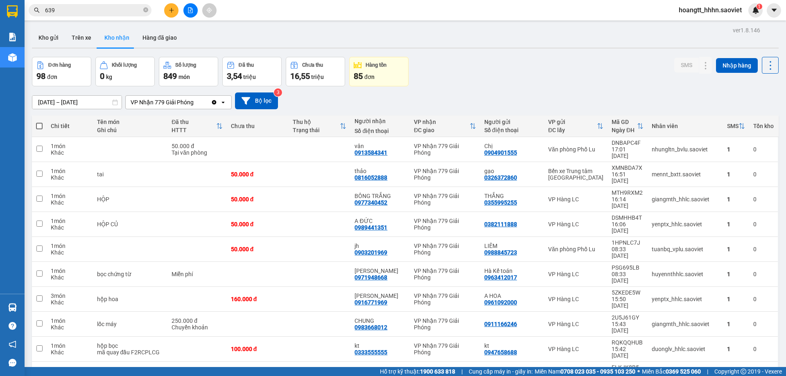
click at [551, 103] on div "09/10/2025 – 11/10/2025 Press the down arrow key to interact with the calendar …" at bounding box center [405, 101] width 747 height 17
click at [97, 16] on div "Kết quả tìm kiếm ( 2339 ) Bộ lọc Mã ĐH Trạng thái Món hàng Thu hộ Tổng cước Chư…" at bounding box center [80, 10] width 160 height 14
click at [105, 10] on input "639" at bounding box center [93, 10] width 97 height 9
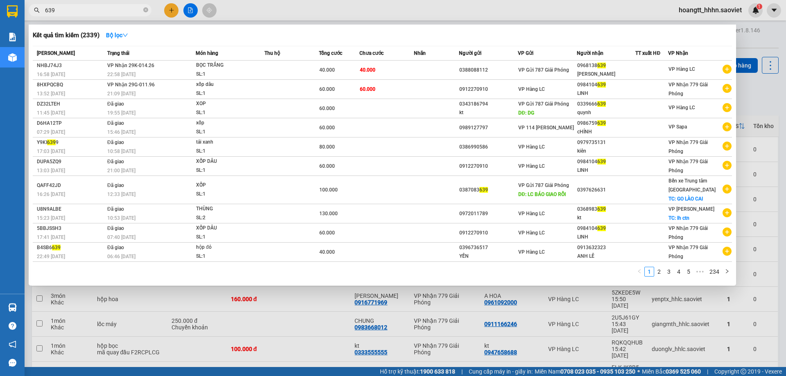
click at [240, 11] on div at bounding box center [393, 188] width 786 height 376
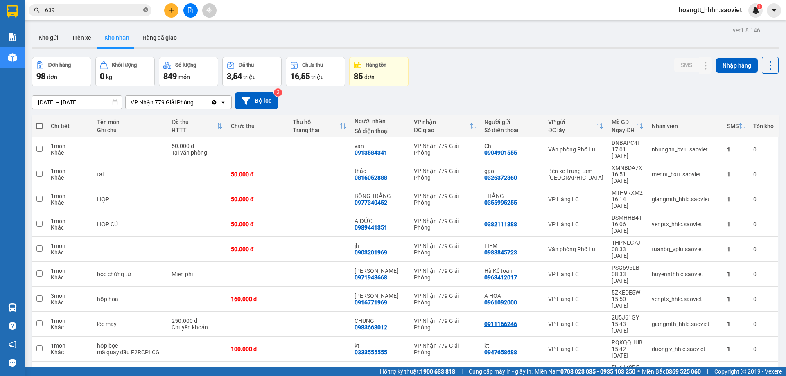
click at [145, 11] on icon "close-circle" at bounding box center [145, 9] width 5 height 5
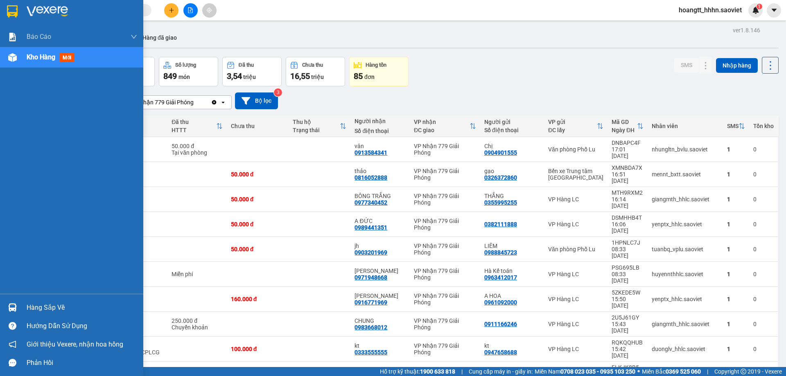
click at [30, 308] on div "Hàng sắp về" at bounding box center [82, 308] width 111 height 12
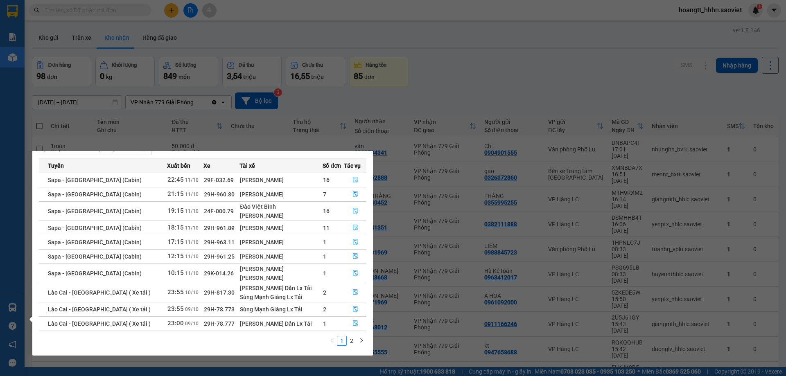
scroll to position [13, 0]
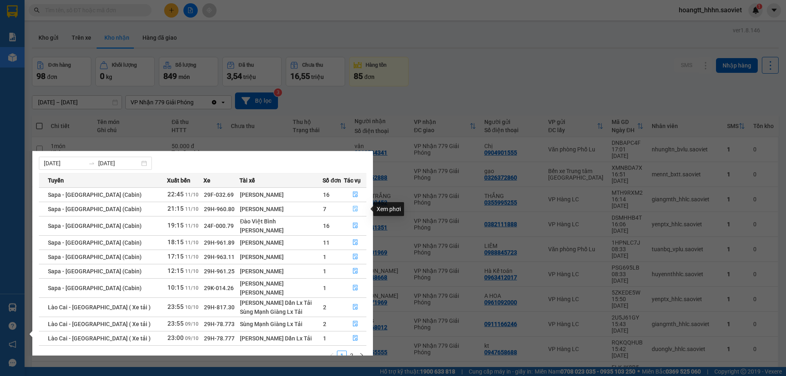
click at [359, 207] on button "button" at bounding box center [355, 209] width 22 height 13
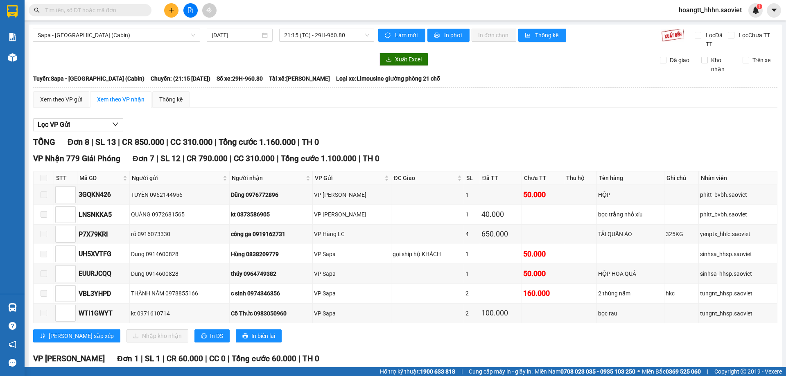
click at [45, 179] on span at bounding box center [44, 178] width 7 height 7
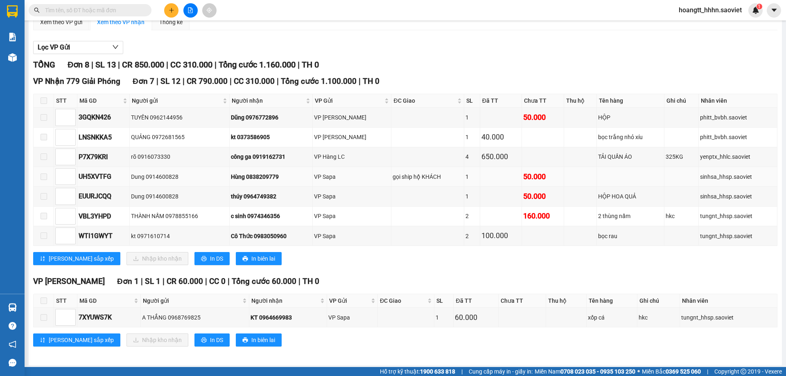
scroll to position [80, 0]
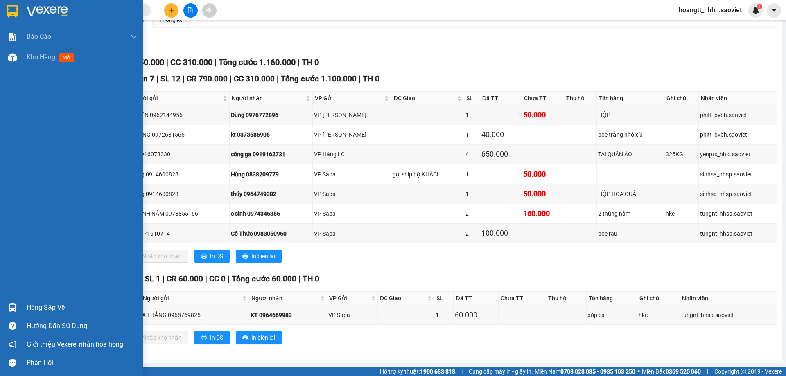
click at [15, 302] on div at bounding box center [12, 308] width 14 height 14
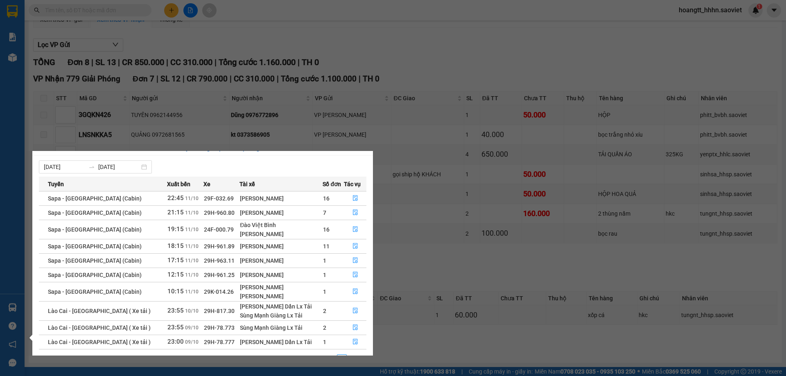
scroll to position [0, 0]
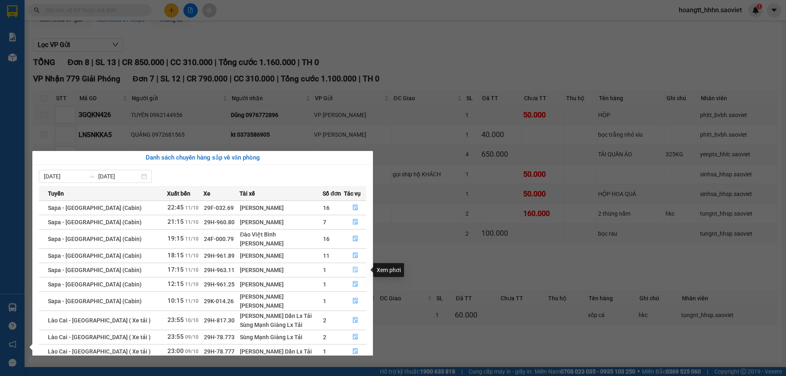
click at [353, 269] on icon "file-done" at bounding box center [355, 270] width 5 height 6
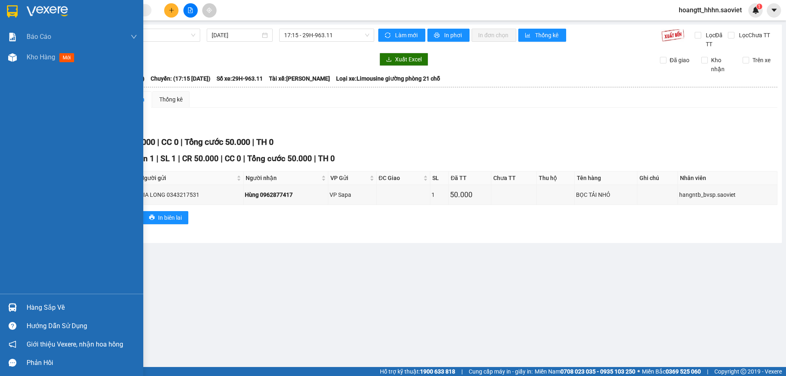
click at [14, 305] on img at bounding box center [12, 307] width 9 height 9
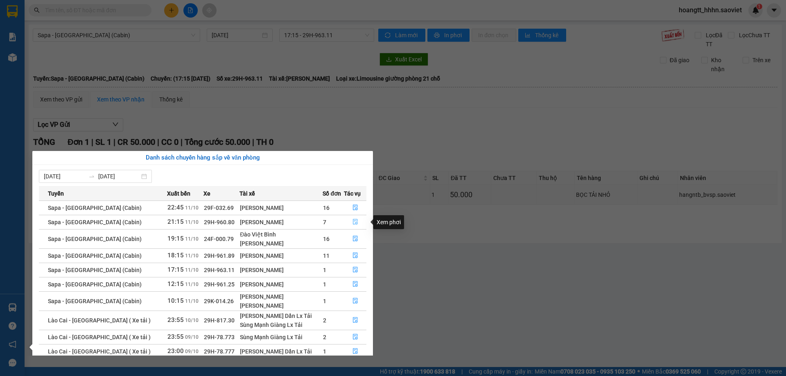
click at [348, 219] on button "button" at bounding box center [355, 222] width 22 height 13
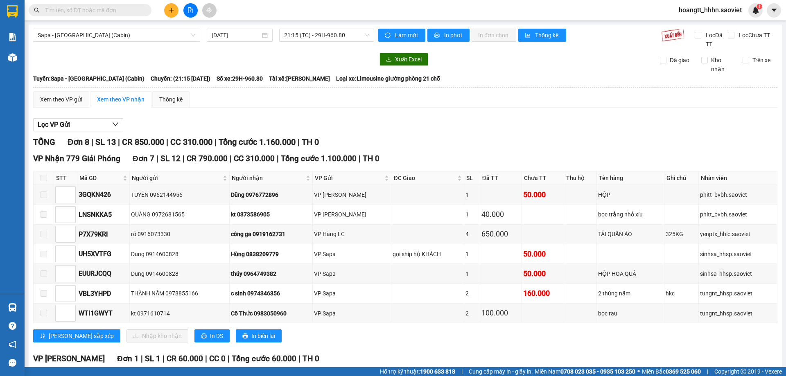
click at [109, 11] on input "text" at bounding box center [93, 10] width 97 height 9
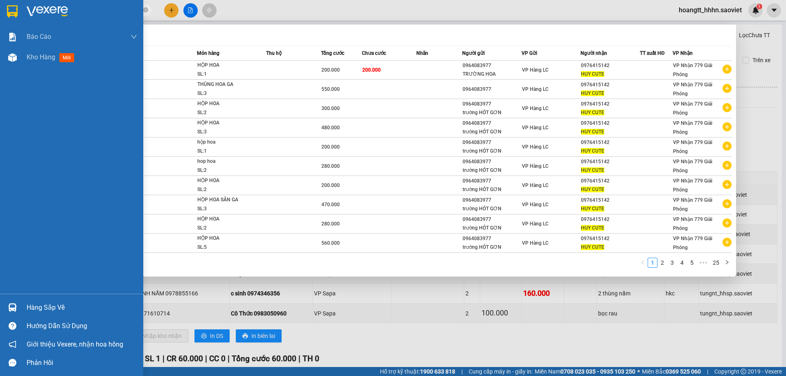
type input "huy cute"
click at [29, 301] on div "Hàng sắp về" at bounding box center [71, 308] width 143 height 18
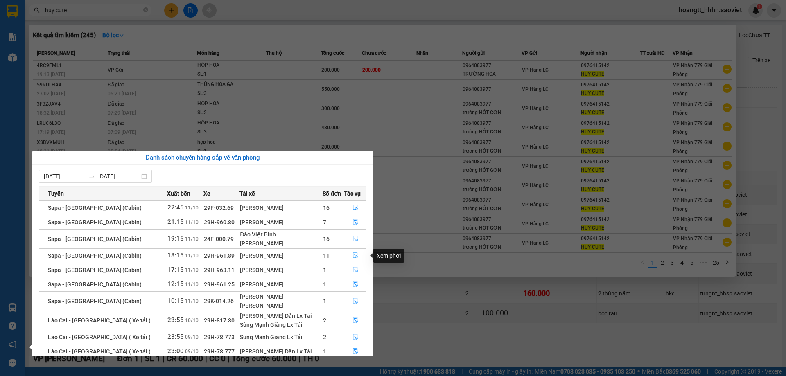
click at [353, 256] on icon "file-done" at bounding box center [355, 256] width 5 height 6
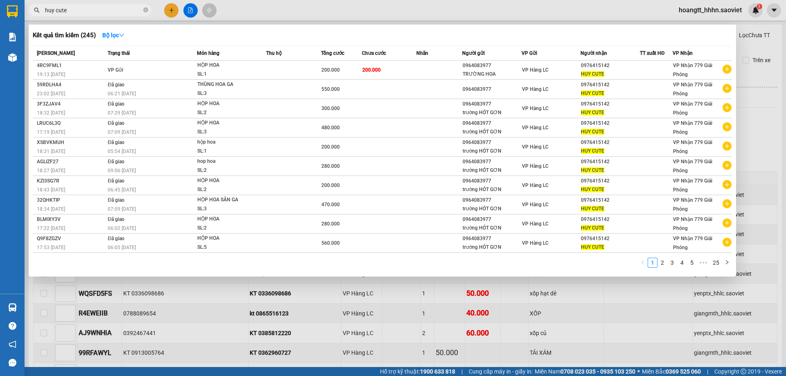
click at [414, 294] on div at bounding box center [393, 188] width 786 height 376
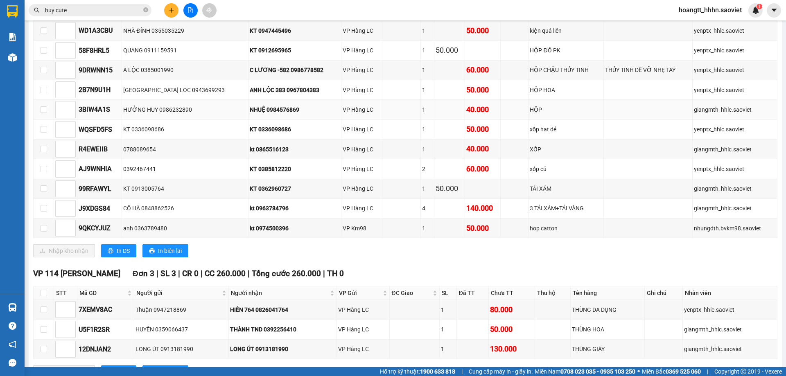
scroll to position [136, 0]
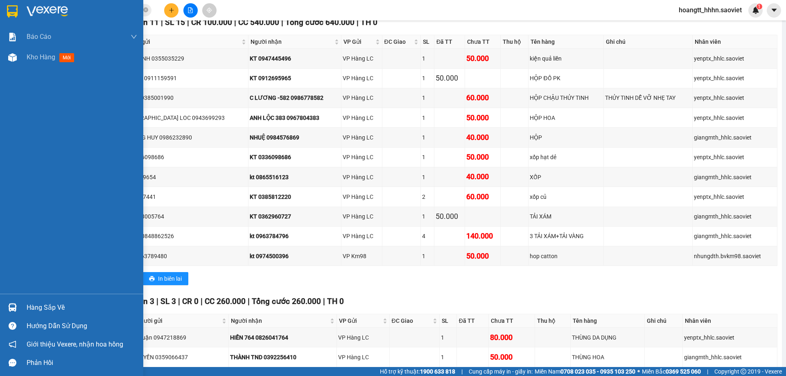
click at [19, 305] on div at bounding box center [12, 308] width 14 height 14
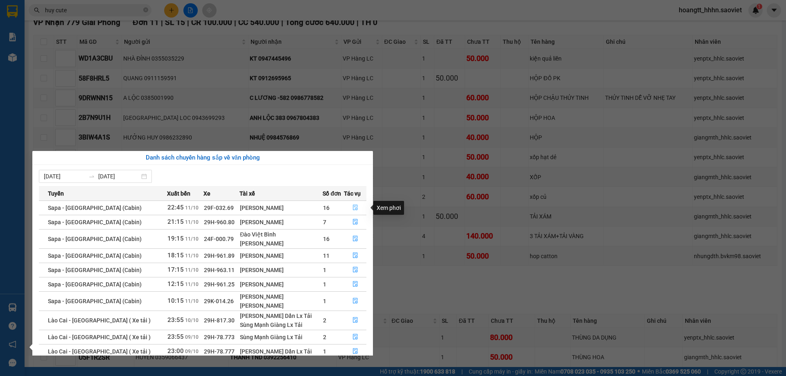
click at [353, 208] on icon "file-done" at bounding box center [356, 208] width 6 height 6
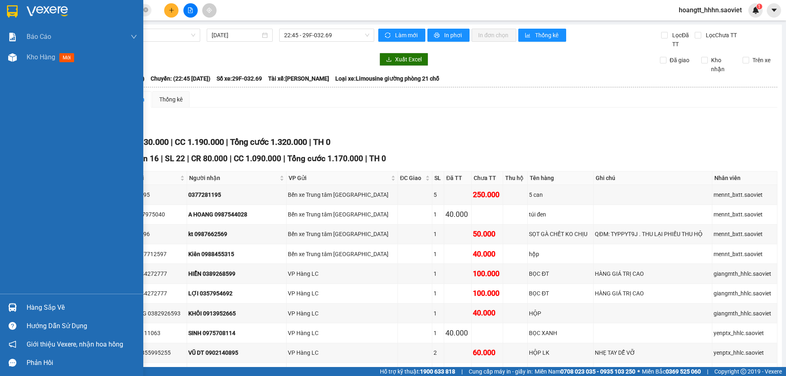
click at [16, 53] on img at bounding box center [12, 57] width 9 height 9
click at [67, 59] on span "mới" at bounding box center [66, 57] width 15 height 9
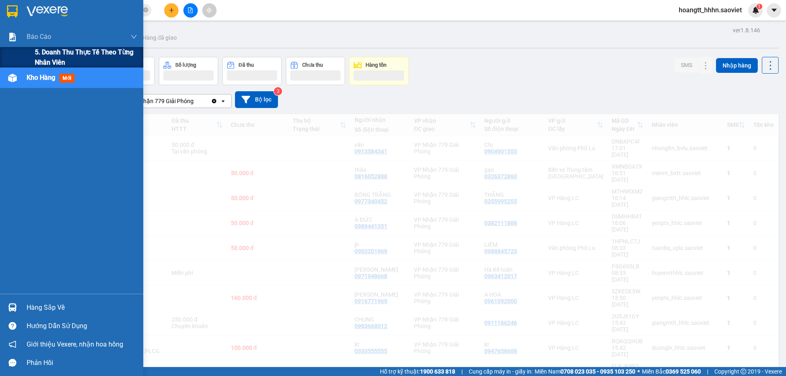
click at [40, 57] on button "Đơn hàng" at bounding box center [61, 71] width 59 height 28
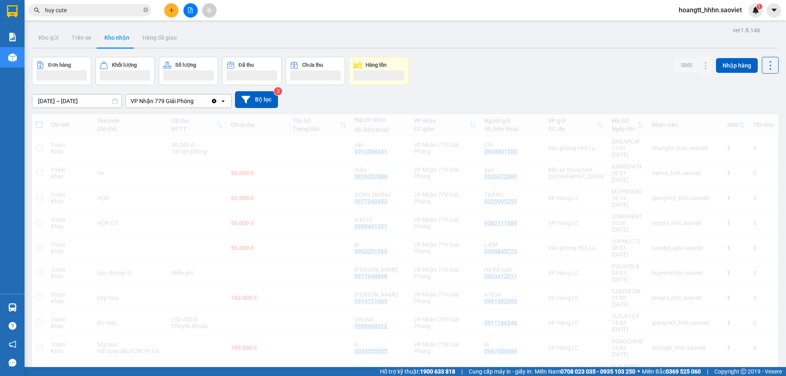
click at [103, 12] on input "huy cute" at bounding box center [93, 10] width 97 height 9
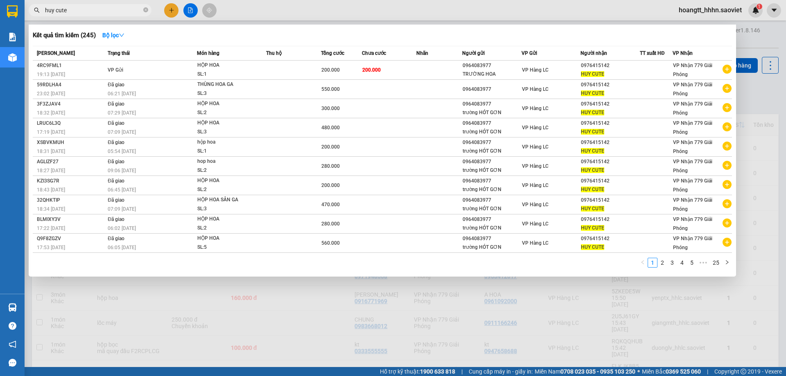
click at [103, 12] on input "huy cute" at bounding box center [93, 10] width 97 height 9
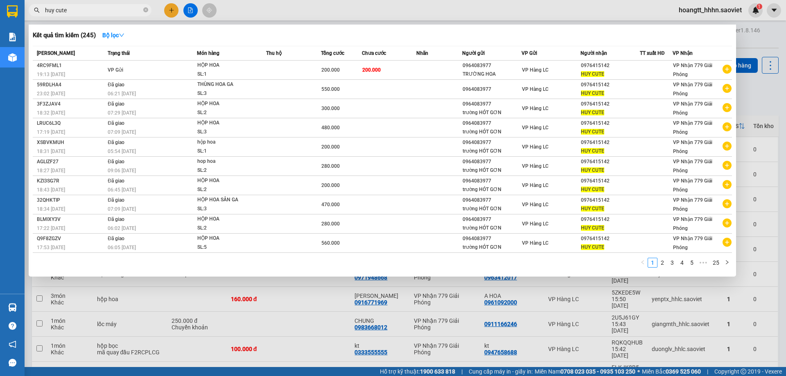
click at [103, 12] on input "huy cute" at bounding box center [93, 10] width 97 height 9
drag, startPoint x: 229, startPoint y: 311, endPoint x: 82, endPoint y: 304, distance: 147.6
click at [229, 311] on div at bounding box center [393, 188] width 786 height 376
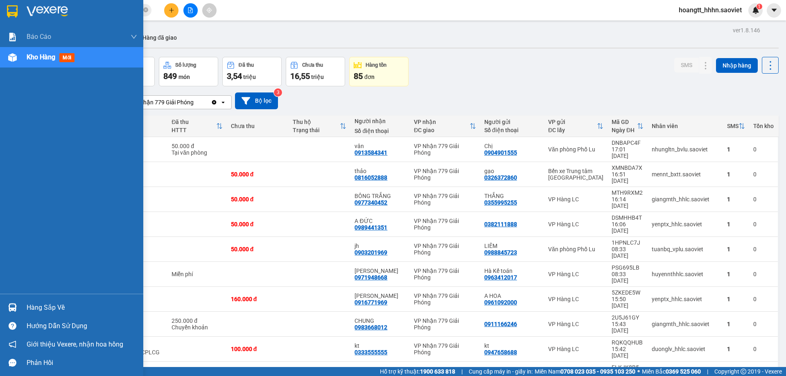
click at [24, 304] on div "Hàng sắp về" at bounding box center [71, 308] width 143 height 18
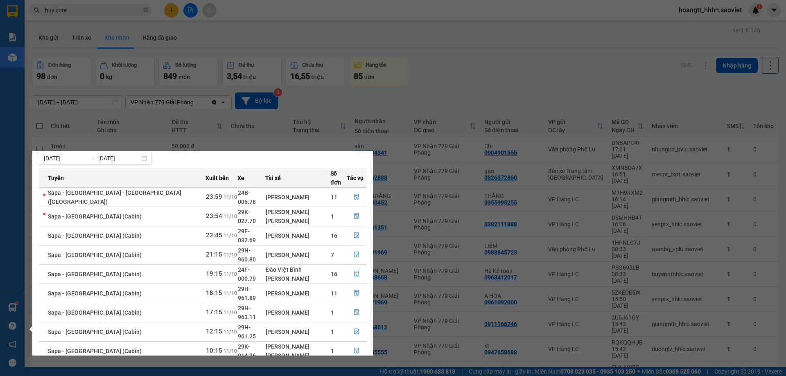
scroll to position [33, 0]
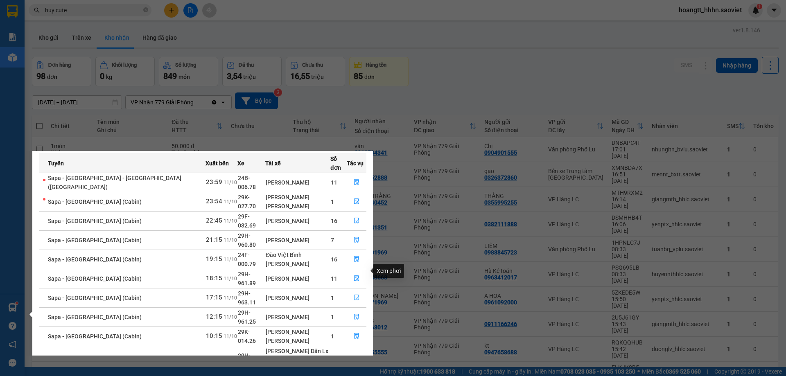
click at [355, 295] on icon "file-done" at bounding box center [356, 298] width 5 height 6
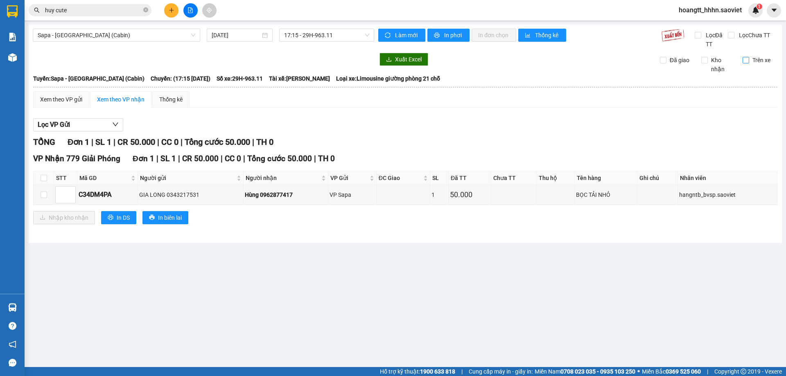
click at [749, 61] on input "Trên xe" at bounding box center [746, 60] width 7 height 7
click at [747, 59] on input "Trên xe" at bounding box center [746, 60] width 7 height 7
checkbox input "false"
click at [66, 8] on input "huy cute" at bounding box center [93, 10] width 97 height 9
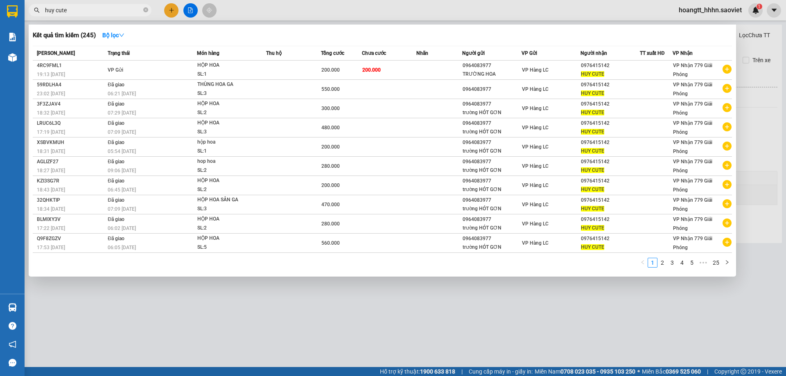
click at [66, 8] on input "huy cute" at bounding box center [93, 10] width 97 height 9
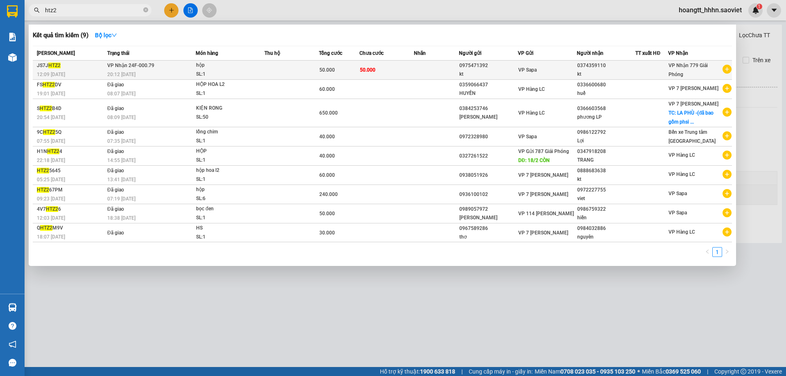
type input "htz2"
click at [591, 70] on div "kt" at bounding box center [606, 74] width 58 height 9
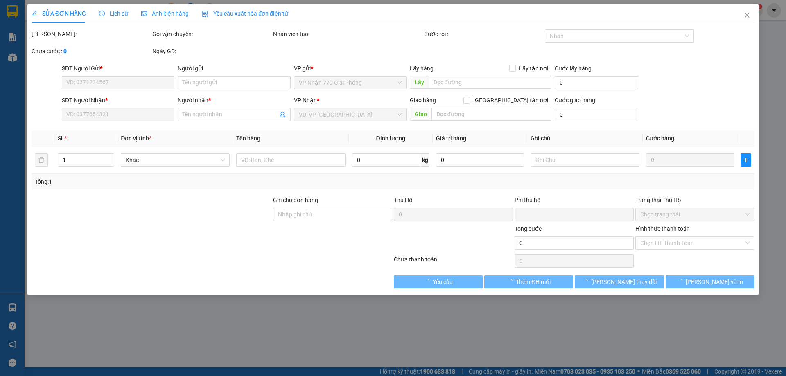
click at [657, 236] on div "Hình thức thanh toán" at bounding box center [695, 230] width 119 height 12
type input "0975471392"
type input "kt"
type input "0374359110"
type input "kt"
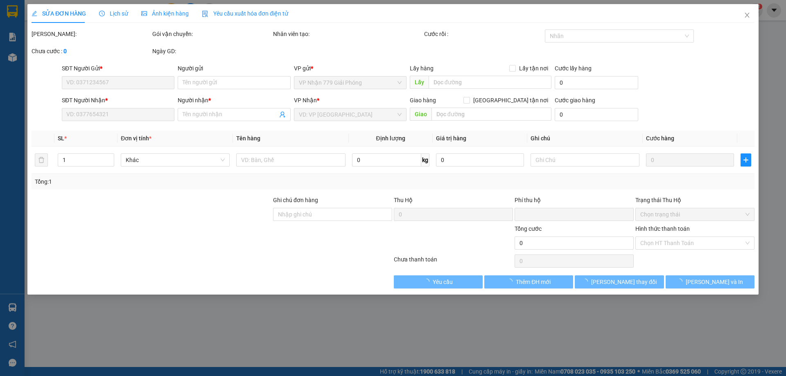
type input "0"
type input "50.000"
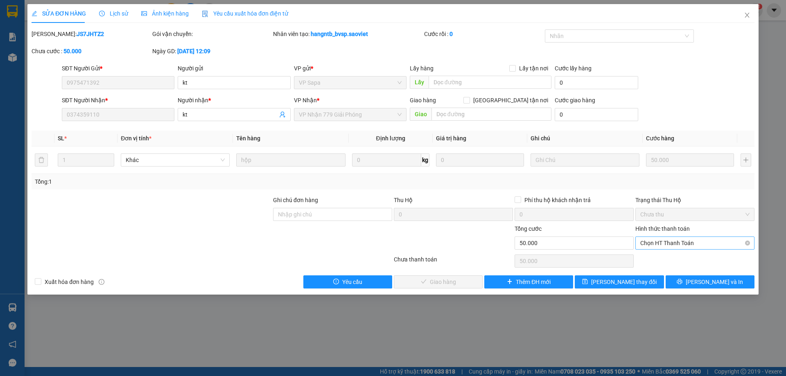
click at [652, 251] on div "Hình thức thanh toán Chọn HT Thanh Toán" at bounding box center [695, 238] width 119 height 29
click at [654, 244] on span "Chọn HT Thanh Toán" at bounding box center [694, 243] width 109 height 12
click at [650, 272] on div "Chuyển khoản" at bounding box center [694, 272] width 109 height 9
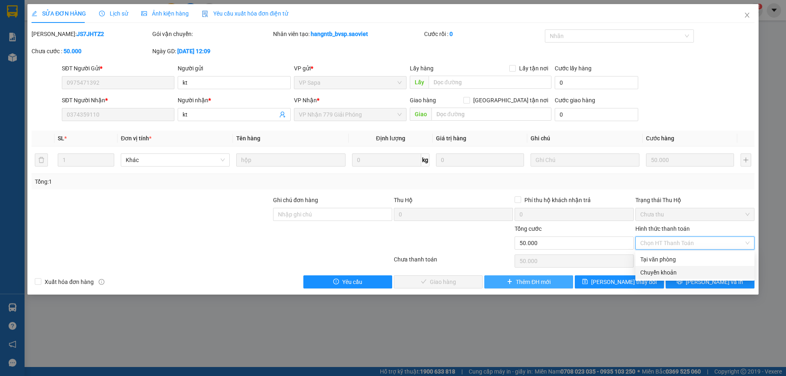
type input "0"
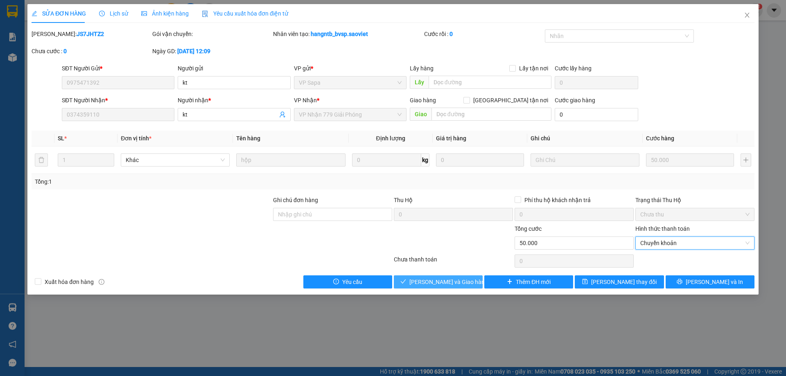
click at [472, 283] on button "[PERSON_NAME] và Giao hàng" at bounding box center [438, 282] width 89 height 13
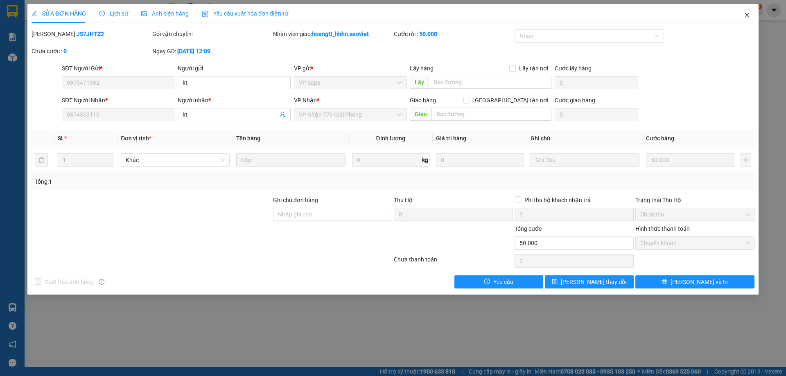
click at [743, 16] on span "Close" at bounding box center [747, 15] width 23 height 23
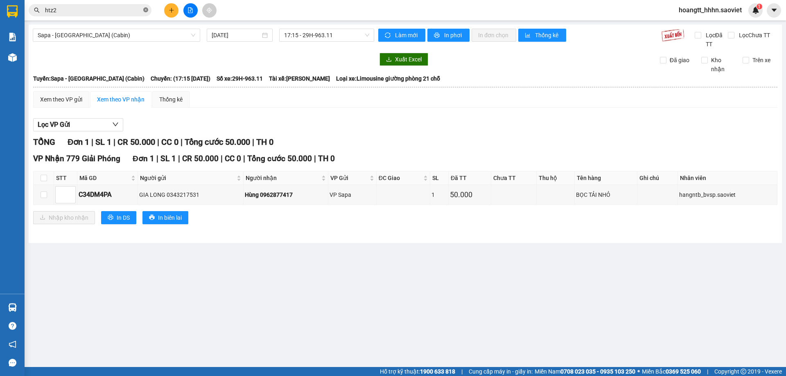
click at [147, 12] on icon "close-circle" at bounding box center [145, 9] width 5 height 5
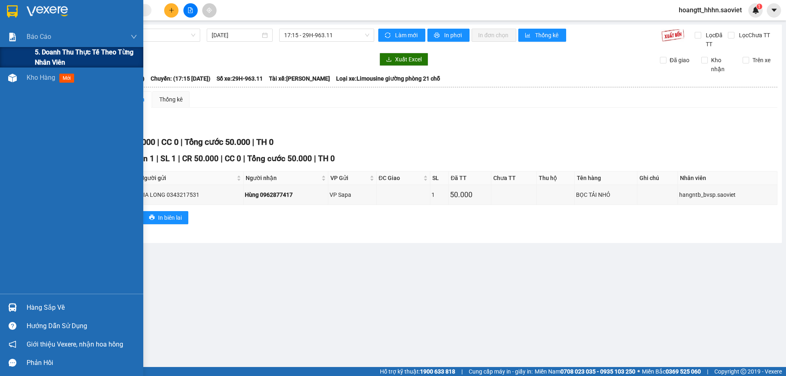
click at [55, 55] on span "5. Doanh thu thực tế theo từng nhân viên" at bounding box center [86, 57] width 102 height 20
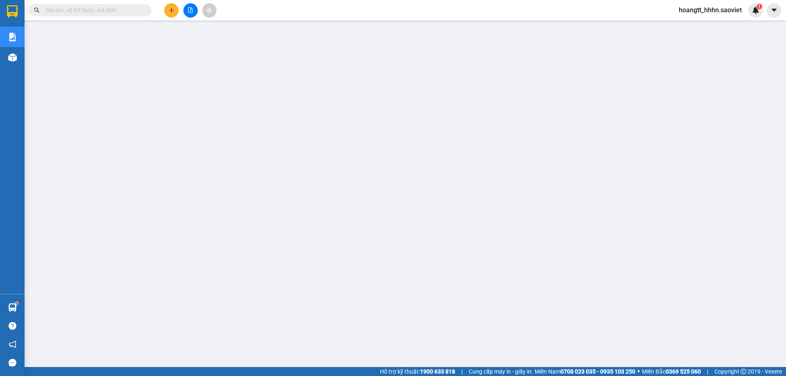
click at [688, 4] on div "hoangtt_hhhn.saoviet 1" at bounding box center [717, 10] width 91 height 14
click at [690, 7] on span "hoangtt_hhhn.saoviet" at bounding box center [710, 10] width 76 height 10
click at [691, 24] on span "Đăng xuất" at bounding box center [713, 25] width 59 height 9
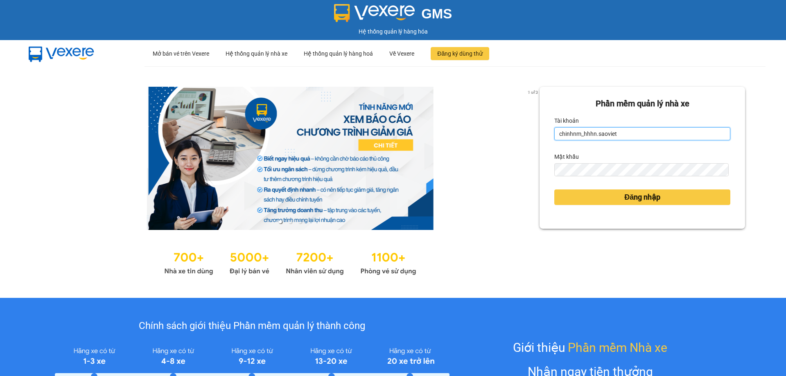
click at [613, 133] on input "chinhnm_hhhn.saoviet" at bounding box center [642, 133] width 176 height 13
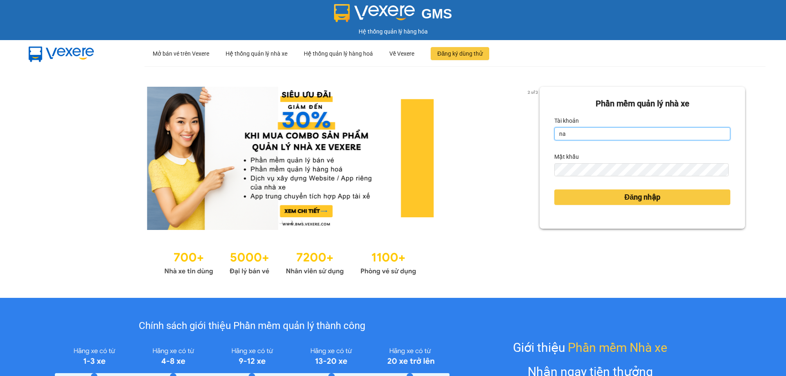
type input "namthhhhn.saoviet"
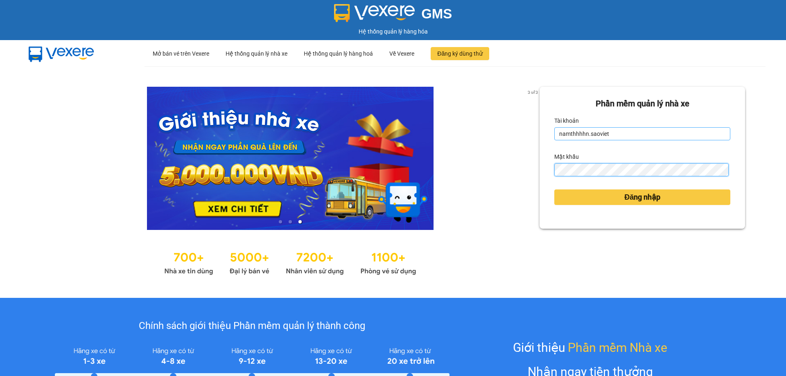
click at [554, 190] on button "Đăng nhập" at bounding box center [642, 198] width 176 height 16
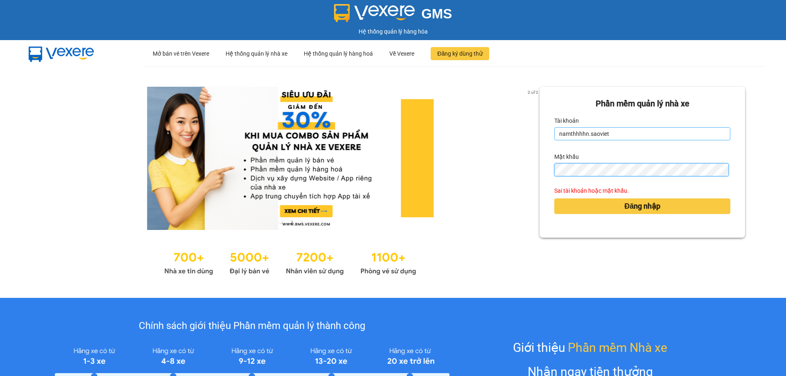
click at [554, 199] on button "Đăng nhập" at bounding box center [642, 207] width 176 height 16
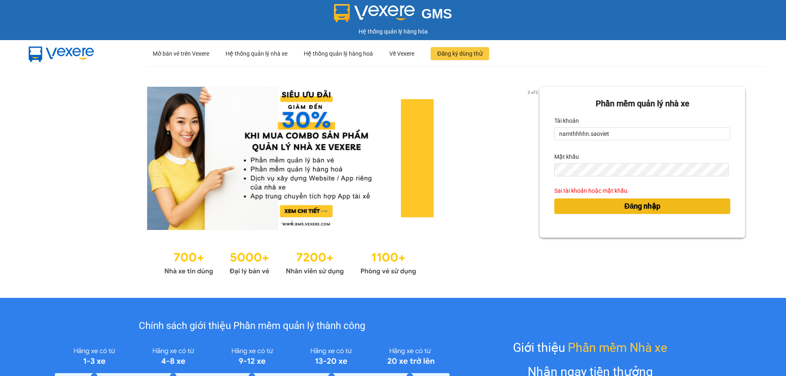
click at [602, 213] on button "Đăng nhập" at bounding box center [642, 207] width 176 height 16
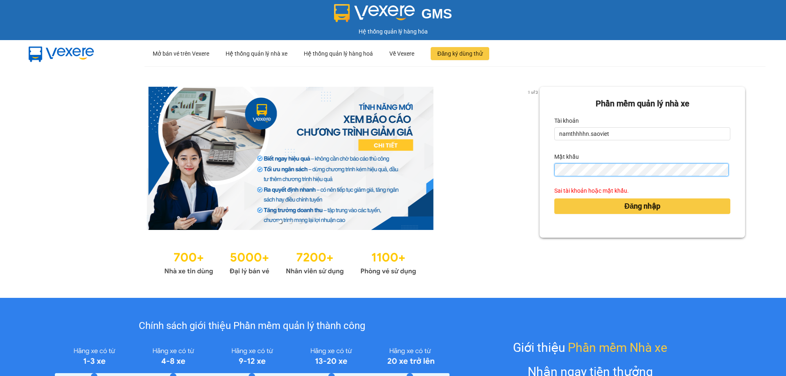
click at [554, 199] on button "Đăng nhập" at bounding box center [642, 207] width 176 height 16
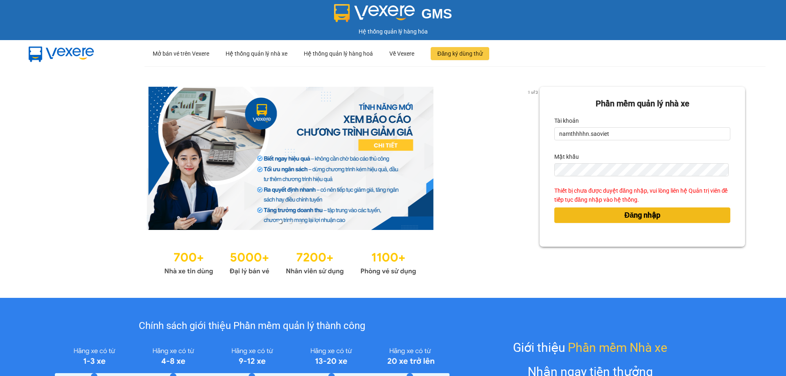
click at [625, 217] on span "Đăng nhập" at bounding box center [643, 215] width 36 height 11
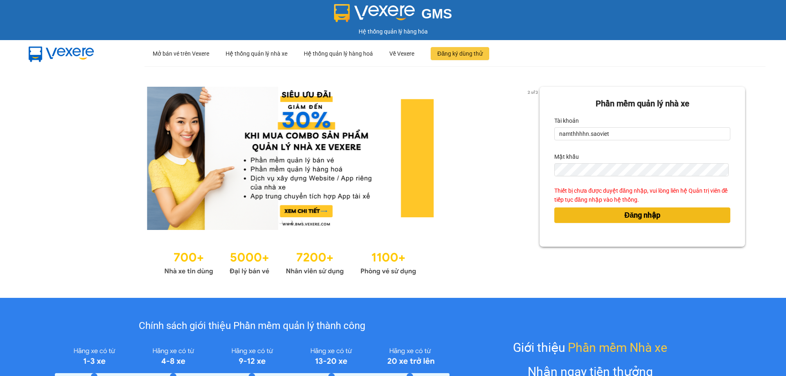
click at [625, 212] on span "Đăng nhập" at bounding box center [643, 215] width 36 height 11
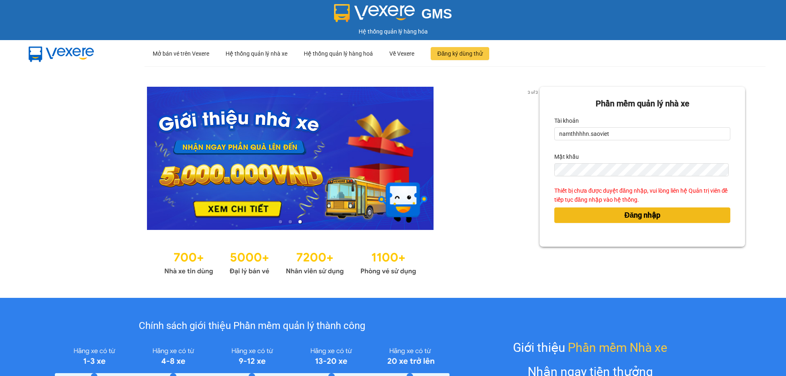
click at [618, 218] on button "Đăng nhập" at bounding box center [642, 216] width 176 height 16
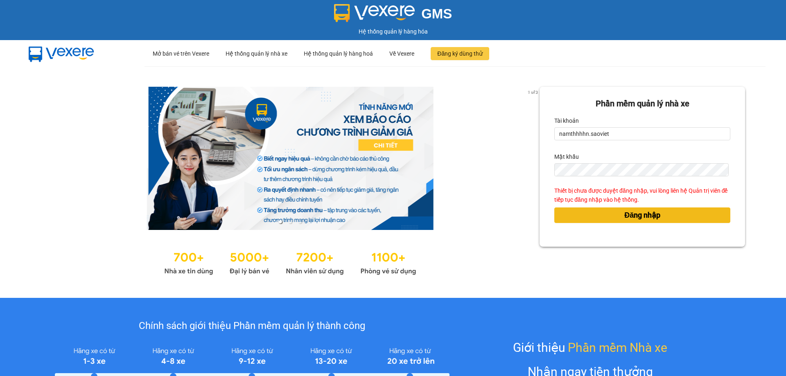
click at [657, 214] on button "Đăng nhập" at bounding box center [642, 216] width 176 height 16
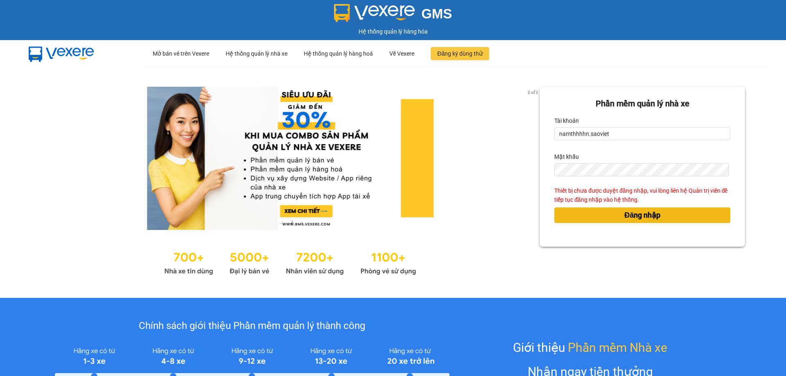
click at [643, 213] on span "Đăng nhập" at bounding box center [643, 215] width 36 height 11
click at [625, 217] on span "Đăng nhập" at bounding box center [643, 215] width 36 height 11
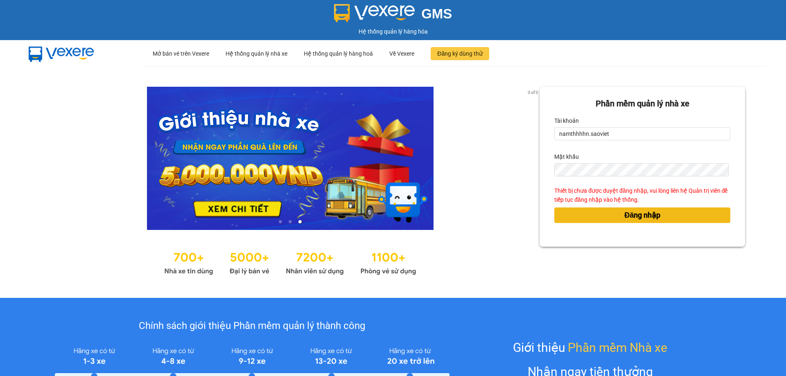
click at [634, 217] on span "Đăng nhập" at bounding box center [643, 215] width 36 height 11
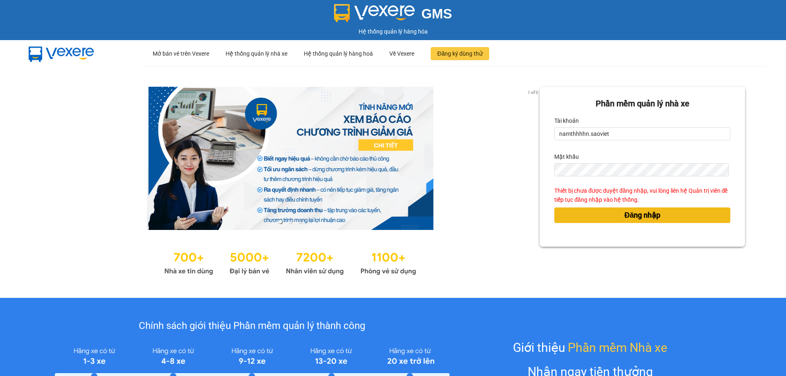
click at [634, 217] on span "Đăng nhập" at bounding box center [643, 215] width 36 height 11
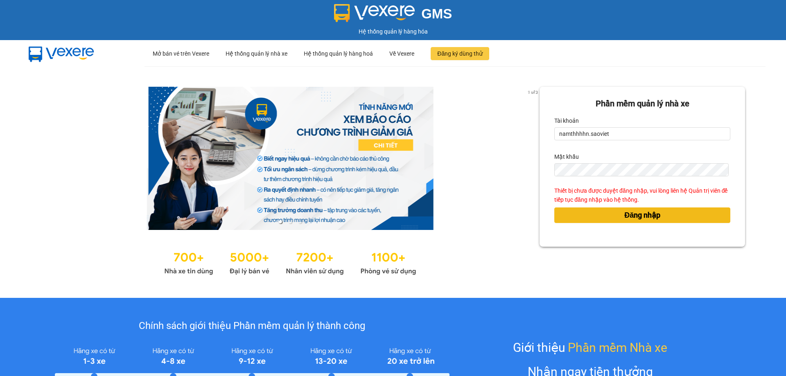
click at [634, 217] on span "Đăng nhập" at bounding box center [643, 215] width 36 height 11
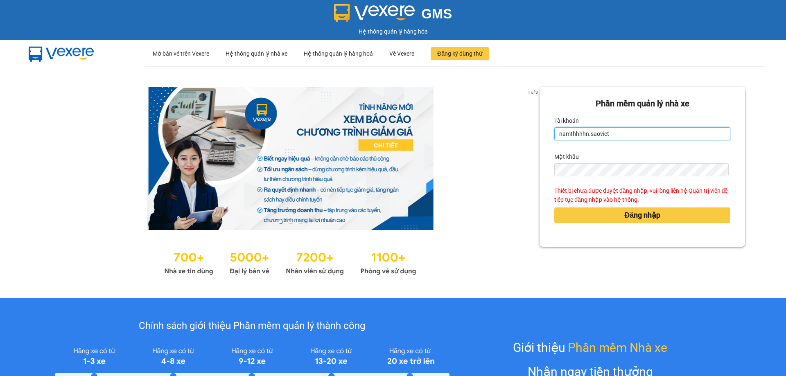
click at [626, 132] on input "namthhhhn.saoviet" at bounding box center [642, 133] width 176 height 13
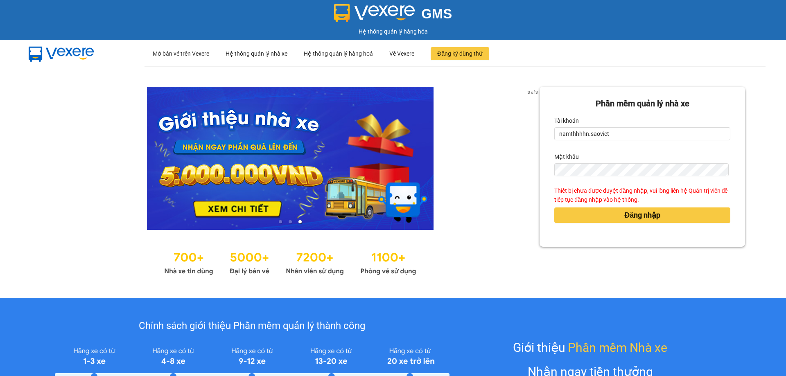
click at [606, 242] on div "Phần mềm quản lý nhà xe Tài khoản namthhhhn.saoviet Mật khẩu Thiết bị chưa được…" at bounding box center [643, 167] width 206 height 160
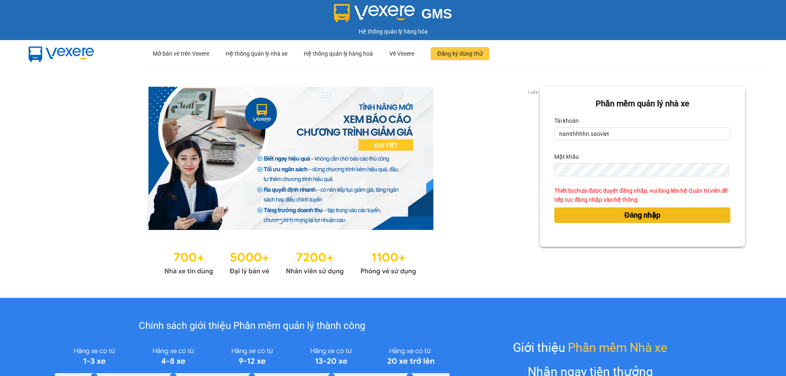
click at [594, 214] on button "Đăng nhập" at bounding box center [642, 216] width 176 height 16
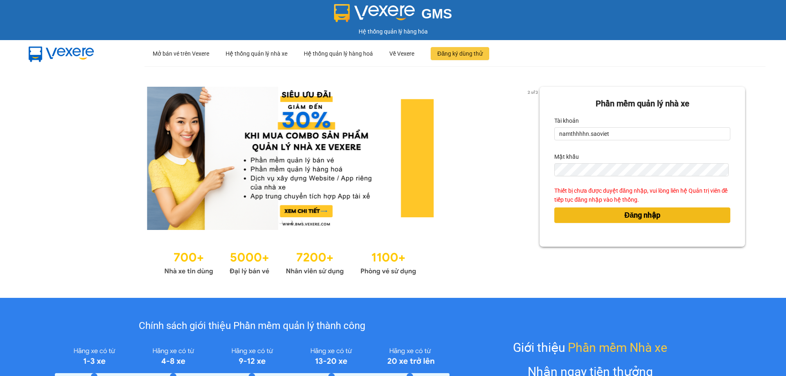
click at [615, 214] on button "Đăng nhập" at bounding box center [642, 216] width 176 height 16
click at [609, 215] on button "Đăng nhập" at bounding box center [642, 216] width 176 height 16
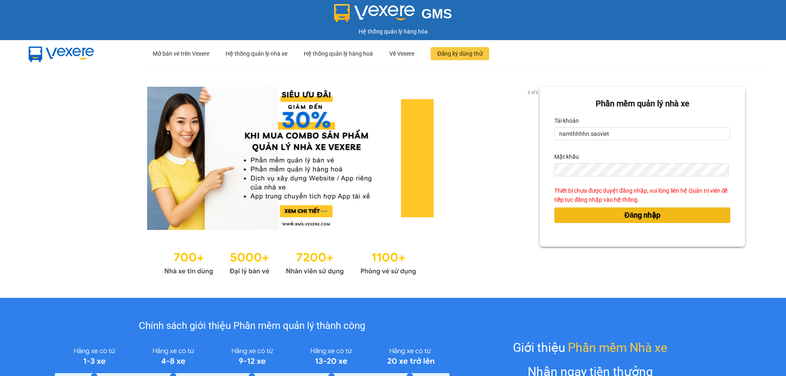
click at [609, 215] on button "Đăng nhập" at bounding box center [642, 216] width 176 height 16
click at [611, 215] on button "Đăng nhập" at bounding box center [642, 216] width 176 height 16
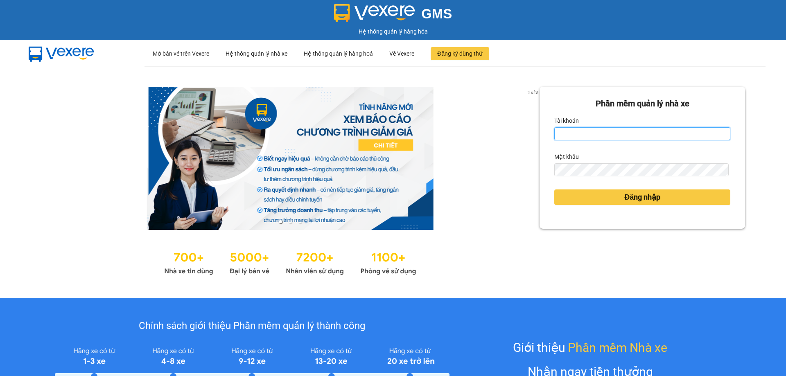
type input "chinhnm_hhhn.saoviet"
click at [630, 135] on input "chinhnm_hhhn.saoviet" at bounding box center [642, 133] width 176 height 13
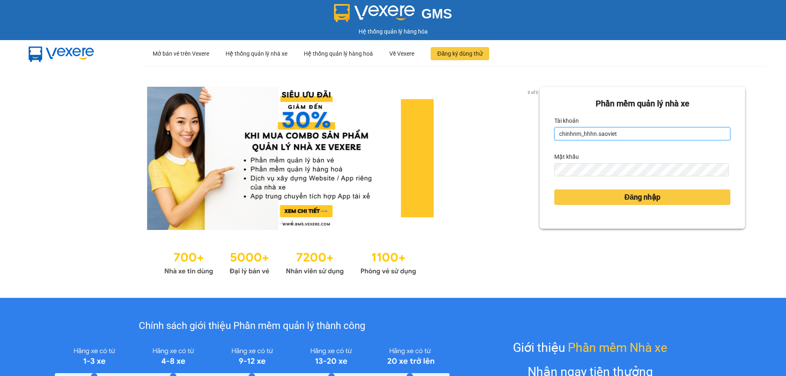
click at [622, 131] on input "chinhnm_hhhn.saoviet" at bounding box center [642, 133] width 176 height 13
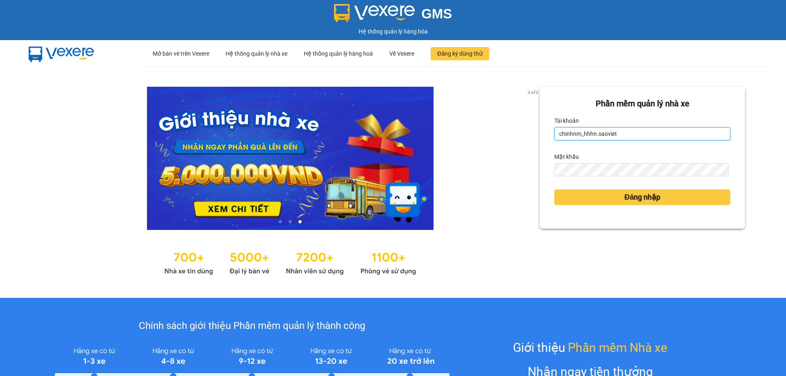
click at [615, 133] on input "chinhnm_hhhn.saoviet" at bounding box center [642, 133] width 176 height 13
click at [615, 134] on input "chinhnm_hhhn.saoviet" at bounding box center [642, 133] width 176 height 13
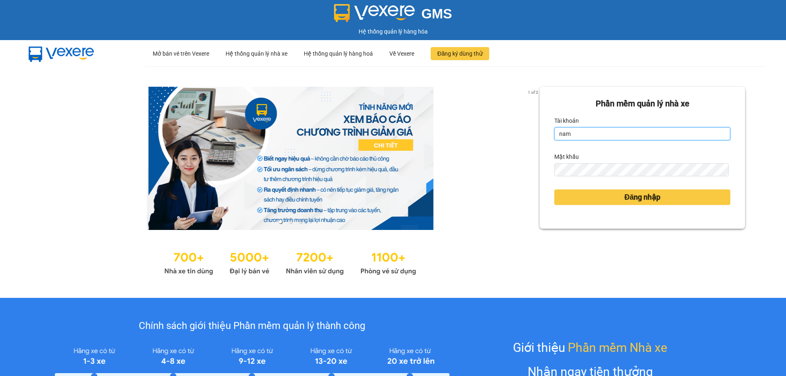
type input "namthhhhn.saoviet"
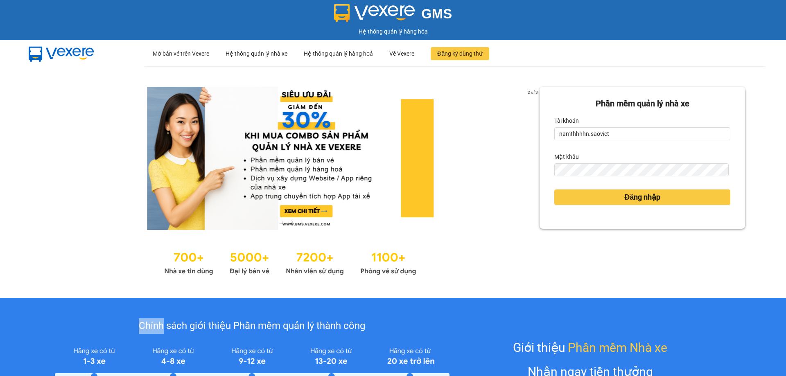
click at [602, 177] on form "Phần mềm quản lý nhà xe Tài khoản namthhhhn.saoviet Mật khẩu Đăng nhập" at bounding box center [642, 157] width 176 height 121
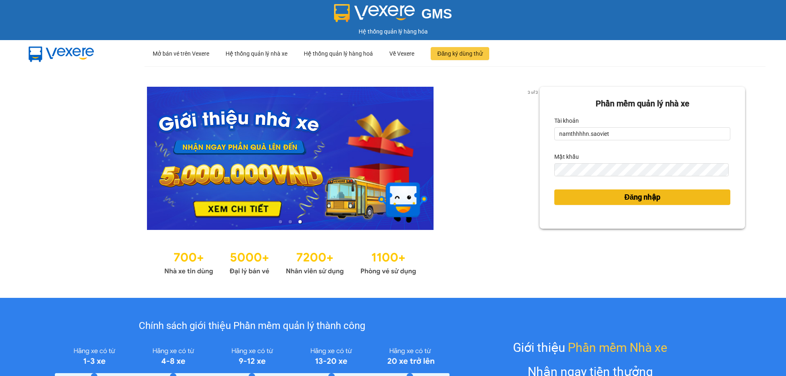
click at [596, 191] on button "Đăng nhập" at bounding box center [642, 198] width 176 height 16
type input "chinhnm_hhhn.saoviet"
click at [625, 199] on span "Đăng nhập" at bounding box center [643, 197] width 36 height 11
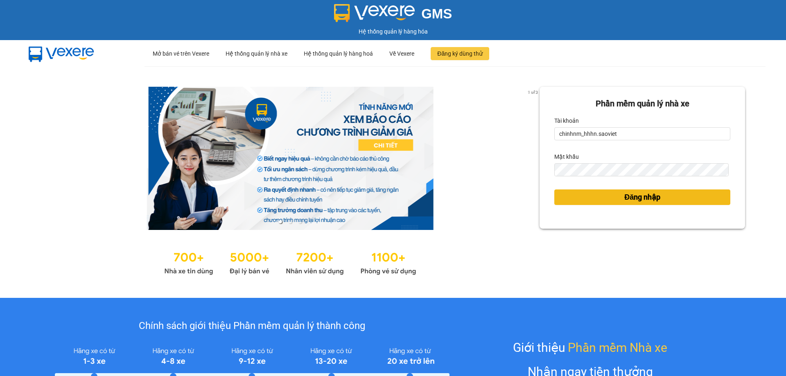
click at [601, 195] on button "Đăng nhập" at bounding box center [642, 198] width 176 height 16
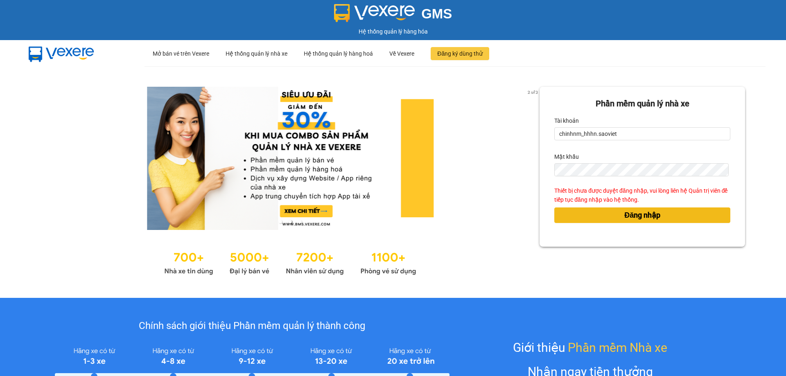
click at [586, 219] on button "Đăng nhập" at bounding box center [642, 216] width 176 height 16
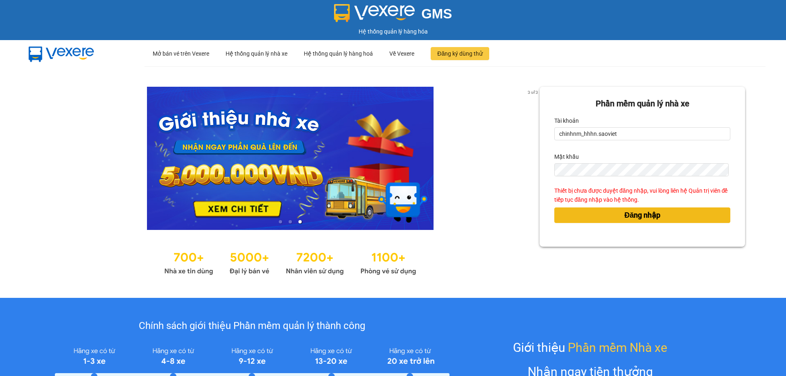
click at [586, 219] on button "Đăng nhập" at bounding box center [642, 216] width 176 height 16
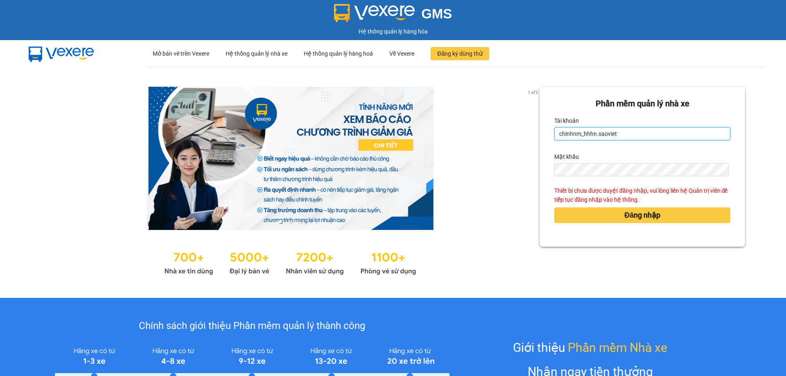
click at [628, 133] on input "chinhnm_hhhn.saoviet" at bounding box center [642, 133] width 176 height 13
click at [524, 59] on ul "··· Mở bán vé trên Vexere ··· Hệ thống quản lý nhà xe ··· Hệ thống quản lý hàng…" at bounding box center [455, 53] width 621 height 27
click at [632, 132] on input "chinhnm_hhhn.saoviet" at bounding box center [642, 133] width 176 height 13
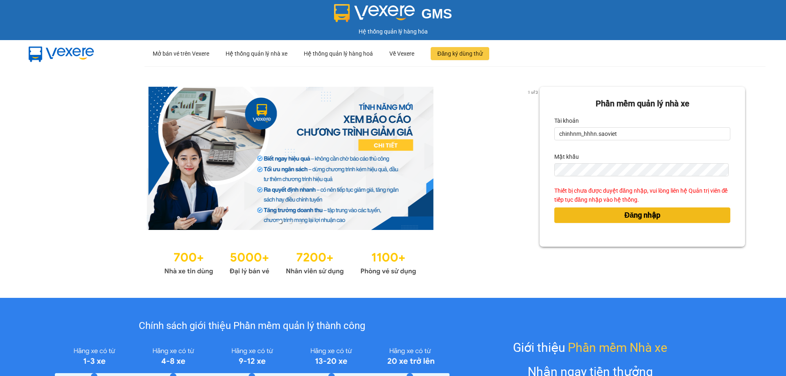
click at [625, 219] on span "Đăng nhập" at bounding box center [643, 215] width 36 height 11
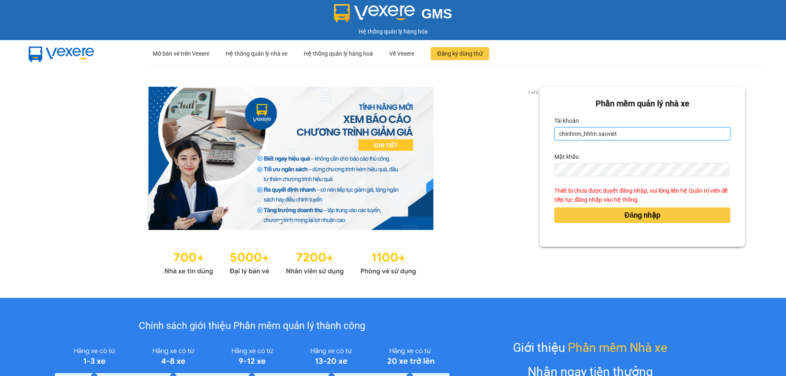
click at [625, 132] on input "chinhnm_hhhn.saoviet" at bounding box center [642, 133] width 176 height 13
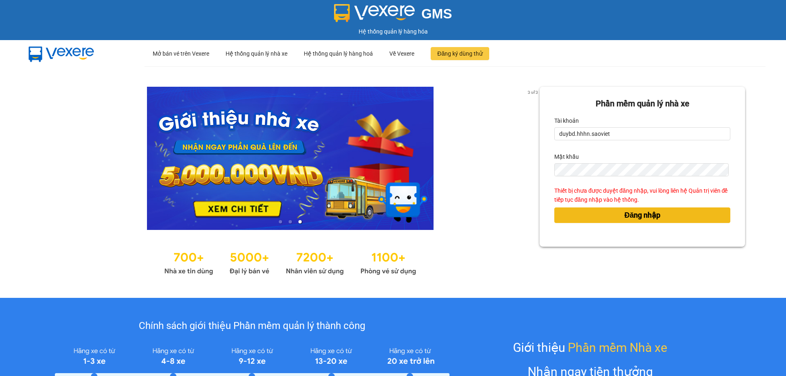
click at [617, 213] on button "Đăng nhập" at bounding box center [642, 216] width 176 height 16
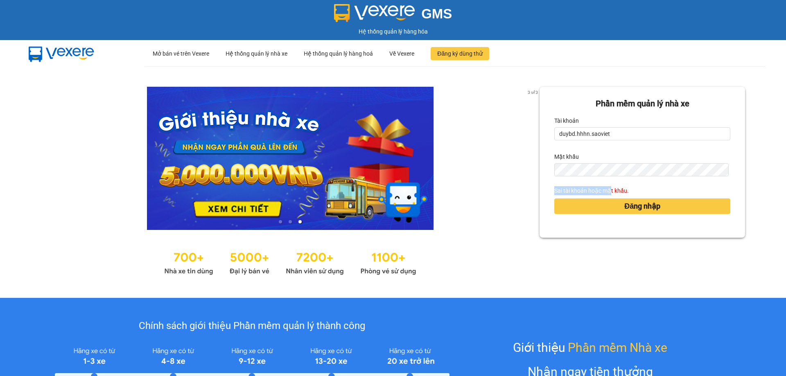
click at [605, 176] on form "Phần mềm quản lý nhà xe Tài khoản duybd.hhhn.saoviet Mật khẩu Sai tài khoản hoặ…" at bounding box center [642, 162] width 176 height 130
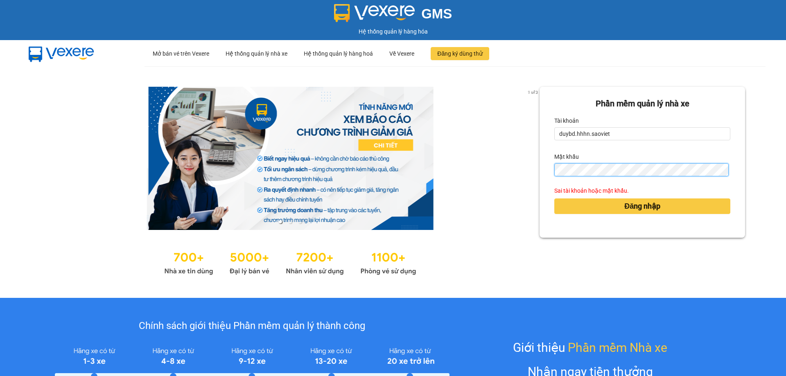
click at [554, 199] on button "Đăng nhập" at bounding box center [642, 207] width 176 height 16
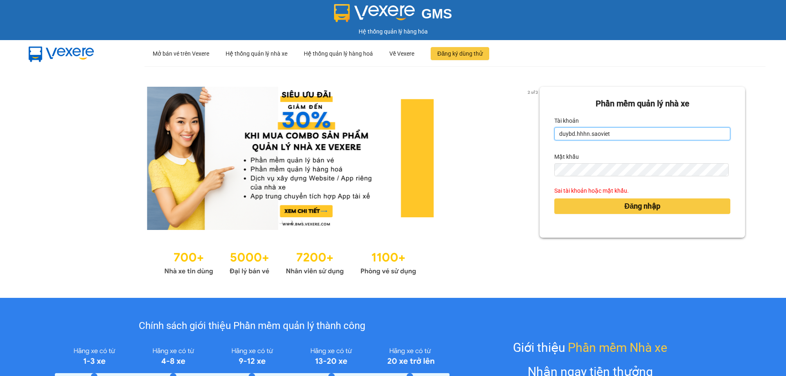
click at [573, 134] on input "duybd.hhhn.saoviet" at bounding box center [642, 133] width 176 height 13
type input "duybd_hhhn.saoviet"
click at [554, 199] on button "Đăng nhập" at bounding box center [642, 207] width 176 height 16
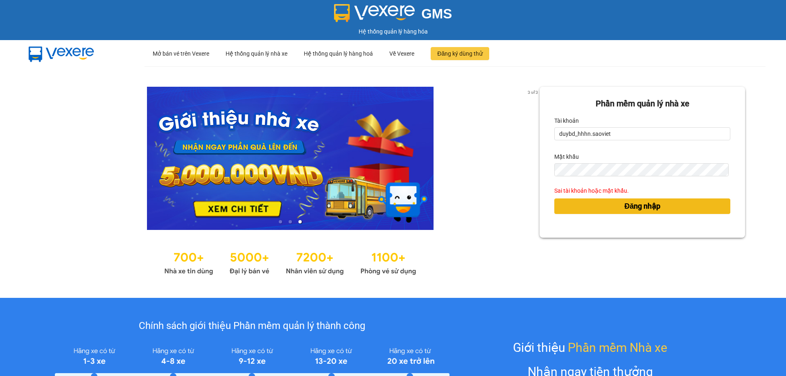
drag, startPoint x: 583, startPoint y: 211, endPoint x: 588, endPoint y: 205, distance: 8.4
click at [585, 210] on button "Đăng nhập" at bounding box center [642, 207] width 176 height 16
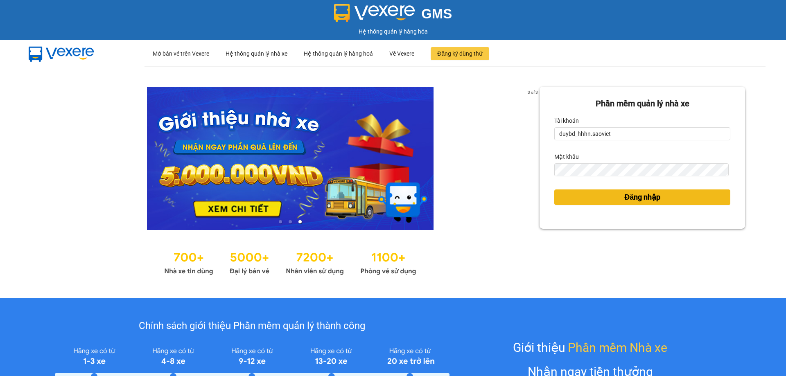
click at [592, 199] on button "Đăng nhập" at bounding box center [642, 198] width 176 height 16
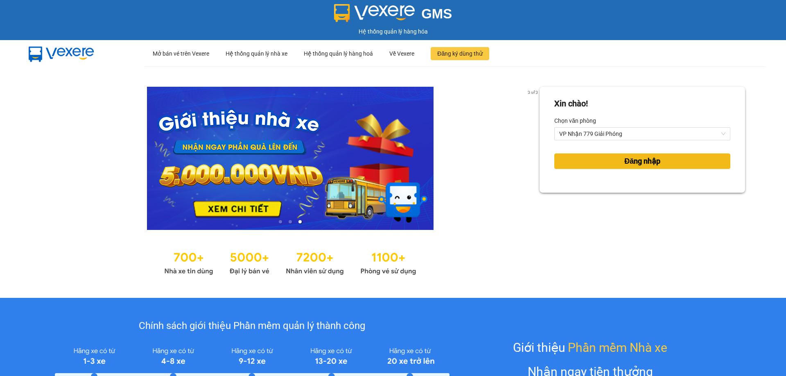
click at [613, 154] on button "Đăng nhập" at bounding box center [642, 162] width 176 height 16
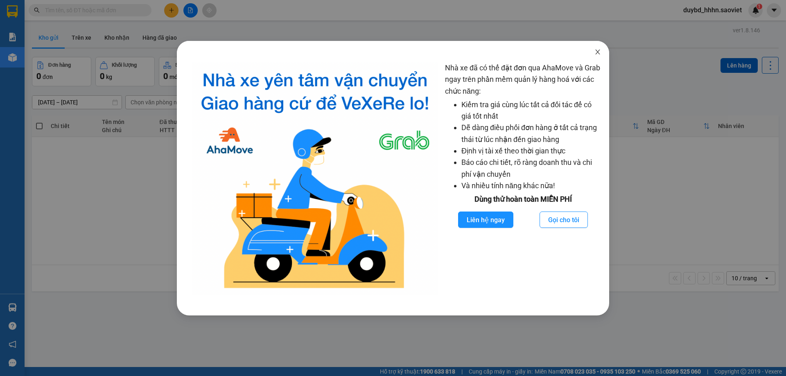
click at [599, 50] on icon "close" at bounding box center [598, 52] width 7 height 7
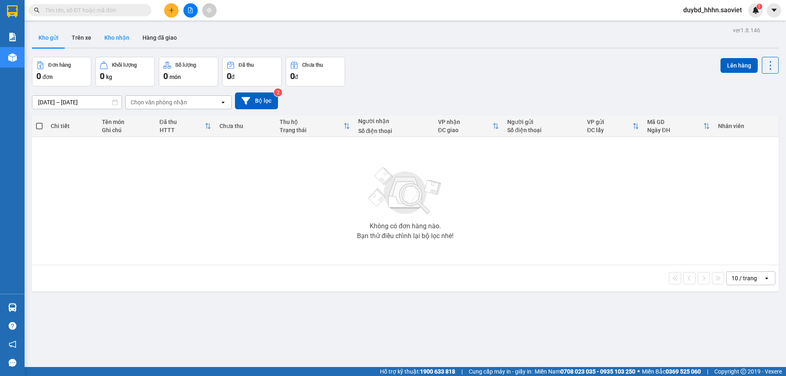
click at [110, 33] on button "Kho nhận" at bounding box center [117, 38] width 38 height 20
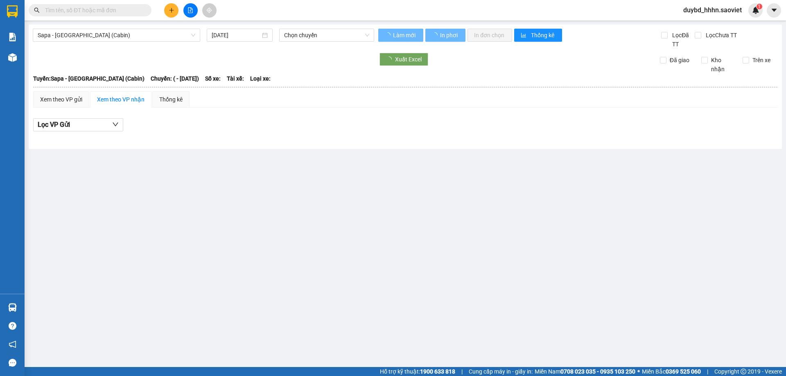
type input "[DATE]"
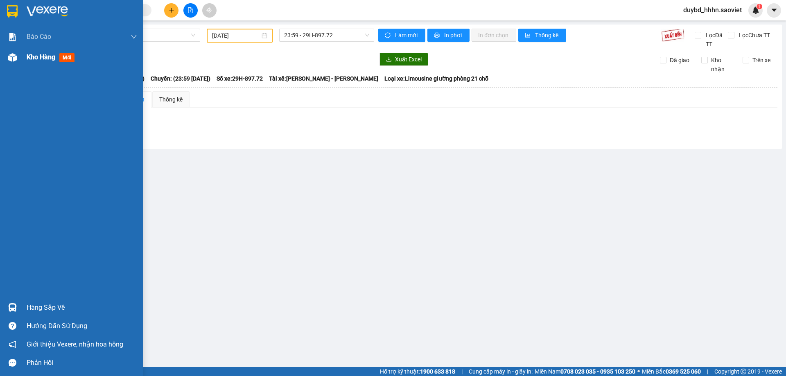
click at [19, 54] on div at bounding box center [12, 57] width 14 height 14
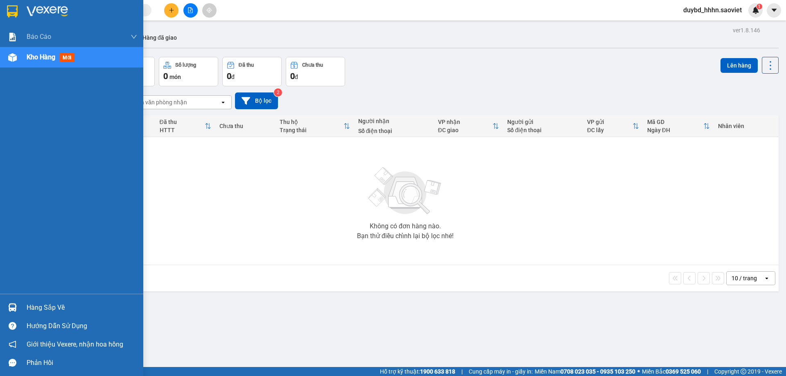
click at [36, 302] on div "Hàng sắp về" at bounding box center [82, 308] width 111 height 12
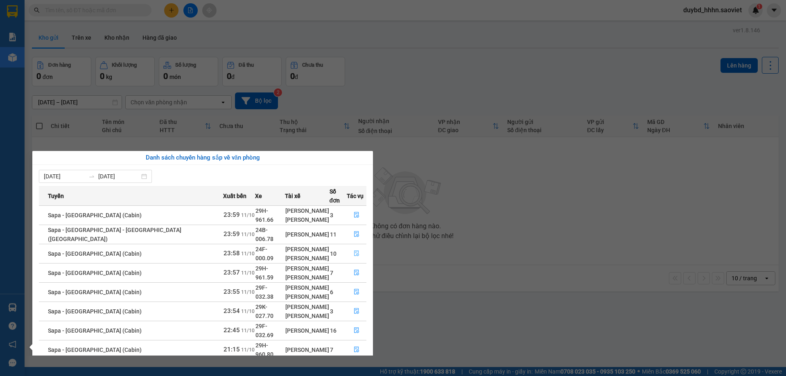
click at [354, 251] on icon "file-done" at bounding box center [357, 254] width 6 height 6
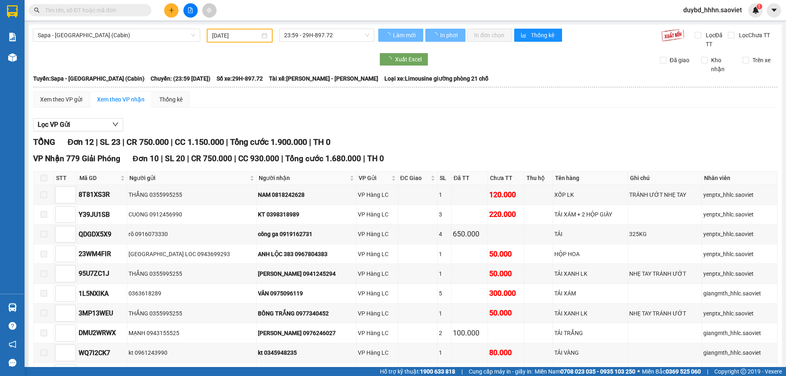
type input "[DATE]"
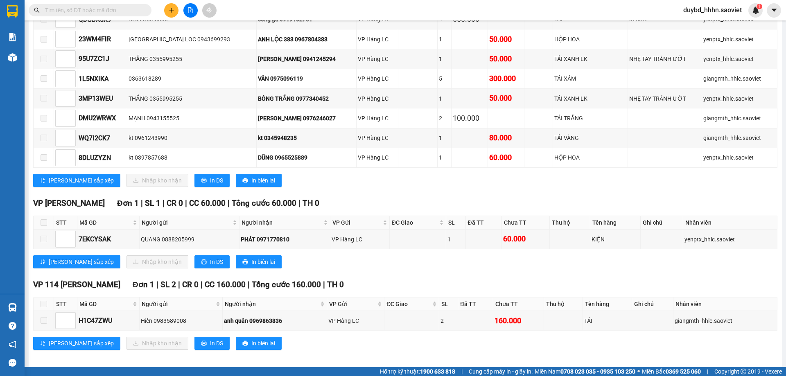
scroll to position [221, 0]
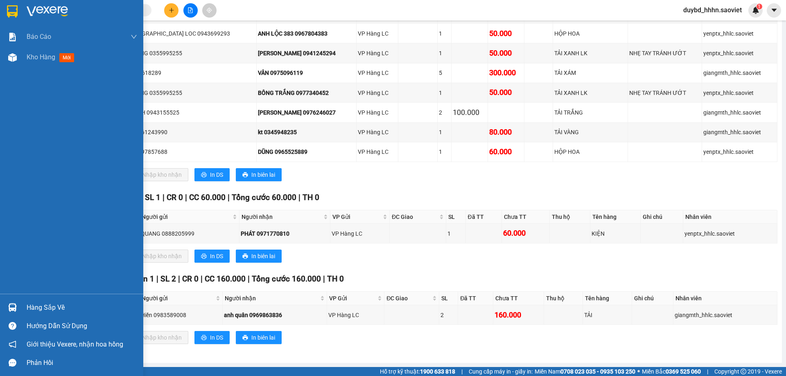
click at [28, 309] on div "Hàng sắp về" at bounding box center [82, 308] width 111 height 12
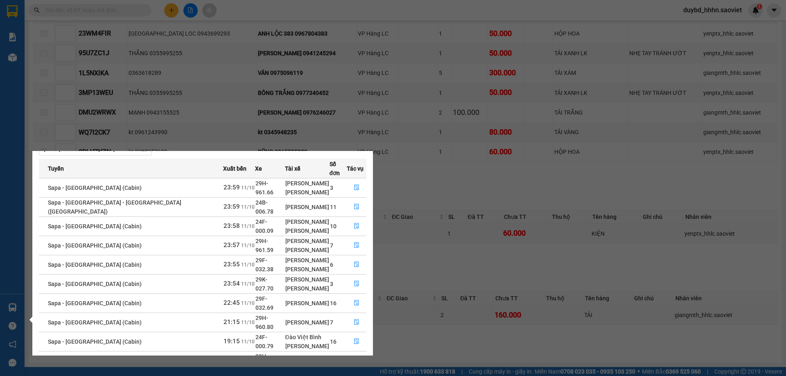
scroll to position [43, 0]
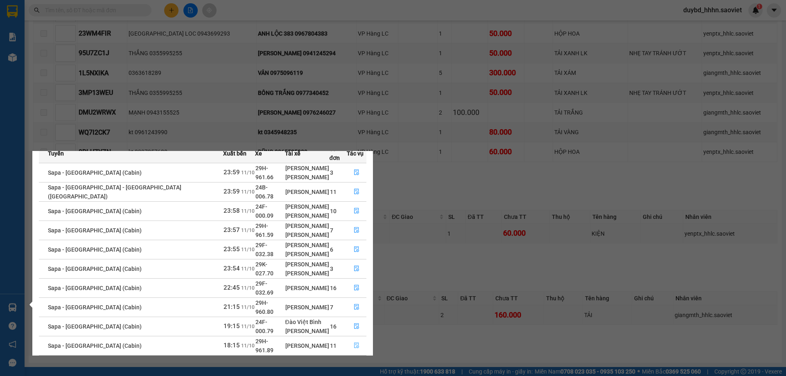
click at [358, 339] on button "button" at bounding box center [356, 345] width 19 height 13
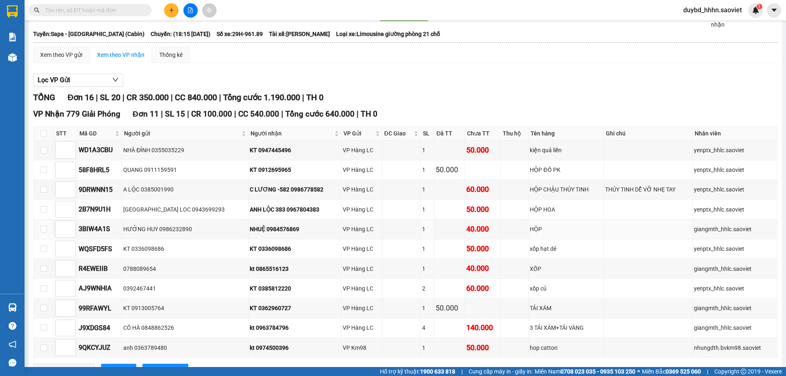
scroll to position [23, 0]
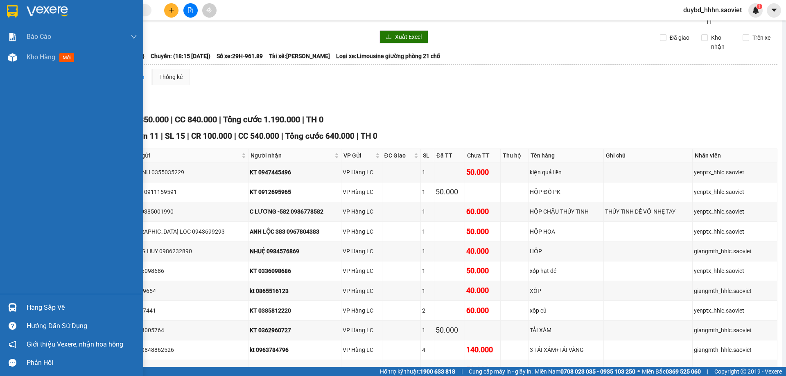
drag, startPoint x: 48, startPoint y: 295, endPoint x: 44, endPoint y: 310, distance: 15.6
click at [48, 295] on div "Hàng sắp về Hướng dẫn sử dụng Giới thiệu Vexere, nhận hoa hồng Phản hồi" at bounding box center [71, 333] width 143 height 78
click at [53, 309] on div "Hàng sắp về" at bounding box center [82, 308] width 111 height 12
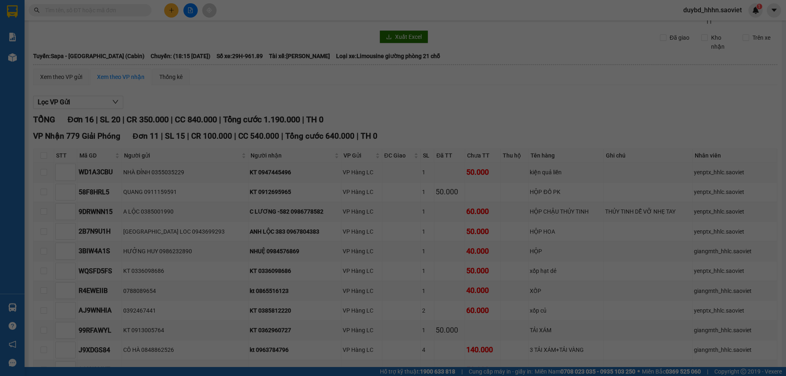
scroll to position [13, 0]
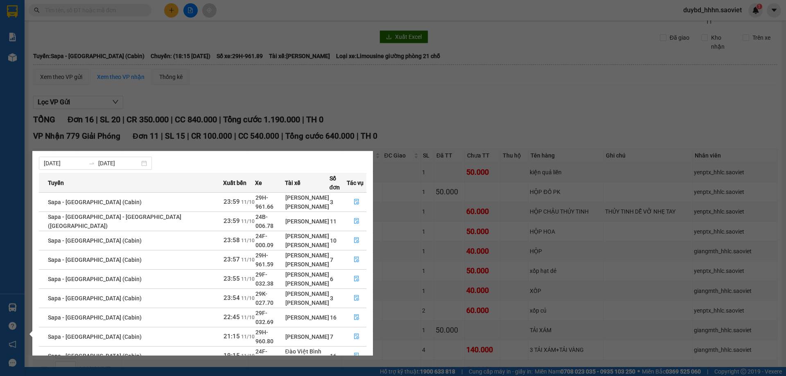
click at [377, 115] on section "Kết quả tìm kiếm ( 0 ) Bộ lọc No Data duybd_hhhn.saoviet 1 Báo cáo 5. Doanh thu…" at bounding box center [393, 188] width 786 height 376
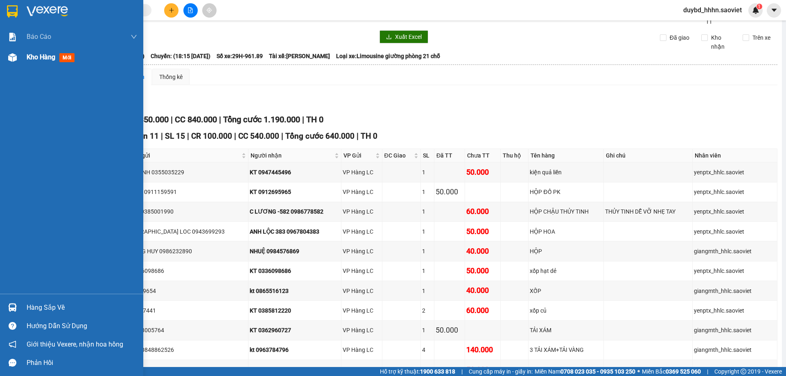
drag, startPoint x: 7, startPoint y: 55, endPoint x: 13, endPoint y: 54, distance: 6.0
click at [7, 55] on div at bounding box center [12, 57] width 14 height 14
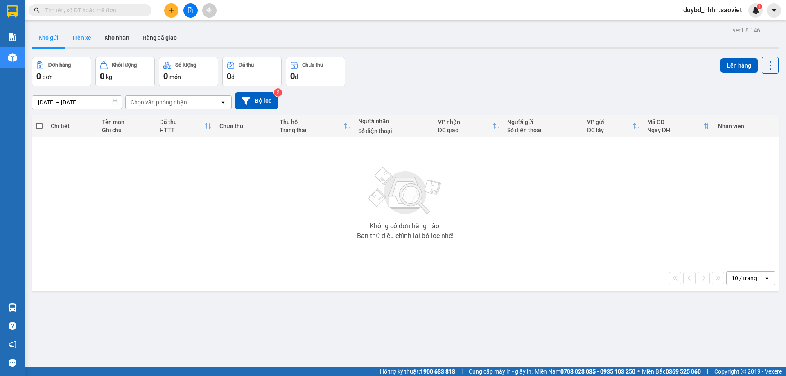
click at [82, 36] on button "Trên xe" at bounding box center [81, 38] width 33 height 20
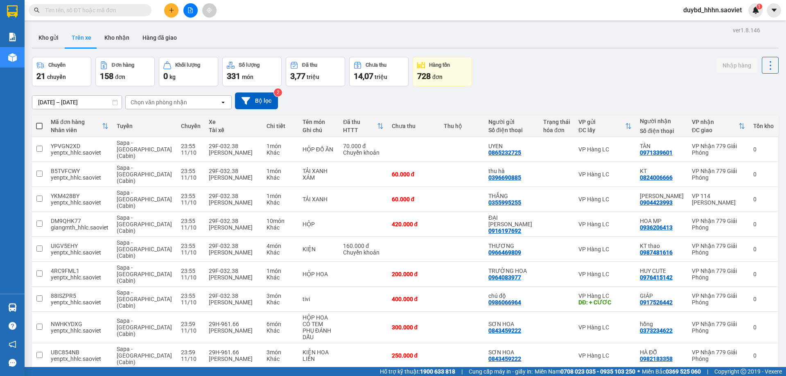
click at [133, 100] on div "Chọn văn phòng nhận" at bounding box center [159, 102] width 57 height 8
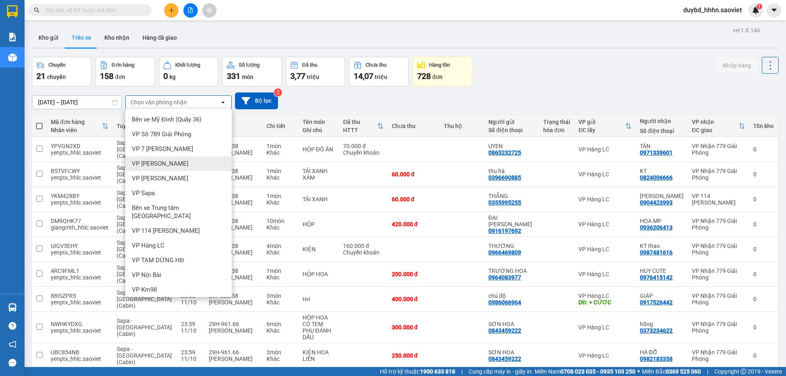
click at [165, 165] on div "VP [PERSON_NAME]" at bounding box center [178, 163] width 106 height 15
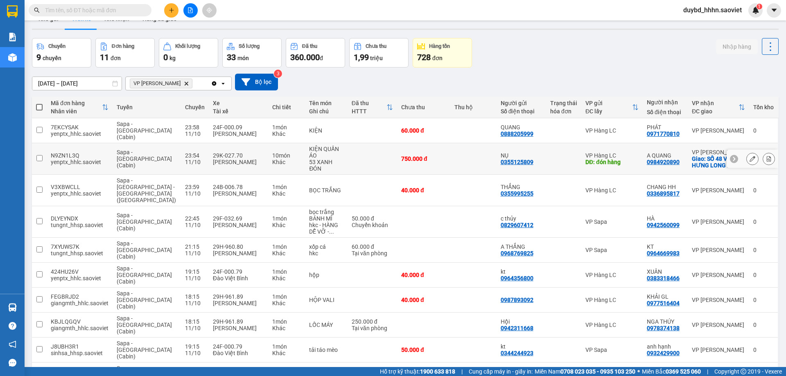
scroll to position [38, 0]
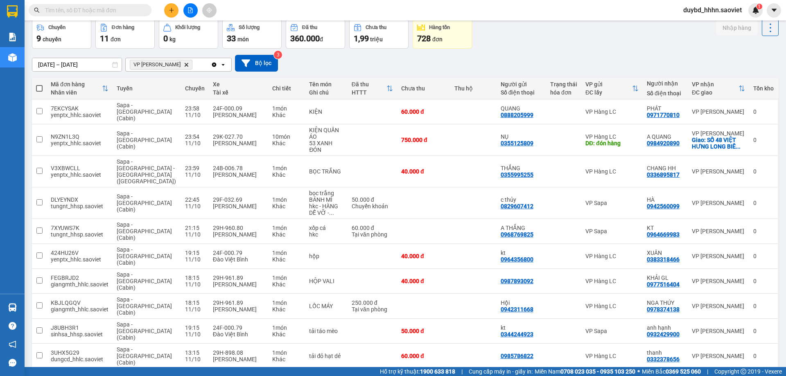
click at [683, 376] on button "2" at bounding box center [689, 382] width 12 height 12
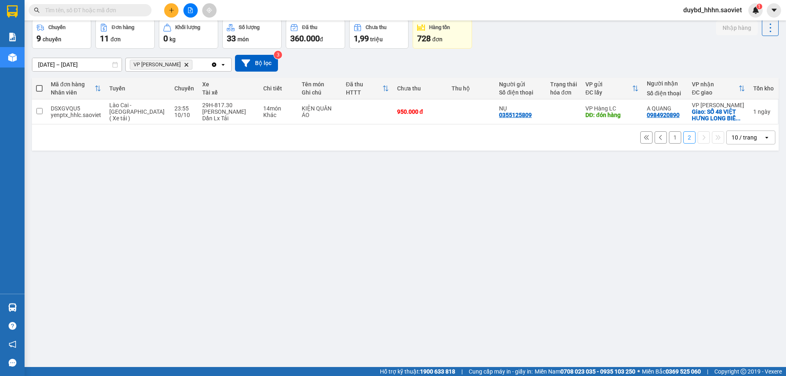
click at [669, 138] on button "1" at bounding box center [675, 137] width 12 height 12
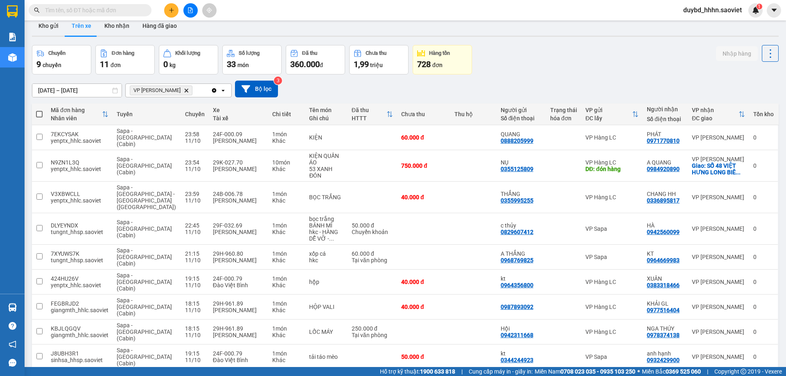
scroll to position [0, 0]
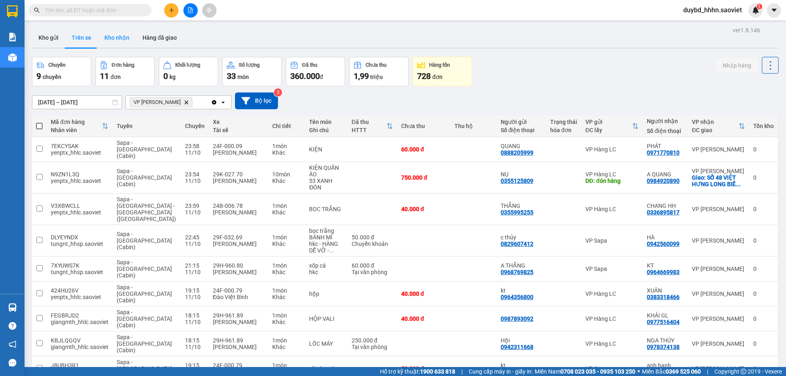
click at [105, 36] on button "Kho nhận" at bounding box center [117, 38] width 38 height 20
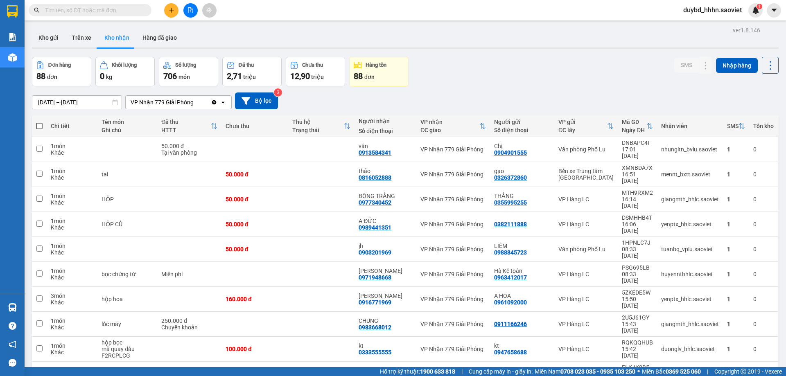
click at [75, 12] on input "text" at bounding box center [93, 10] width 97 height 9
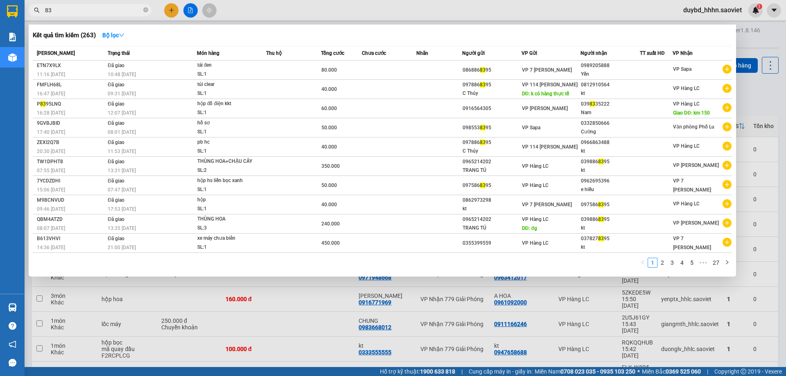
type input "8"
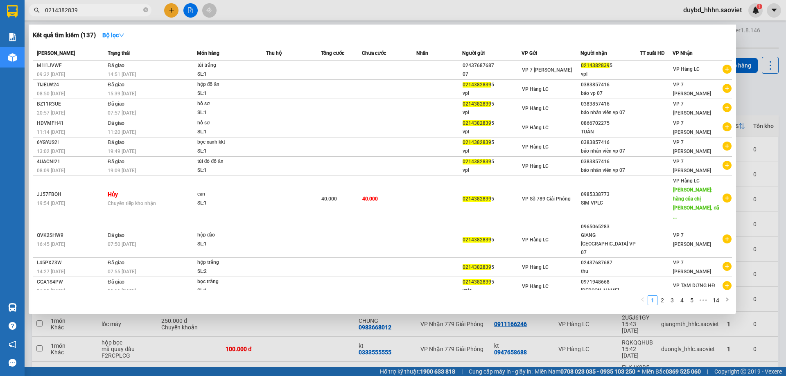
type input "02143828395"
click at [146, 9] on icon "close-circle" at bounding box center [145, 9] width 5 height 5
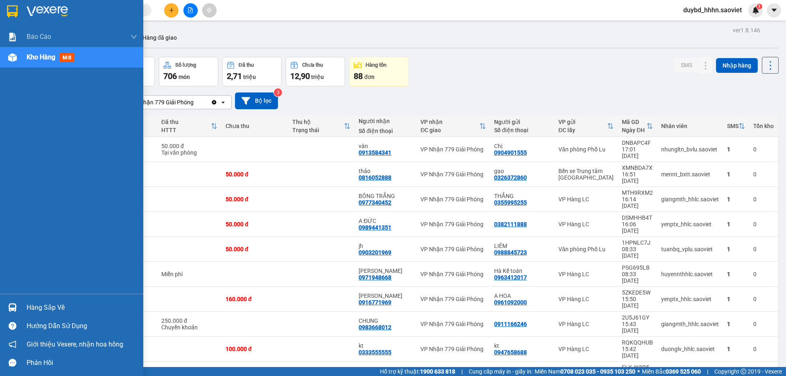
click at [48, 305] on div "Hàng sắp về" at bounding box center [82, 308] width 111 height 12
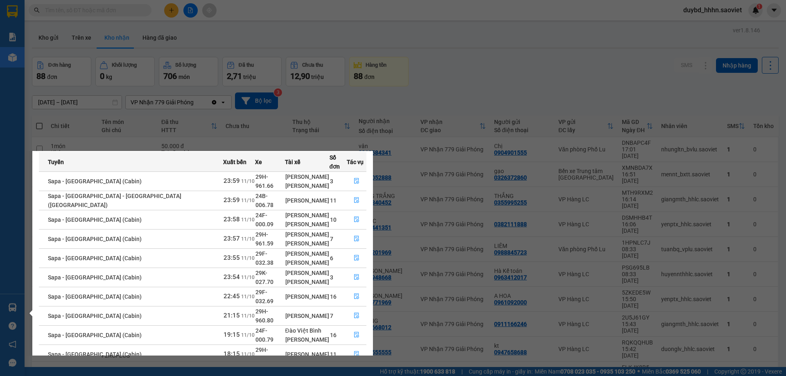
scroll to position [43, 0]
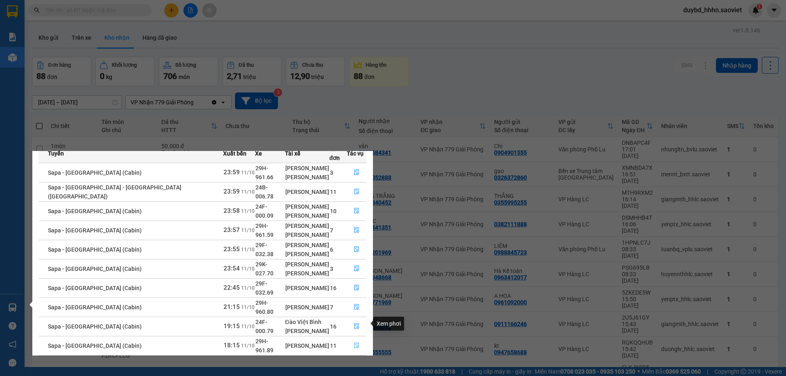
click at [350, 339] on button "button" at bounding box center [356, 345] width 19 height 13
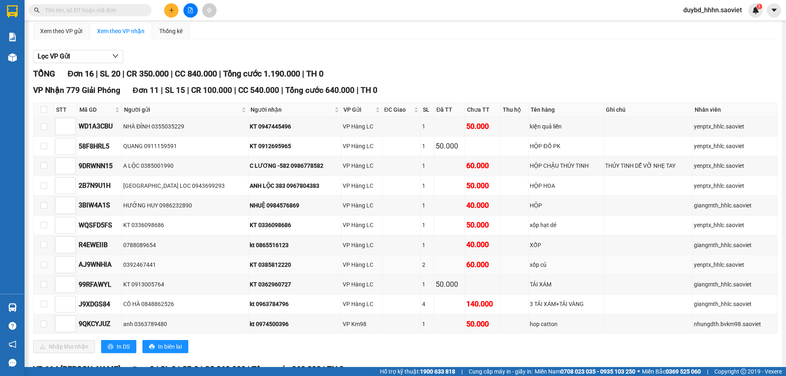
scroll to position [136, 0]
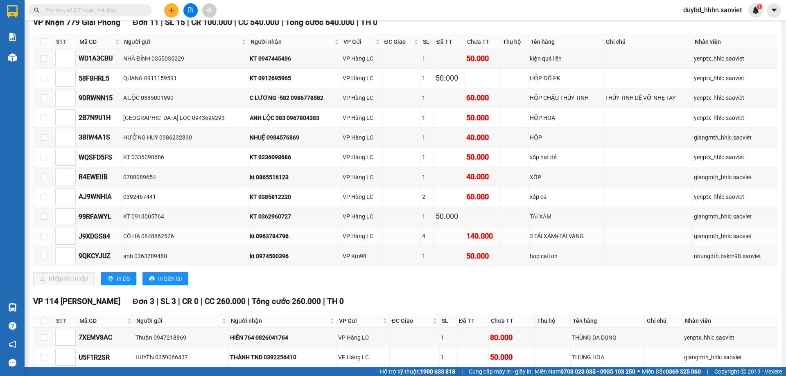
click at [43, 241] on td at bounding box center [44, 237] width 20 height 20
click at [42, 240] on label at bounding box center [44, 236] width 7 height 9
click at [42, 240] on input "checkbox" at bounding box center [44, 236] width 7 height 7
checkbox input "true"
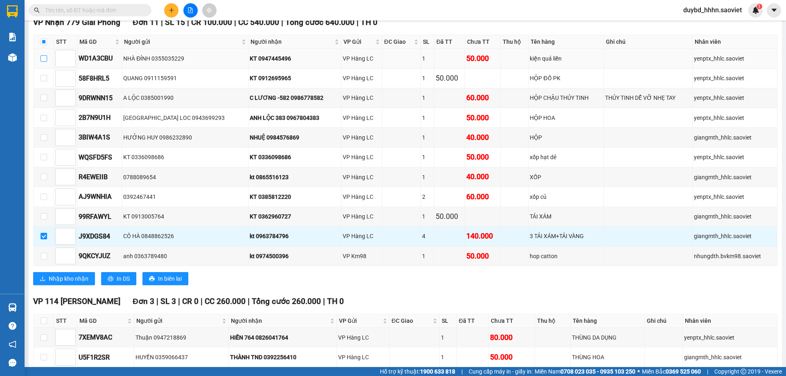
drag, startPoint x: 44, startPoint y: 58, endPoint x: 48, endPoint y: 62, distance: 5.2
click at [45, 57] on input "checkbox" at bounding box center [44, 58] width 7 height 7
checkbox input "true"
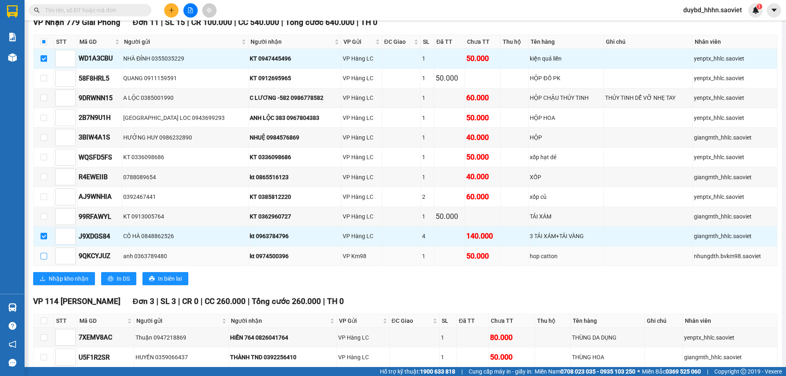
click at [45, 259] on input "checkbox" at bounding box center [44, 256] width 7 height 7
checkbox input "true"
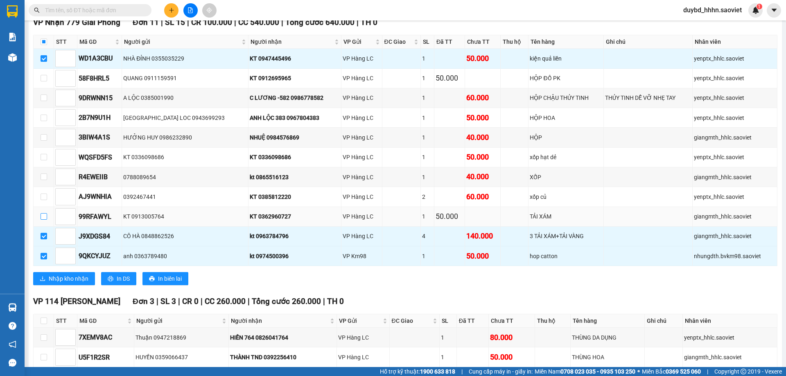
click at [45, 218] on input "checkbox" at bounding box center [44, 216] width 7 height 7
checkbox input "true"
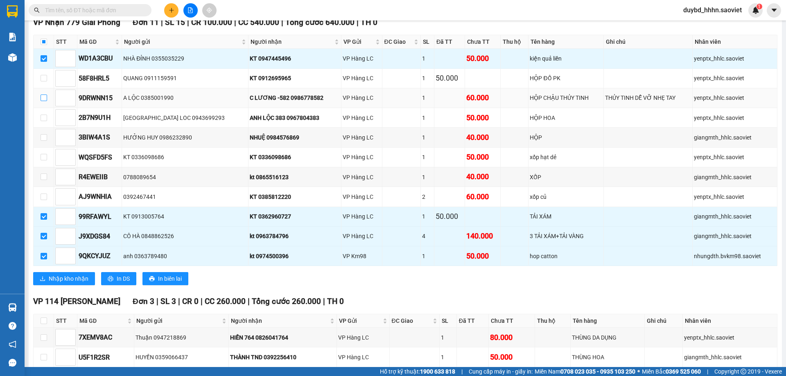
click at [43, 97] on input "checkbox" at bounding box center [44, 98] width 7 height 7
checkbox input "true"
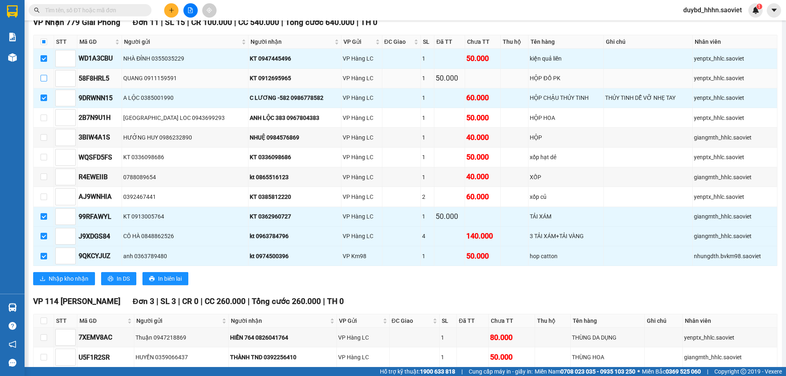
click at [46, 75] on input "checkbox" at bounding box center [44, 78] width 7 height 7
checkbox input "true"
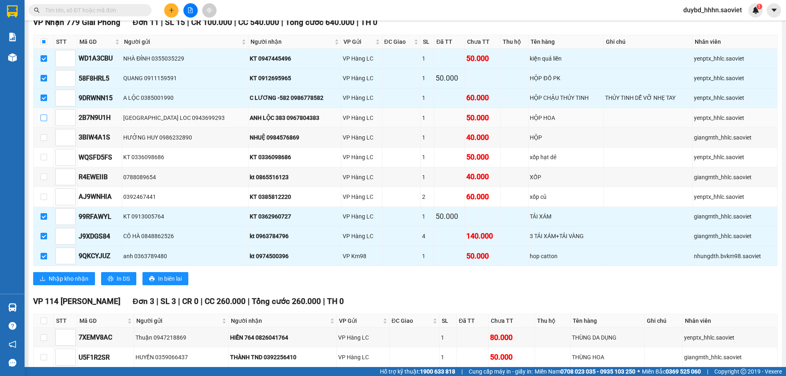
click at [46, 121] on input "checkbox" at bounding box center [44, 118] width 7 height 7
checkbox input "true"
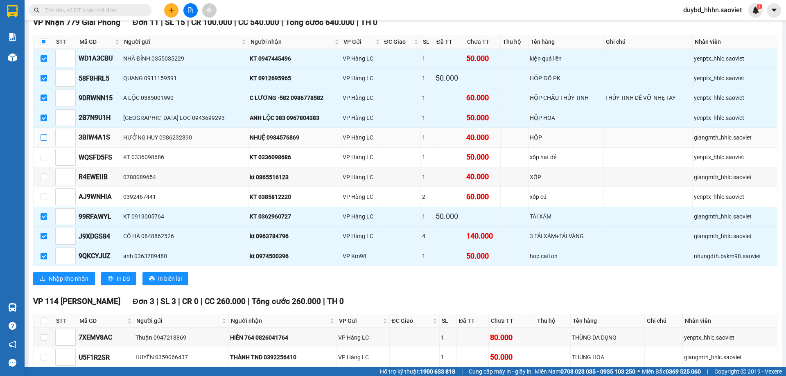
click at [42, 140] on input "checkbox" at bounding box center [44, 137] width 7 height 7
checkbox input "true"
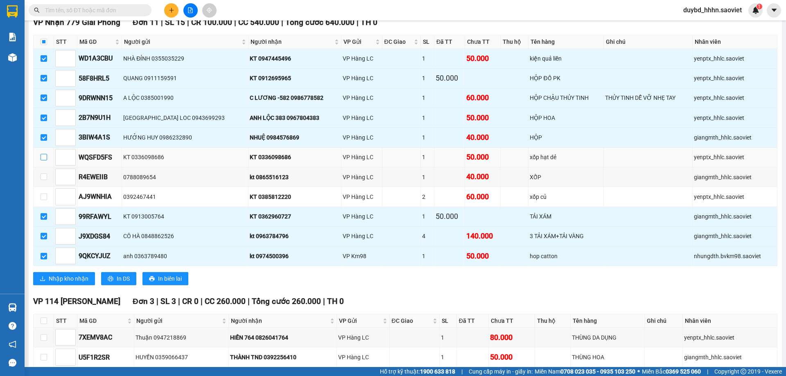
click at [45, 160] on input "checkbox" at bounding box center [44, 157] width 7 height 7
checkbox input "true"
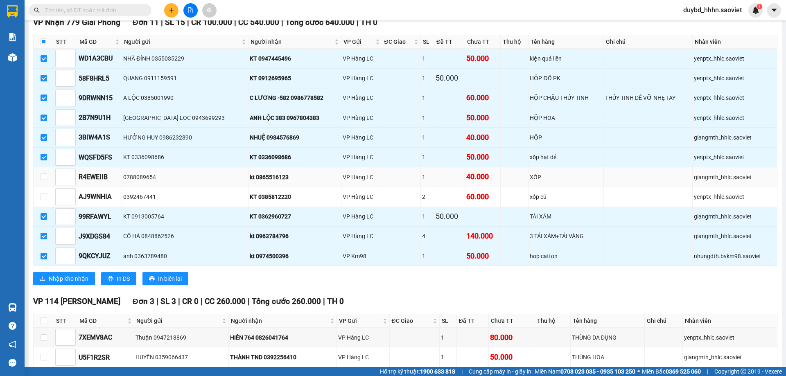
click at [48, 176] on td at bounding box center [44, 177] width 20 height 20
click at [43, 177] on input "checkbox" at bounding box center [44, 177] width 7 height 7
checkbox input "true"
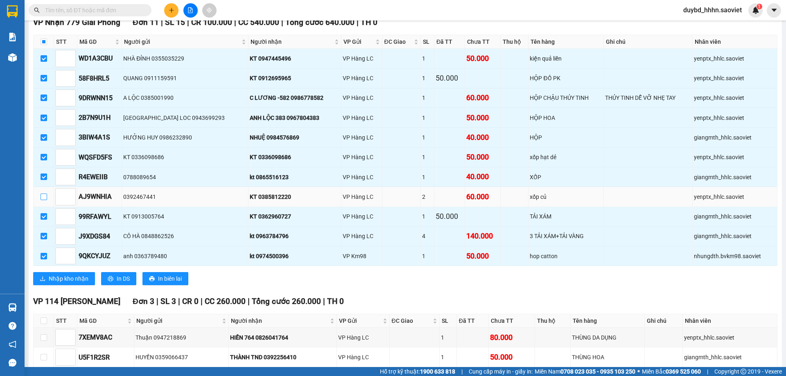
click at [43, 193] on label at bounding box center [44, 196] width 7 height 9
click at [43, 194] on input "checkbox" at bounding box center [44, 197] width 7 height 7
checkbox input "true"
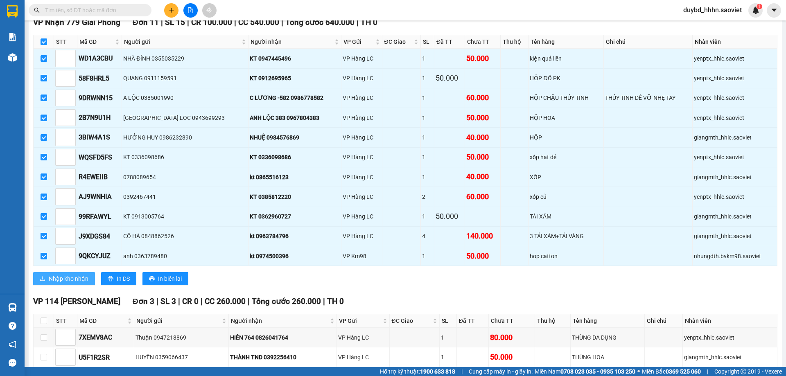
click at [88, 280] on span "Nhập kho nhận" at bounding box center [69, 278] width 40 height 9
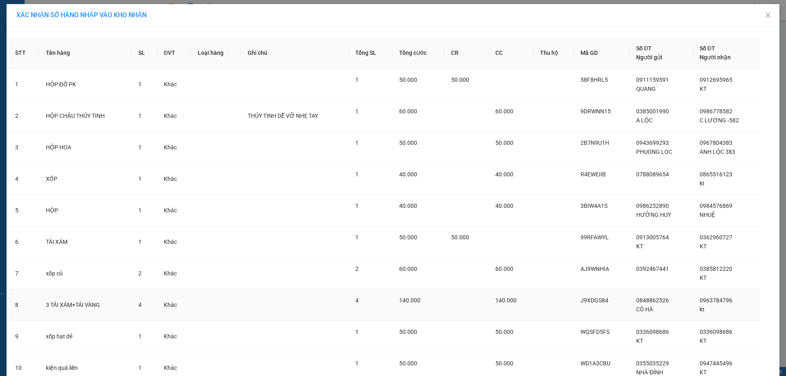
scroll to position [99, 0]
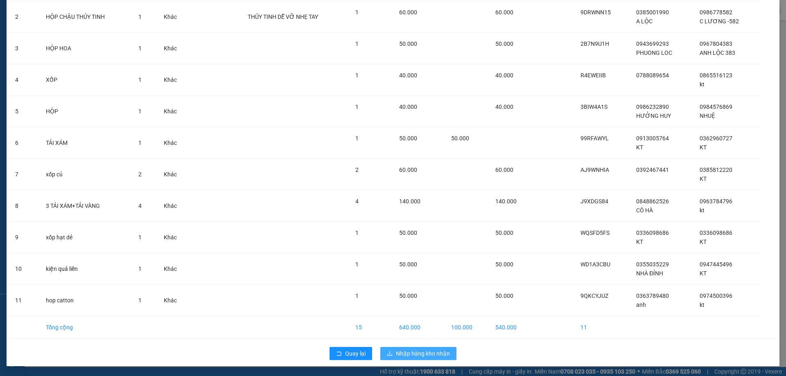
click at [429, 354] on span "Nhập hàng kho nhận" at bounding box center [423, 353] width 54 height 9
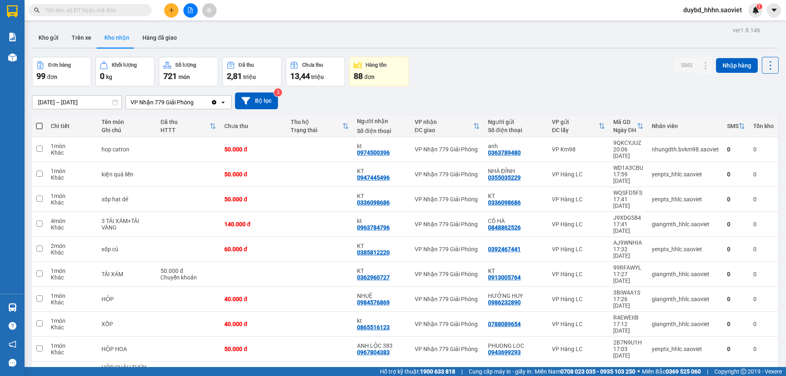
click at [38, 123] on span at bounding box center [39, 126] width 7 height 7
click at [39, 122] on input "checkbox" at bounding box center [39, 122] width 0 height 0
checkbox input "true"
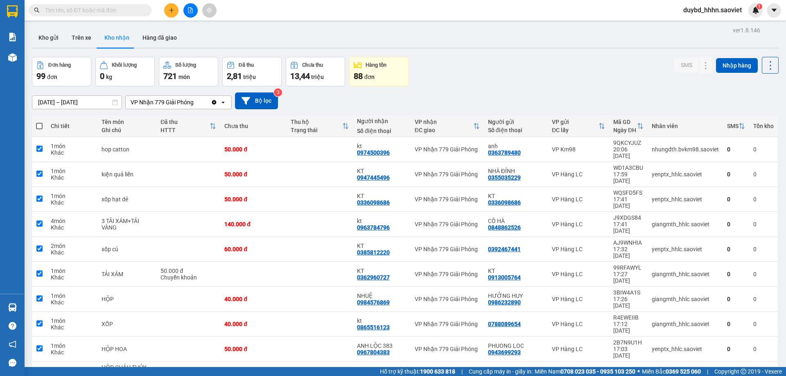
checkbox input "true"
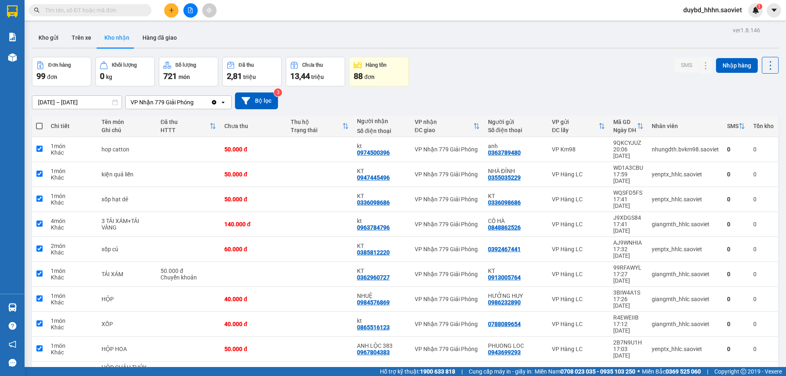
checkbox input "true"
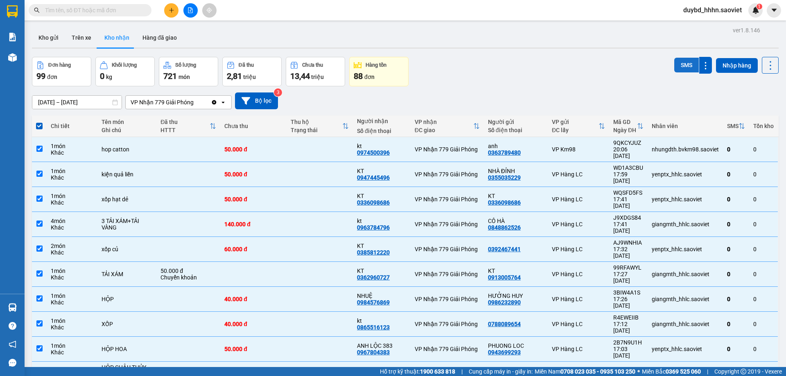
click at [681, 66] on button "SMS" at bounding box center [686, 65] width 25 height 15
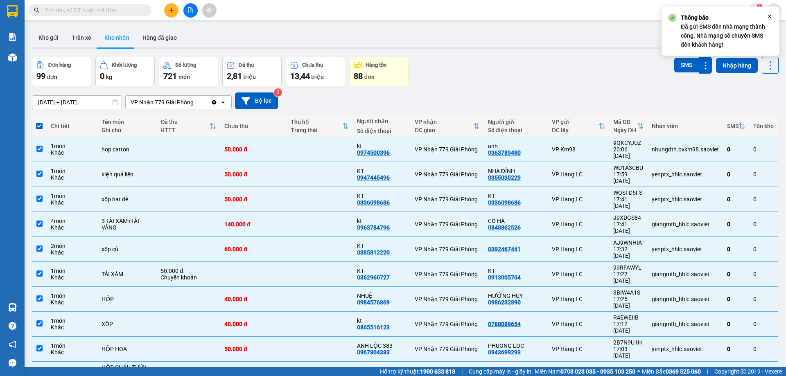
checkbox input "false"
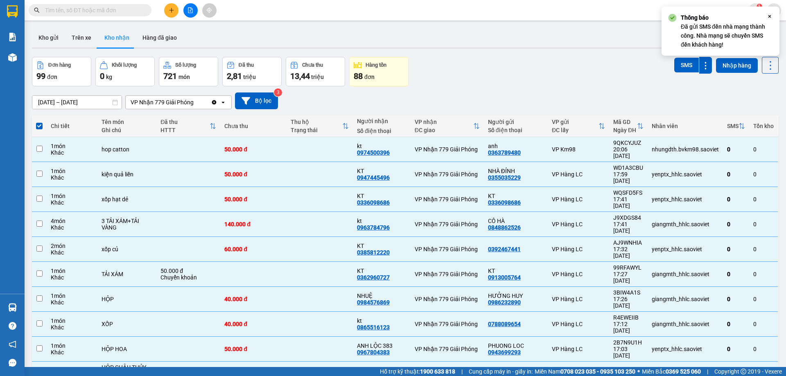
checkbox input "false"
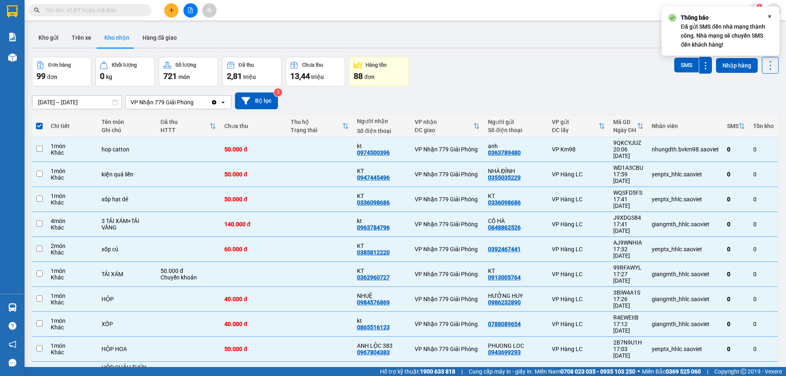
checkbox input "false"
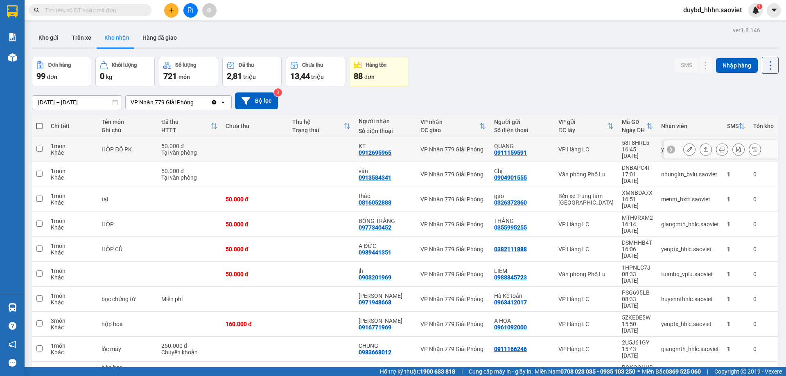
click at [125, 146] on div "HỘP ĐỒ PK" at bounding box center [128, 149] width 52 height 7
checkbox input "true"
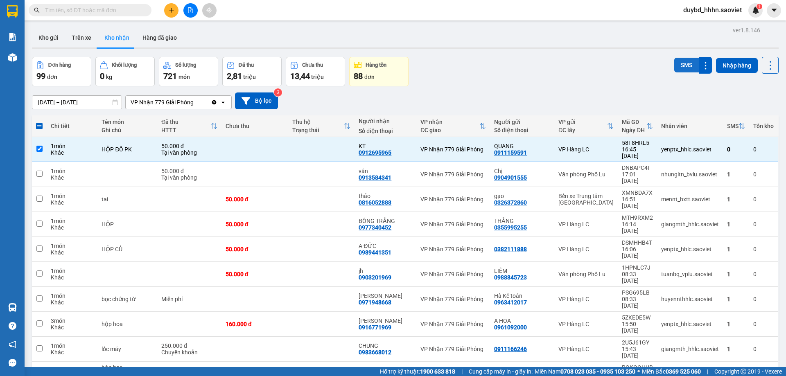
click at [679, 63] on button "SMS" at bounding box center [686, 65] width 25 height 15
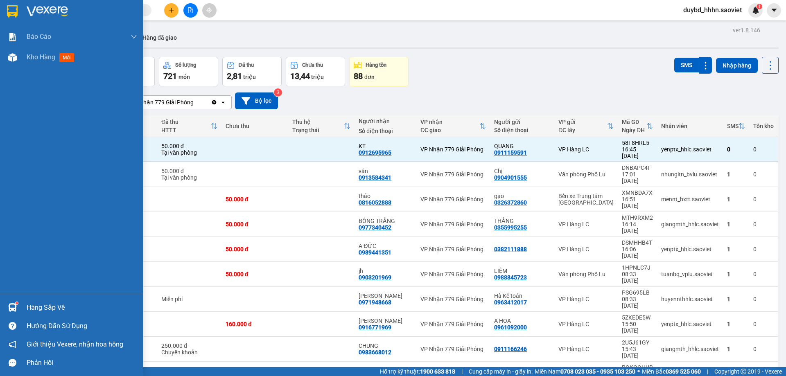
click at [10, 299] on div "Hàng sắp về" at bounding box center [71, 308] width 143 height 18
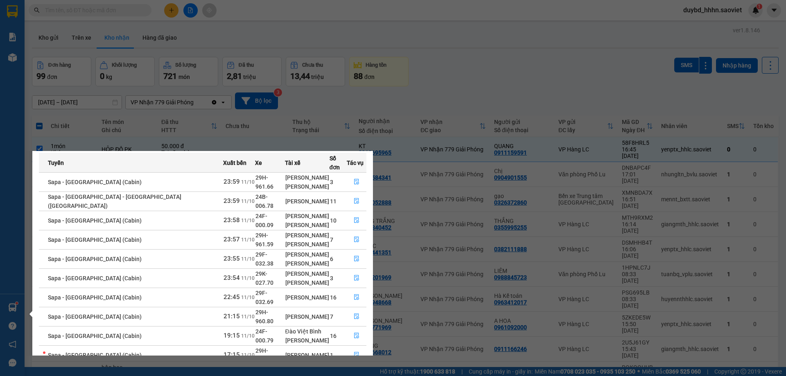
scroll to position [43, 0]
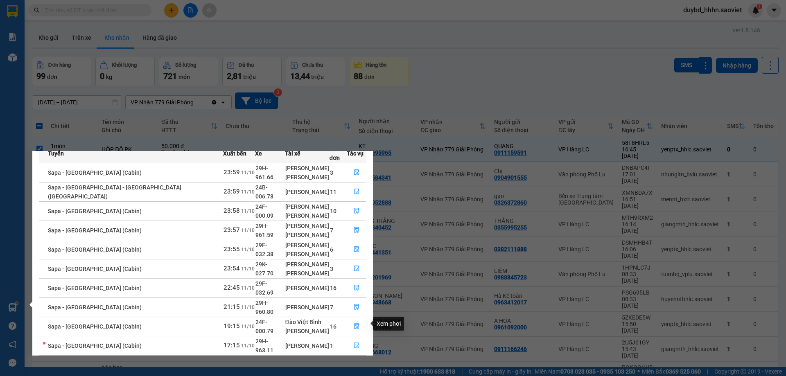
click at [354, 343] on span "file-done" at bounding box center [357, 346] width 6 height 7
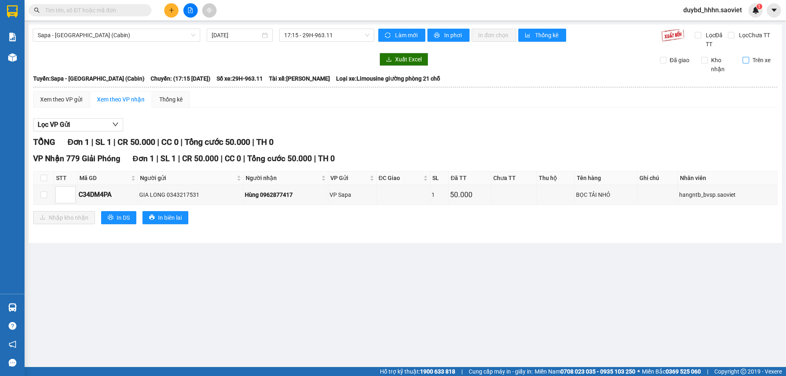
click at [751, 61] on span "Trên xe" at bounding box center [761, 60] width 25 height 9
click at [749, 61] on input "Trên xe" at bounding box center [746, 60] width 7 height 7
checkbox input "true"
drag, startPoint x: 751, startPoint y: 58, endPoint x: 760, endPoint y: 63, distance: 11.0
click at [754, 60] on span "Trên xe" at bounding box center [761, 60] width 25 height 9
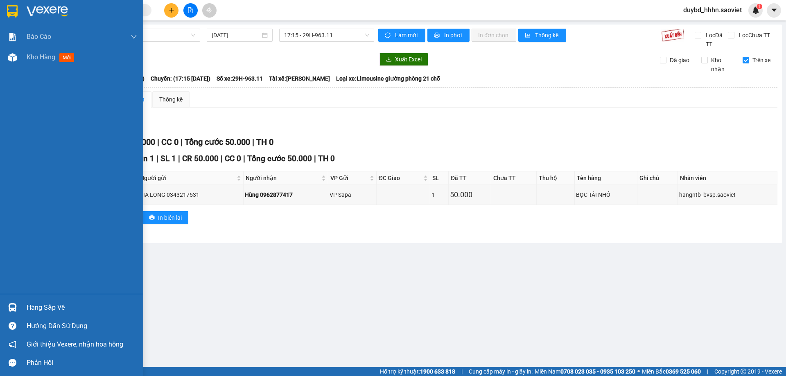
click at [20, 307] on div "Hàng sắp về" at bounding box center [71, 308] width 143 height 18
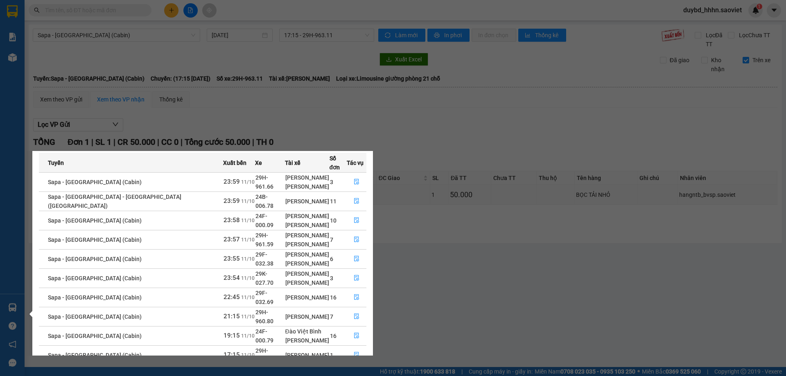
scroll to position [43, 0]
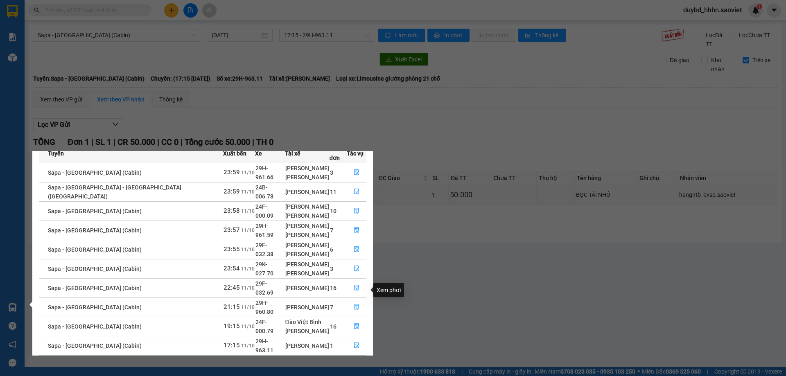
click at [354, 304] on icon "file-done" at bounding box center [357, 307] width 6 height 6
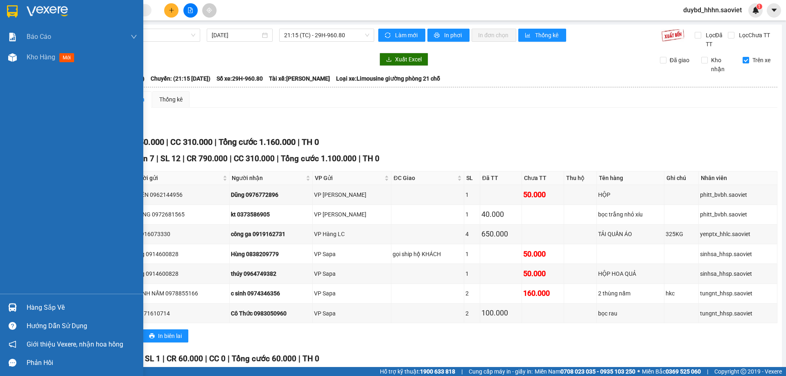
drag, startPoint x: 43, startPoint y: 310, endPoint x: 45, endPoint y: 306, distance: 4.4
click at [43, 309] on div "Hàng sắp về" at bounding box center [82, 308] width 111 height 12
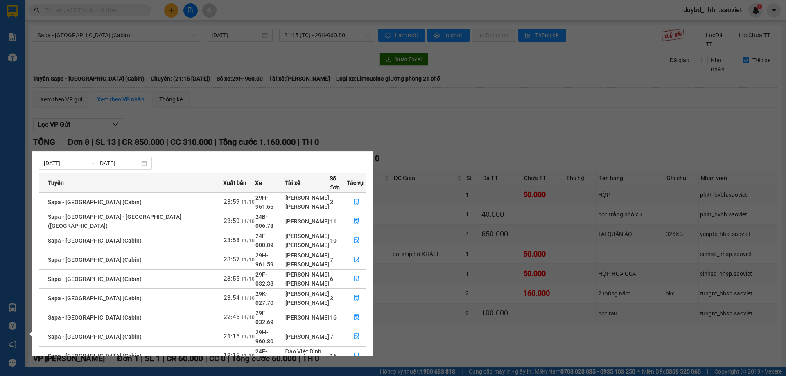
scroll to position [43, 0]
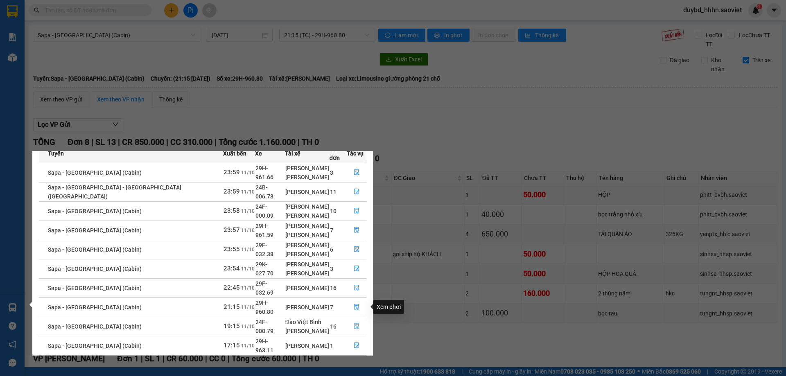
click at [356, 324] on icon "file-done" at bounding box center [357, 327] width 6 height 6
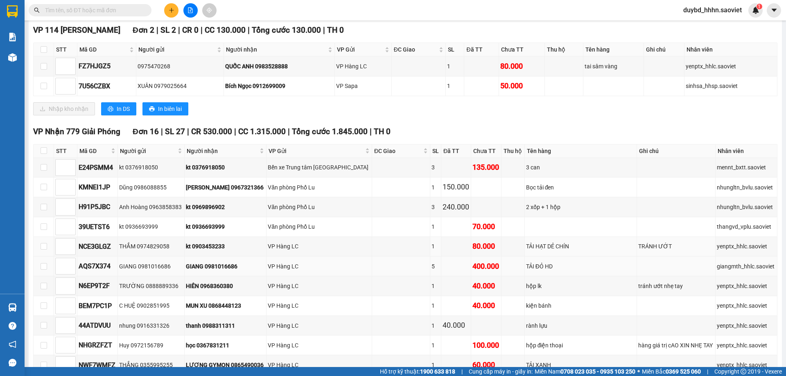
scroll to position [205, 0]
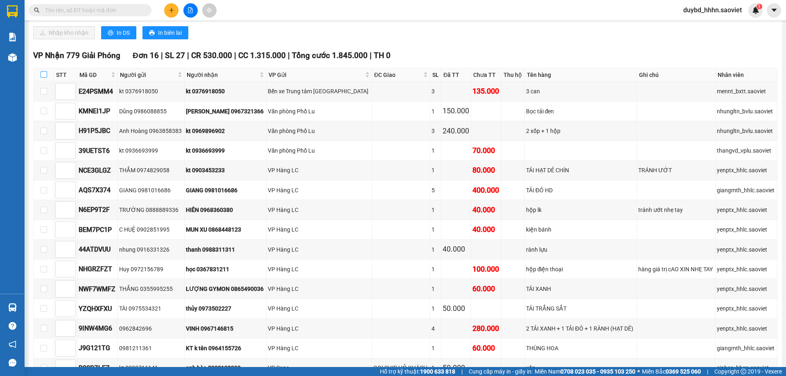
click at [41, 71] on input "checkbox" at bounding box center [44, 74] width 7 height 7
checkbox input "true"
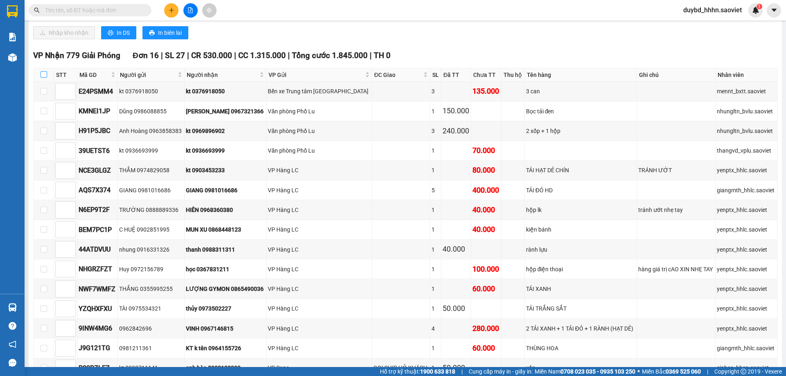
checkbox input "true"
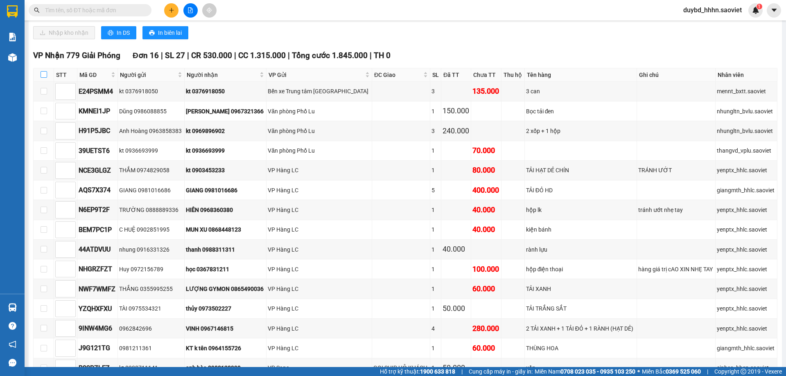
checkbox input "true"
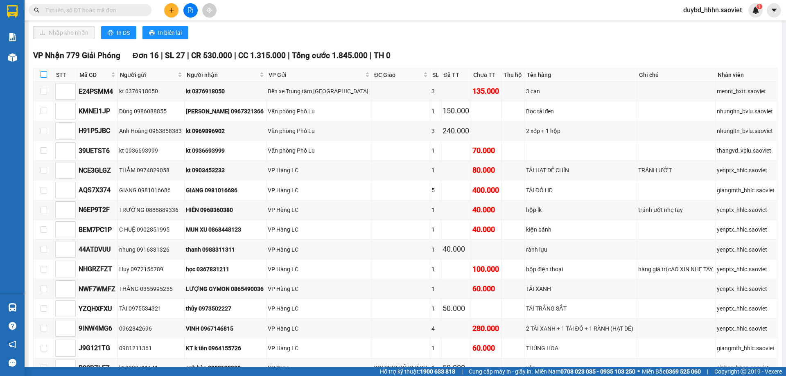
checkbox input "true"
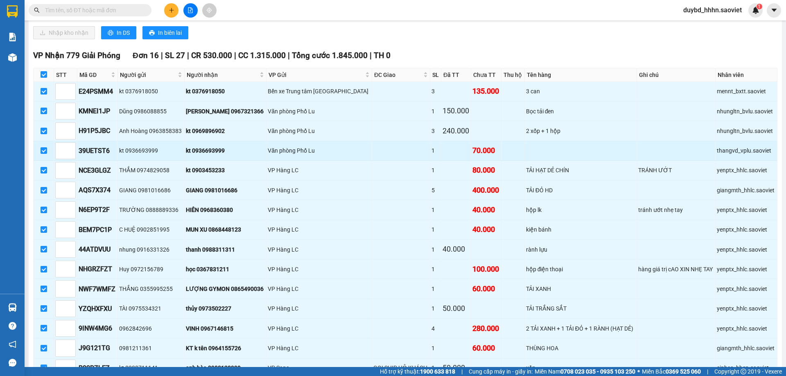
scroll to position [379, 0]
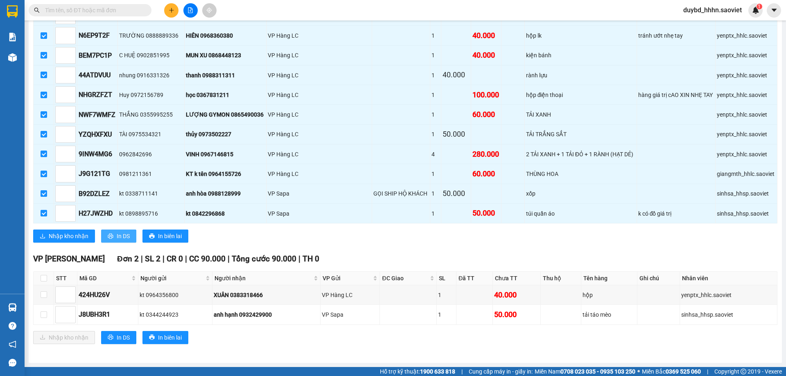
click at [117, 235] on span "In DS" at bounding box center [123, 236] width 13 height 9
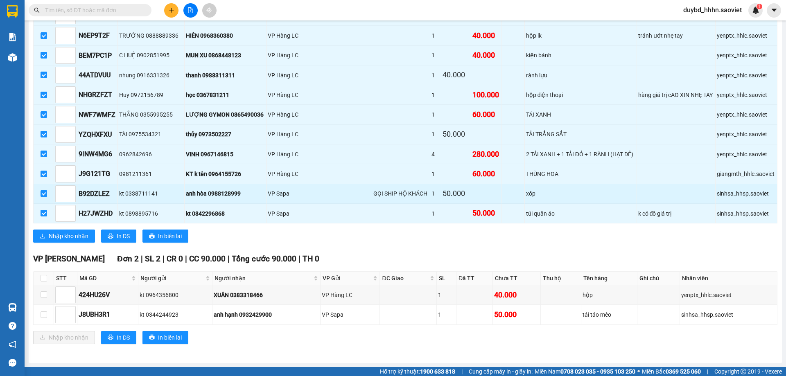
click at [43, 195] on input "checkbox" at bounding box center [44, 193] width 7 height 7
checkbox input "false"
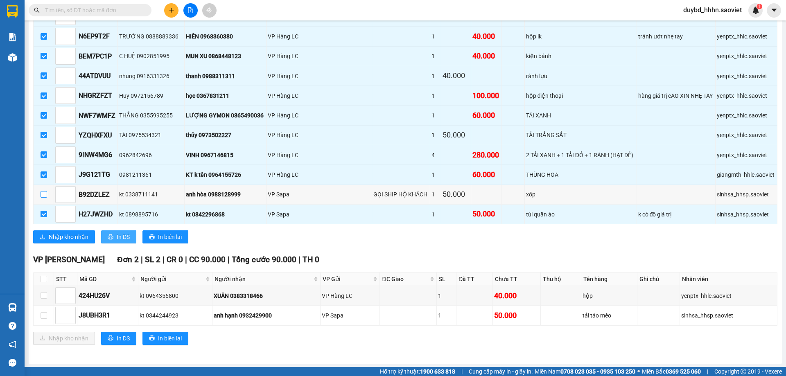
scroll to position [379, 0]
click at [75, 238] on span "Nhập kho nhận" at bounding box center [69, 236] width 40 height 9
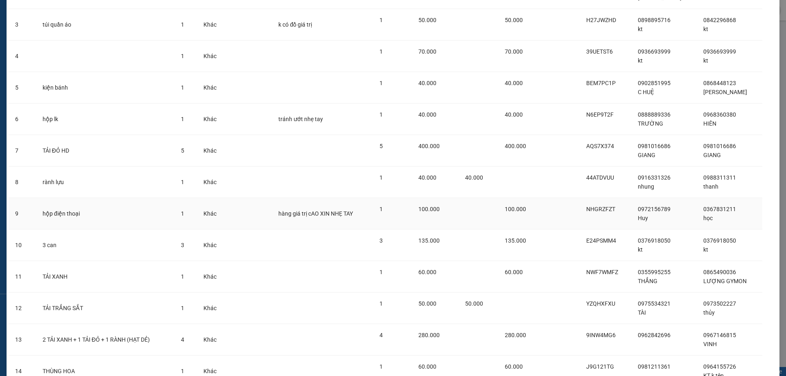
scroll to position [225, 0]
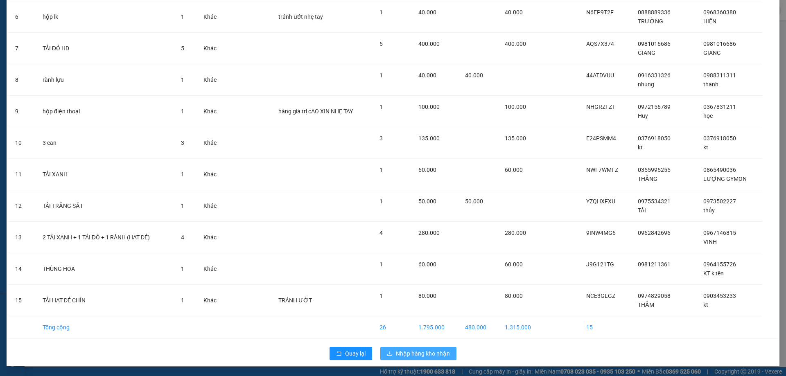
click at [416, 353] on span "Nhập hàng kho nhận" at bounding box center [423, 353] width 54 height 9
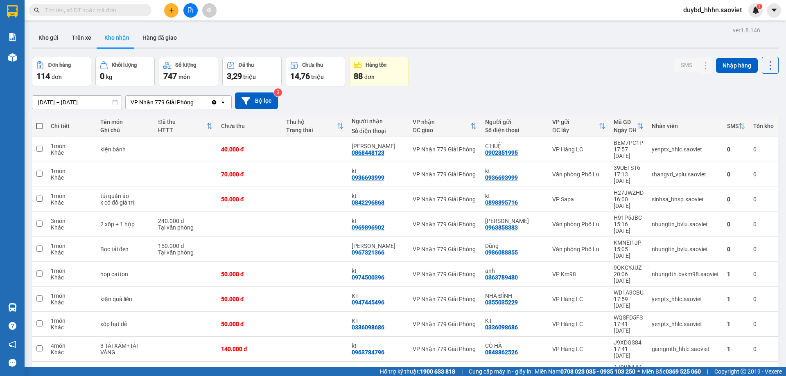
click at [39, 122] on label at bounding box center [39, 126] width 7 height 8
click at [39, 122] on input "checkbox" at bounding box center [39, 122] width 0 height 0
checkbox input "true"
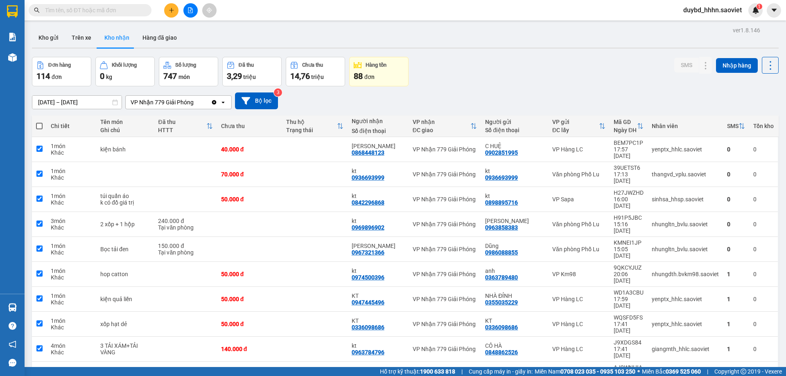
checkbox input "true"
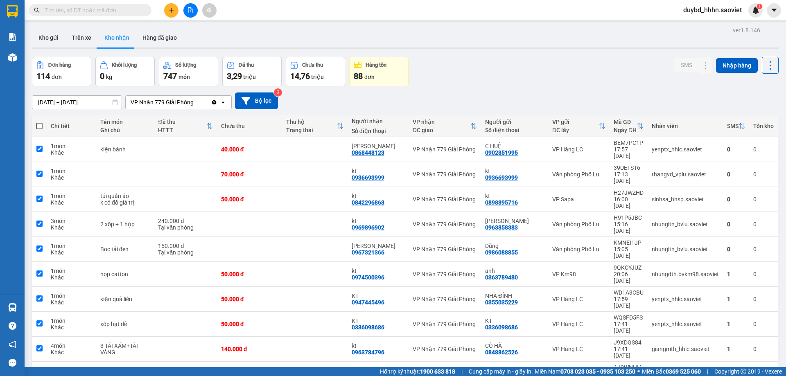
checkbox input "true"
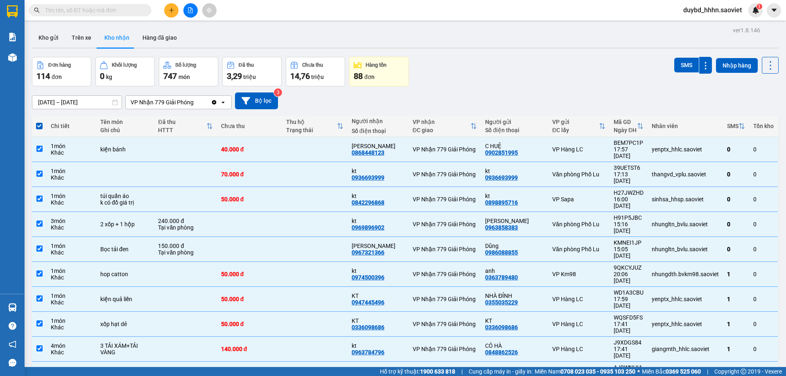
click at [36, 127] on span at bounding box center [39, 126] width 7 height 7
click at [39, 122] on input "checkbox" at bounding box center [39, 122] width 0 height 0
checkbox input "false"
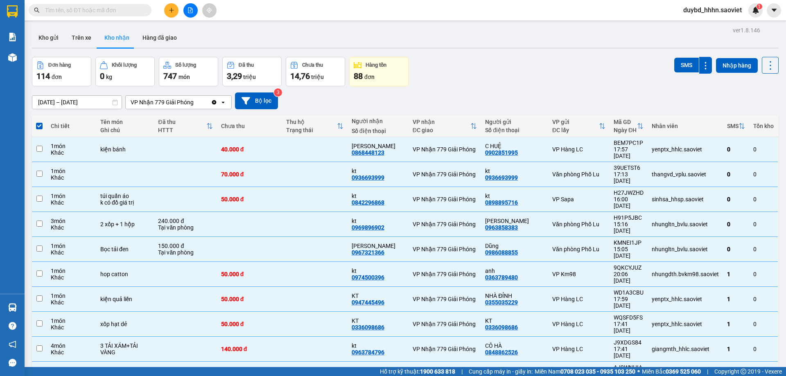
checkbox input "false"
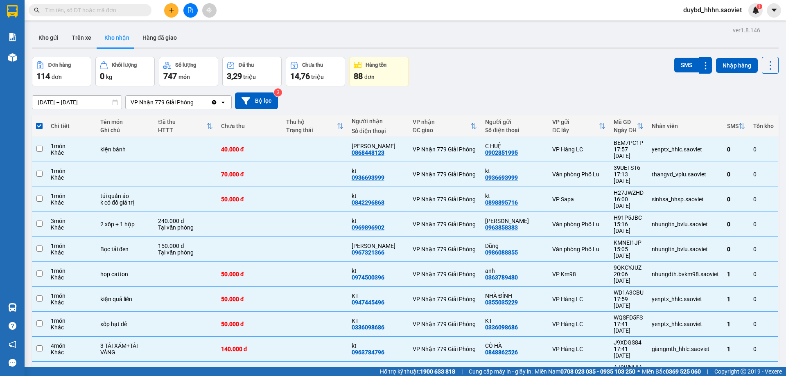
checkbox input "false"
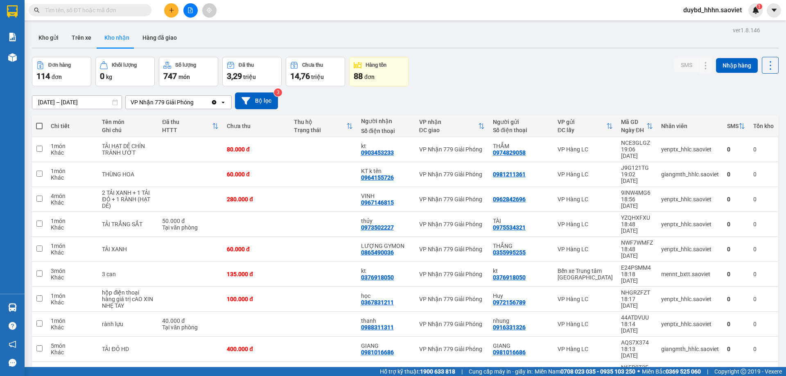
click at [41, 129] on label at bounding box center [39, 126] width 7 height 8
click at [39, 122] on input "checkbox" at bounding box center [39, 122] width 0 height 0
checkbox input "true"
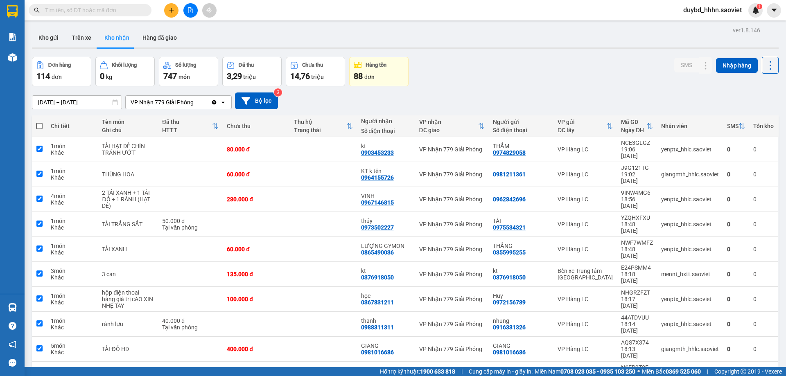
checkbox input "true"
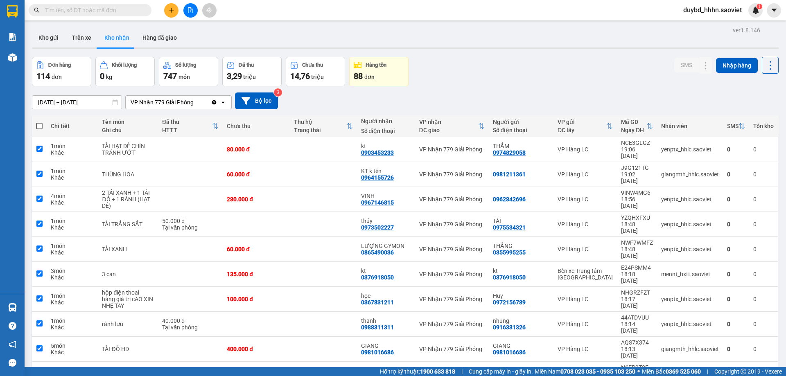
checkbox input "true"
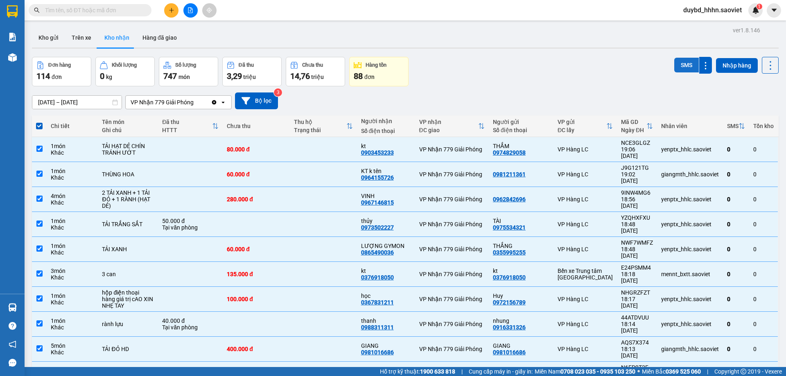
click at [683, 63] on button "SMS" at bounding box center [686, 65] width 25 height 15
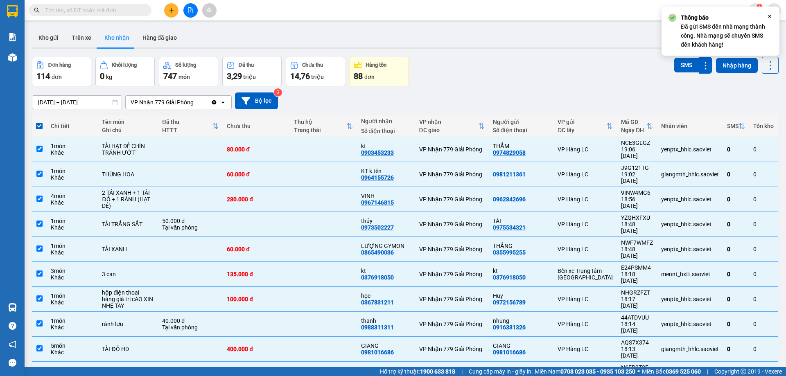
checkbox input "false"
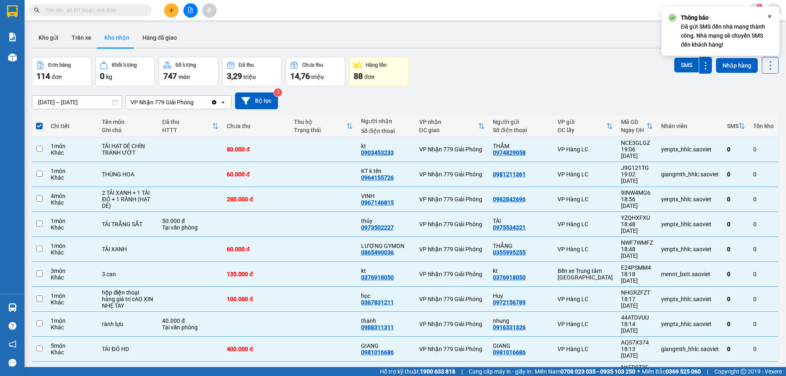
checkbox input "false"
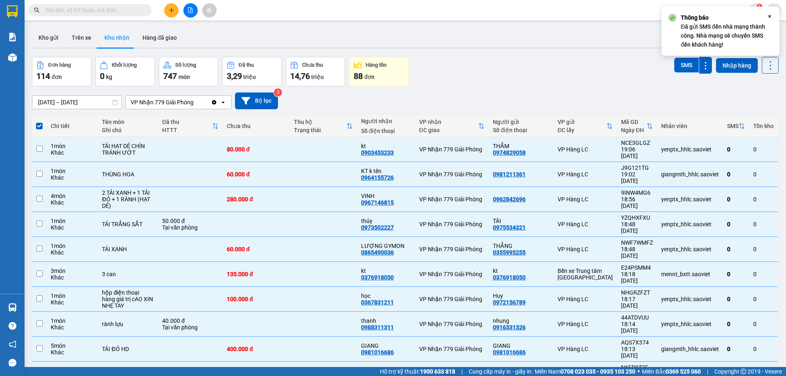
checkbox input "false"
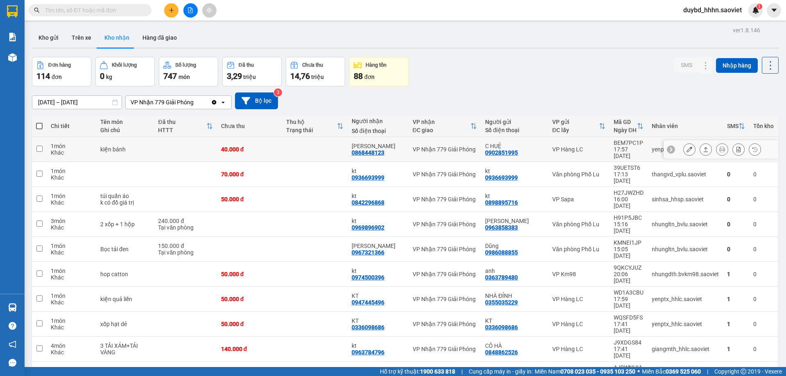
click at [129, 146] on div "kiện bánh" at bounding box center [125, 149] width 50 height 7
checkbox input "true"
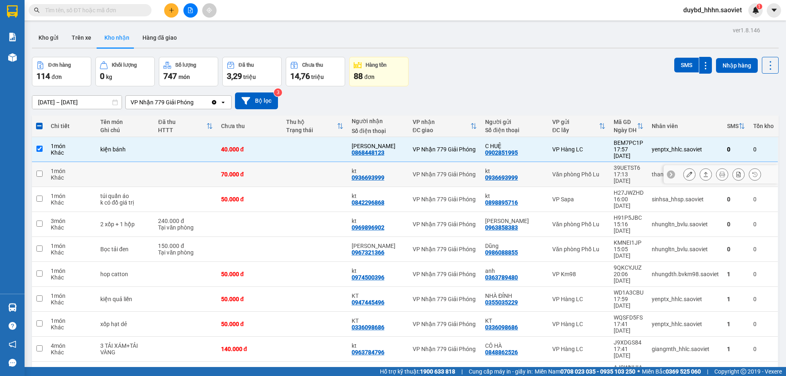
click at [126, 162] on td at bounding box center [125, 174] width 58 height 25
checkbox input "true"
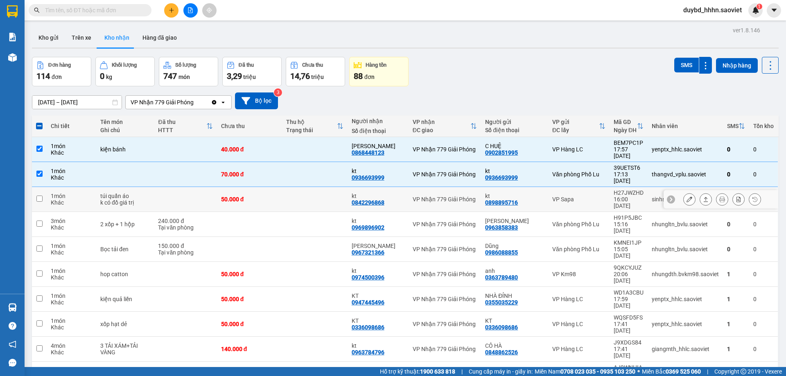
click at [124, 199] on div "k có đồ giá trị" at bounding box center [125, 202] width 50 height 7
checkbox input "true"
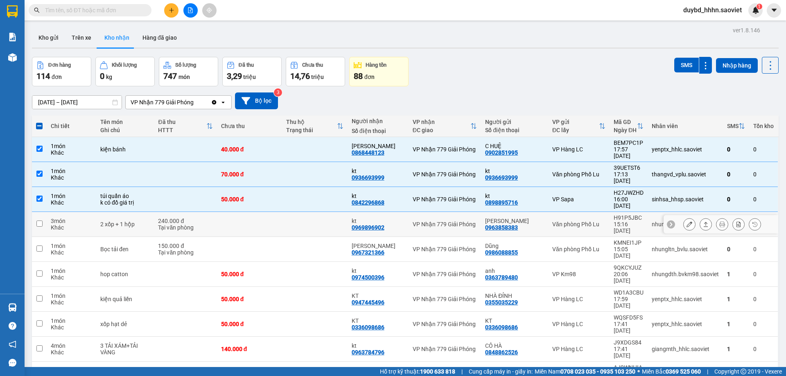
click at [122, 221] on div "2 xốp + 1 hộp" at bounding box center [125, 224] width 50 height 7
checkbox input "true"
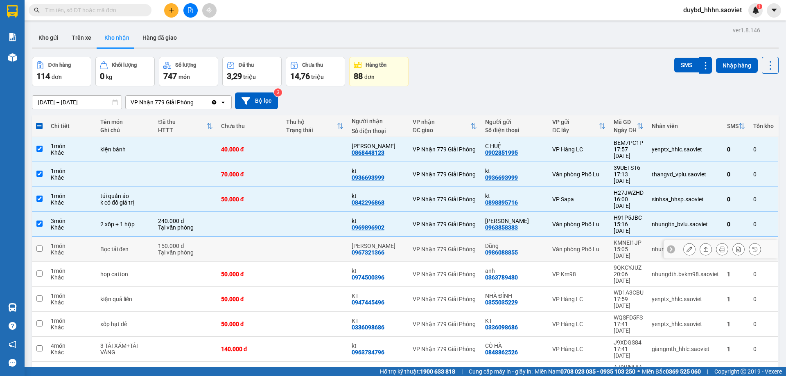
click at [114, 246] on div "Bọc tải đen" at bounding box center [125, 249] width 50 height 7
checkbox input "true"
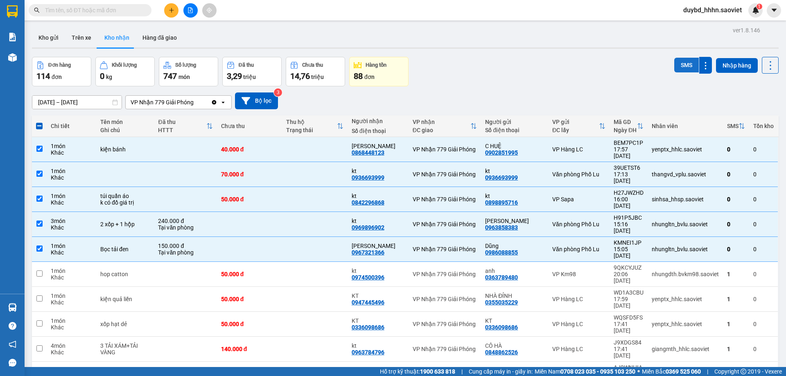
click at [674, 62] on button "SMS" at bounding box center [686, 65] width 25 height 15
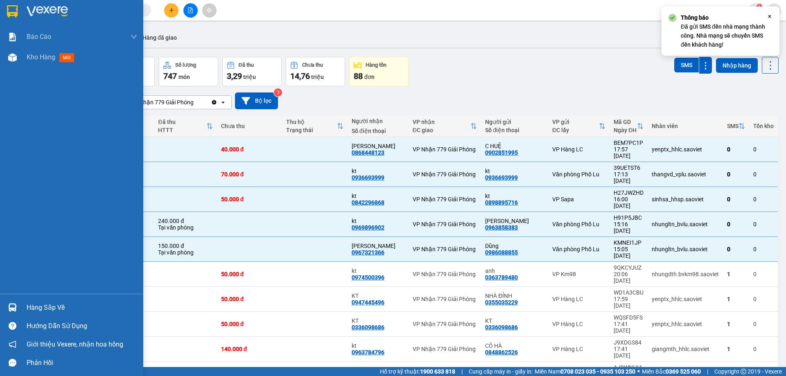
click at [22, 313] on div "Hàng sắp về" at bounding box center [71, 308] width 143 height 18
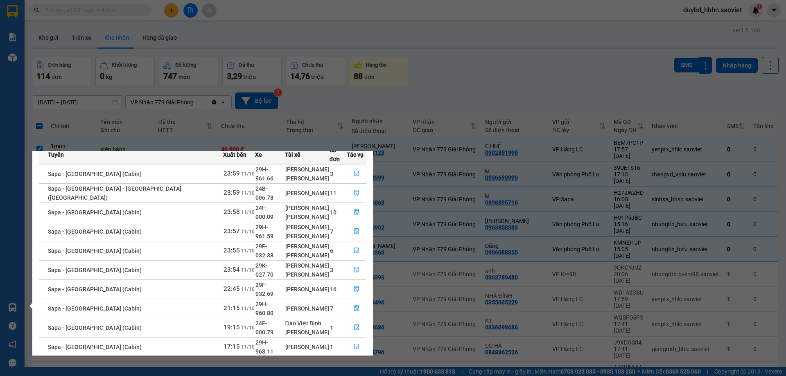
scroll to position [43, 0]
click at [458, 68] on section "Kết quả tìm kiếm ( 136 ) Bộ lọc Mã ĐH Trạng thái Món hàng Thu hộ Tổng cước Chưa…" at bounding box center [393, 188] width 786 height 376
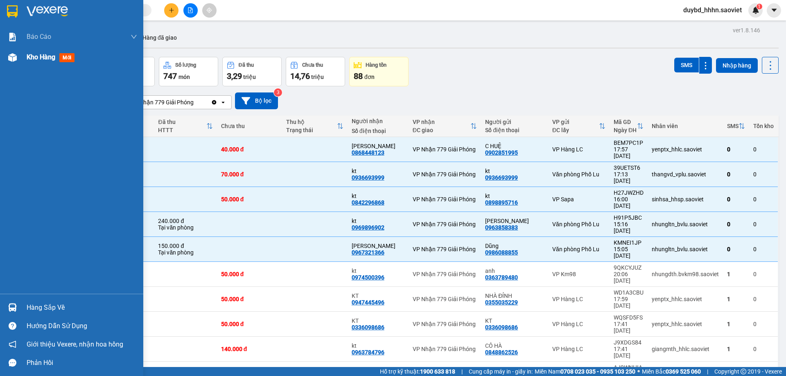
click at [39, 60] on span "Kho hàng" at bounding box center [41, 57] width 29 height 8
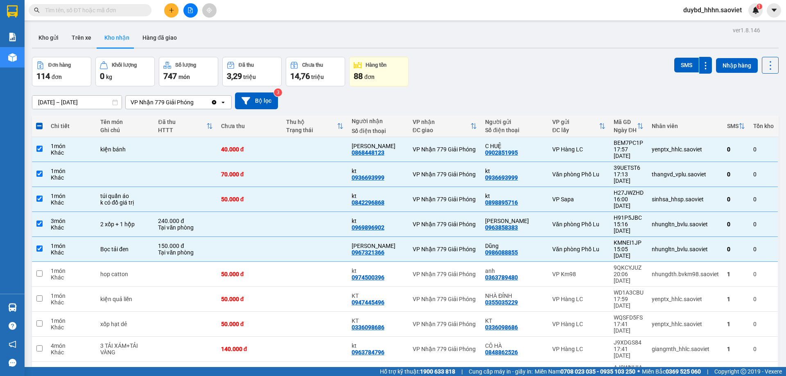
click at [122, 40] on button "Kho nhận" at bounding box center [117, 38] width 38 height 20
click at [125, 14] on input "text" at bounding box center [93, 10] width 97 height 9
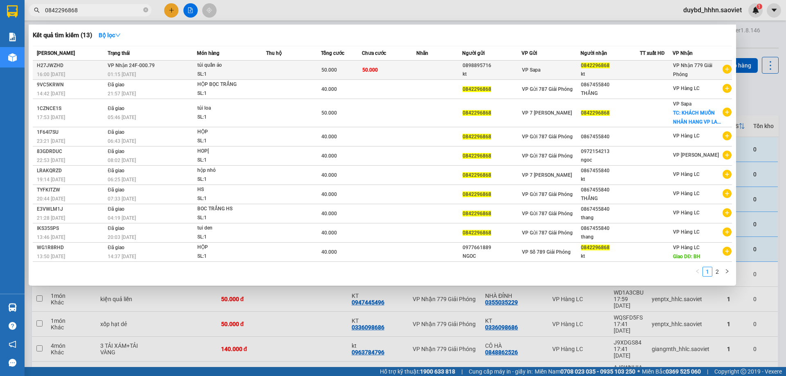
type input "0842296868"
click at [222, 68] on div "túi quần áo" at bounding box center [227, 65] width 61 height 9
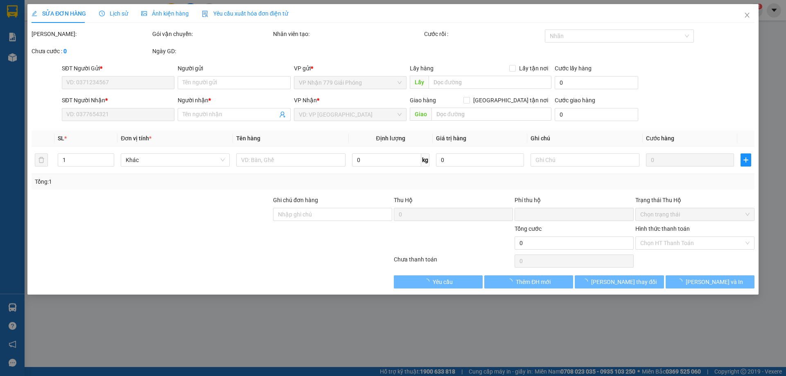
type input "0898895716"
type input "kt"
type input "0842296868"
type input "kt"
type input "0"
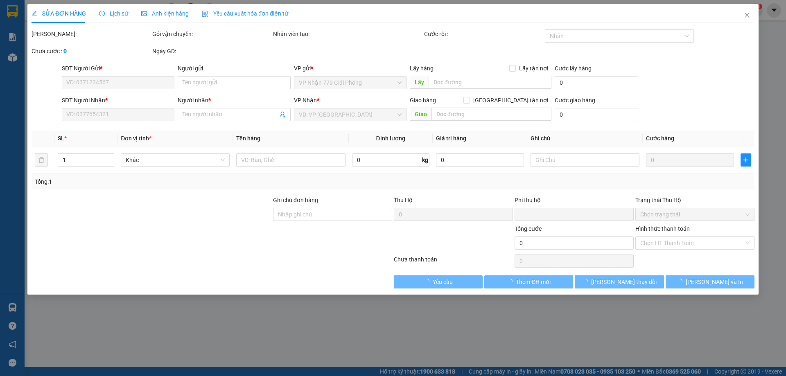
type input "50.000"
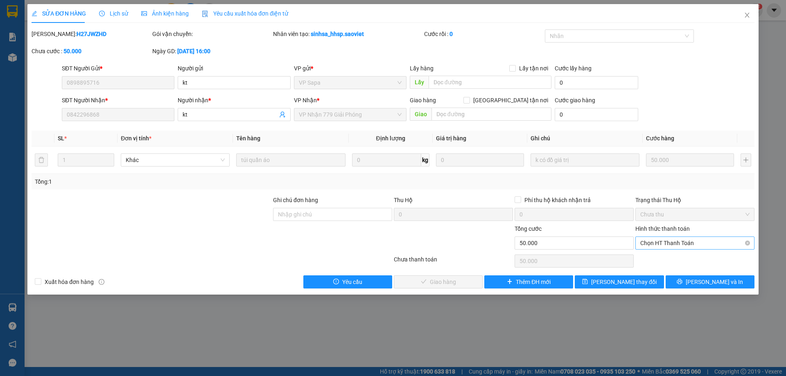
click at [654, 247] on span "Chọn HT Thanh Toán" at bounding box center [694, 243] width 109 height 12
click at [649, 262] on div "Tại văn phòng" at bounding box center [694, 259] width 109 height 9
type input "0"
click at [449, 279] on span "Lưu và Giao hàng" at bounding box center [449, 282] width 79 height 9
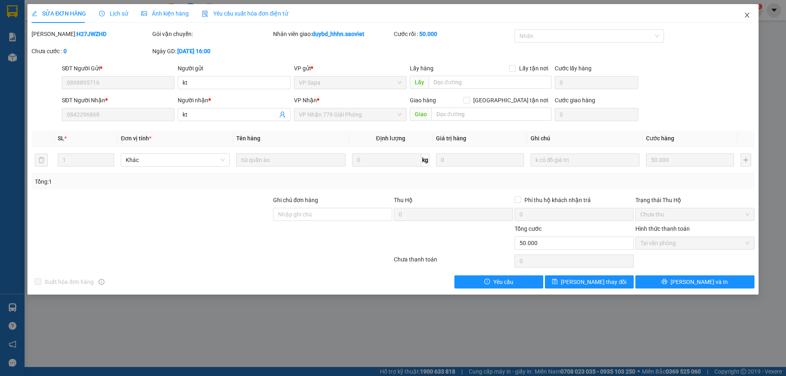
click at [749, 15] on icon "close" at bounding box center [747, 15] width 7 height 7
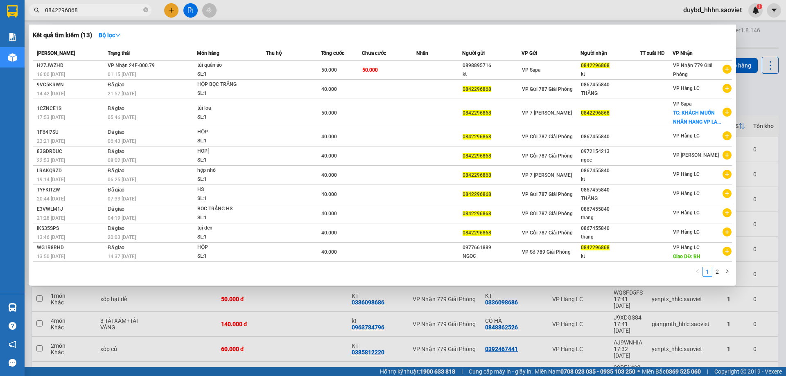
click at [99, 10] on input "0842296868" at bounding box center [93, 10] width 97 height 9
click at [118, 340] on div at bounding box center [393, 188] width 786 height 376
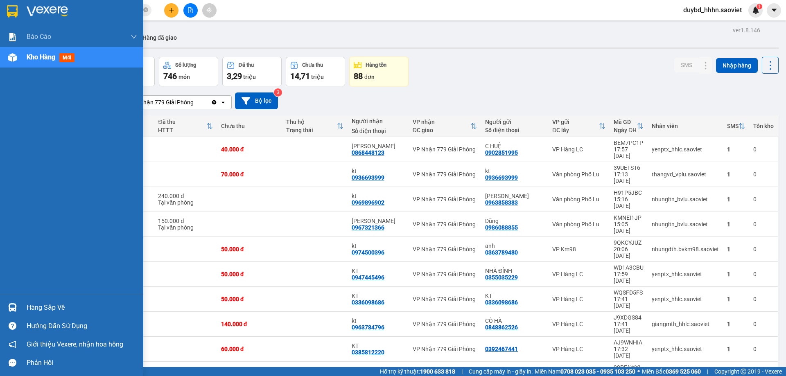
click at [20, 309] on div "Hàng sắp về" at bounding box center [71, 308] width 143 height 18
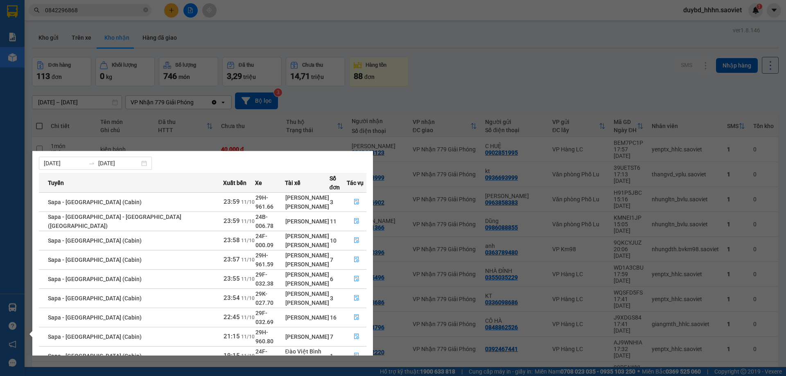
scroll to position [43, 0]
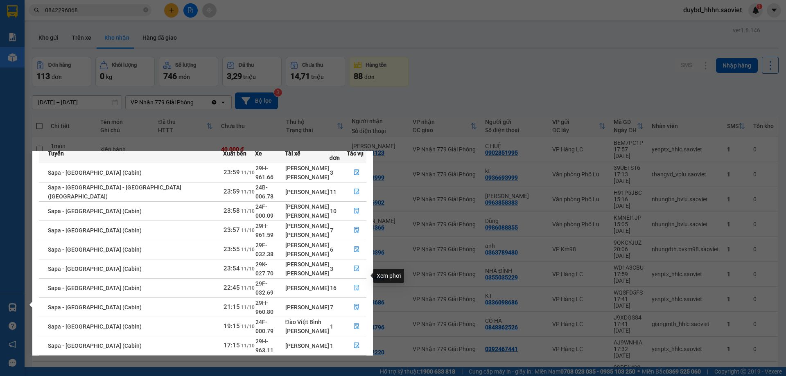
click at [354, 285] on icon "file-done" at bounding box center [357, 288] width 6 height 6
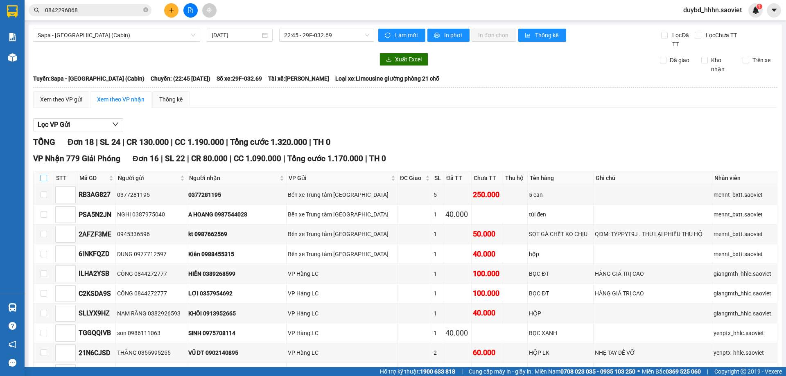
click at [44, 180] on input "checkbox" at bounding box center [44, 178] width 7 height 7
checkbox input "true"
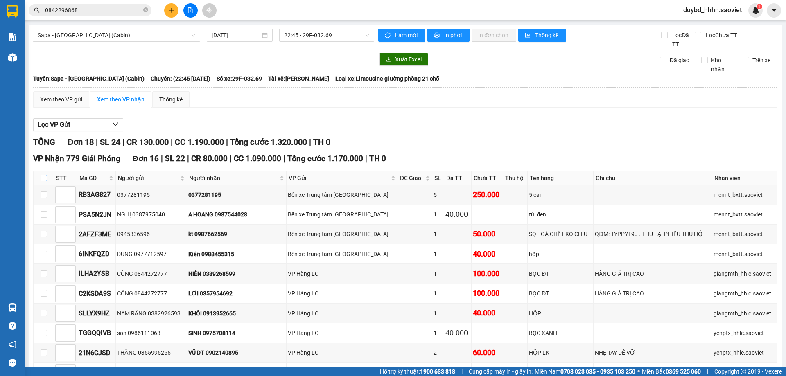
checkbox input "true"
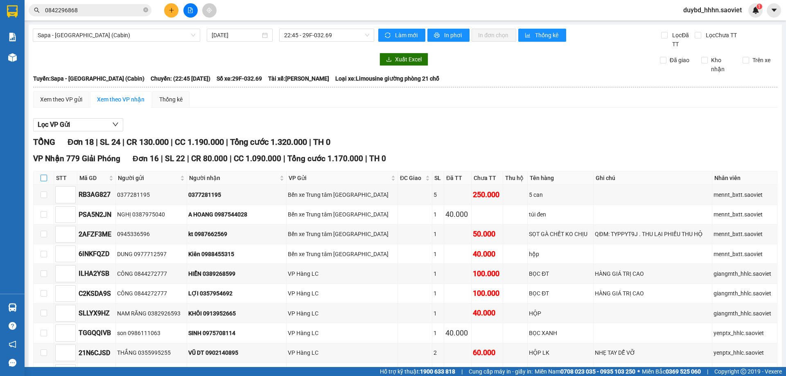
checkbox input "true"
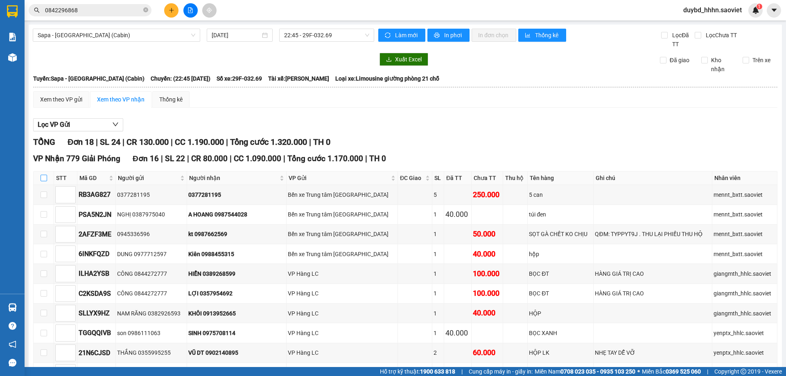
checkbox input "true"
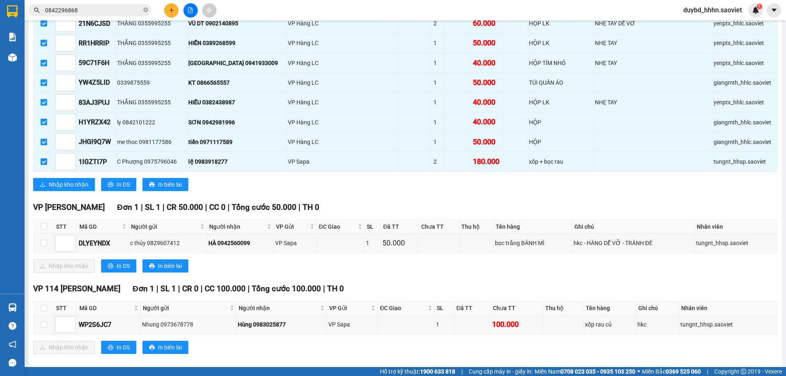
scroll to position [339, 0]
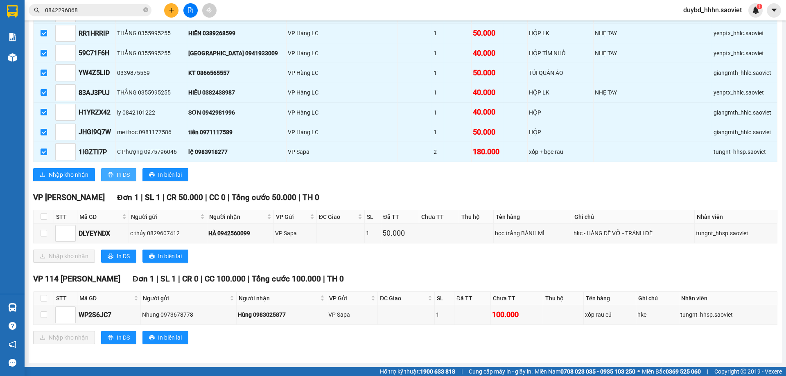
click at [127, 178] on span "In DS" at bounding box center [123, 174] width 13 height 9
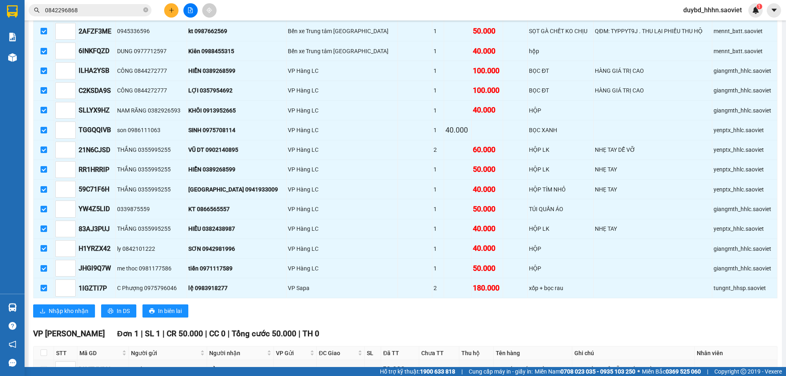
scroll to position [271, 0]
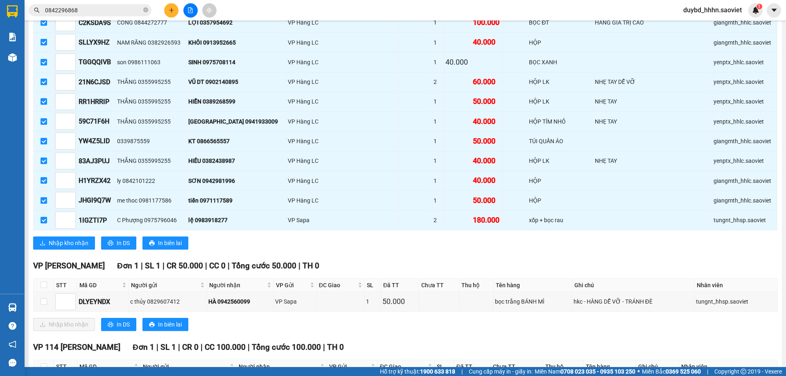
click at [326, 237] on div "Nhập kho nhận In DS In biên lai" at bounding box center [405, 243] width 744 height 13
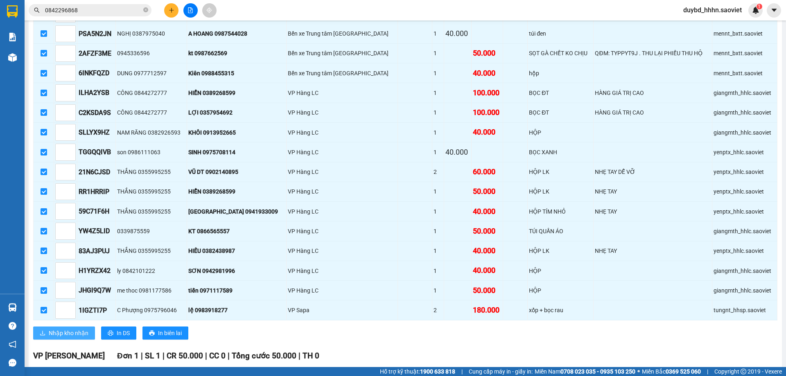
scroll to position [0, 0]
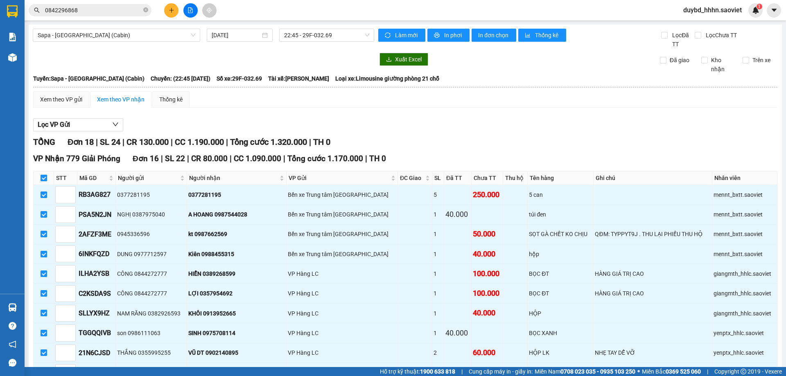
click at [45, 181] on input "checkbox" at bounding box center [44, 178] width 7 height 7
checkbox input "false"
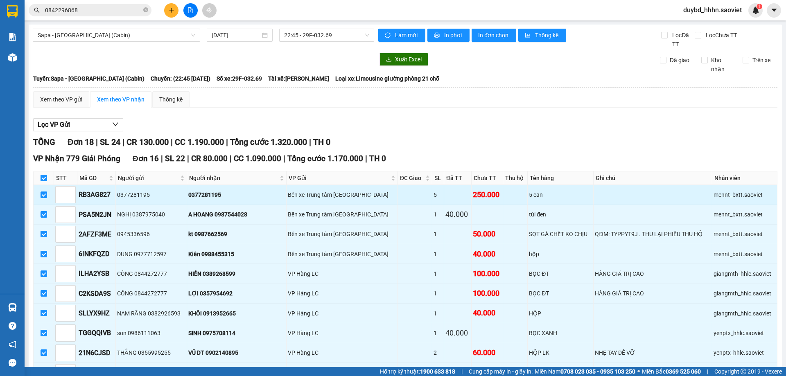
checkbox input "false"
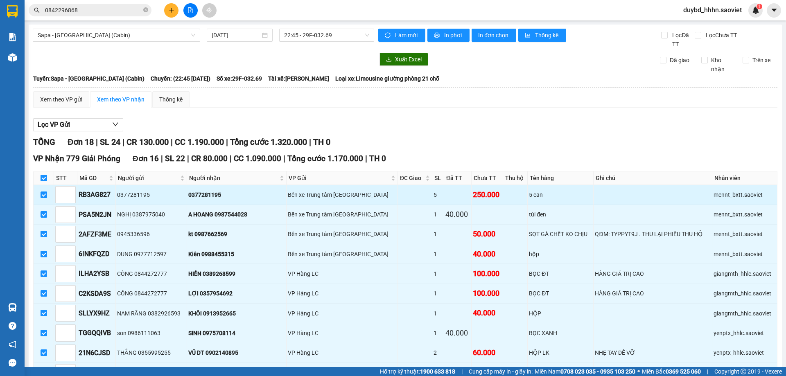
checkbox input "false"
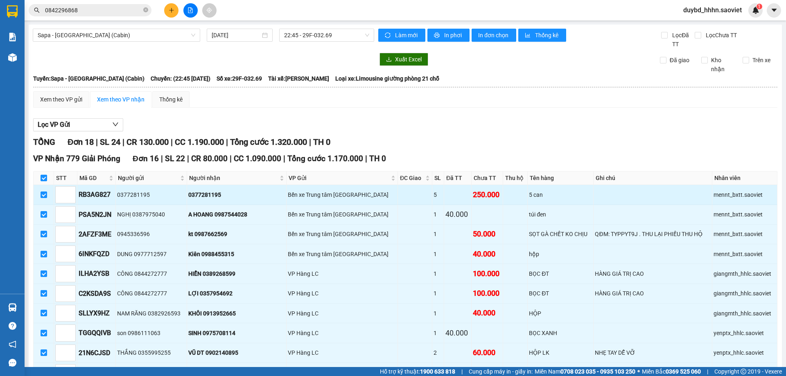
checkbox input "false"
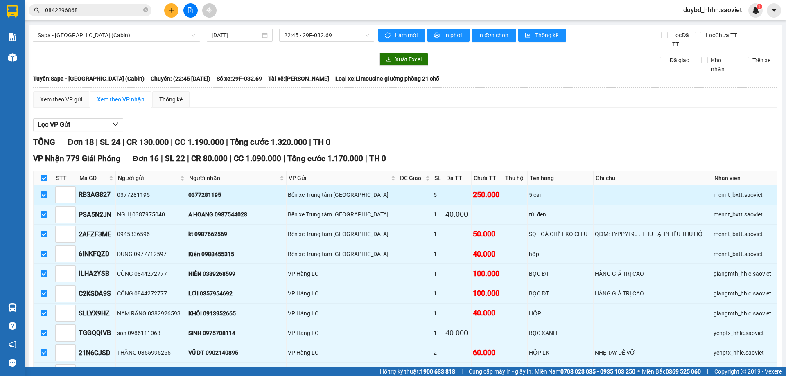
checkbox input "false"
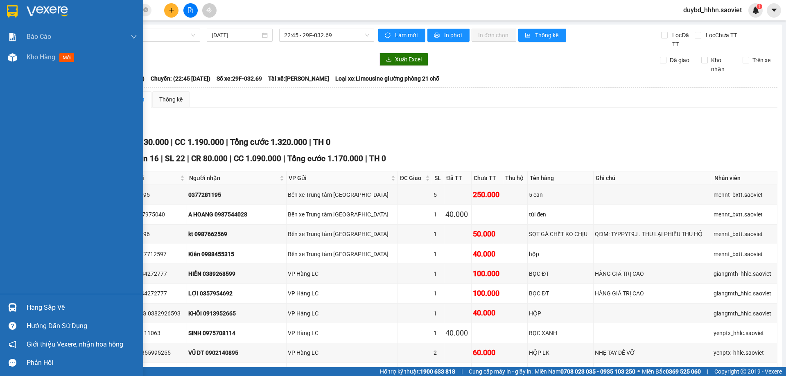
click at [11, 303] on img at bounding box center [12, 307] width 9 height 9
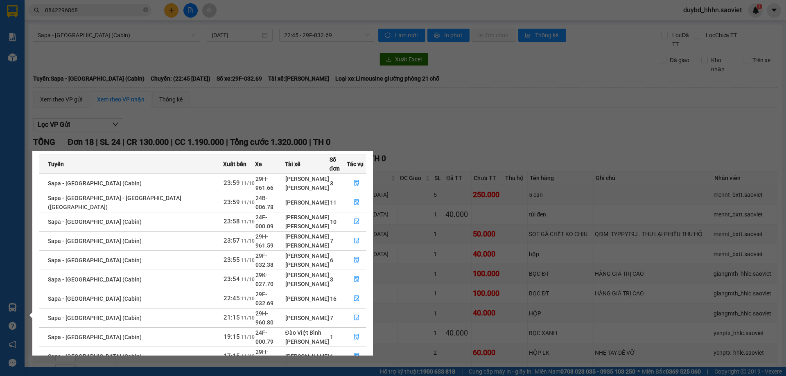
scroll to position [43, 0]
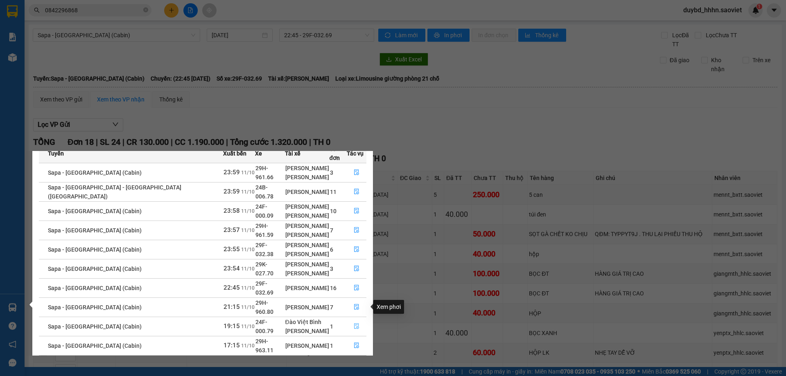
click at [354, 320] on button "button" at bounding box center [356, 326] width 19 height 13
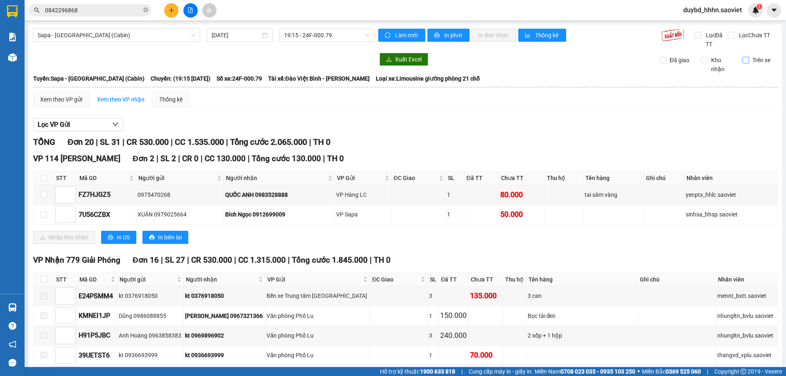
click at [749, 61] on span "Trên xe" at bounding box center [761, 60] width 25 height 9
click at [744, 61] on input "Trên xe" at bounding box center [746, 60] width 7 height 7
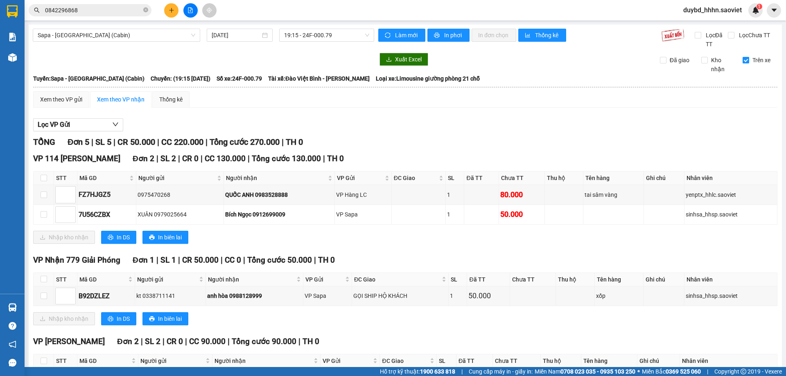
click at [743, 61] on input "Trên xe" at bounding box center [746, 60] width 7 height 7
checkbox input "false"
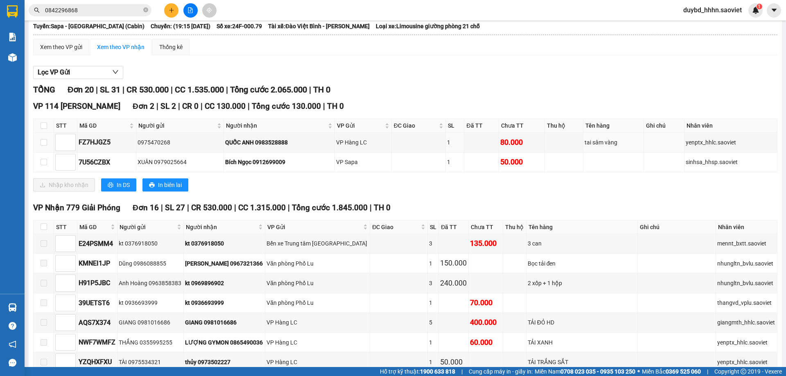
scroll to position [205, 0]
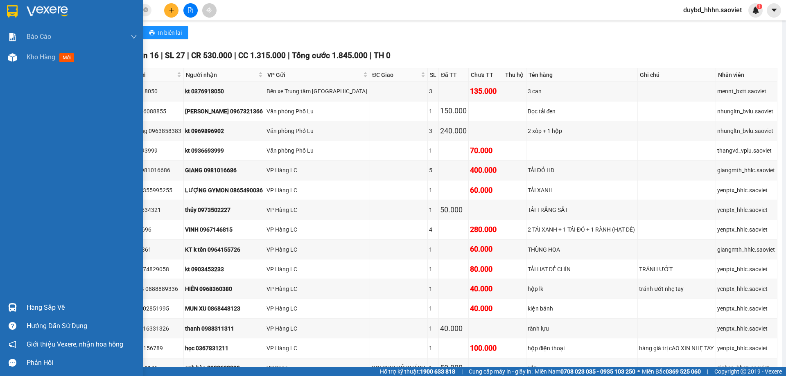
click at [28, 307] on div "Hàng sắp về" at bounding box center [82, 308] width 111 height 12
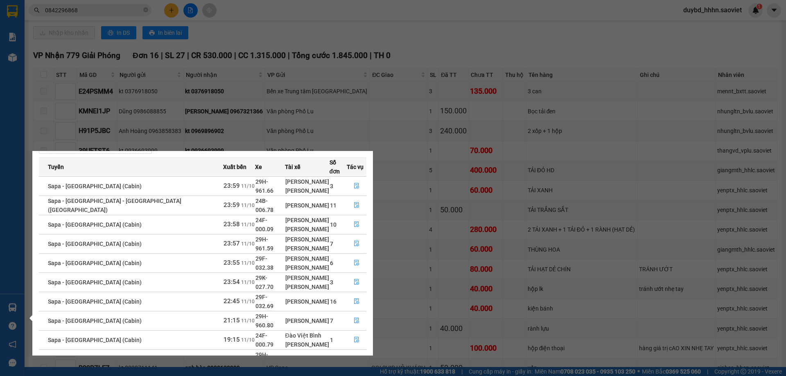
scroll to position [43, 0]
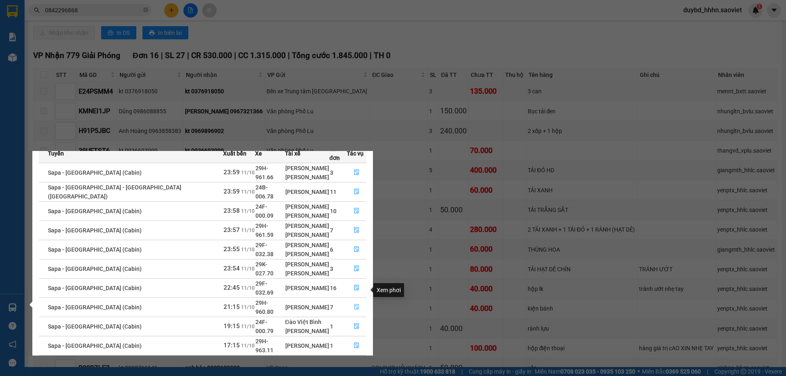
click at [357, 301] on button "button" at bounding box center [356, 307] width 19 height 13
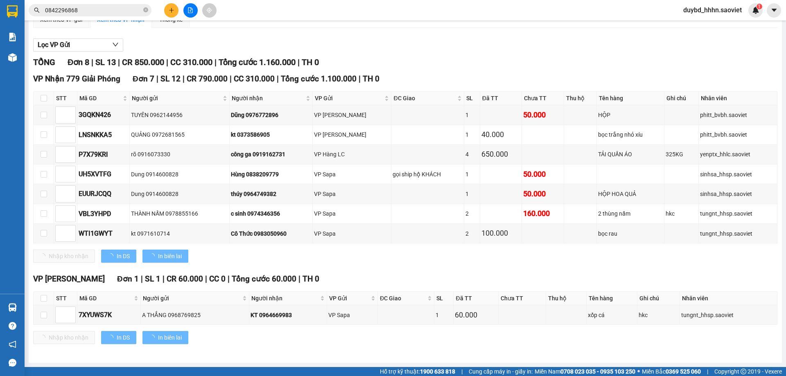
scroll to position [80, 0]
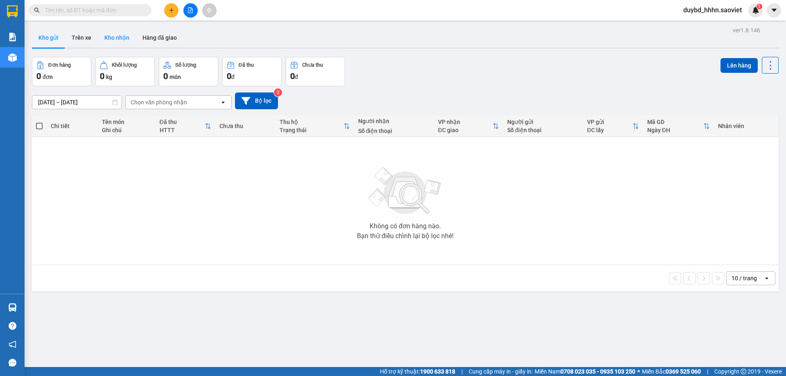
click at [117, 39] on button "Kho nhận" at bounding box center [117, 38] width 38 height 20
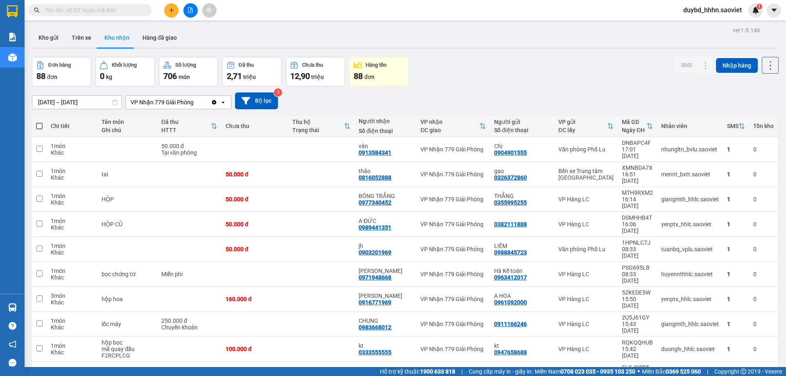
click at [20, 304] on div "Hàng sắp về" at bounding box center [12, 308] width 25 height 18
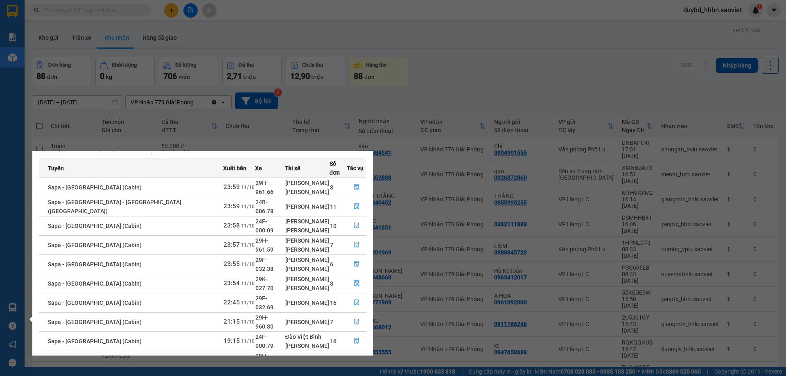
scroll to position [43, 0]
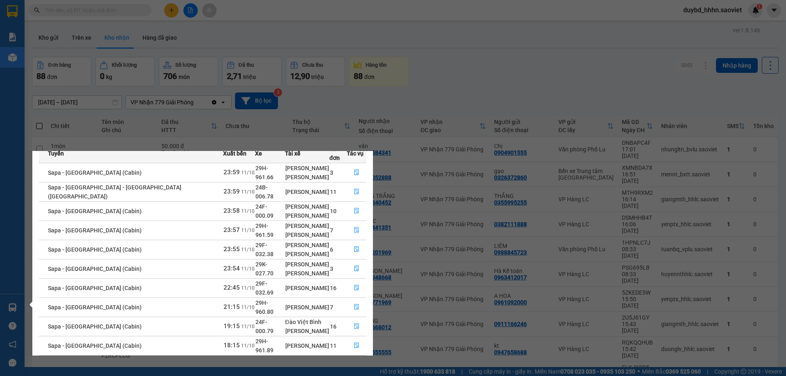
click at [339, 317] on td "16" at bounding box center [339, 326] width 18 height 19
click at [351, 320] on button "button" at bounding box center [356, 326] width 19 height 13
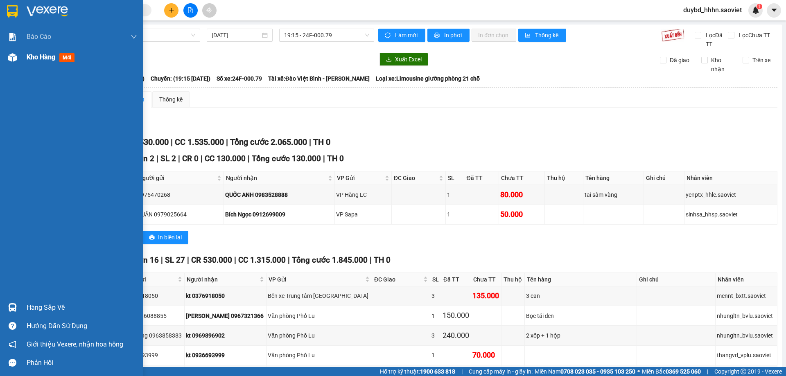
click at [36, 58] on span "Kho hàng" at bounding box center [41, 57] width 29 height 8
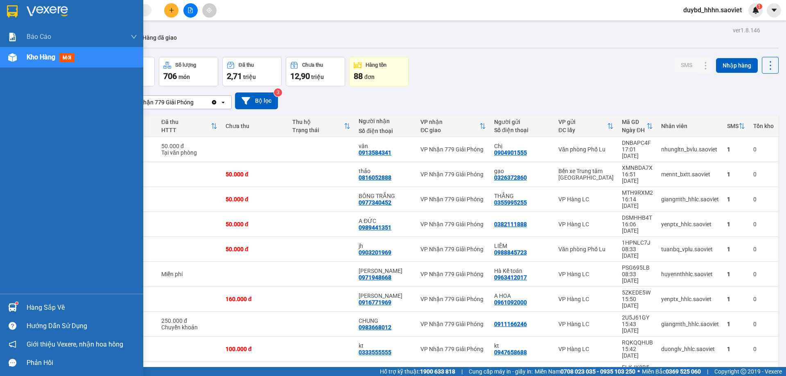
click at [37, 307] on div "Hàng sắp về" at bounding box center [82, 308] width 111 height 12
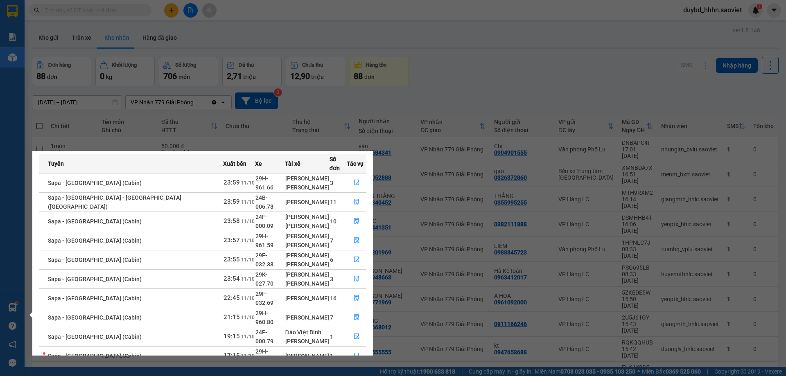
scroll to position [43, 0]
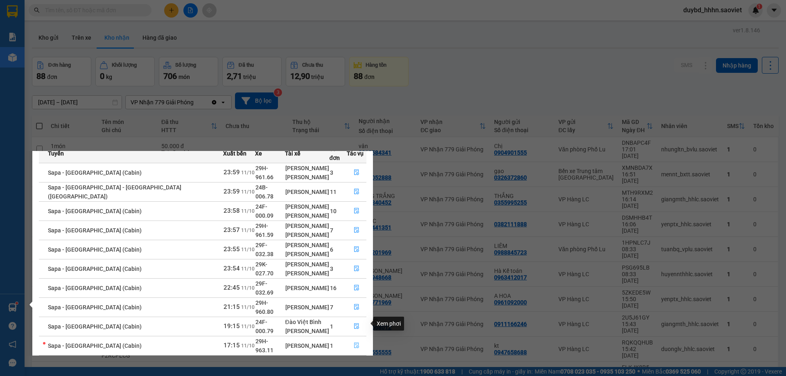
click at [355, 343] on icon "file-done" at bounding box center [357, 346] width 6 height 6
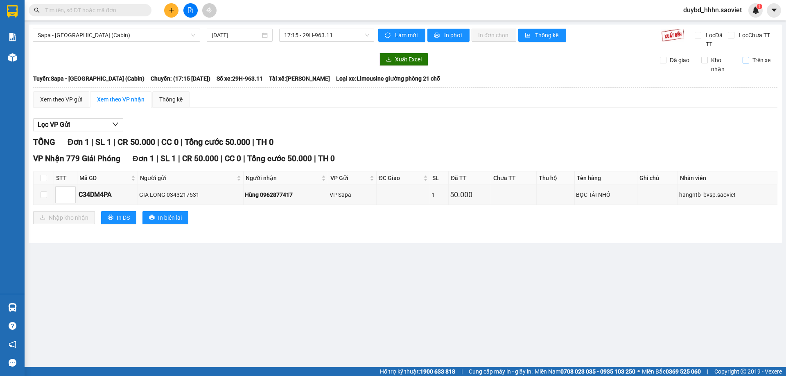
click at [748, 59] on input "Trên xe" at bounding box center [746, 60] width 7 height 7
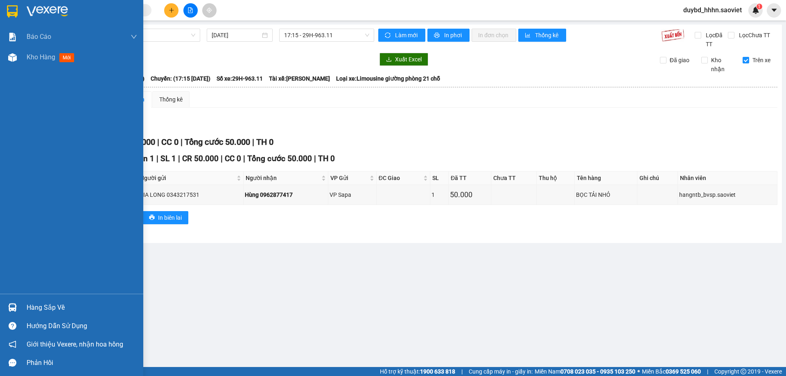
click at [15, 307] on img at bounding box center [12, 307] width 9 height 9
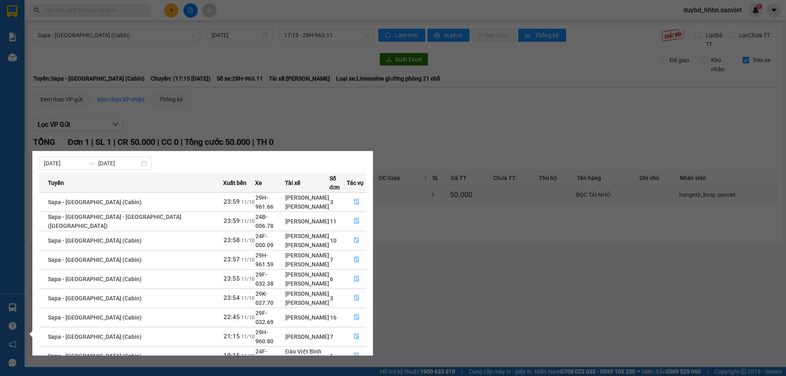
scroll to position [43, 0]
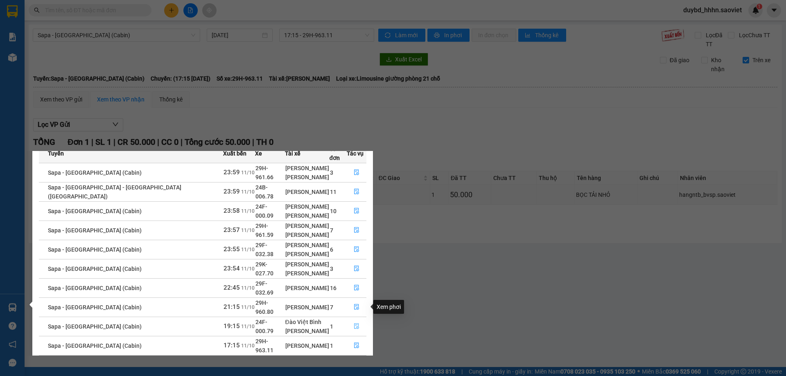
click at [356, 324] on span "file-done" at bounding box center [357, 327] width 6 height 7
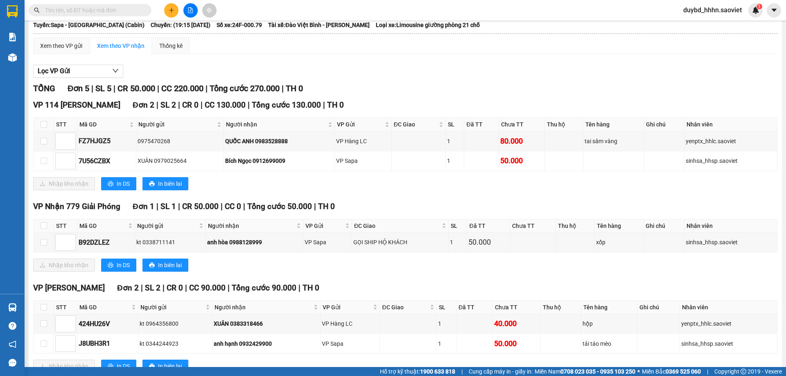
scroll to position [82, 0]
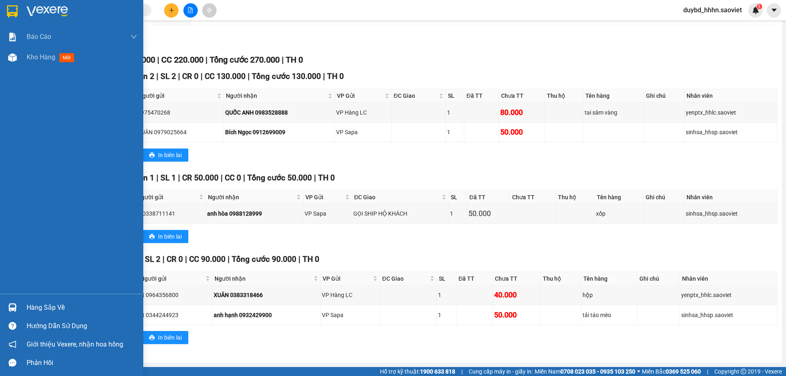
click at [22, 305] on div "Hàng sắp về" at bounding box center [71, 308] width 143 height 18
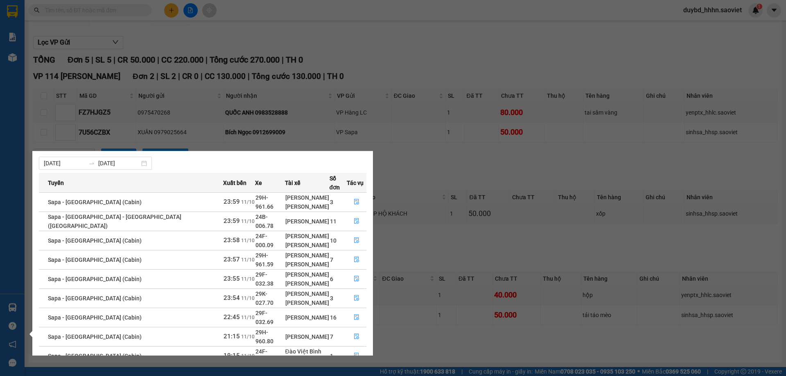
scroll to position [43, 0]
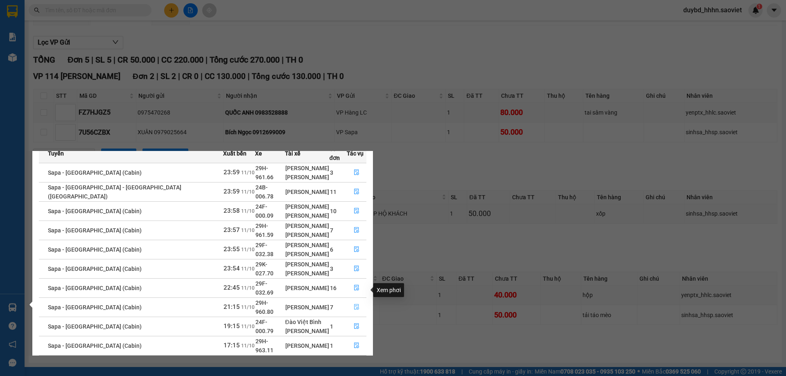
click at [355, 305] on icon "file-done" at bounding box center [356, 308] width 5 height 6
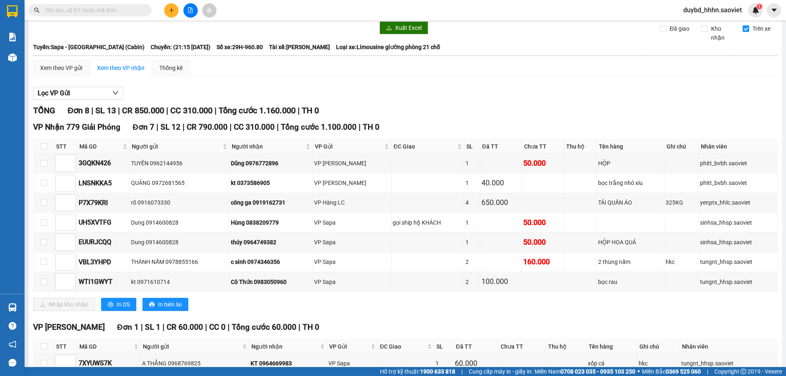
scroll to position [11, 0]
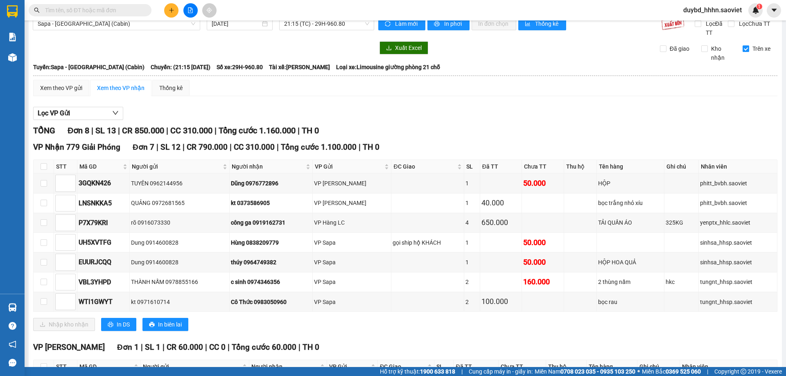
click at [743, 50] on input "Trên xe" at bounding box center [746, 48] width 7 height 7
checkbox input "false"
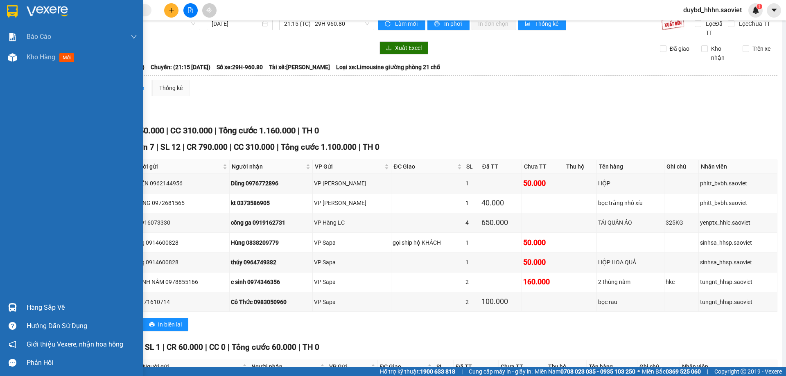
click at [46, 308] on div "Hàng sắp về" at bounding box center [82, 308] width 111 height 12
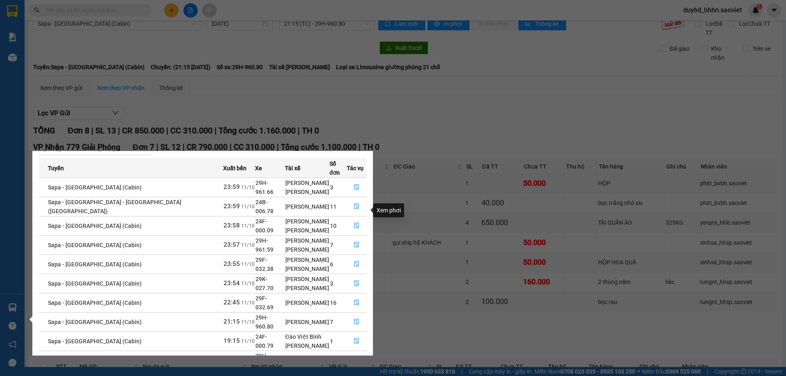
scroll to position [43, 0]
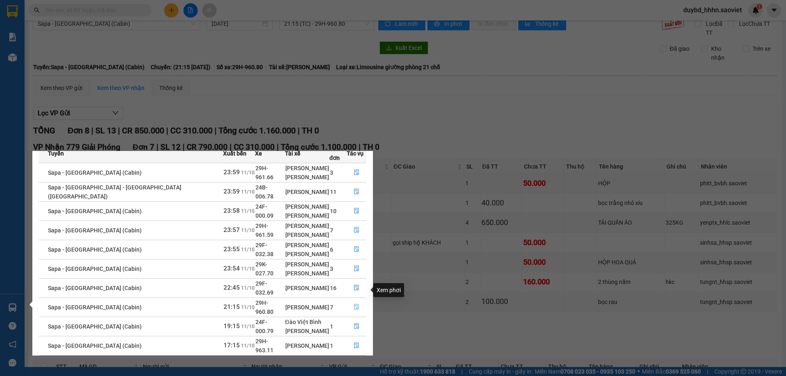
click at [347, 301] on button "button" at bounding box center [356, 307] width 19 height 13
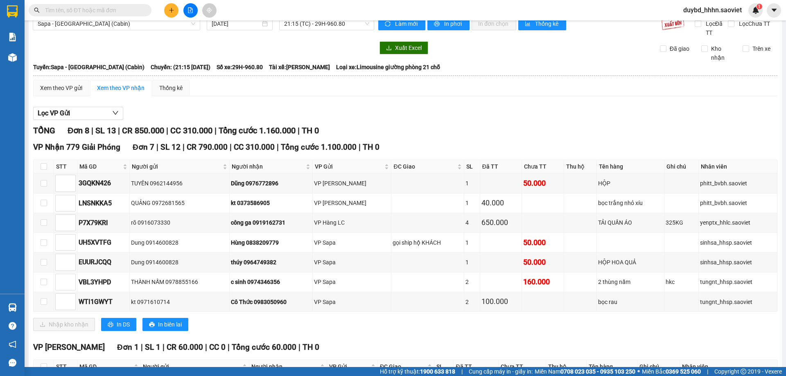
click at [47, 165] on th at bounding box center [44, 167] width 20 height 14
click at [42, 168] on input "checkbox" at bounding box center [44, 166] width 7 height 7
checkbox input "true"
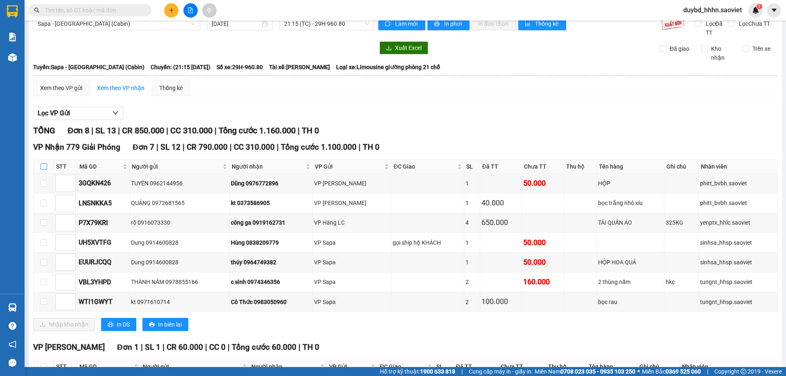
checkbox input "true"
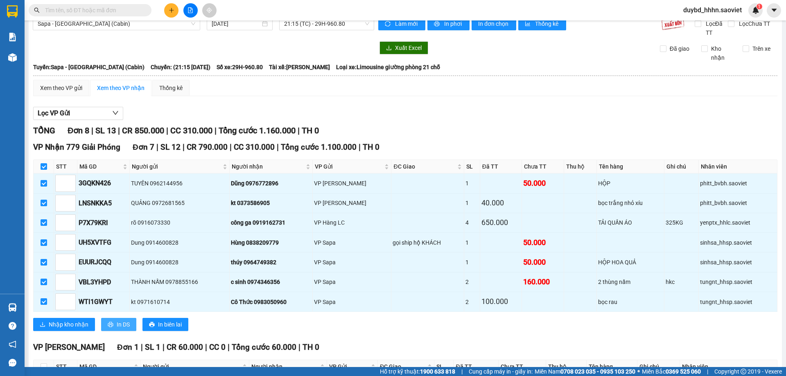
click at [112, 327] on icon "printer" at bounding box center [111, 325] width 6 height 6
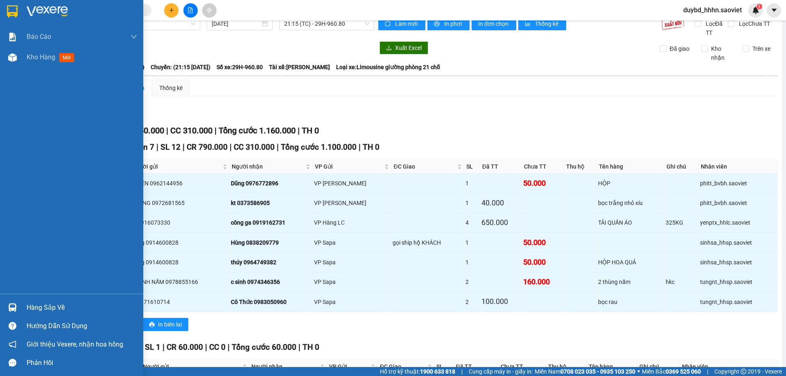
click at [16, 309] on img at bounding box center [12, 307] width 9 height 9
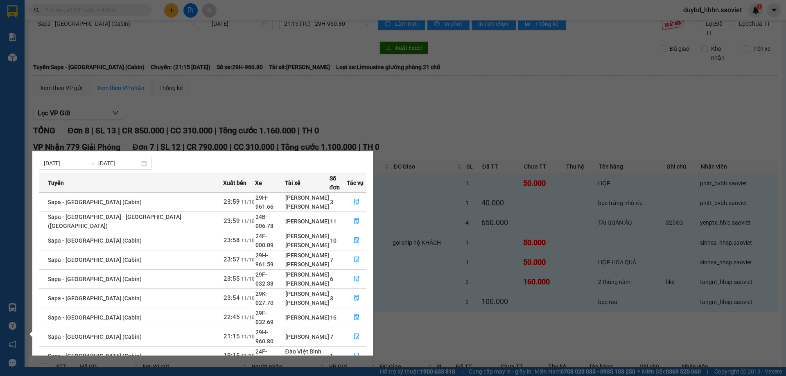
scroll to position [43, 0]
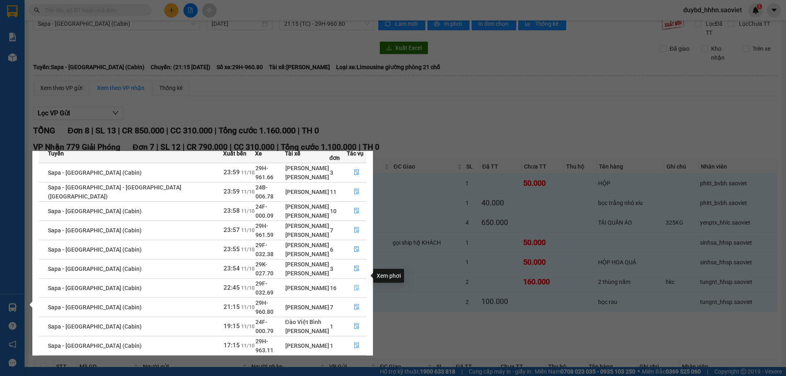
click at [354, 285] on icon "file-done" at bounding box center [357, 288] width 6 height 6
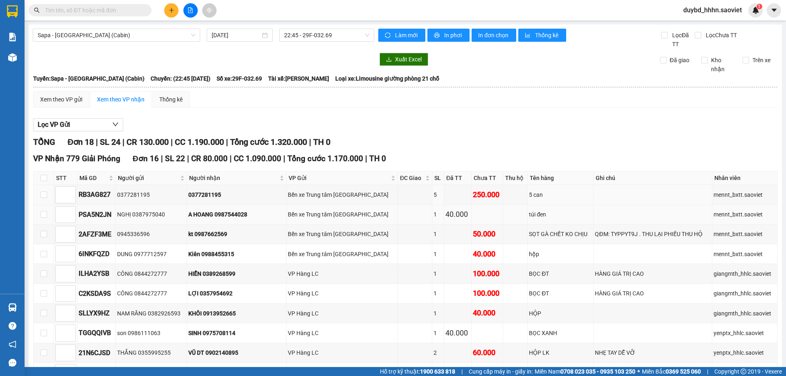
scroll to position [136, 0]
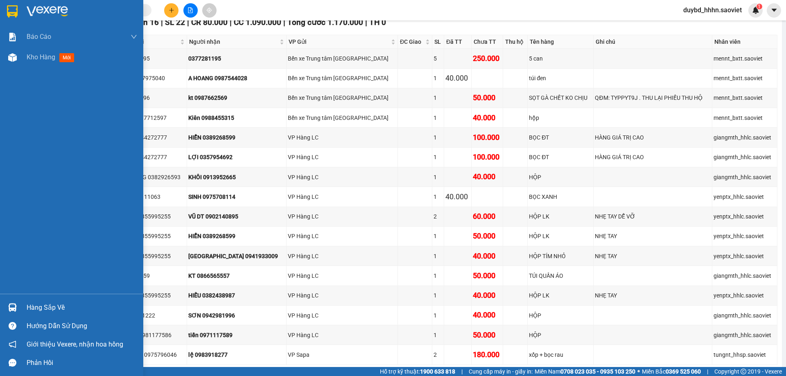
click at [19, 302] on div at bounding box center [12, 308] width 14 height 14
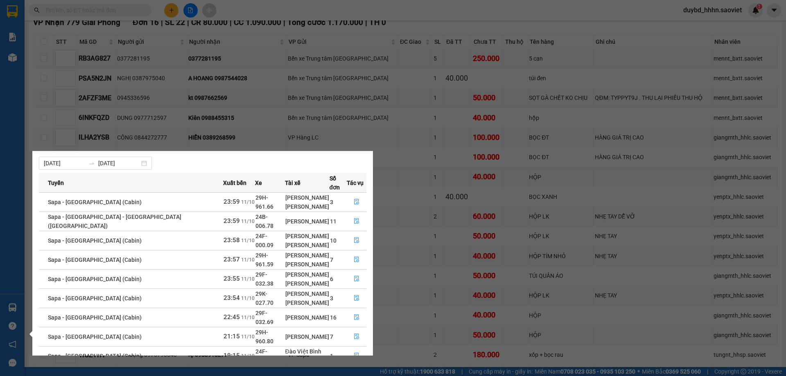
scroll to position [43, 0]
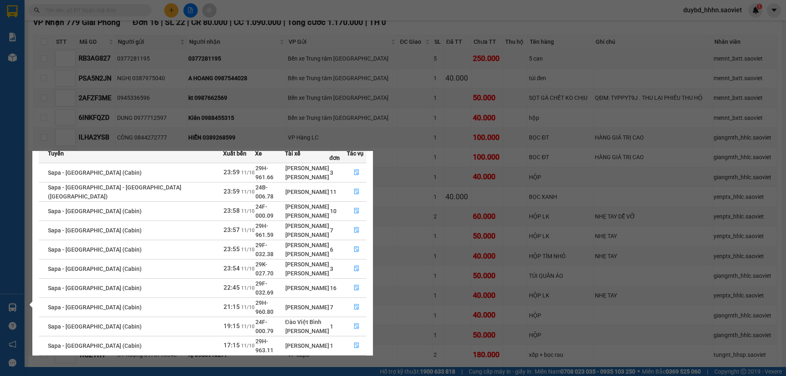
click at [140, 43] on section "Kết quả tìm kiếm ( 0 ) Bộ lọc No Data duybd_hhhn.saoviet 1 Báo cáo 5. Doanh thu…" at bounding box center [393, 188] width 786 height 376
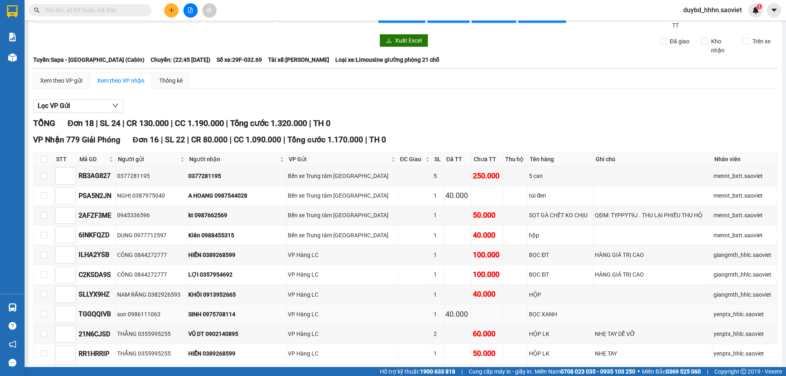
scroll to position [0, 0]
